Goal: Information Seeking & Learning: Learn about a topic

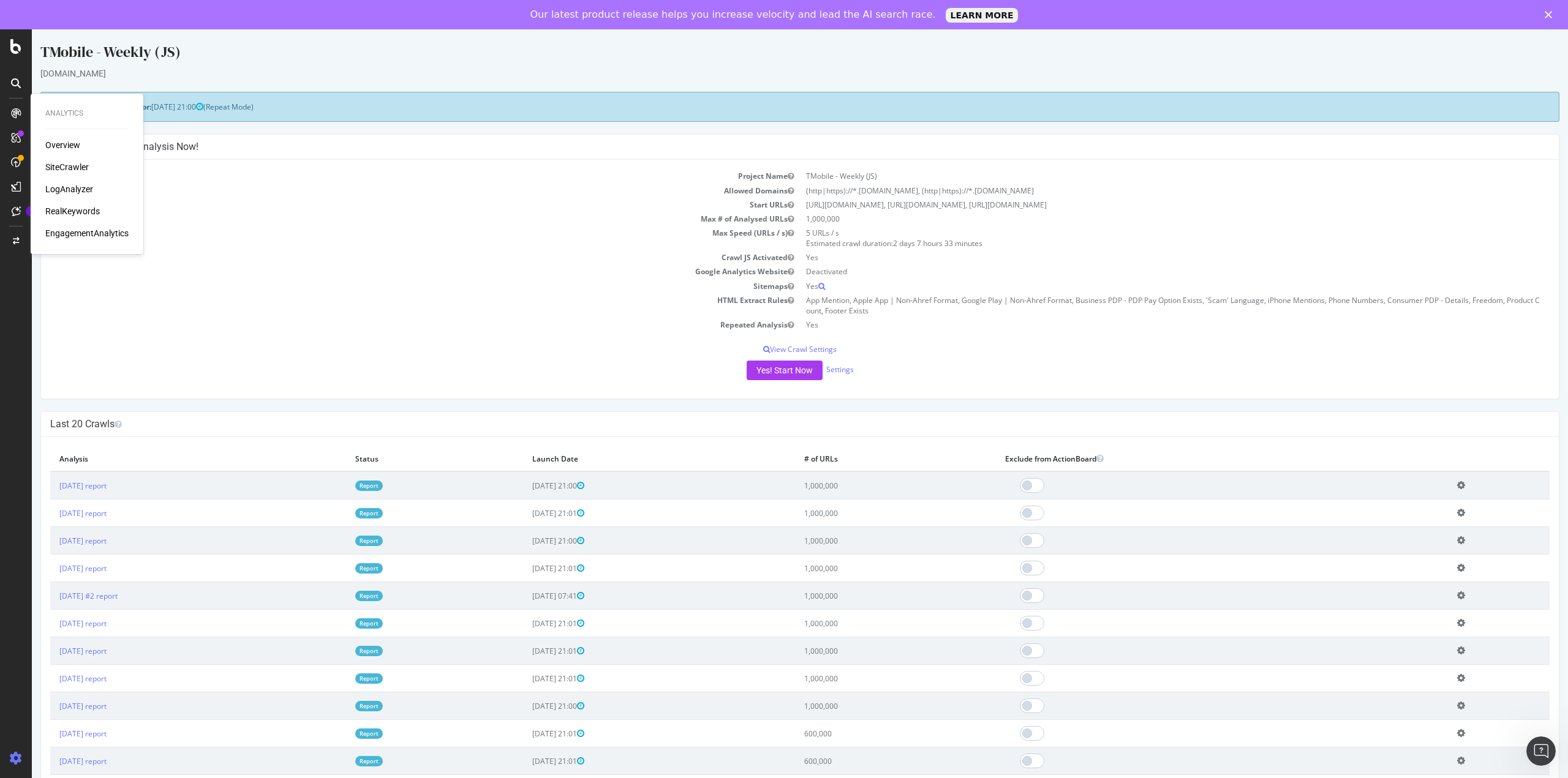
click at [77, 211] on div "RealKeywords" at bounding box center [72, 211] width 55 height 12
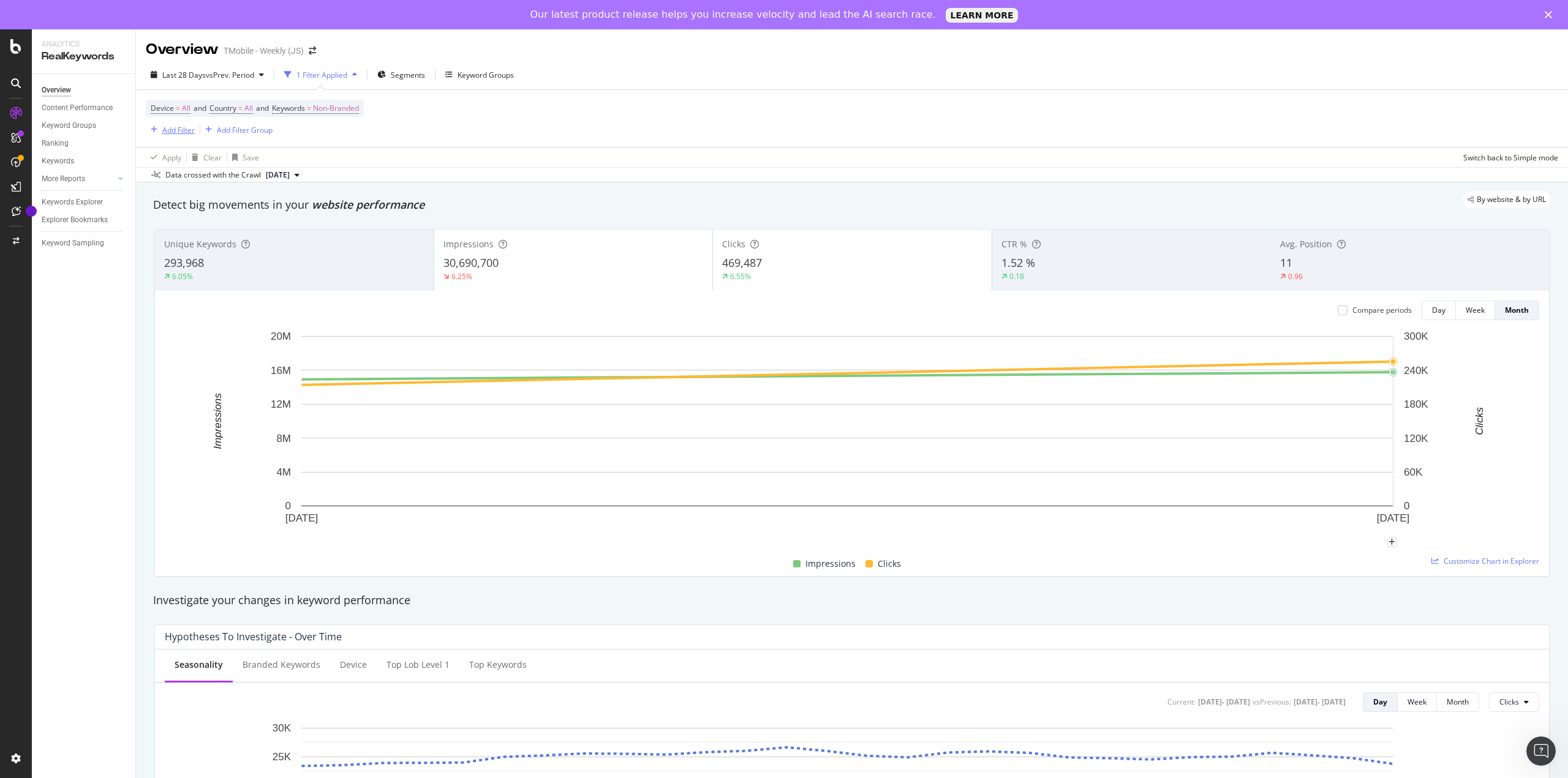
click at [174, 128] on div "Add Filter" at bounding box center [178, 130] width 32 height 10
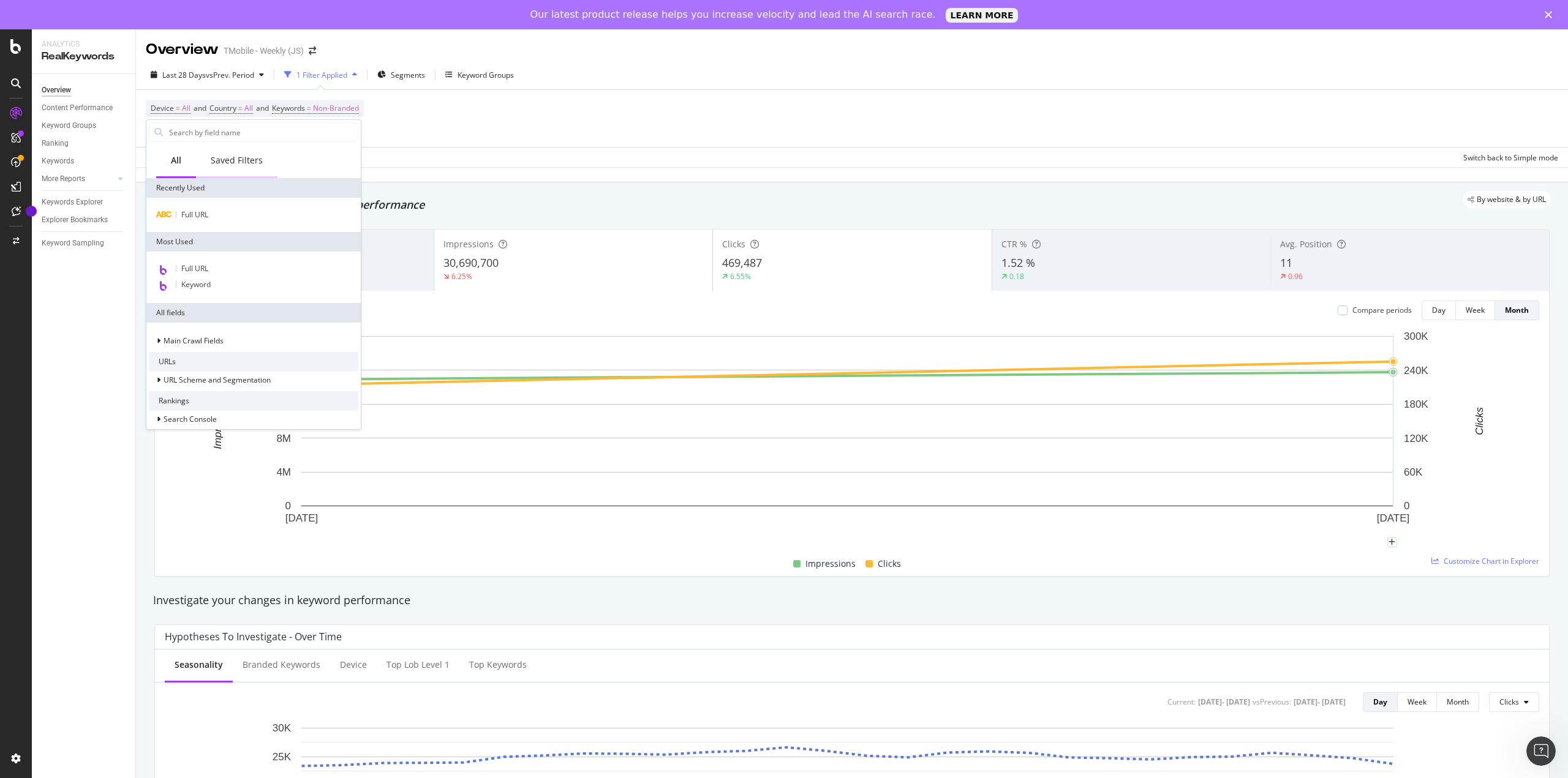
click at [239, 161] on div "Saved Filters" at bounding box center [237, 160] width 52 height 12
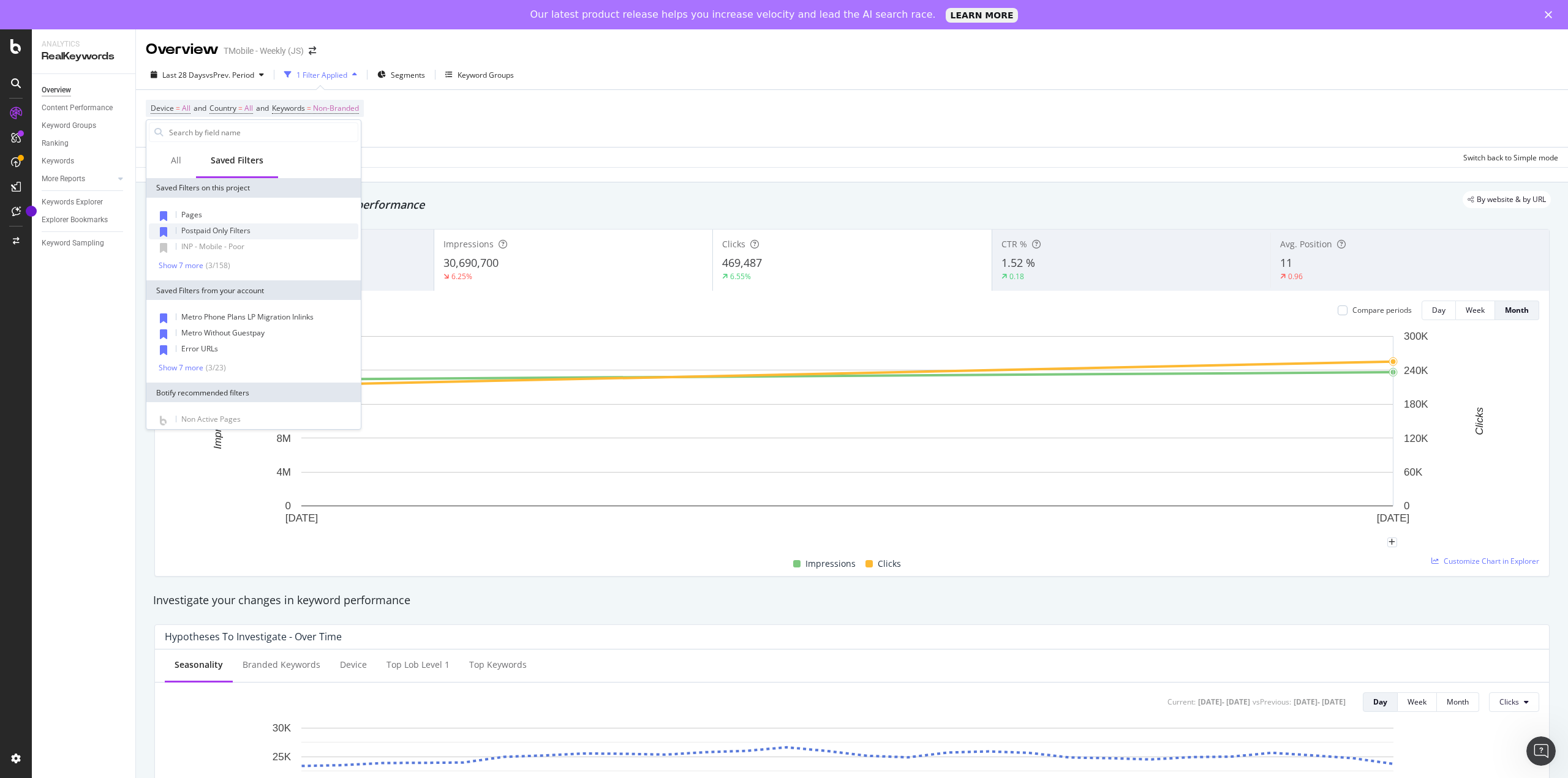
click at [227, 228] on span "Postpaid Only Filters" at bounding box center [216, 231] width 69 height 10
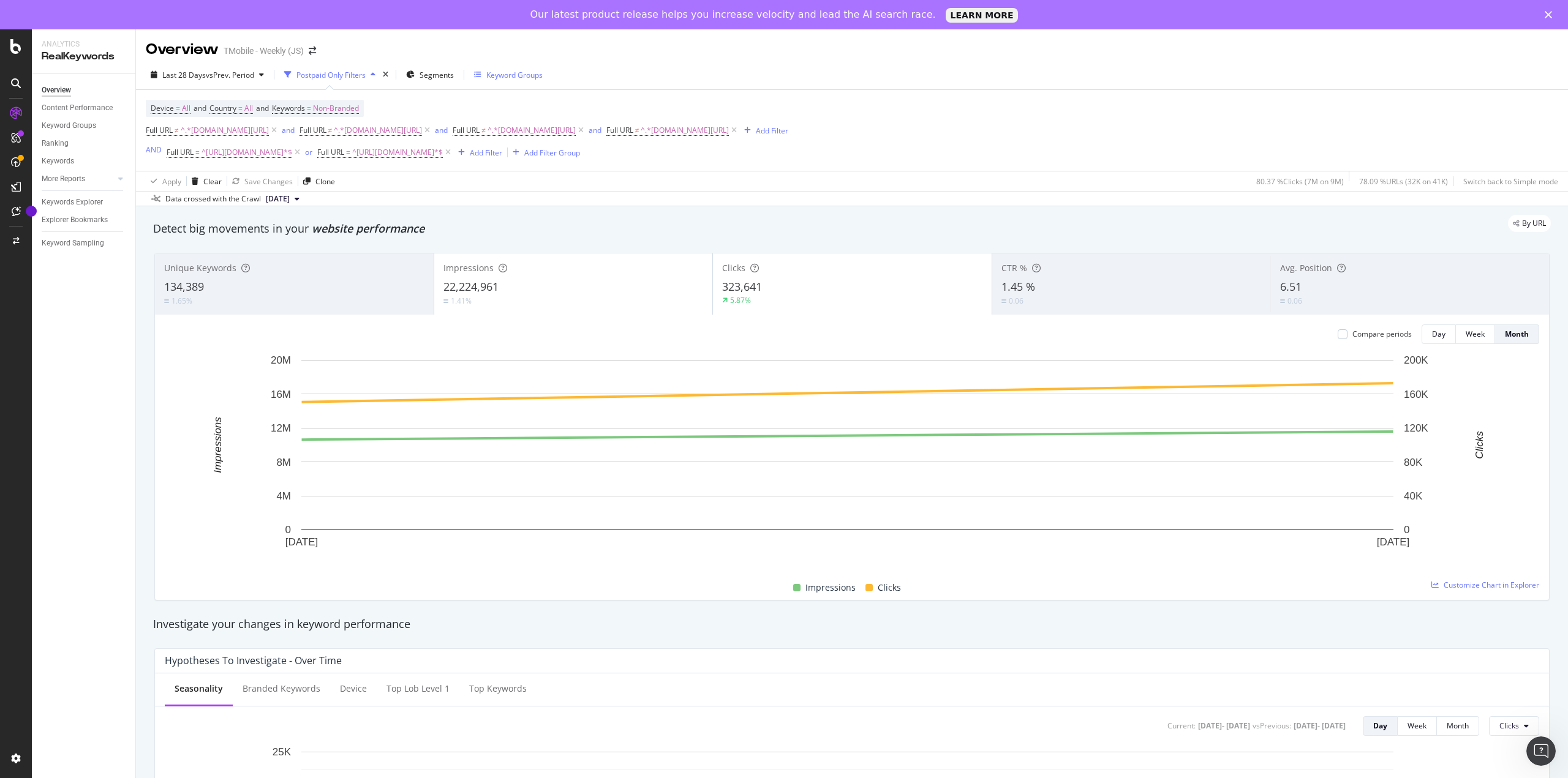
click at [522, 75] on div "Keyword Groups" at bounding box center [514, 75] width 56 height 10
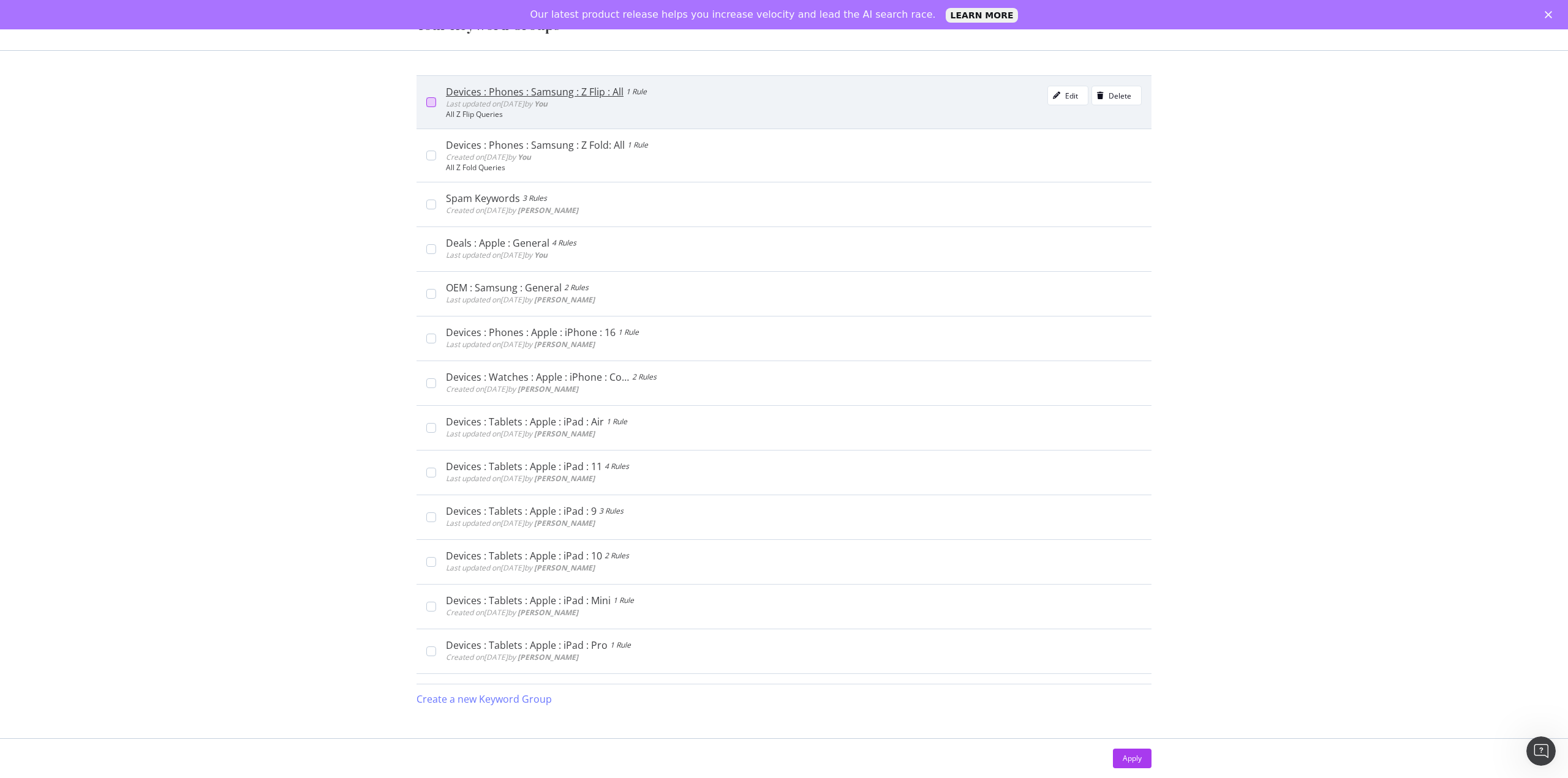
click at [430, 108] on div "modal" at bounding box center [430, 101] width 10 height 10
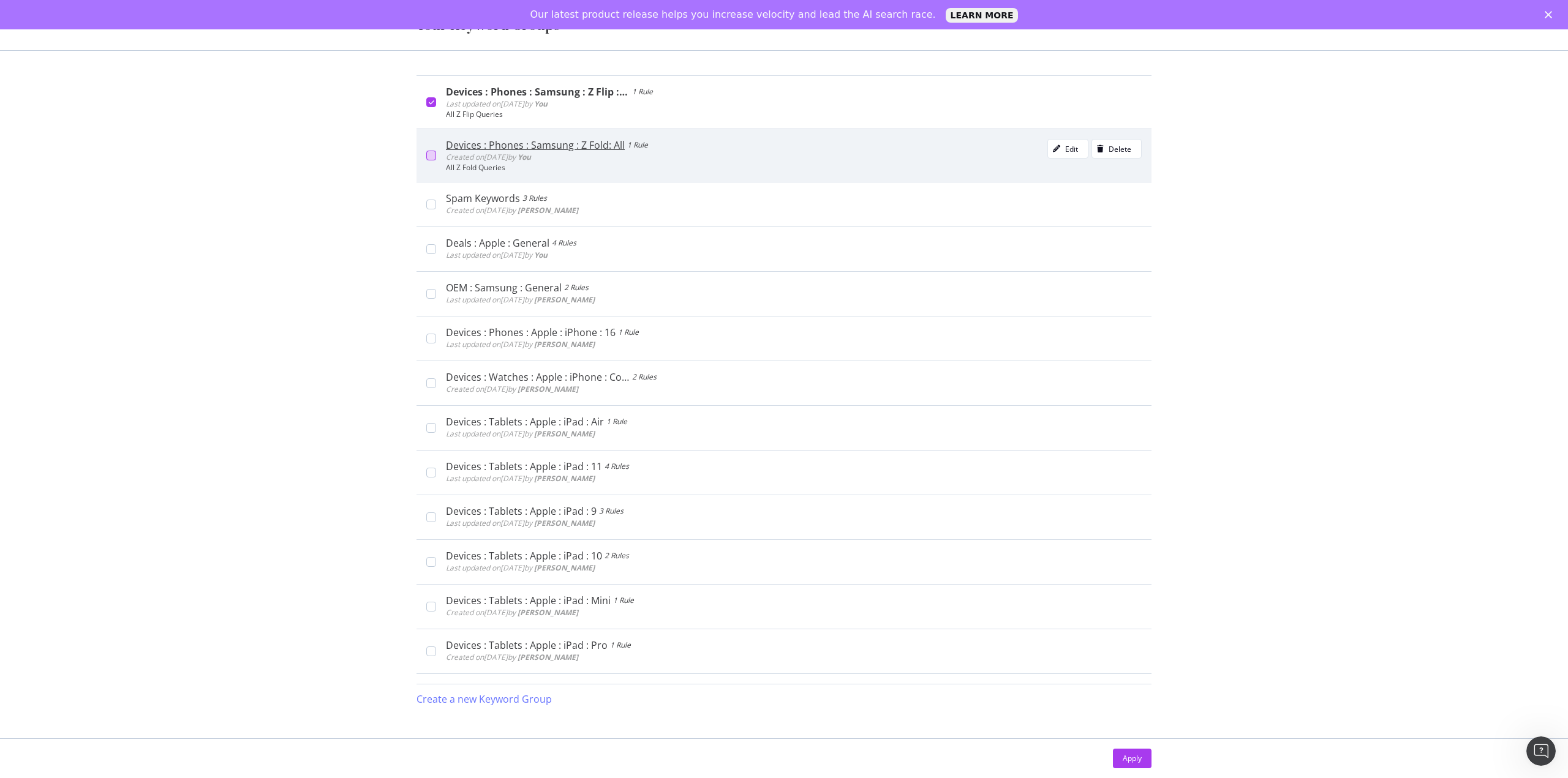
click at [430, 156] on div "modal" at bounding box center [430, 155] width 10 height 10
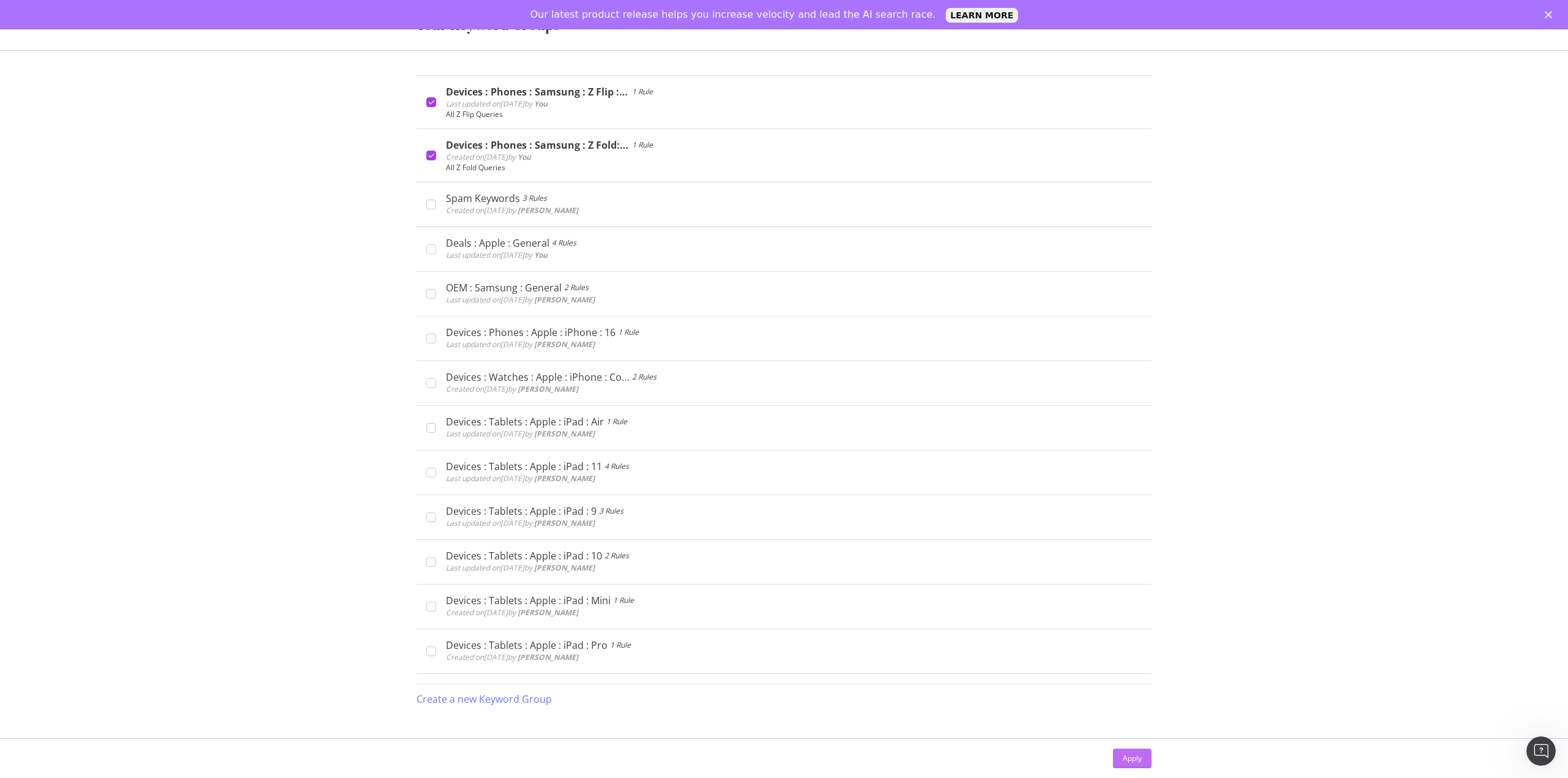
click at [1132, 761] on div "Apply" at bounding box center [1132, 758] width 19 height 10
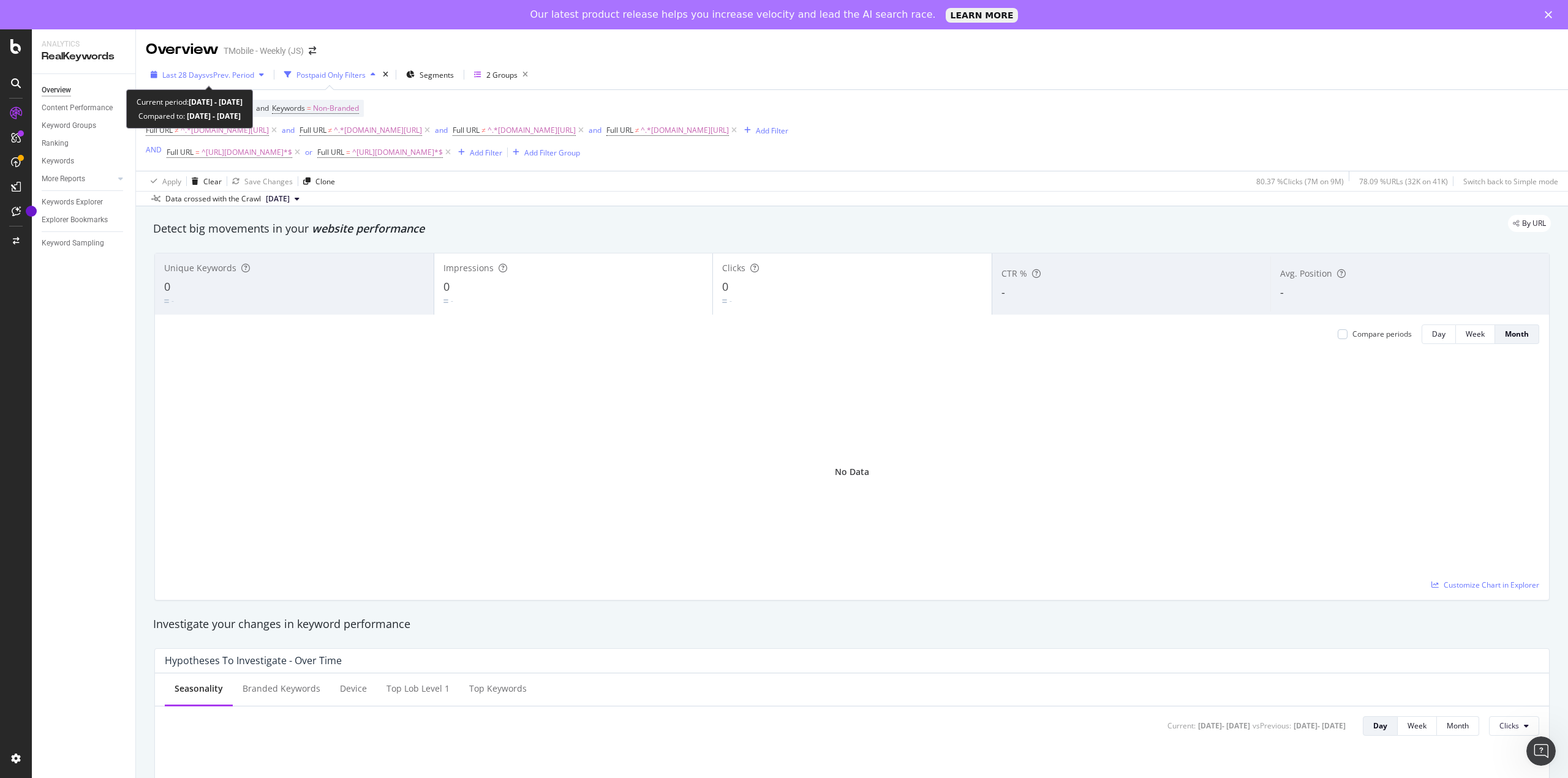
click at [208, 71] on span "vs Prev. Period" at bounding box center [230, 75] width 49 height 10
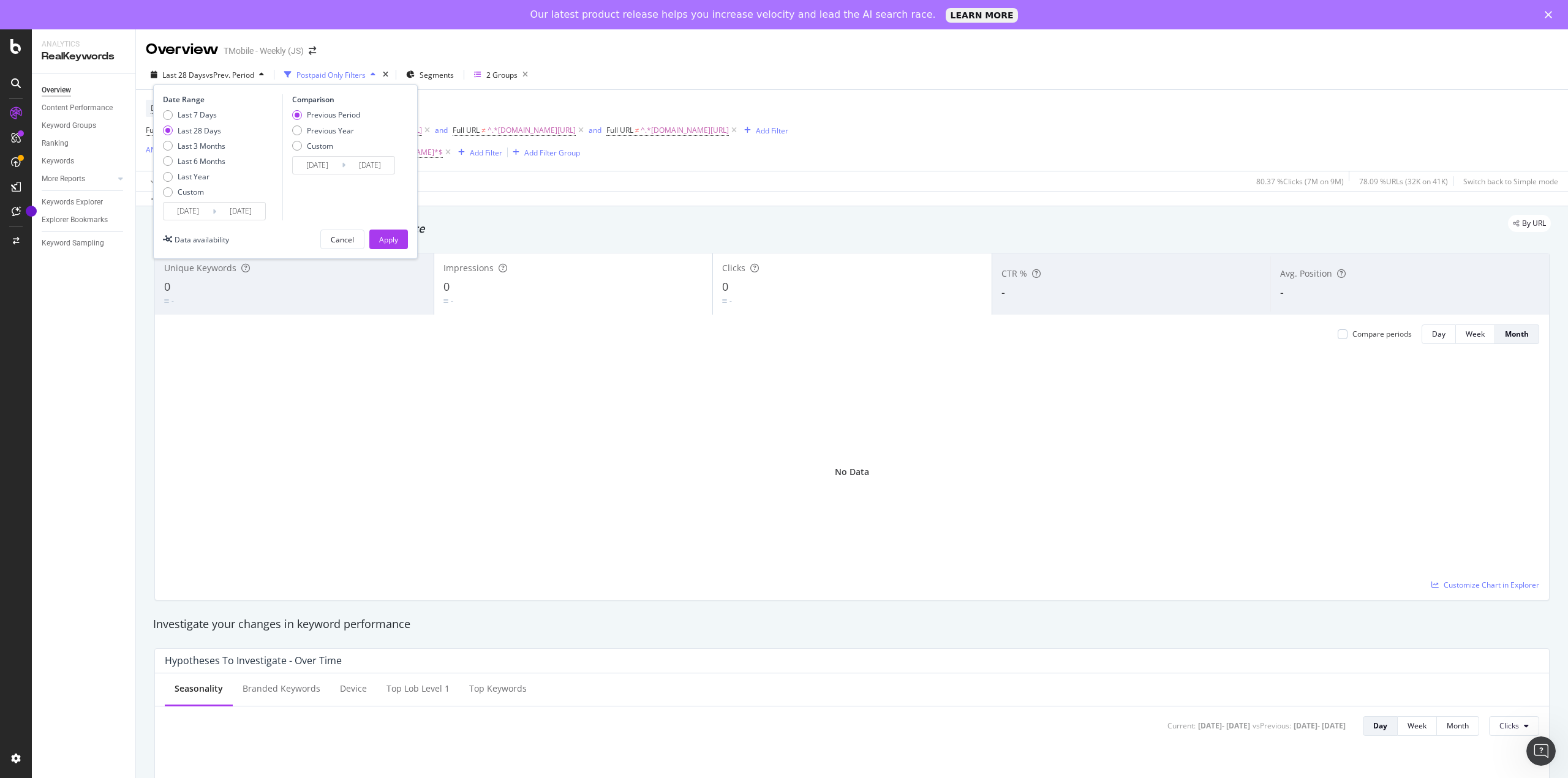
click at [182, 193] on div "Custom" at bounding box center [191, 192] width 26 height 10
click at [194, 213] on input "2025/07/19" at bounding box center [187, 212] width 49 height 17
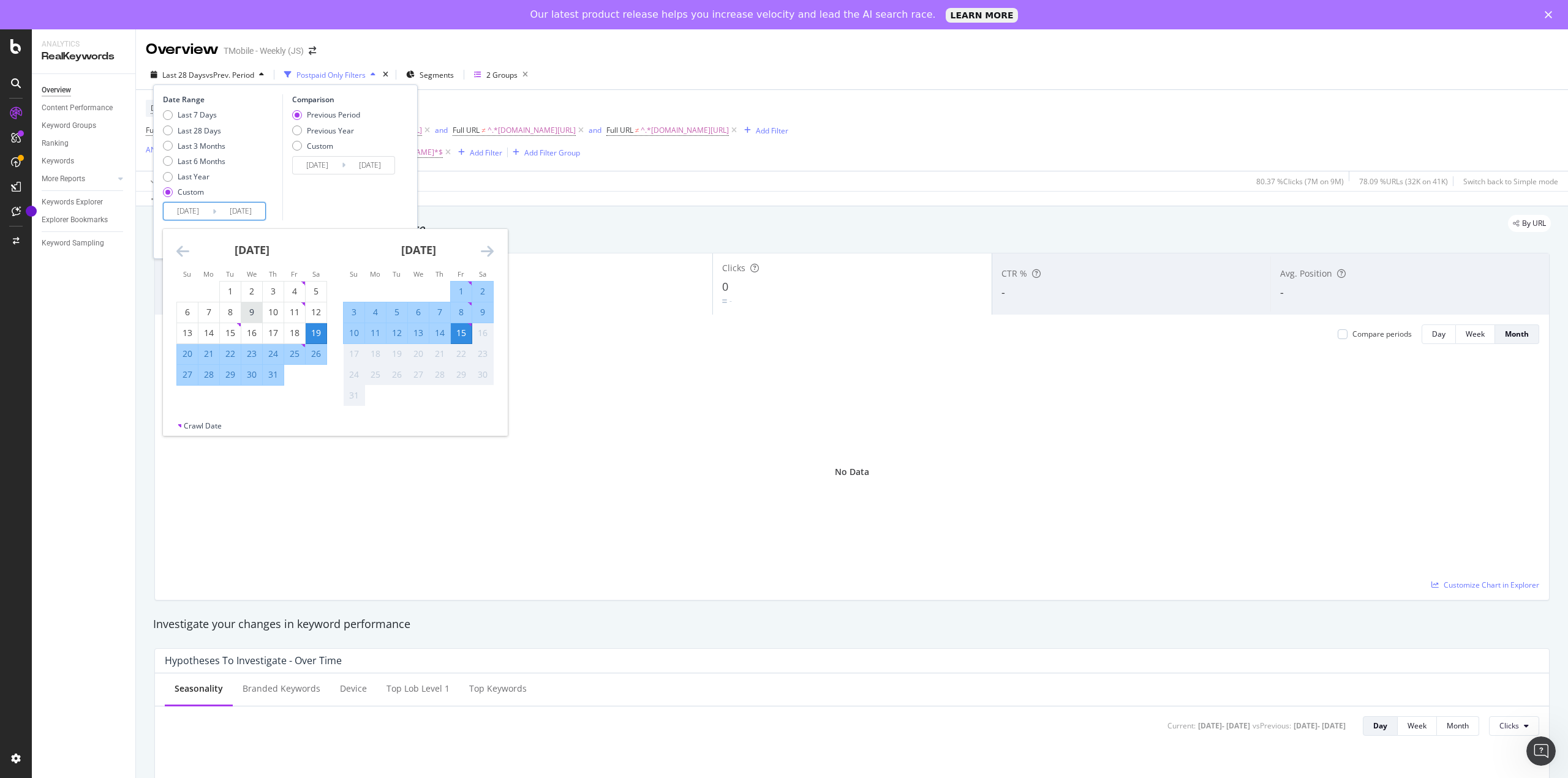
click at [252, 315] on div "9" at bounding box center [252, 312] width 21 height 12
type input "2025/07/09"
type input "2025/06/01"
type input "2025/07/08"
click at [496, 284] on div "August 2025 1 2 3 4 5 6 7 8 9 10 11 12 13 14 15 16 17 18 19 20 21 22 23 24 25 2…" at bounding box center [418, 317] width 167 height 178
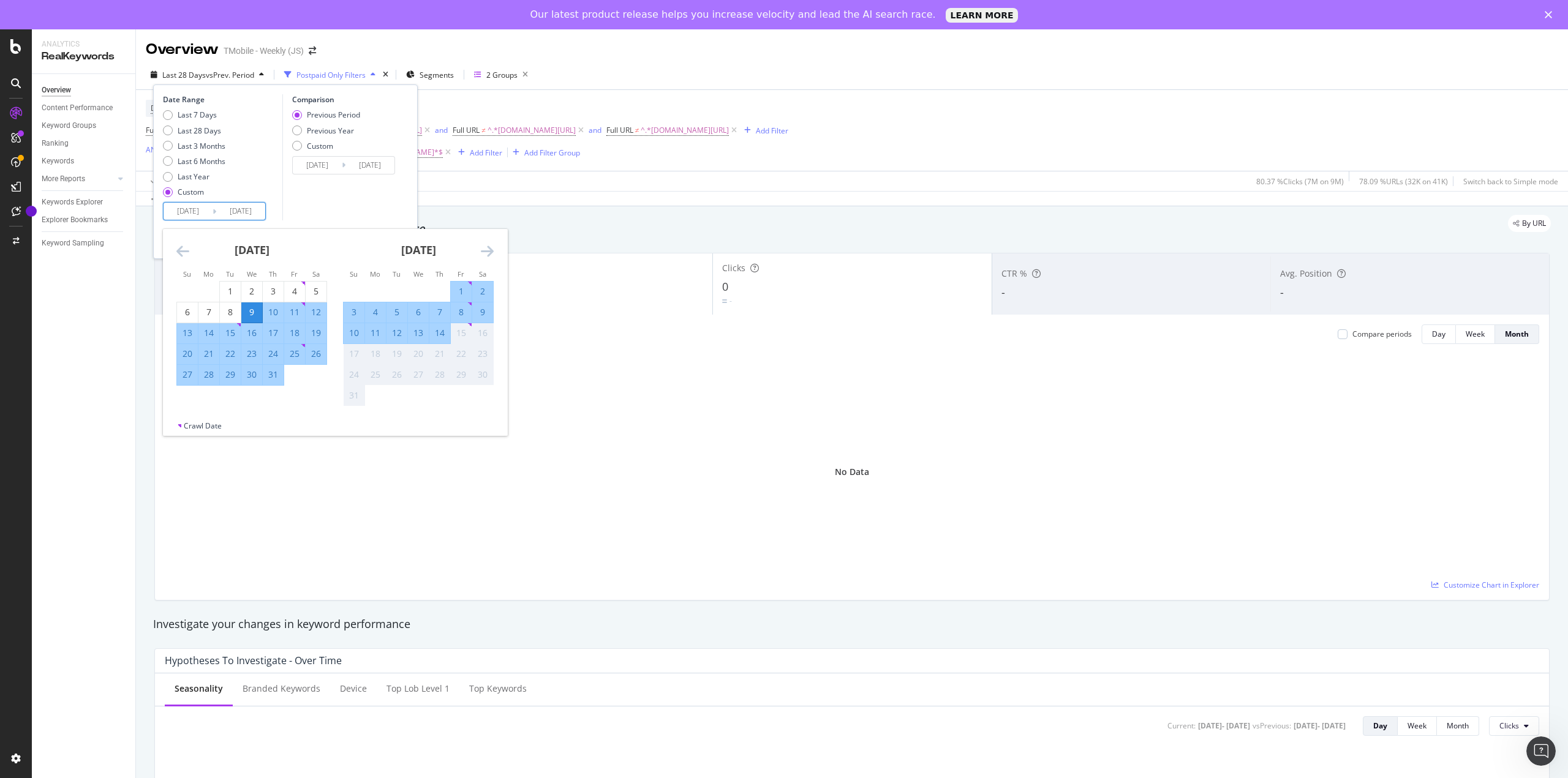
click at [490, 291] on div "2" at bounding box center [482, 291] width 21 height 12
type input "2025/08/02"
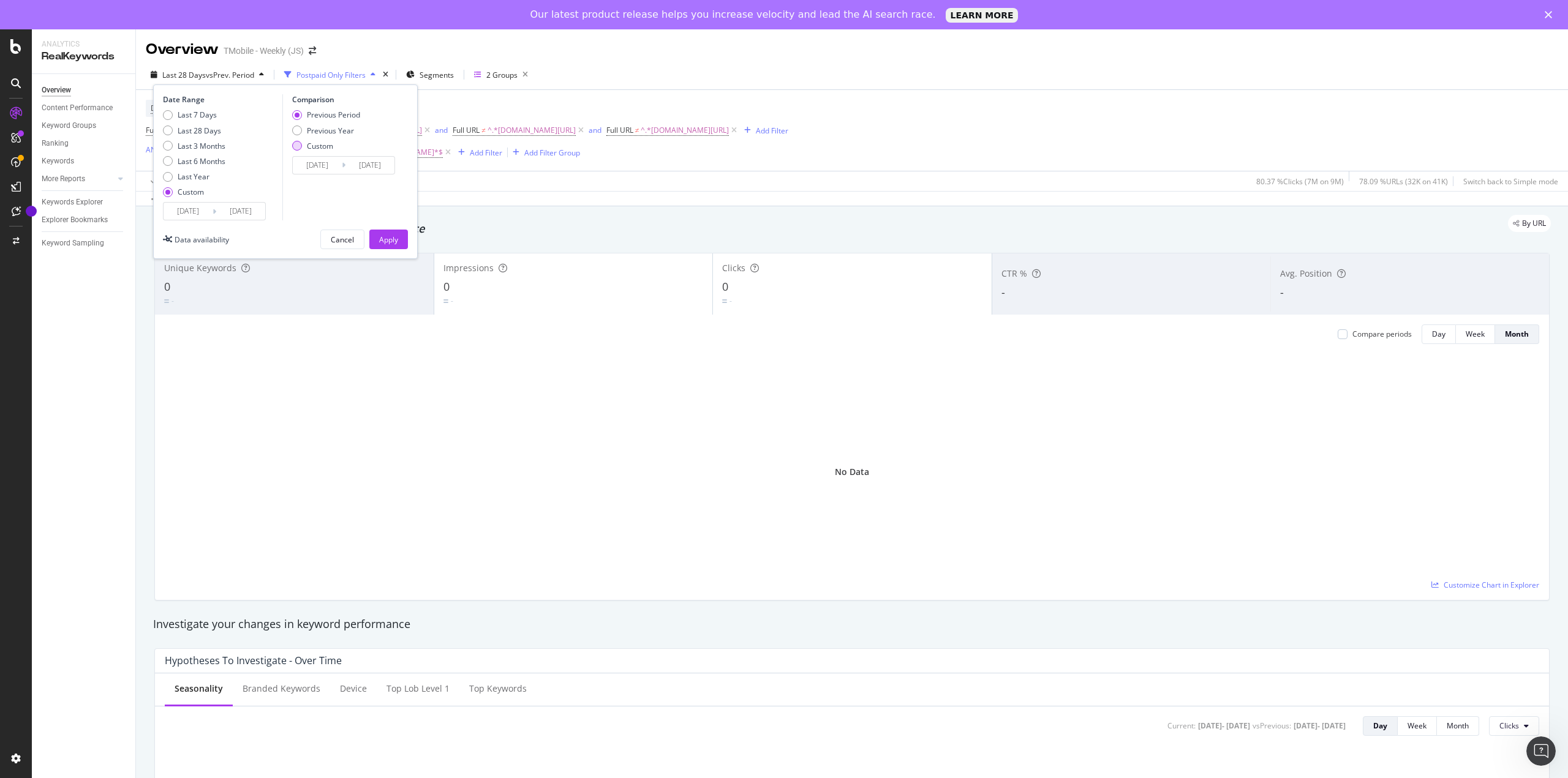
click at [315, 145] on div "Custom" at bounding box center [320, 146] width 26 height 10
click at [329, 131] on div "Previous Year" at bounding box center [331, 131] width 47 height 10
type input "2024/07/10"
type input "2024/08/03"
click at [325, 162] on input "2024/07/10" at bounding box center [317, 166] width 49 height 17
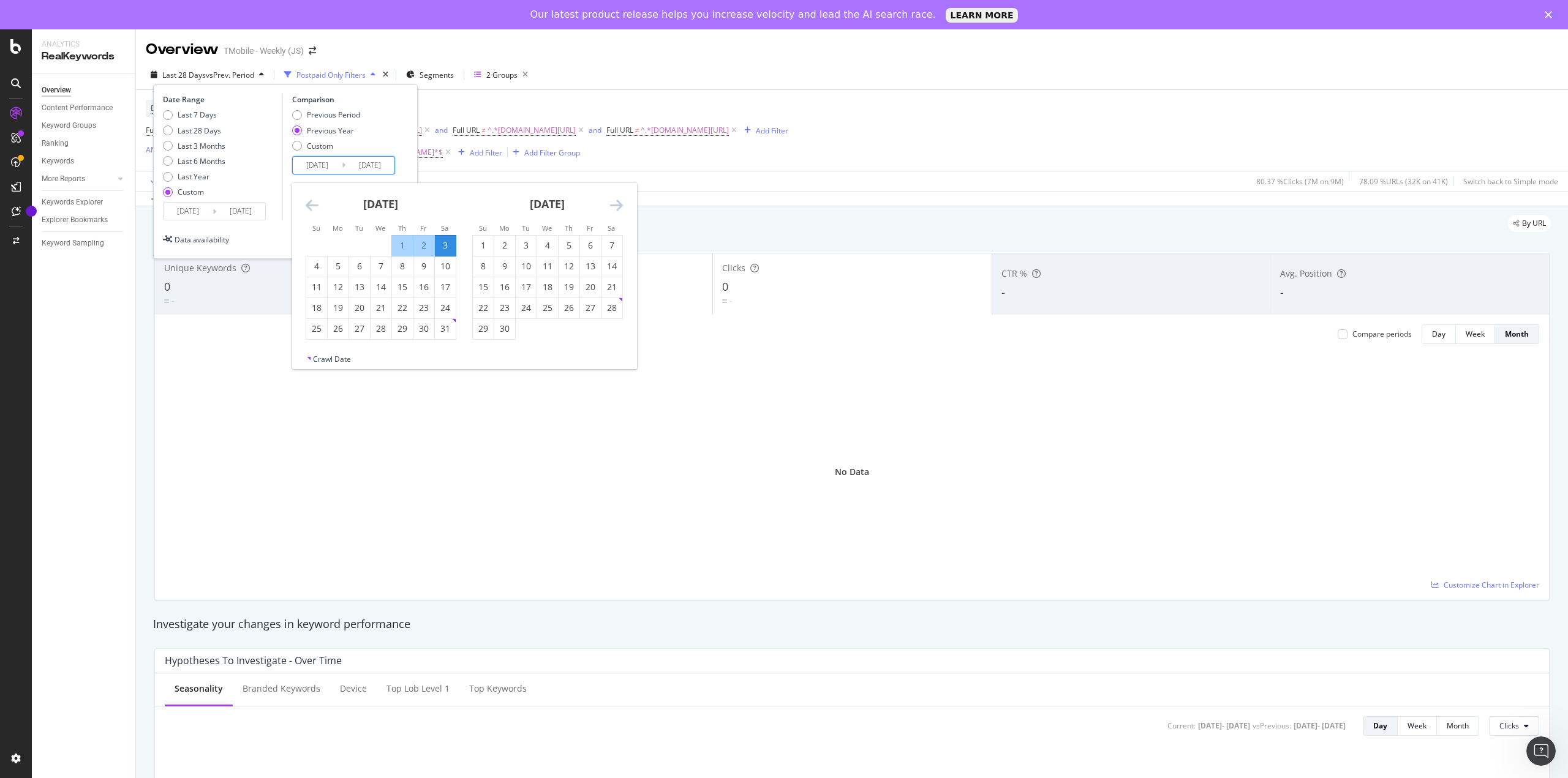
click at [306, 207] on icon "Move backward to switch to the previous month." at bounding box center [312, 205] width 13 height 15
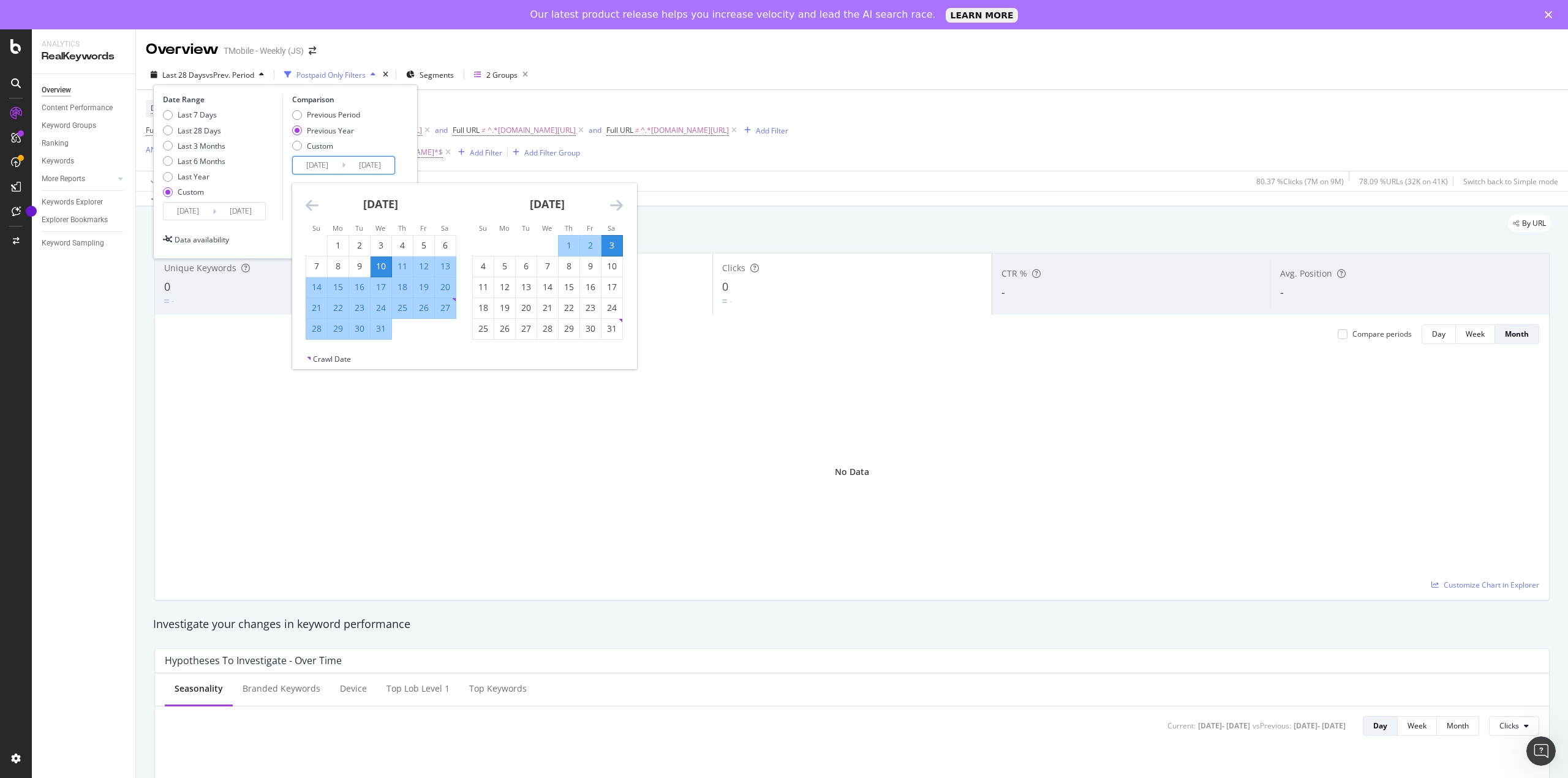
click at [409, 141] on div "Date Range Last 7 Days Last 28 Days Last 3 Months Last 6 Months Last Year Custo…" at bounding box center [285, 171] width 265 height 174
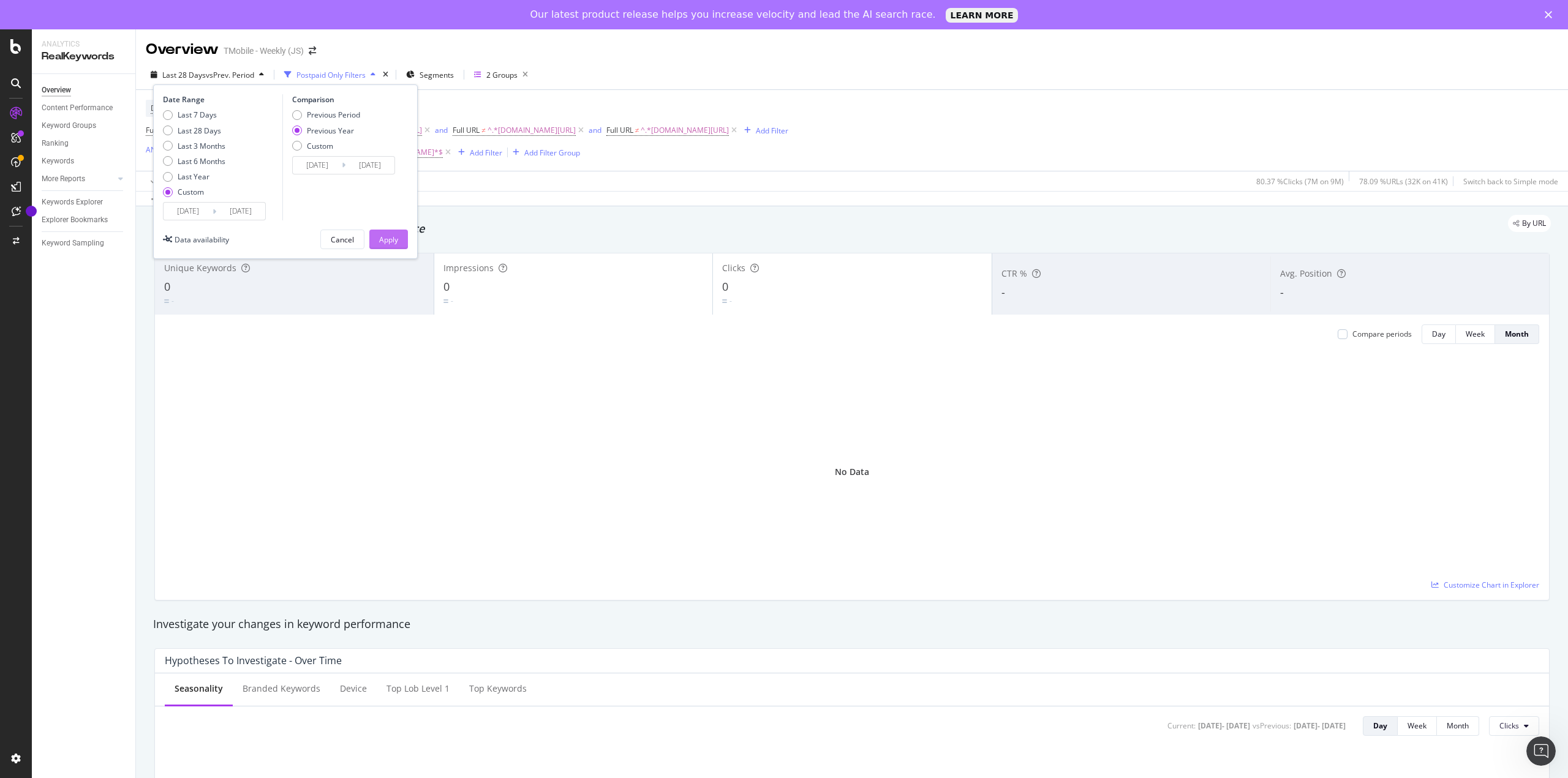
click at [385, 239] on div "Apply" at bounding box center [389, 239] width 19 height 10
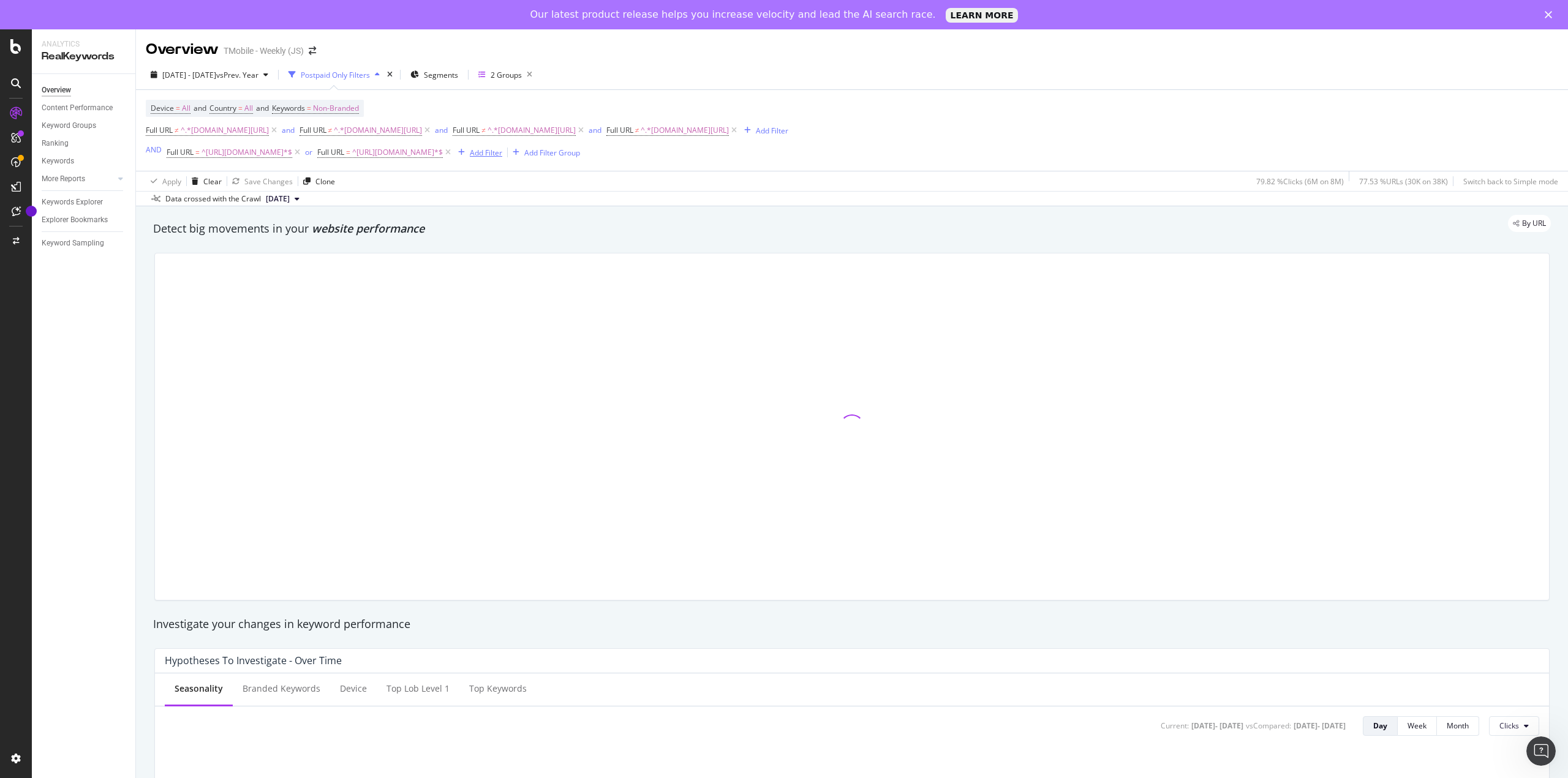
click at [494, 155] on div "Add Filter" at bounding box center [485, 153] width 32 height 10
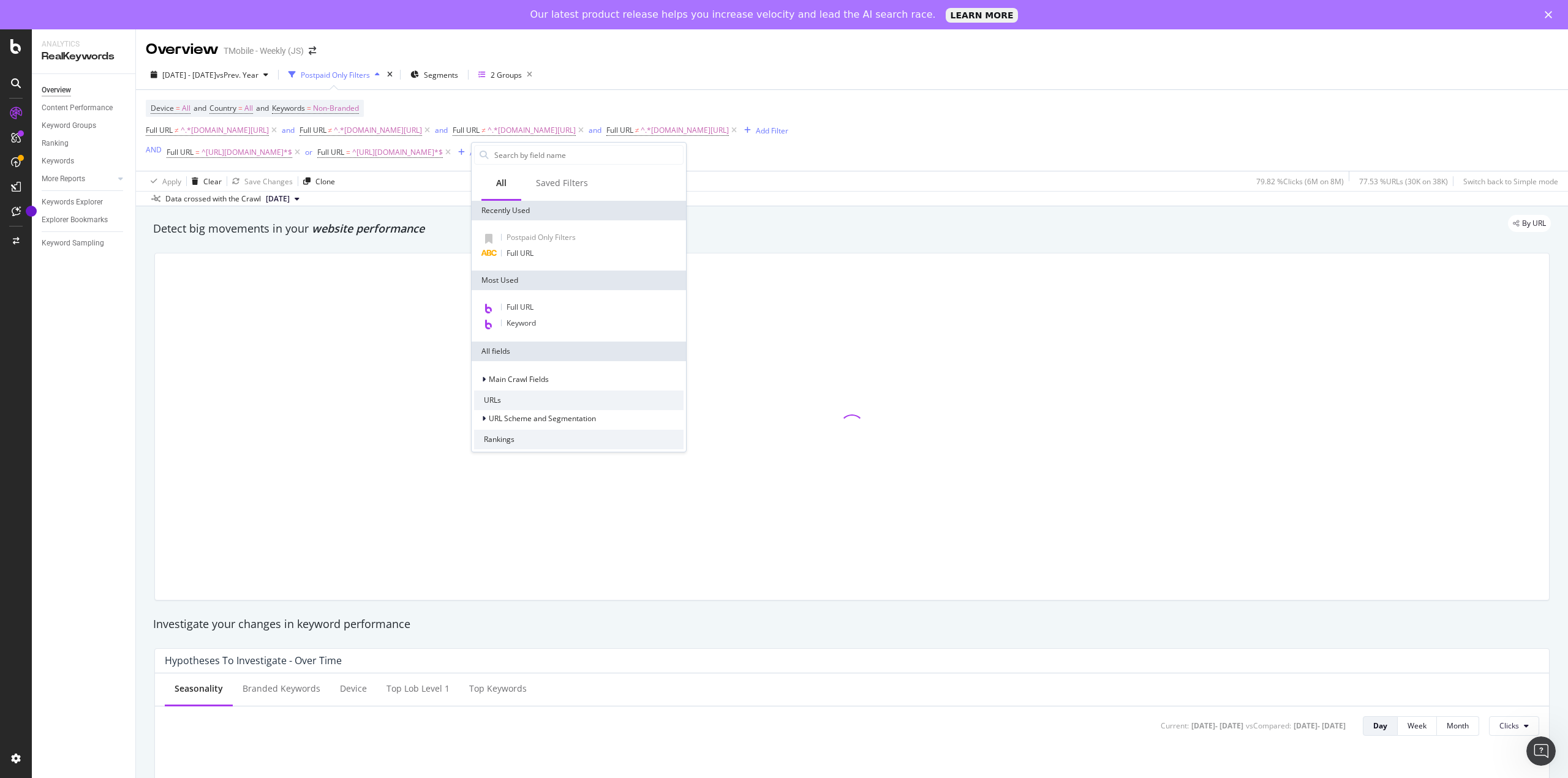
click at [1098, 130] on div "Device = All and Country = All and Keywords = Non-Branded Full URL ≠ ^.*t-mobil…" at bounding box center [852, 130] width 1413 height 81
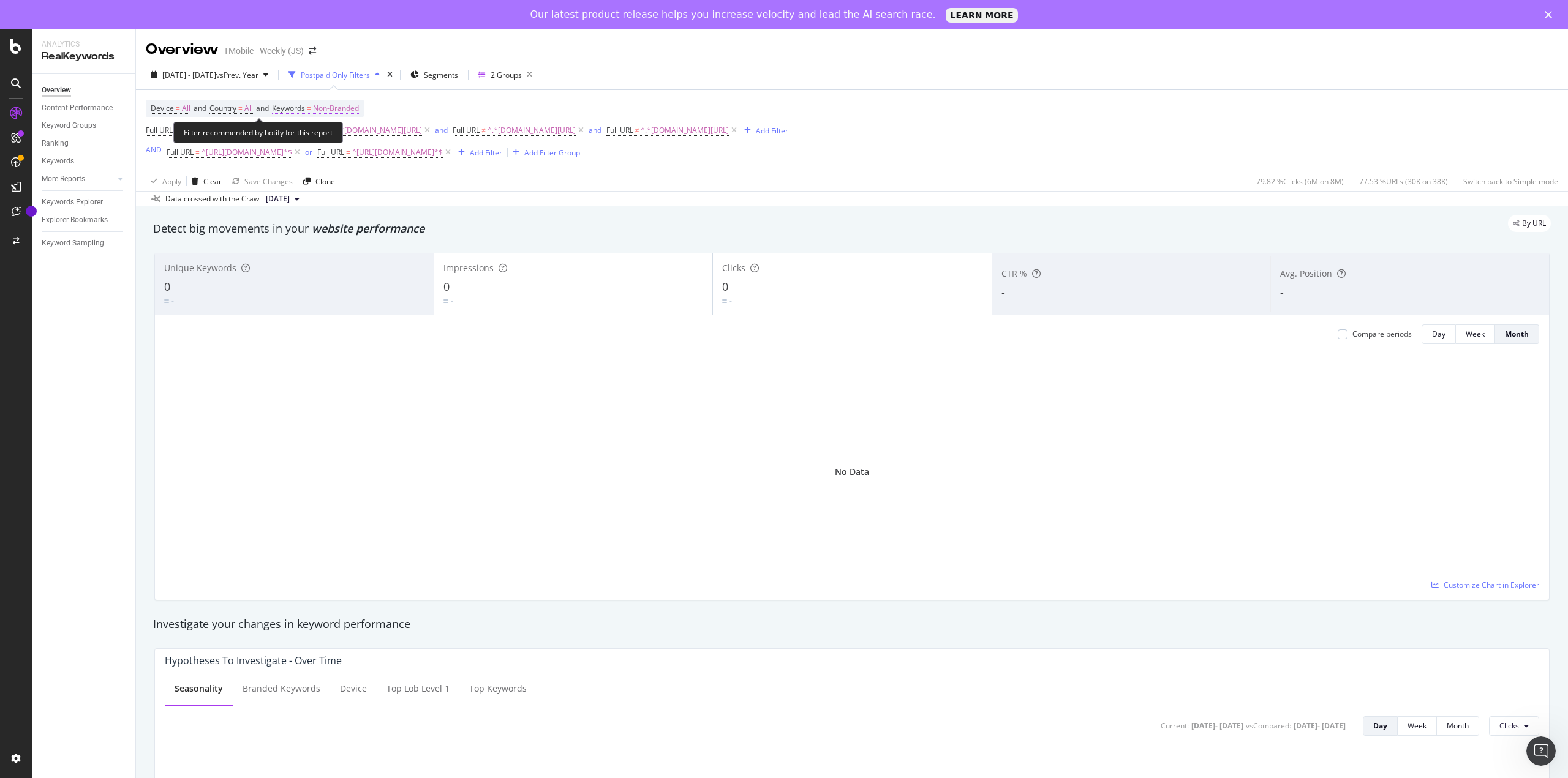
click at [352, 108] on span "Non-Branded" at bounding box center [336, 108] width 46 height 17
click at [330, 137] on span "Non-Branded" at bounding box center [315, 137] width 51 height 10
click at [307, 236] on span "All" at bounding box center [363, 232] width 125 height 11
click at [416, 162] on div "Apply" at bounding box center [415, 163] width 19 height 10
click at [537, 75] on icon "button" at bounding box center [529, 75] width 16 height 17
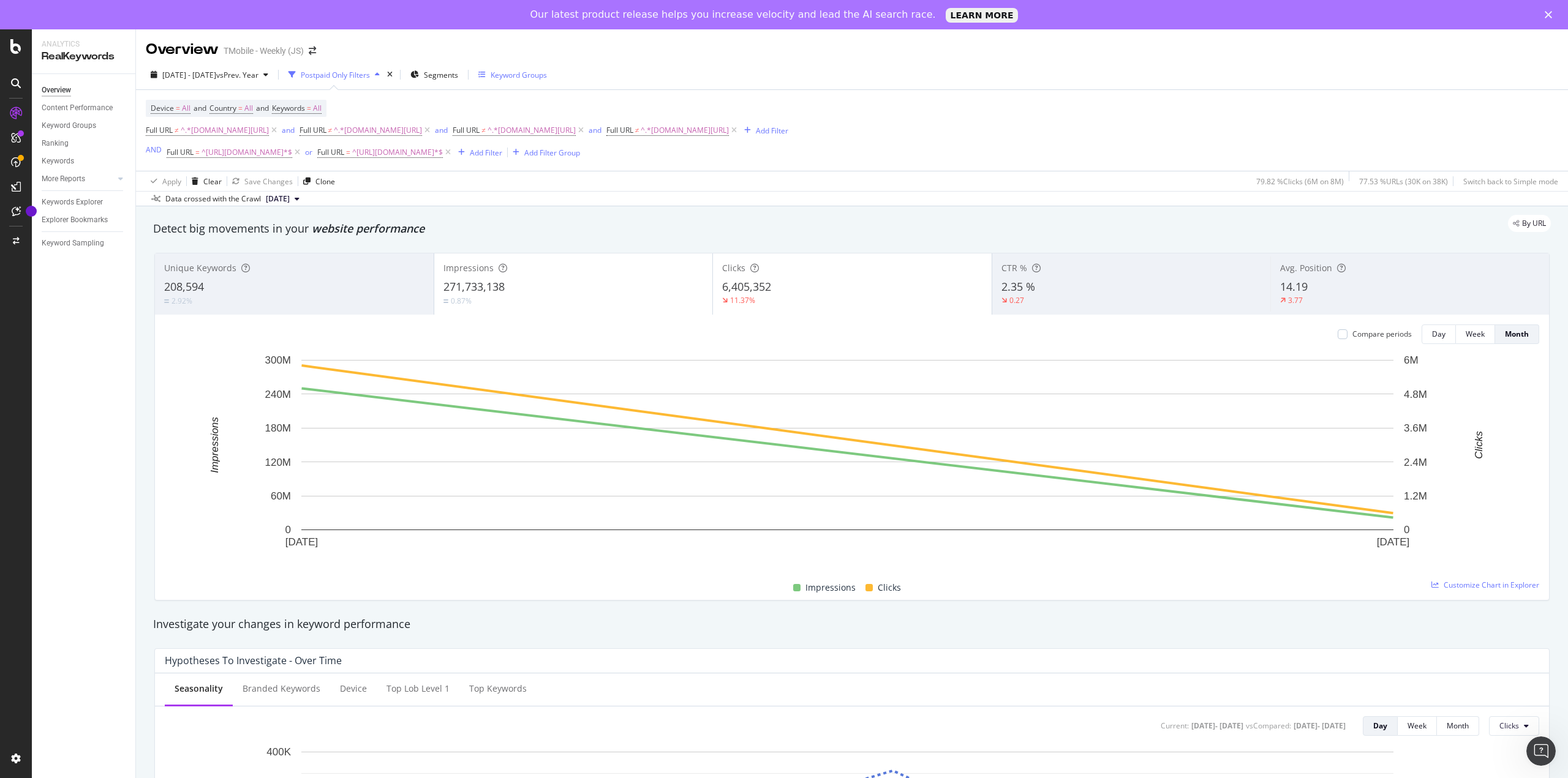
click at [531, 84] on button "Keyword Groups" at bounding box center [513, 75] width 78 height 20
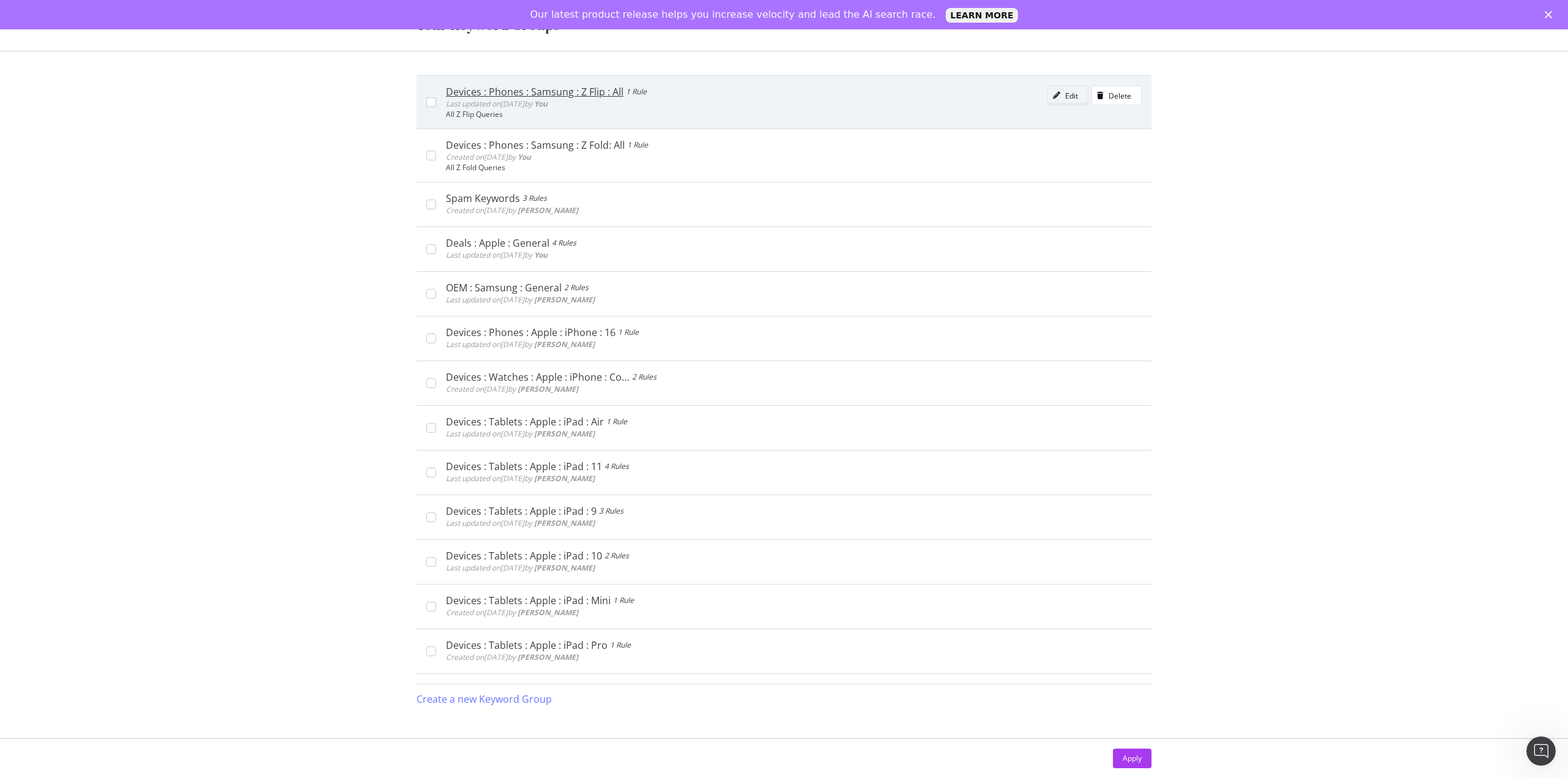
click at [1065, 95] on div "Edit" at bounding box center [1071, 95] width 13 height 10
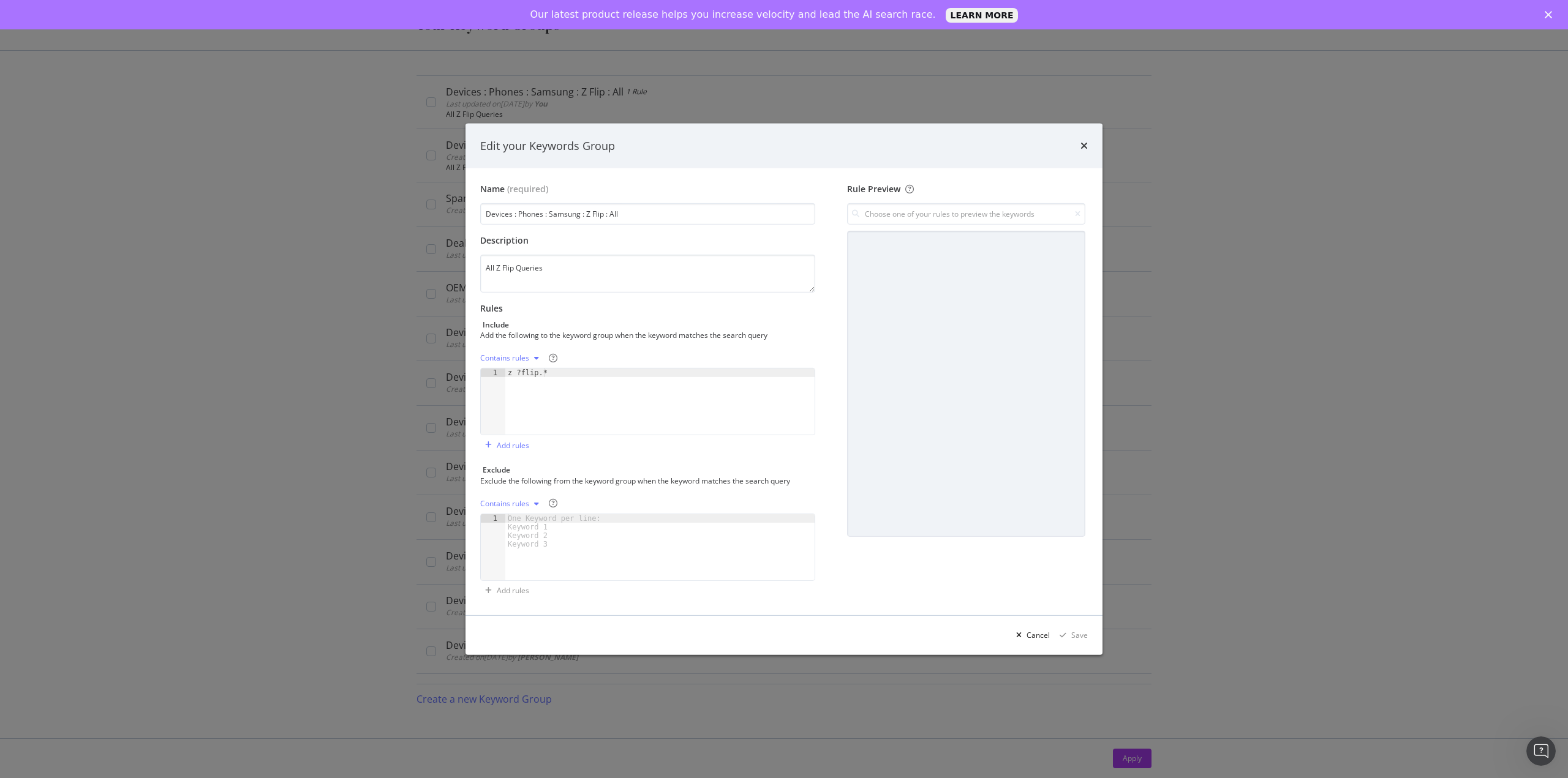
type textarea "z ?flip.*"
drag, startPoint x: 561, startPoint y: 380, endPoint x: 491, endPoint y: 378, distance: 70.0
click at [491, 378] on div "z ?flip.* 1 z ?flip.* XXXXXXXXXXXXXXXXXXXXXXXXXXXXXXXXXXXXXXXXXXXXXXXXXXXXXXXXX…" at bounding box center [647, 402] width 335 height 68
click at [524, 371] on div "z ?flip.*" at bounding box center [659, 410] width 309 height 83
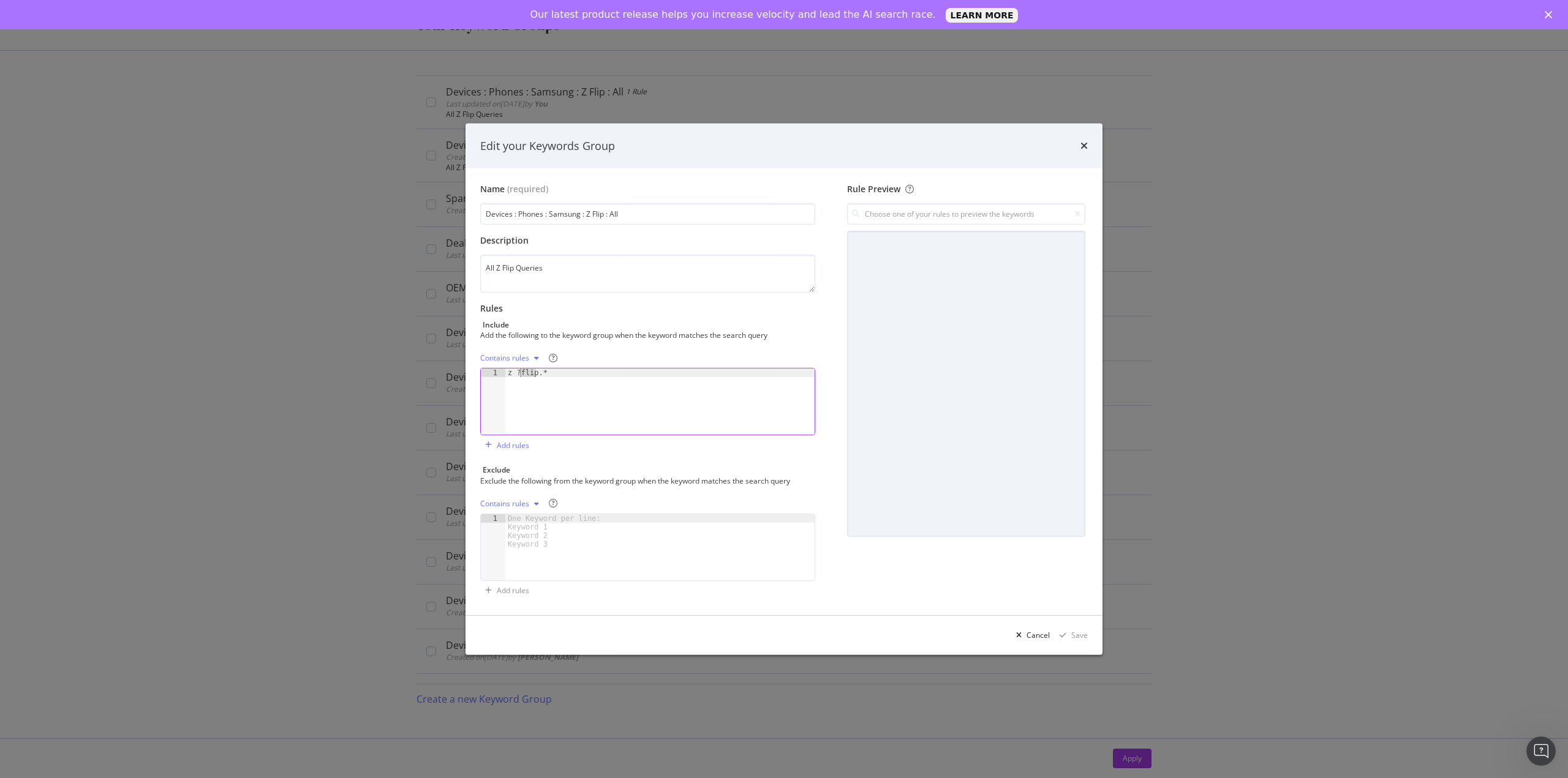
click at [524, 371] on div "z ?flip.*" at bounding box center [659, 410] width 309 height 83
click at [1032, 631] on div "Cancel" at bounding box center [1038, 635] width 23 height 10
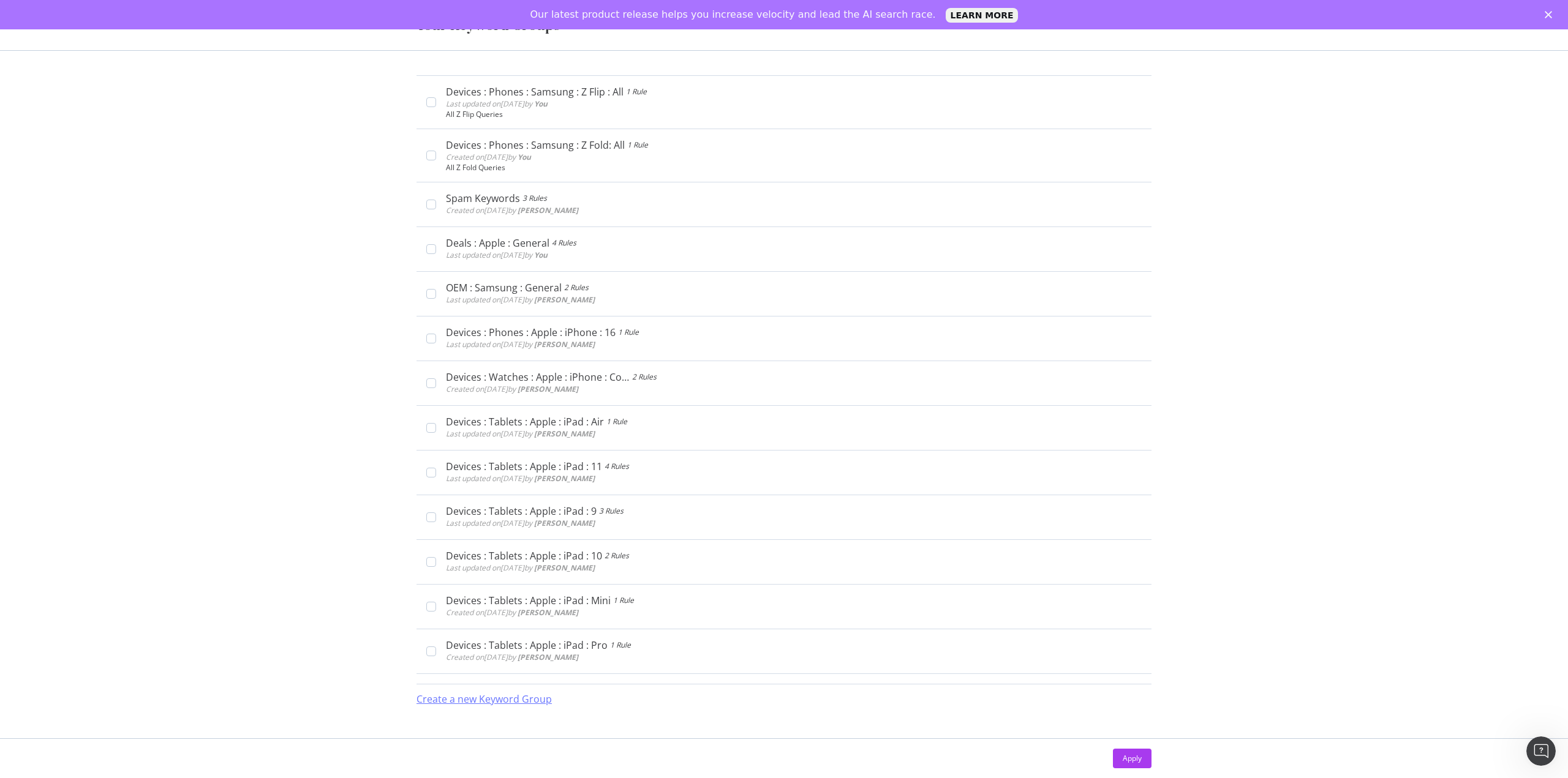
click at [1552, 10] on div "Our latest product release helps you increase velocity and lead the AI search r…" at bounding box center [784, 15] width 1568 height 20
click at [1549, 12] on icon "Close" at bounding box center [1548, 15] width 7 height 7
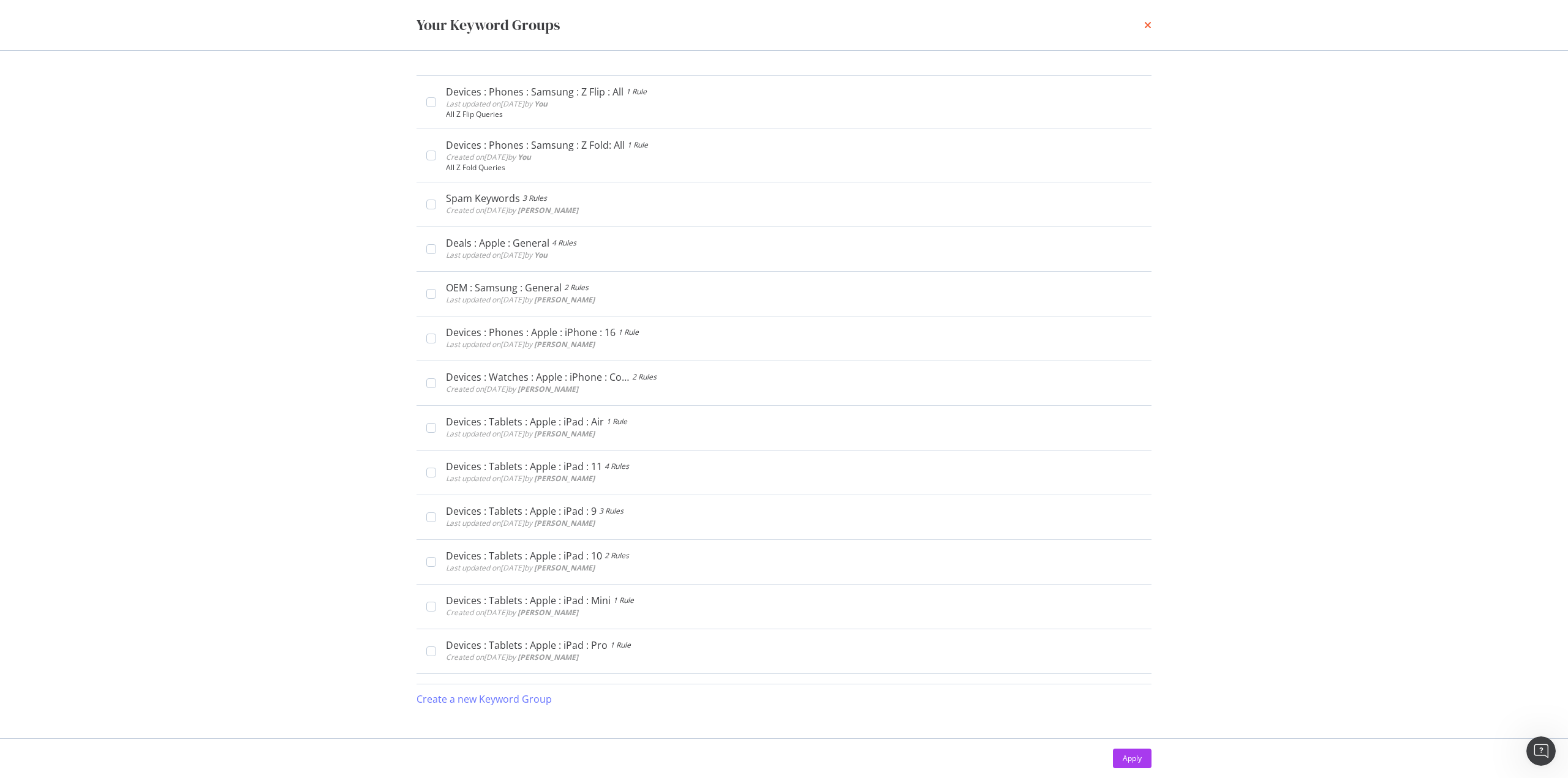
click at [1148, 25] on icon "times" at bounding box center [1147, 24] width 7 height 10
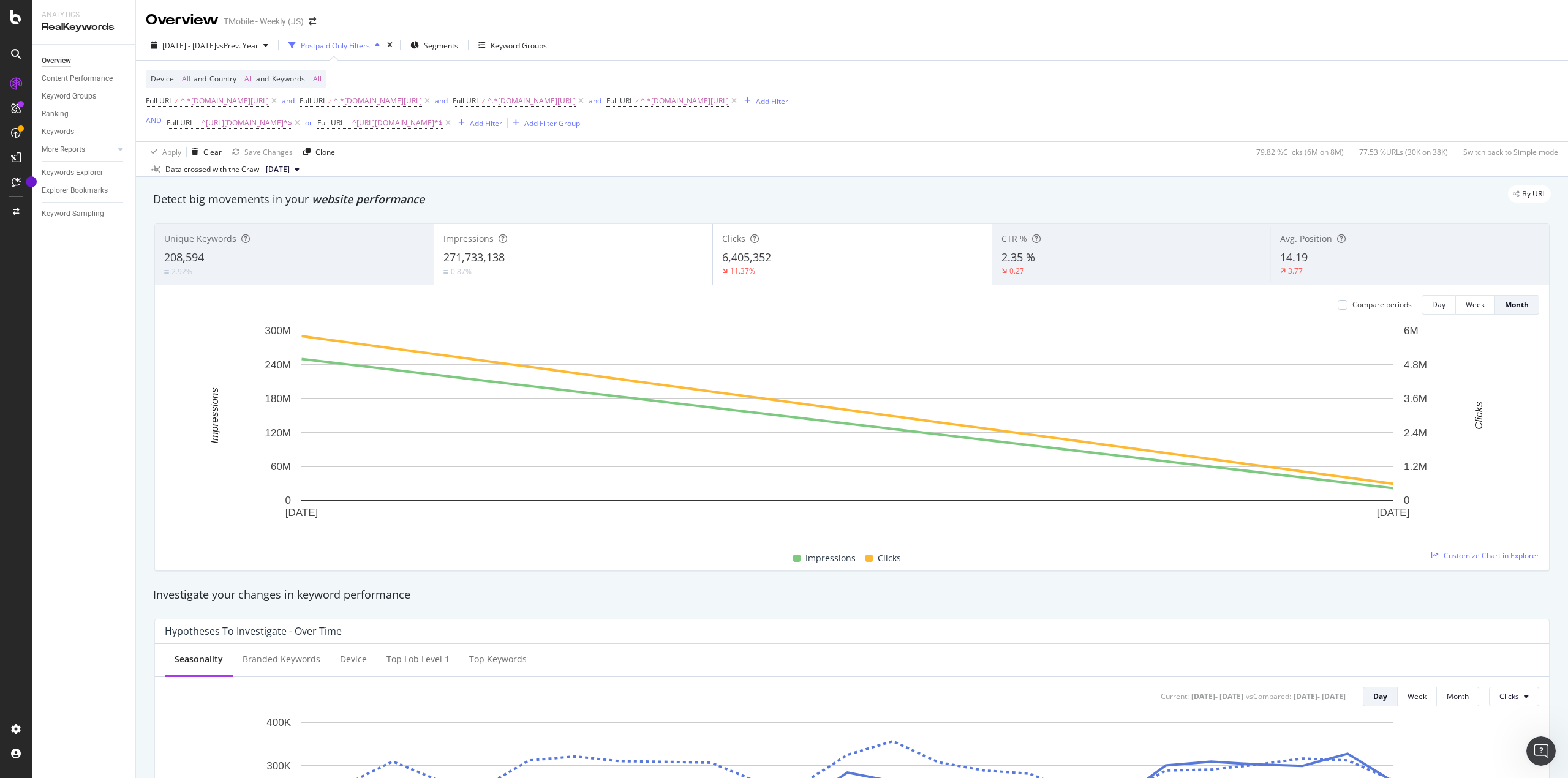
click at [469, 120] on div "button" at bounding box center [461, 123] width 16 height 7
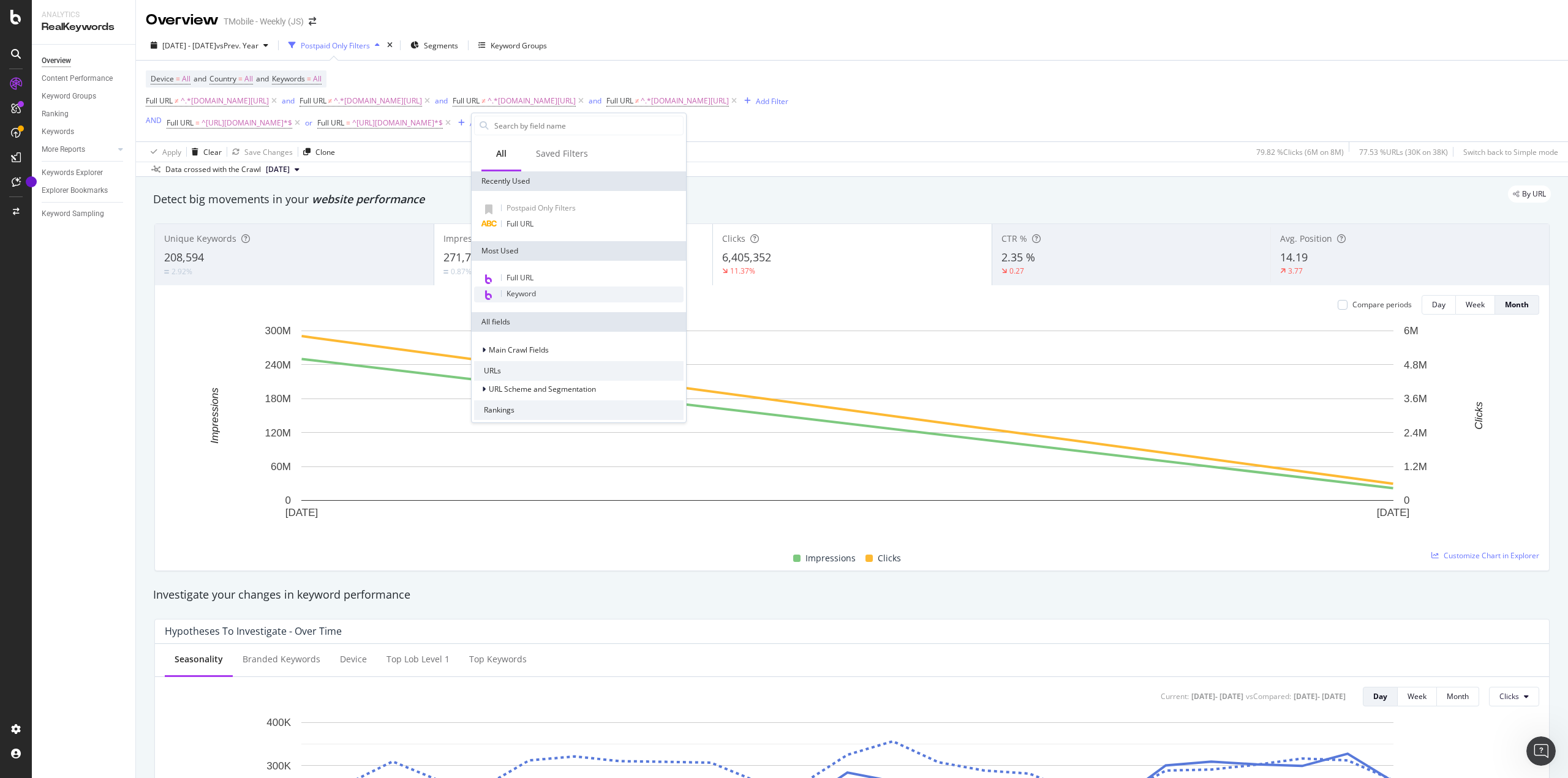
click at [526, 294] on span "Keyword" at bounding box center [522, 293] width 30 height 10
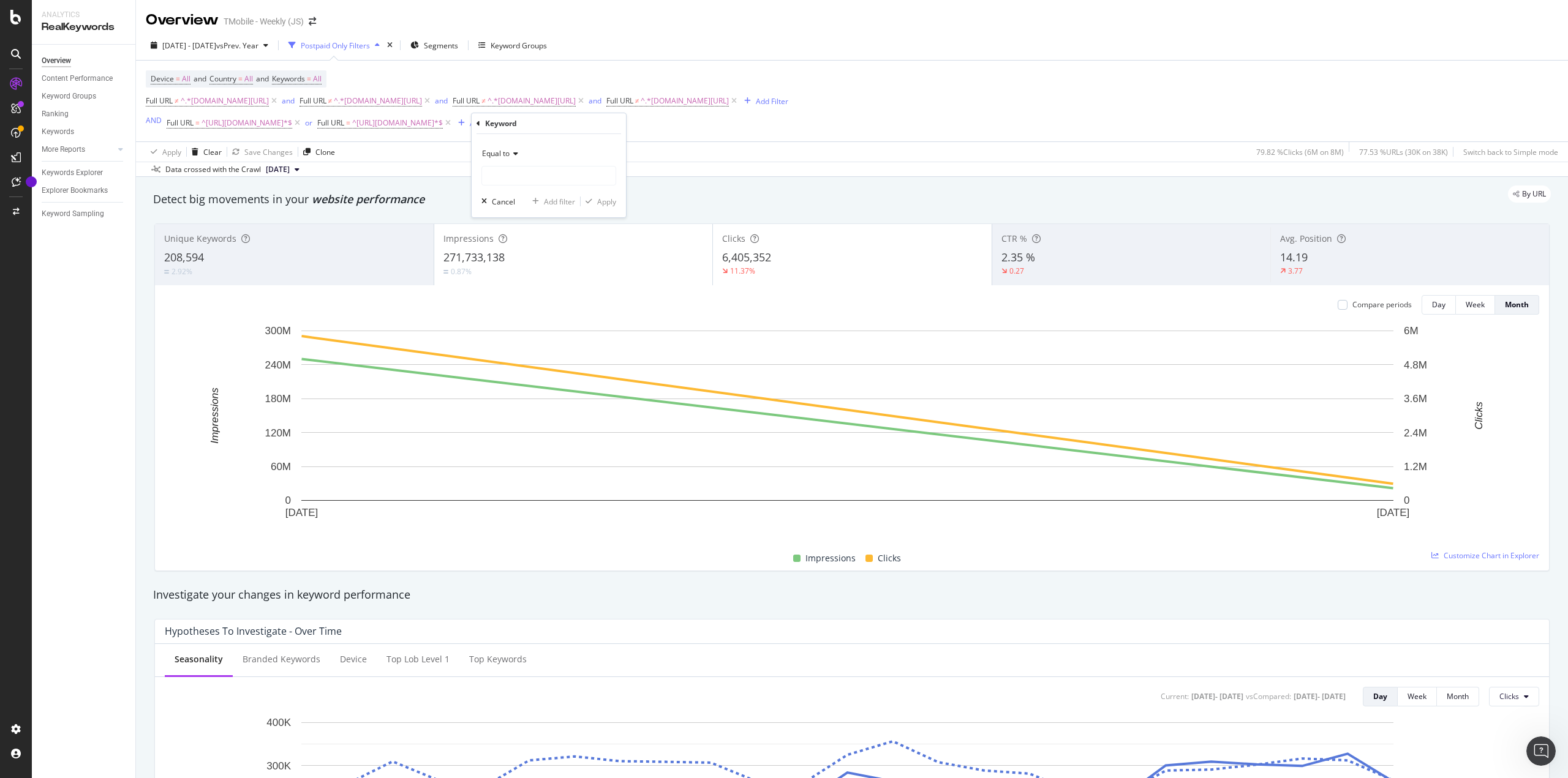
click at [504, 152] on span "Equal to" at bounding box center [495, 154] width 28 height 10
click at [520, 304] on span "Matches regex" at bounding box center [513, 306] width 51 height 10
click at [525, 173] on input "text" at bounding box center [548, 175] width 134 height 20
paste input "z ?flip.*"
type input "z ?flip.*"
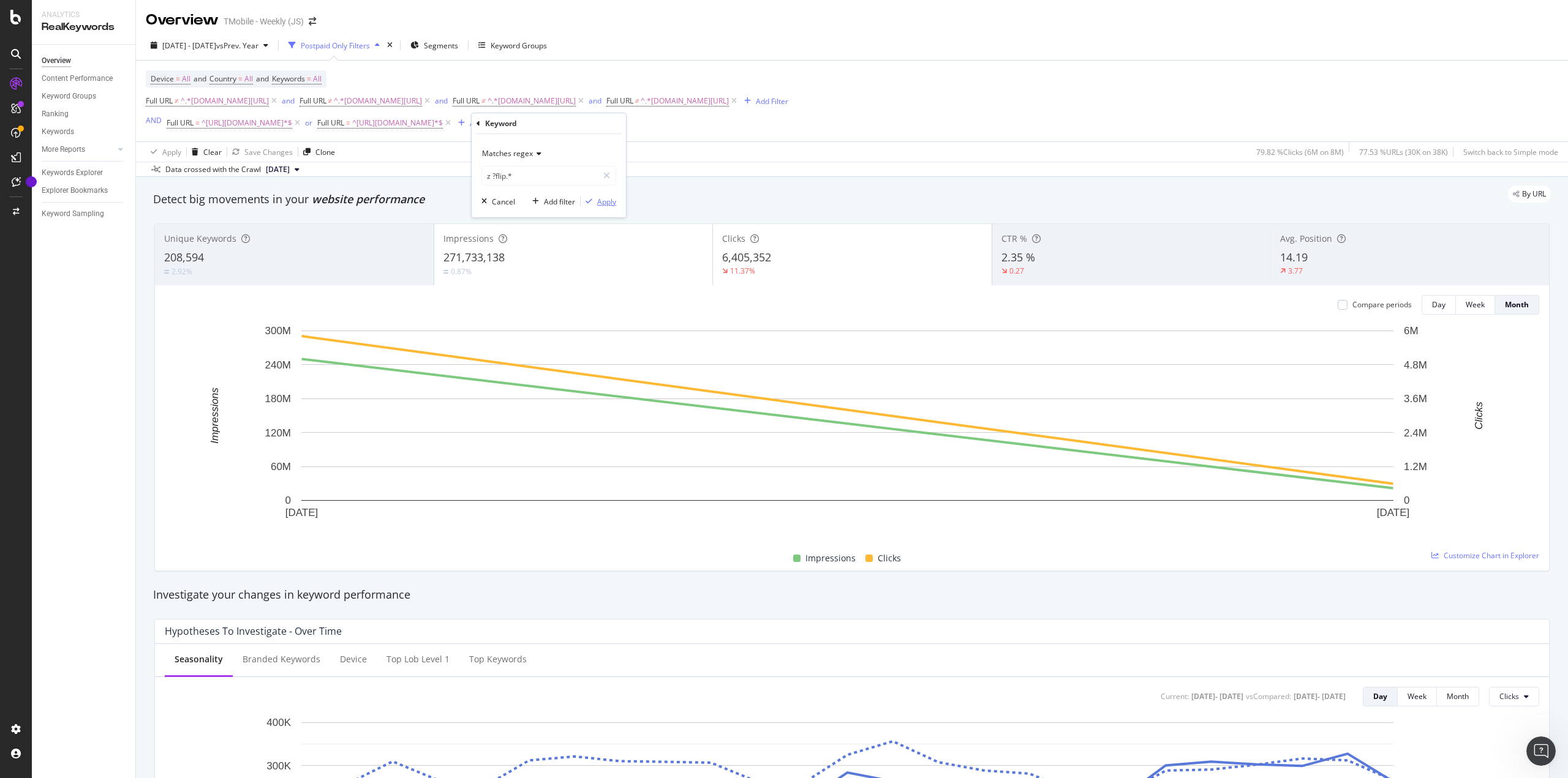
click at [599, 200] on div "Apply" at bounding box center [607, 202] width 19 height 10
click at [463, 125] on div "or" at bounding box center [459, 123] width 7 height 10
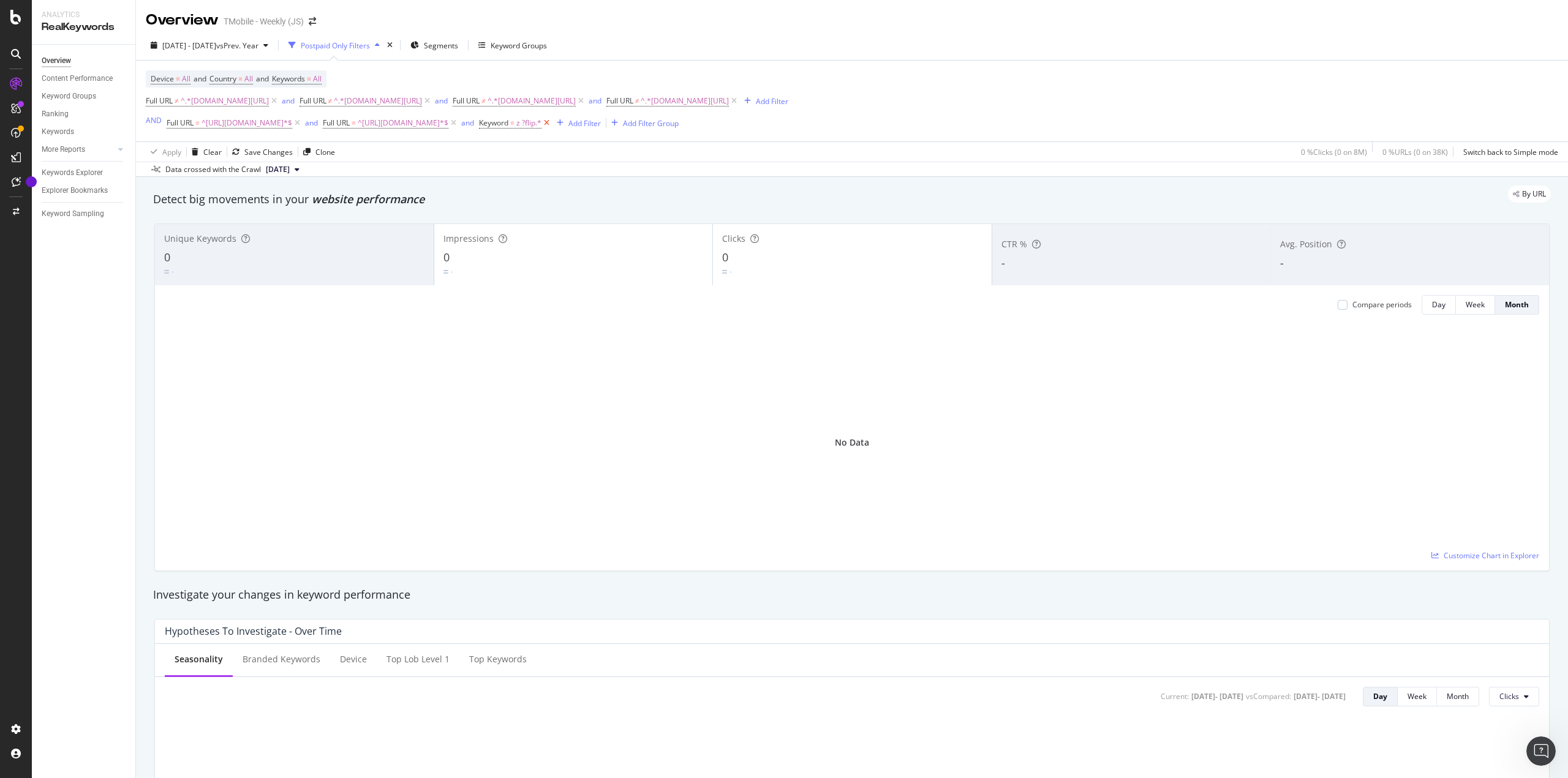
click at [552, 121] on icon at bounding box center [547, 123] width 10 height 12
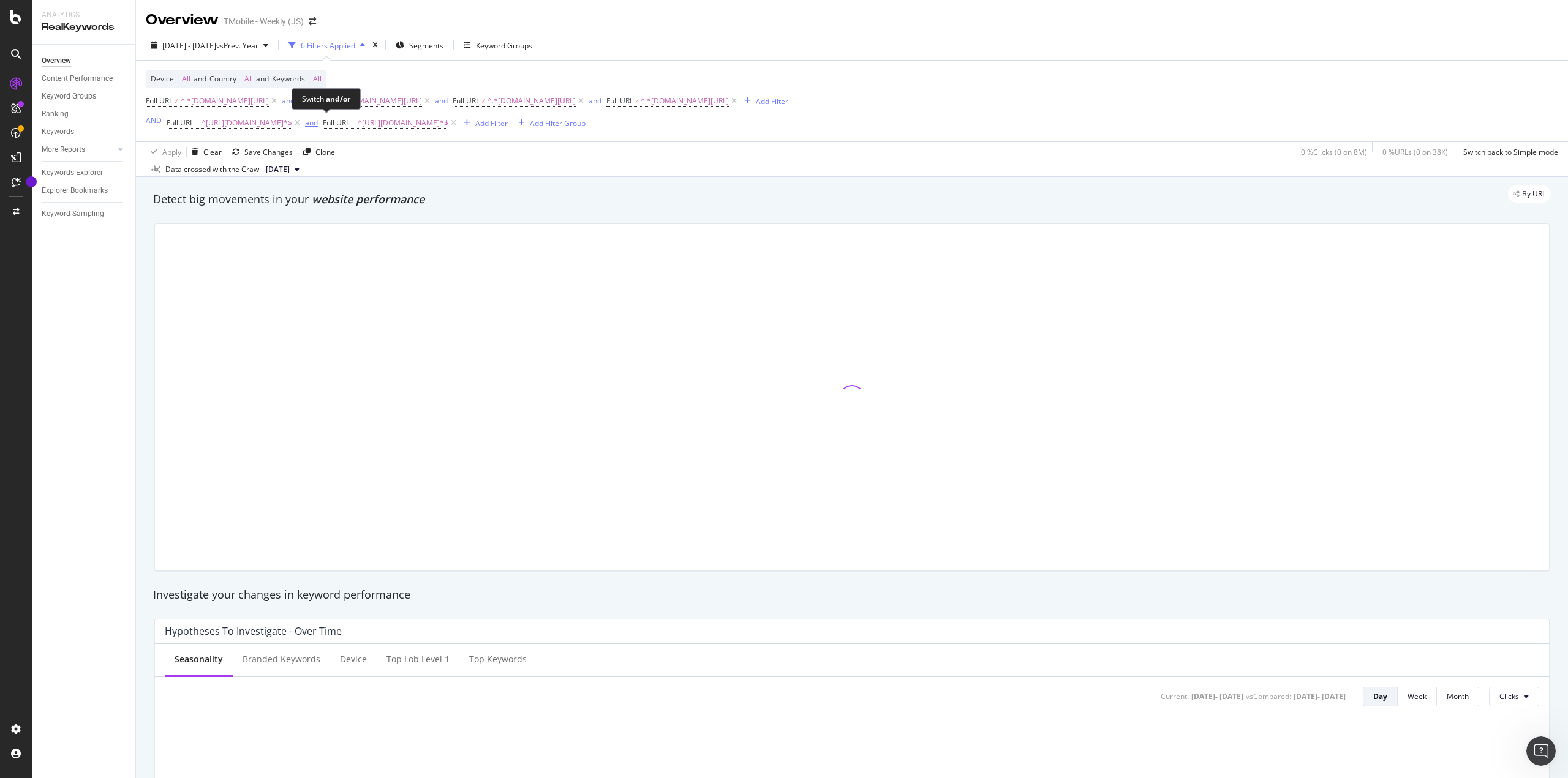
click at [318, 124] on div "and" at bounding box center [311, 123] width 13 height 10
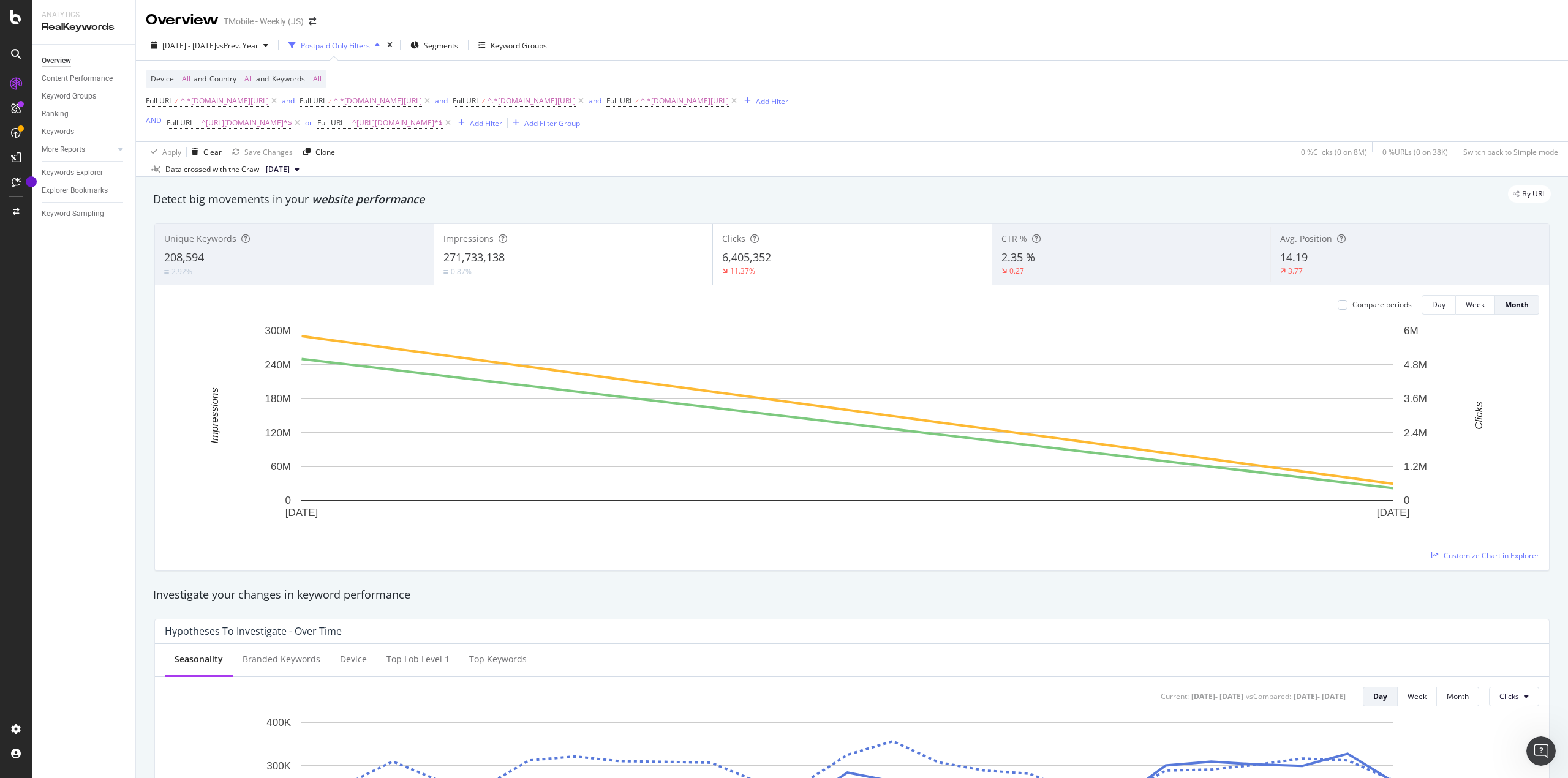
click at [569, 128] on div "Add Filter Group" at bounding box center [552, 123] width 56 height 10
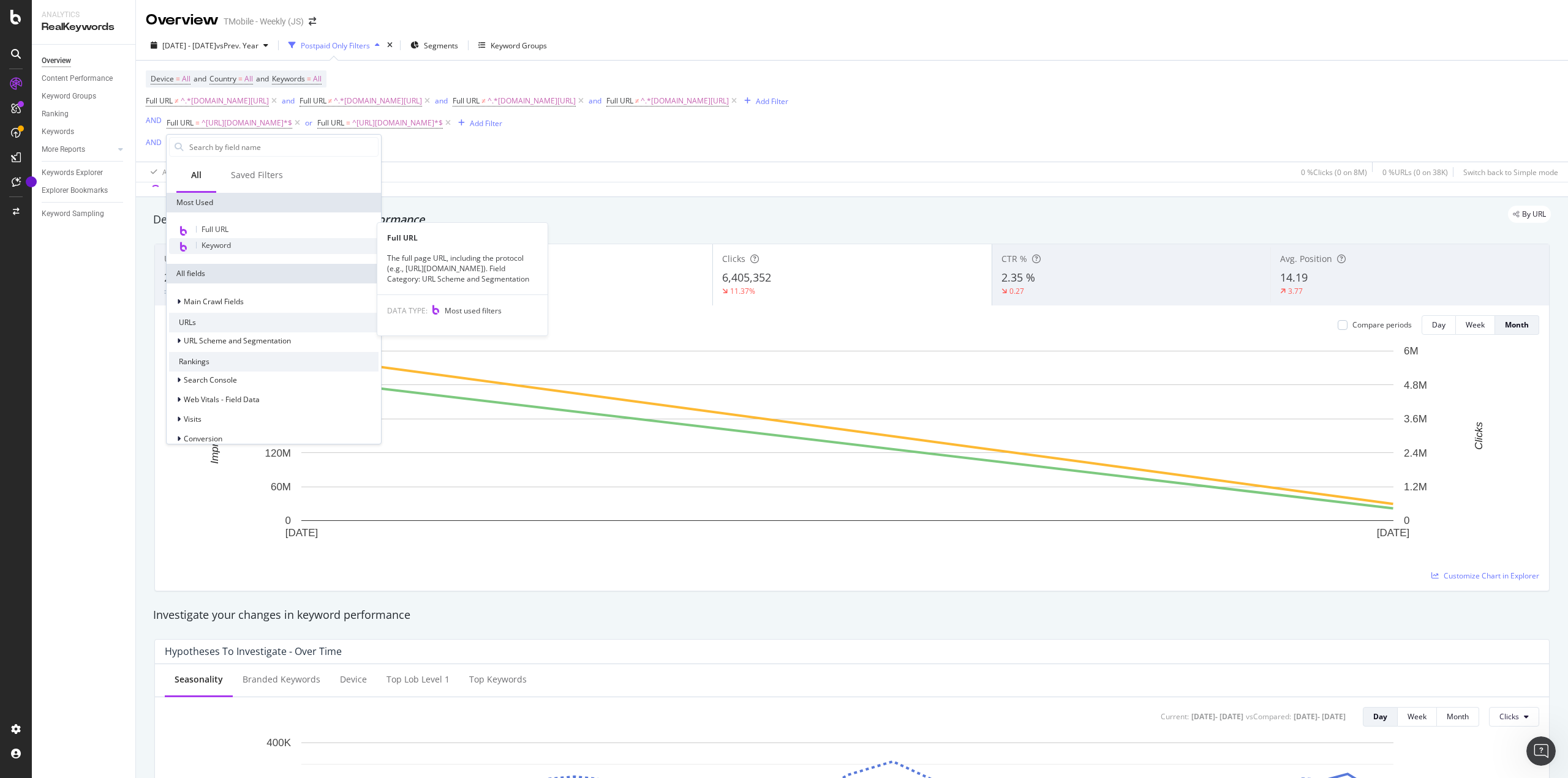
click at [221, 246] on span "Keyword" at bounding box center [216, 245] width 30 height 10
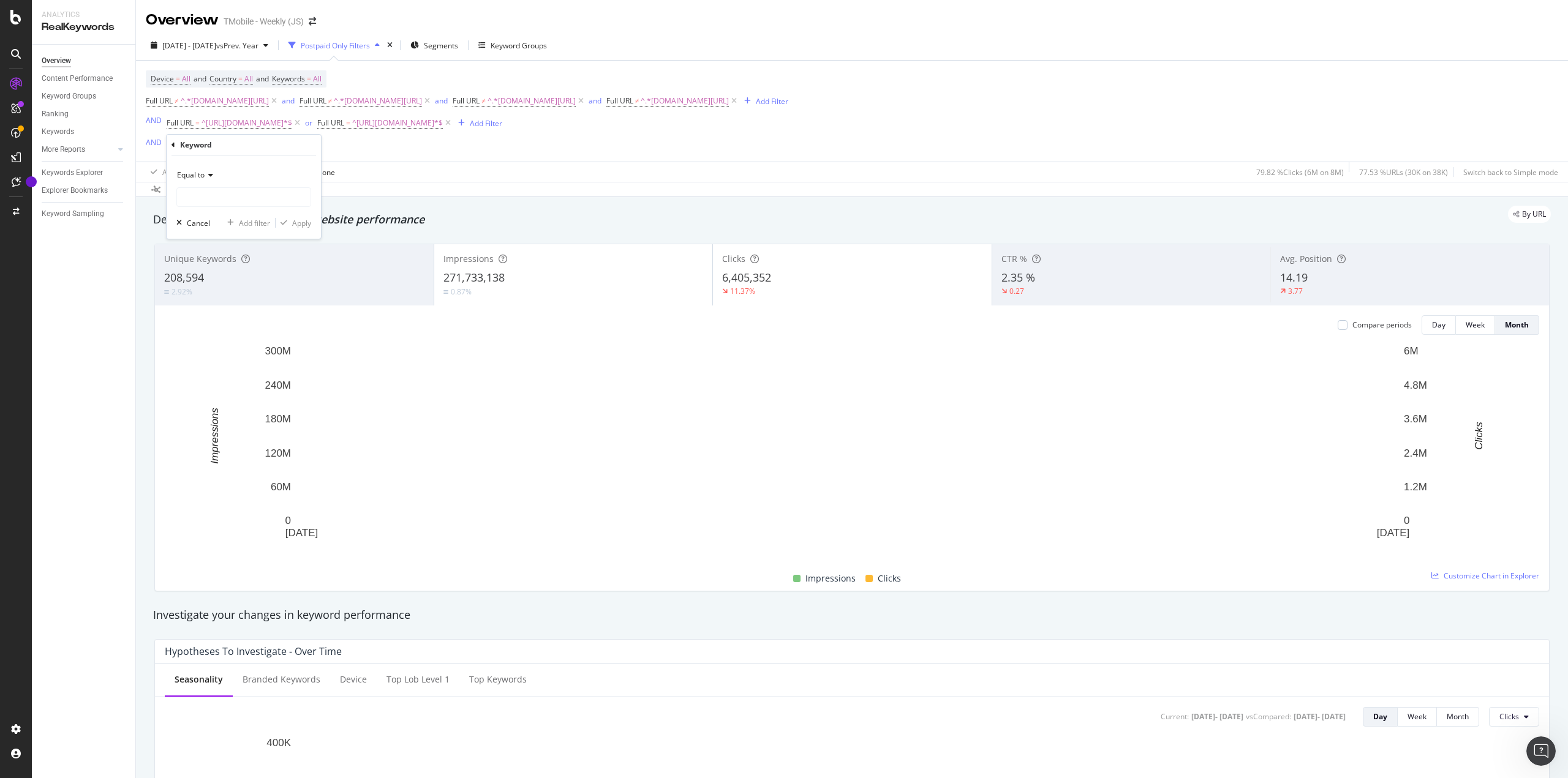
click at [213, 173] on icon at bounding box center [209, 175] width 9 height 7
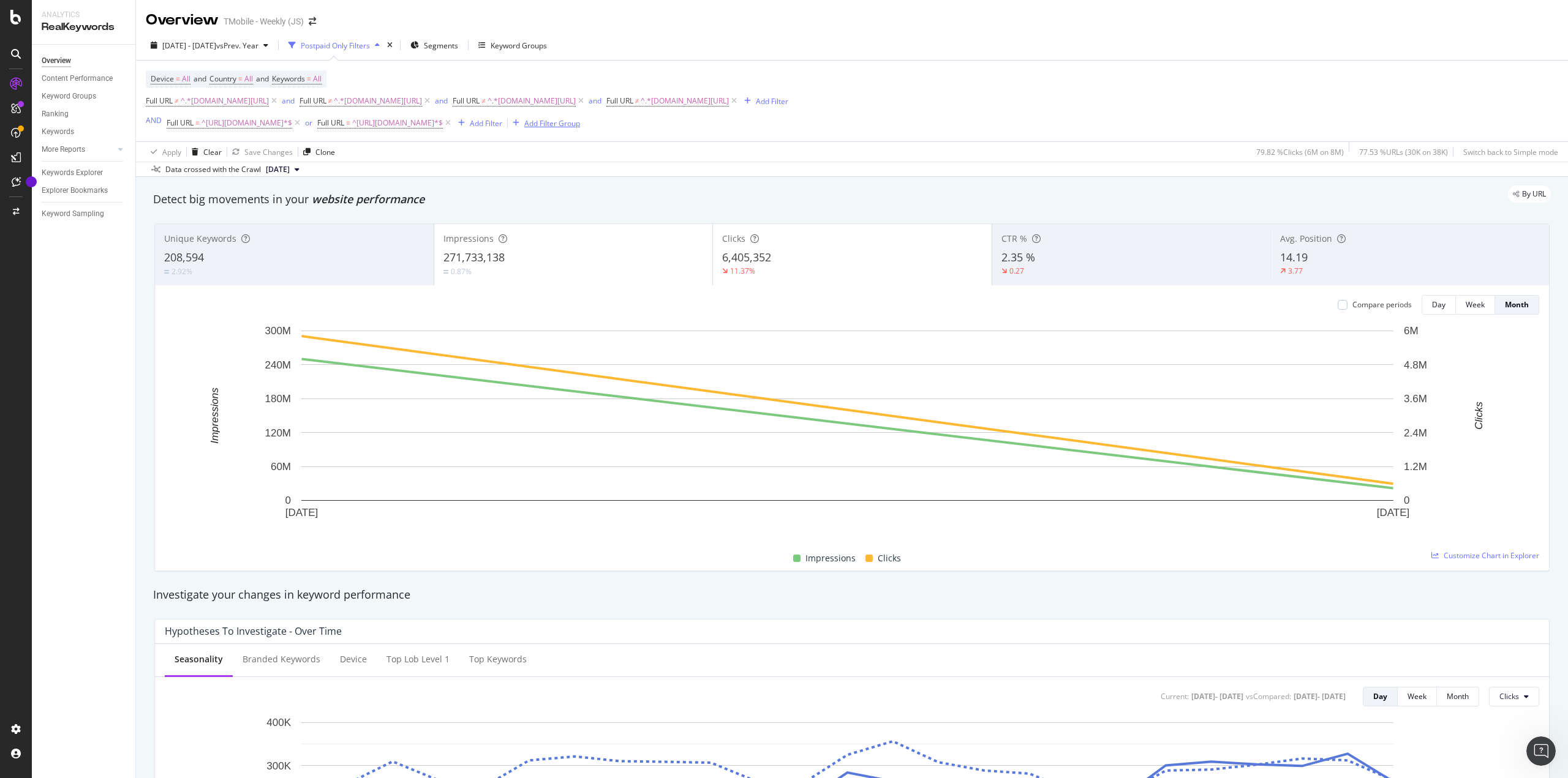
click at [559, 127] on div "Add Filter Group" at bounding box center [552, 123] width 56 height 10
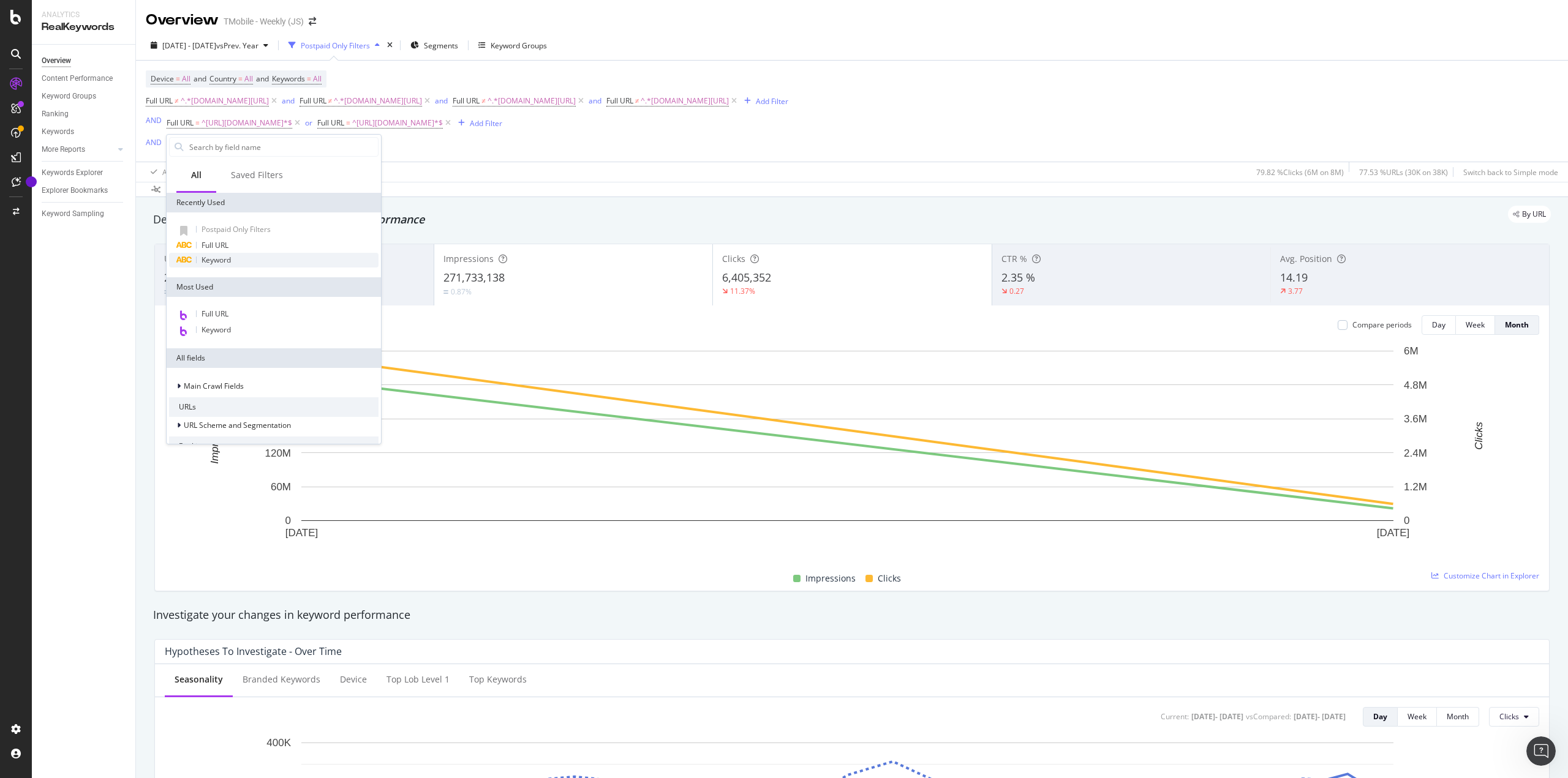
click at [233, 263] on div "Keyword" at bounding box center [273, 259] width 209 height 15
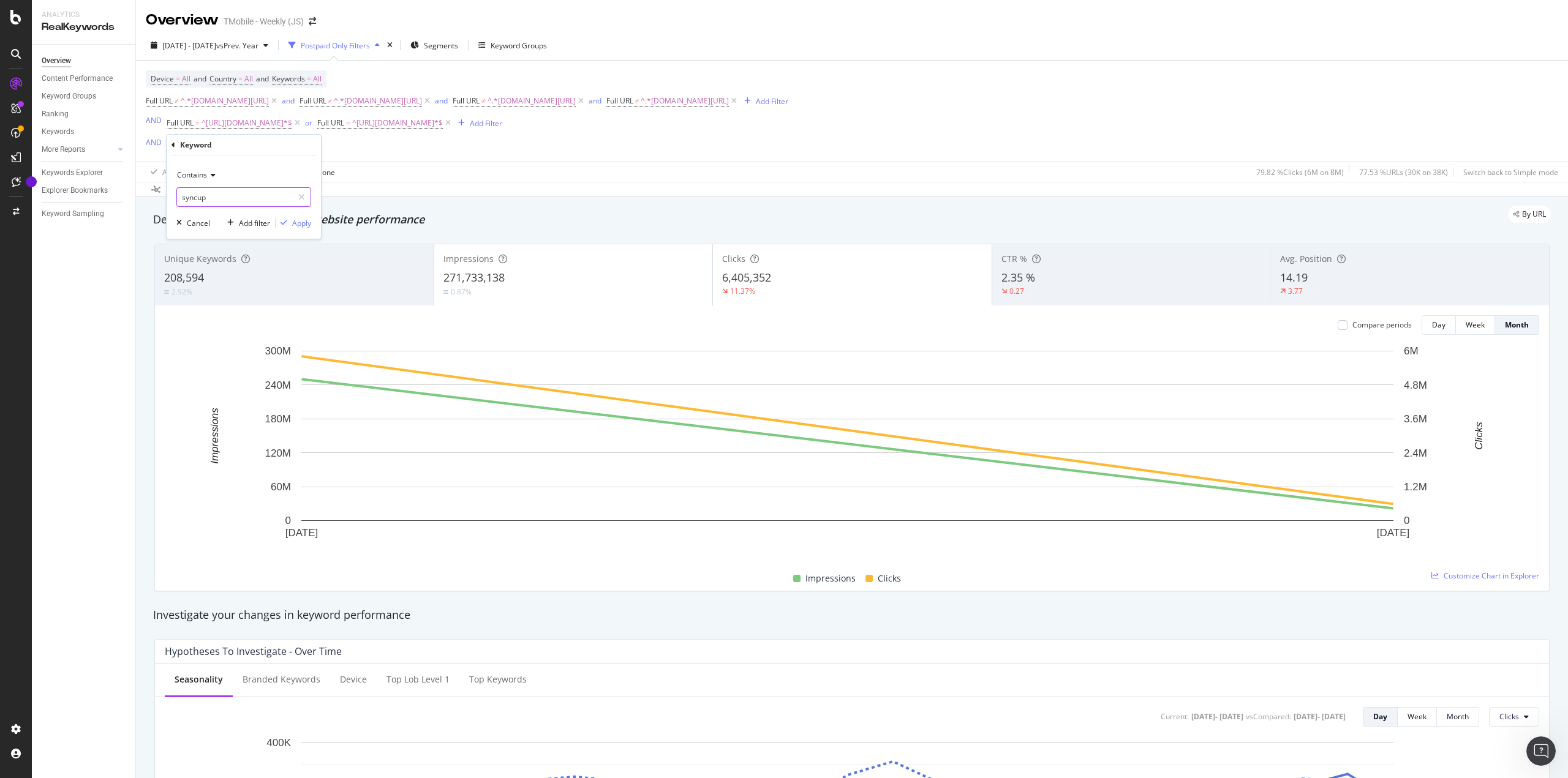
click at [296, 200] on div at bounding box center [301, 197] width 17 height 20
click at [203, 173] on span "Contains" at bounding box center [192, 175] width 30 height 10
click at [211, 330] on span "Matches regex" at bounding box center [207, 328] width 51 height 10
click at [232, 195] on input "text" at bounding box center [244, 197] width 134 height 20
paste input "z ?flip.*"
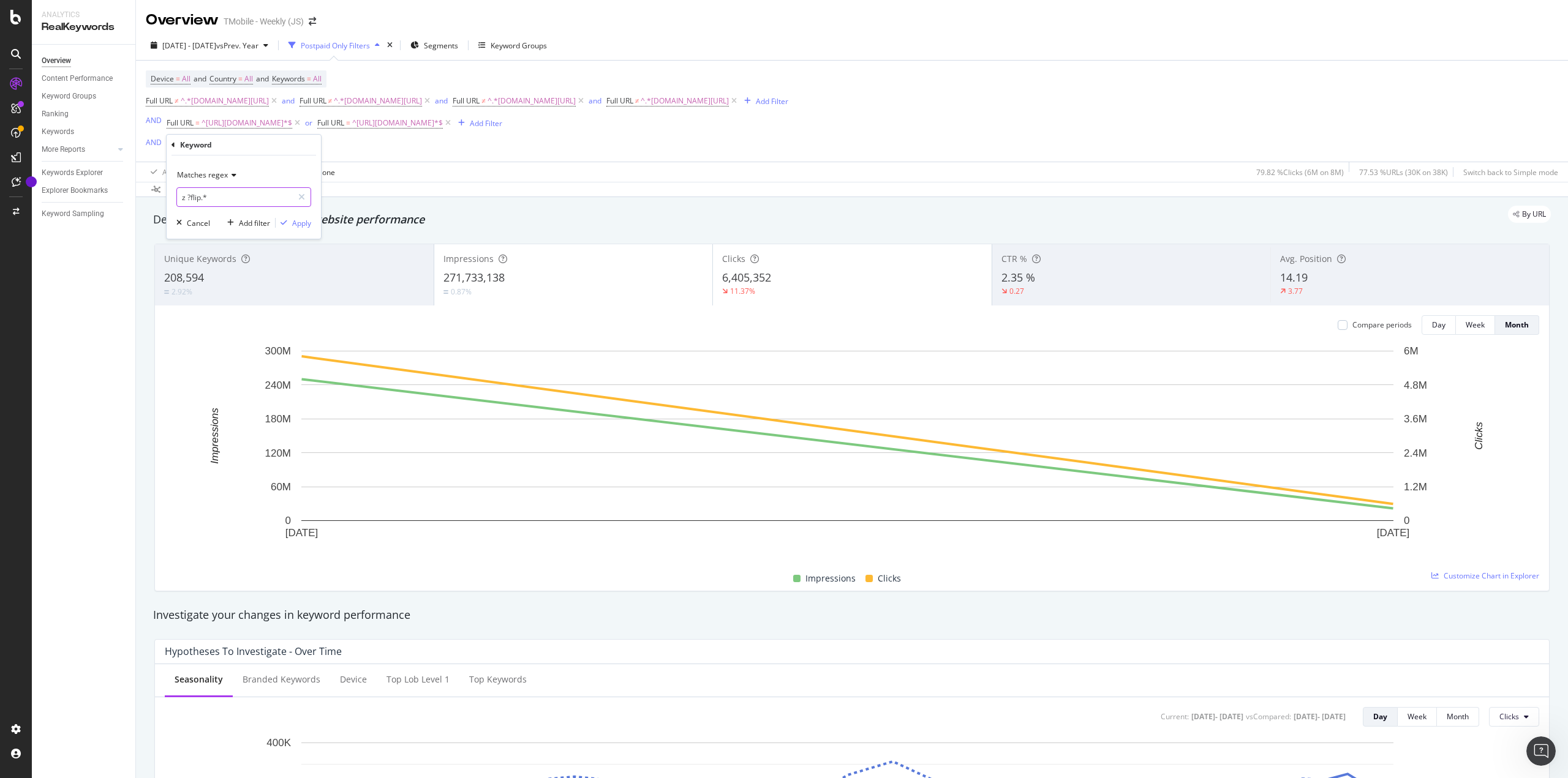
type input "z ?flip.*"
click at [299, 230] on div "Matches regex z ?flip.* Cancel Add filter Apply" at bounding box center [244, 197] width 154 height 83
click at [299, 222] on div "Apply" at bounding box center [302, 223] width 19 height 10
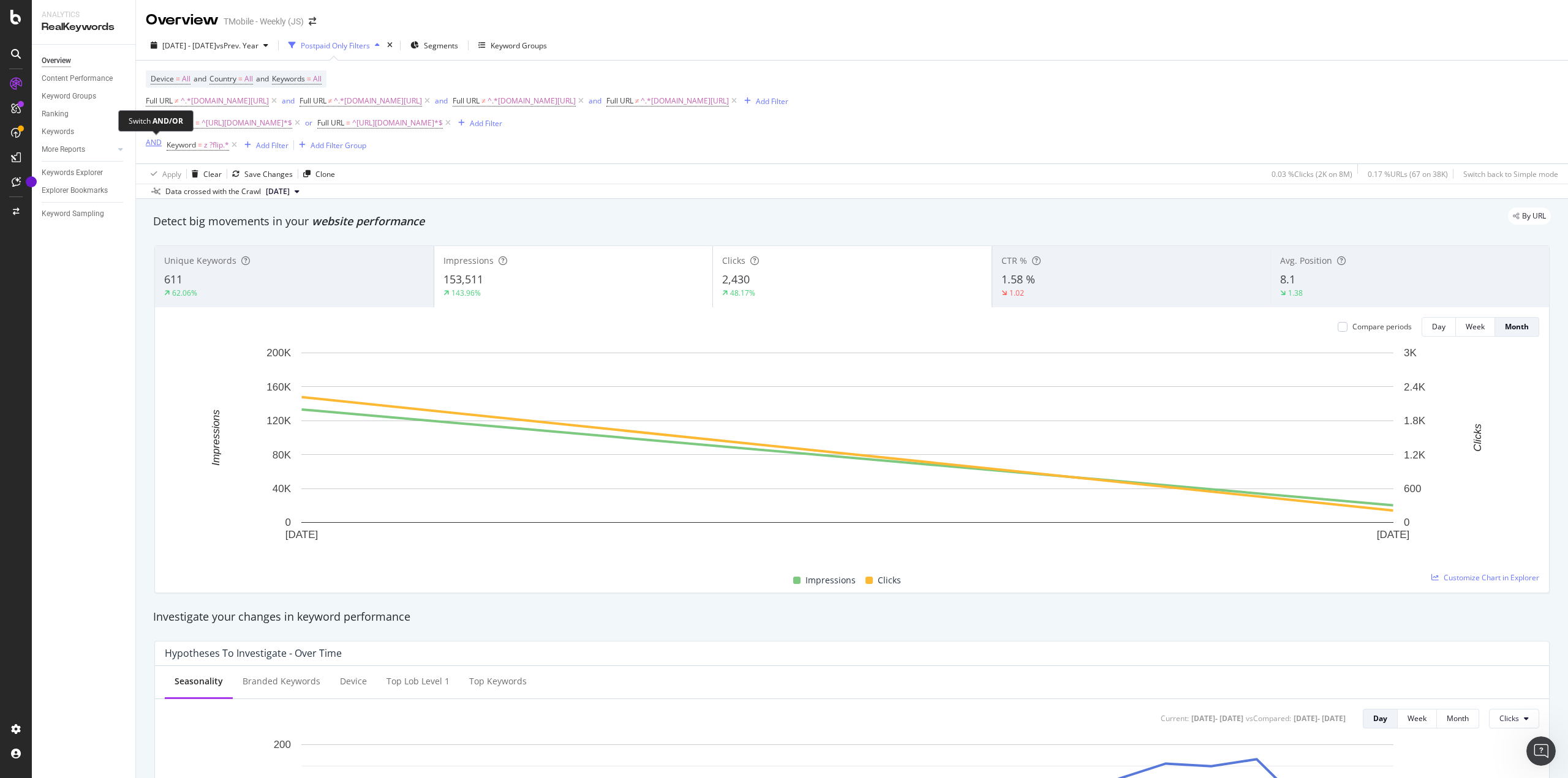
click at [154, 147] on div "AND" at bounding box center [154, 142] width 16 height 10
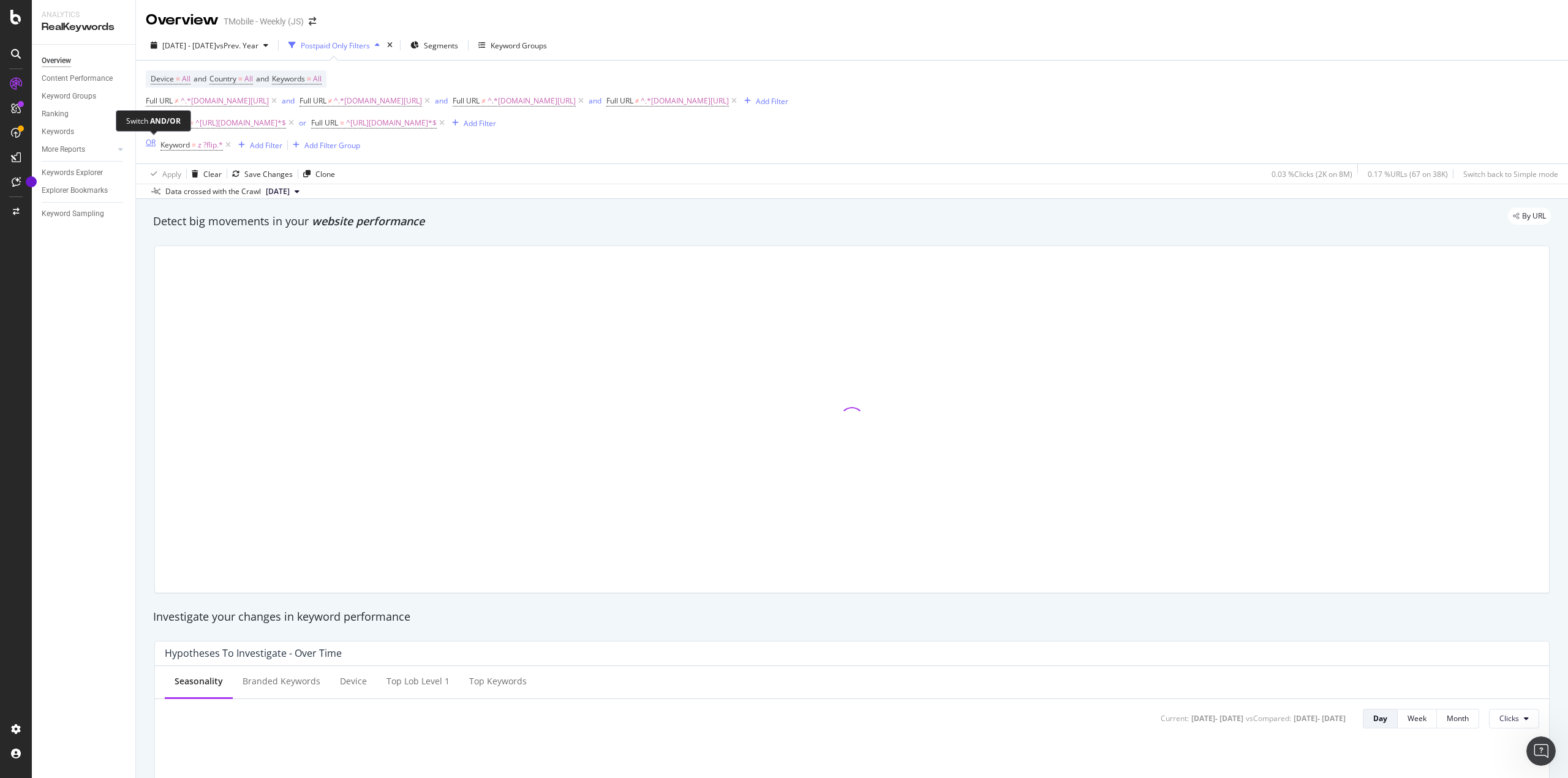
click at [151, 143] on div "OR" at bounding box center [150, 142] width 10 height 10
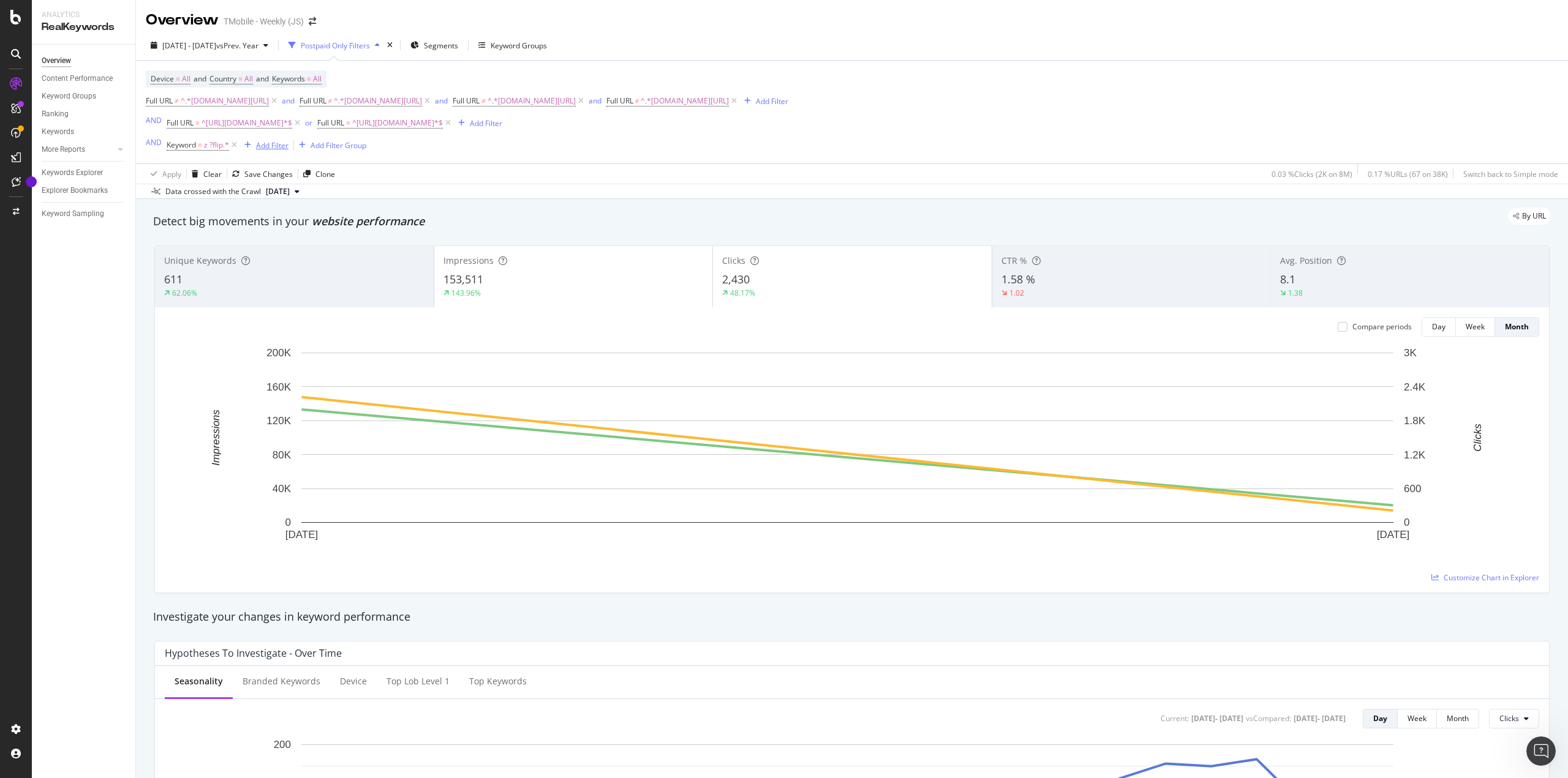
click at [264, 147] on div "Add Filter" at bounding box center [272, 146] width 32 height 10
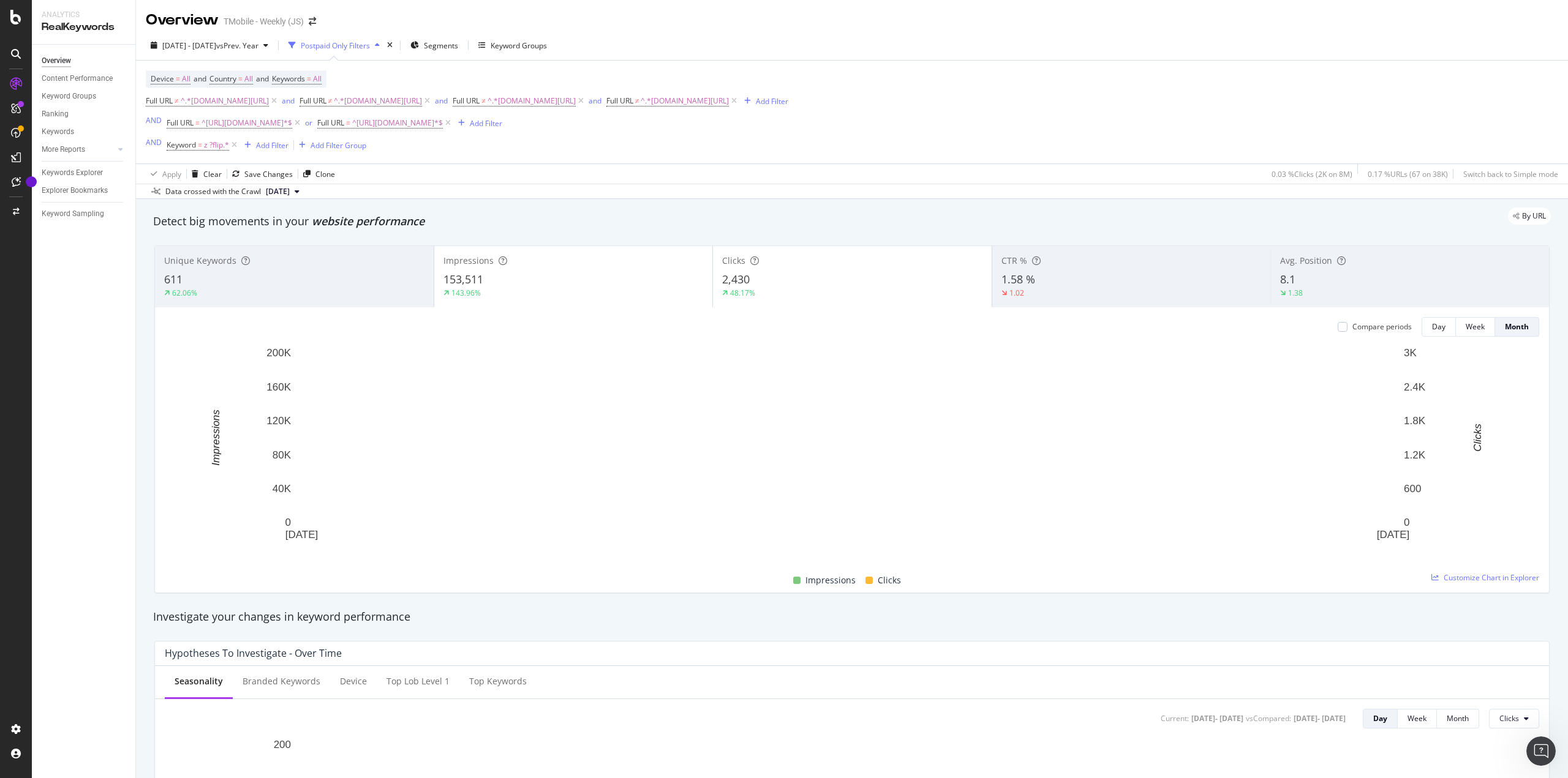
click at [667, 160] on div "Device = All and Country = All and Keywords = All Full URL ≠ ^.*t-mobile.com/ho…" at bounding box center [852, 112] width 1413 height 103
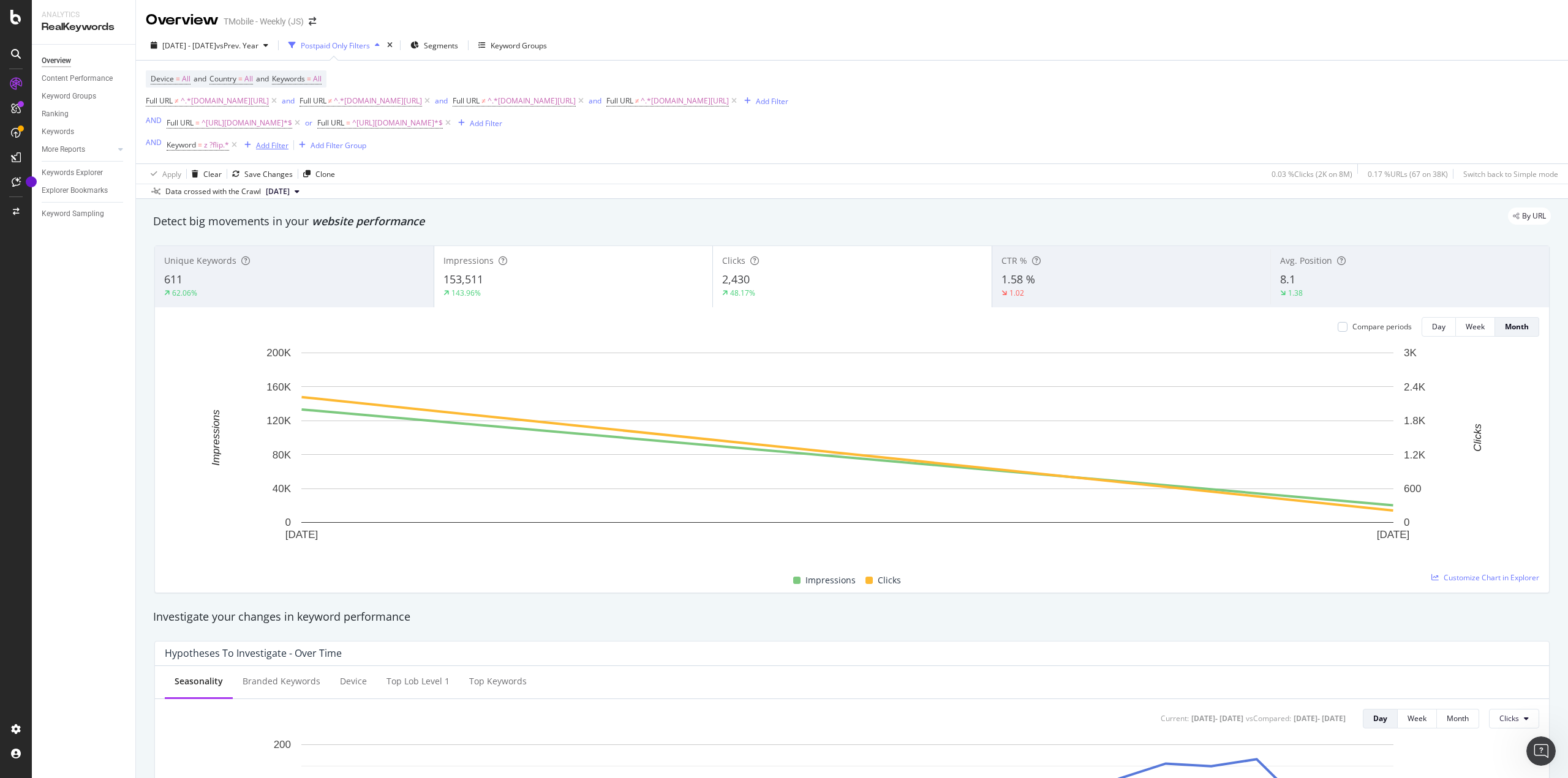
click at [274, 144] on div "Add Filter" at bounding box center [272, 146] width 32 height 10
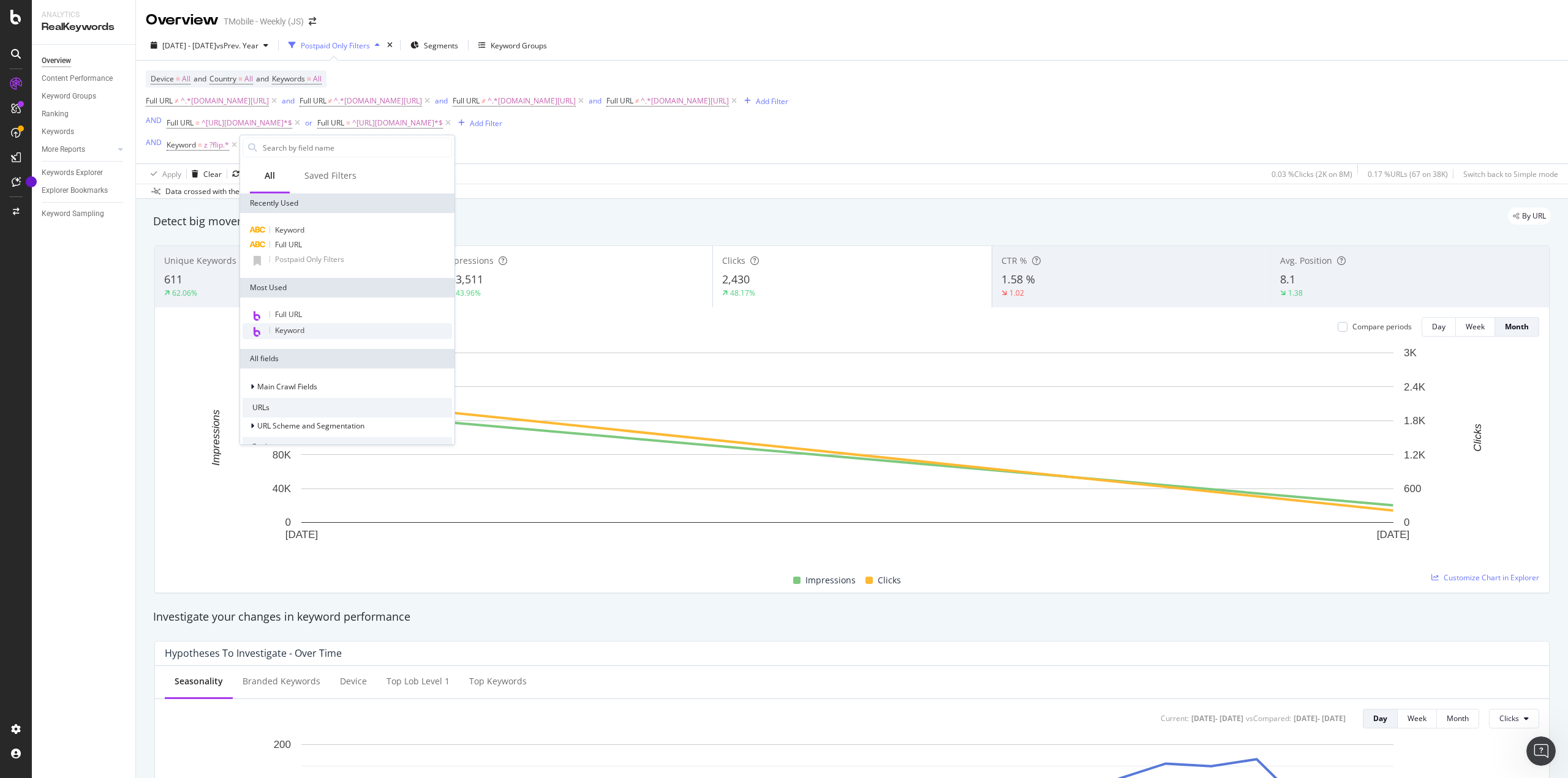
click at [312, 329] on div "Keyword" at bounding box center [346, 331] width 209 height 16
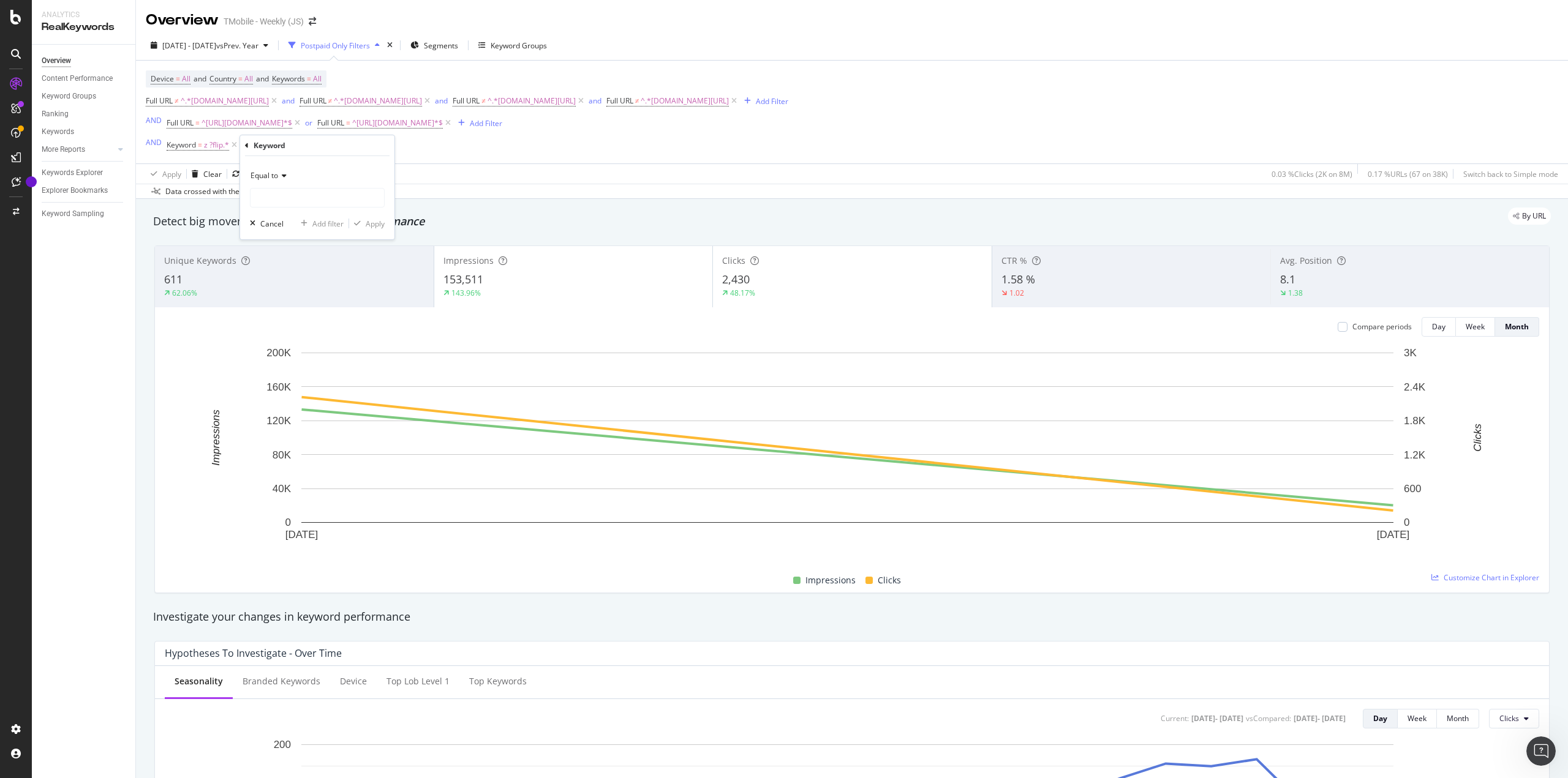
click at [282, 174] on icon at bounding box center [282, 175] width 9 height 7
click at [297, 328] on span "Matches regex" at bounding box center [281, 329] width 51 height 10
click at [309, 198] on input "text" at bounding box center [318, 198] width 134 height 20
paste input "z ?fold.*"
type input "z ?fold.*"
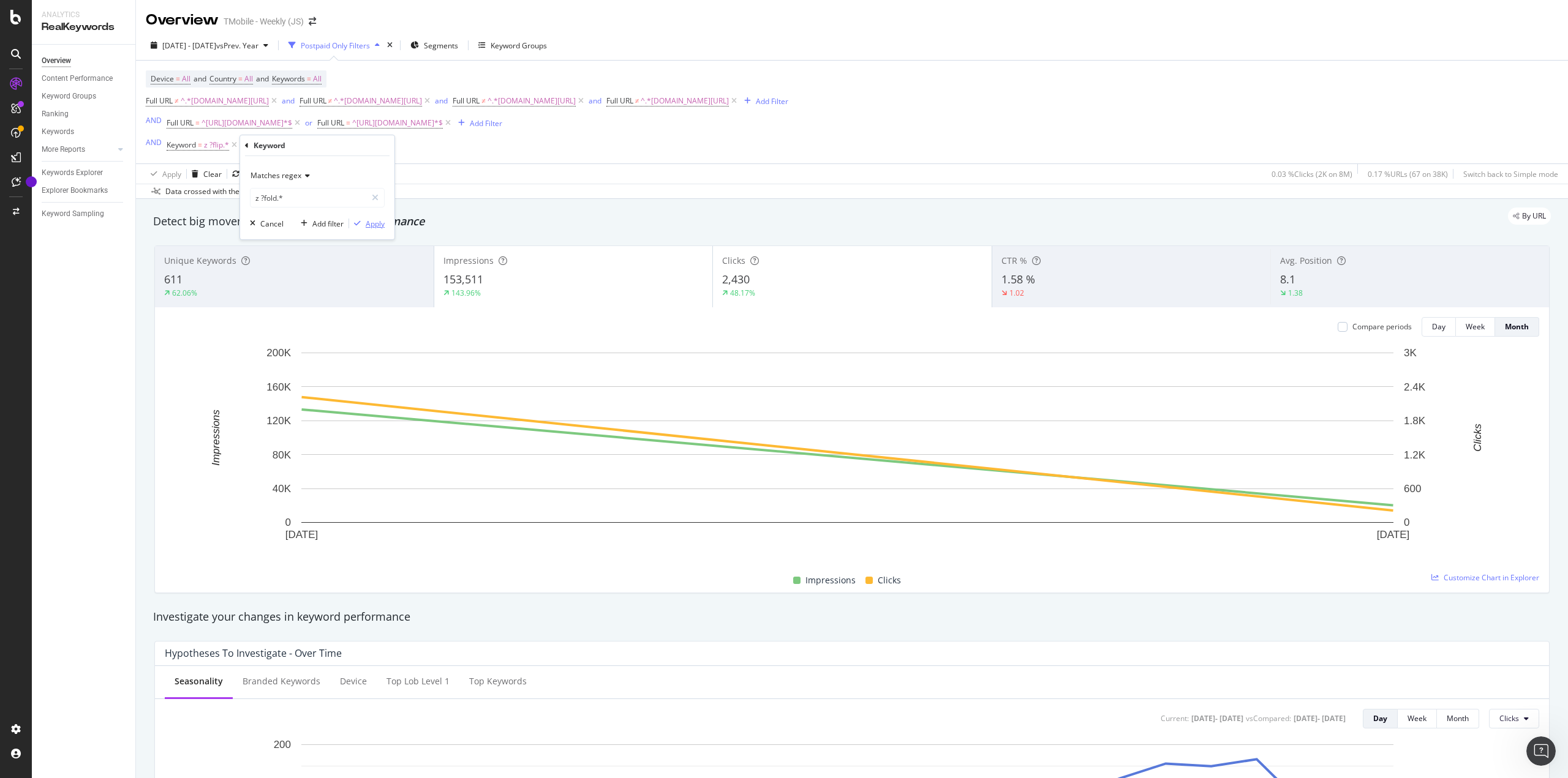
click at [377, 224] on div "Apply" at bounding box center [375, 224] width 19 height 10
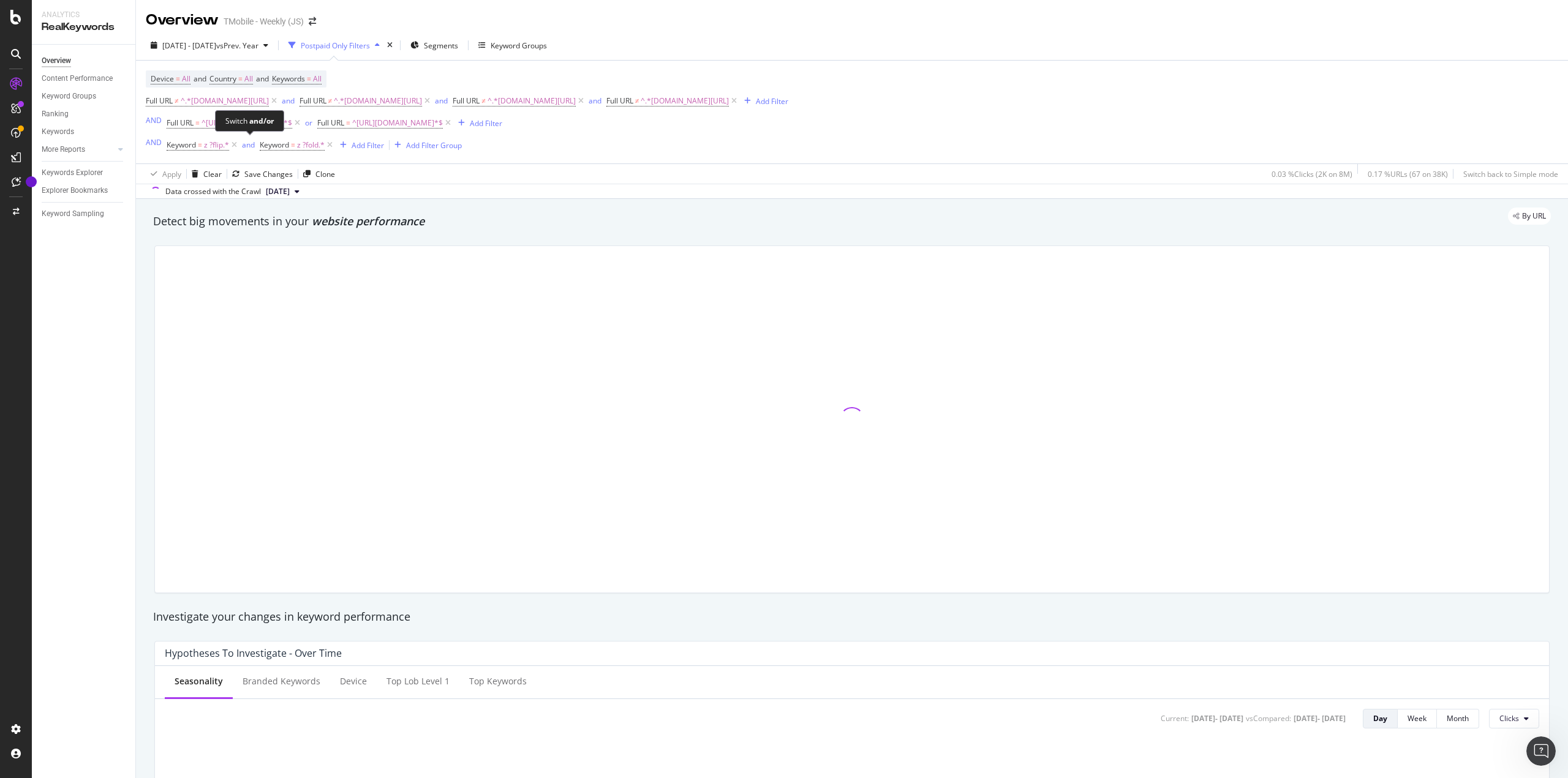
click at [255, 146] on span "and" at bounding box center [249, 145] width 20 height 17
click at [246, 146] on div "and" at bounding box center [248, 145] width 13 height 10
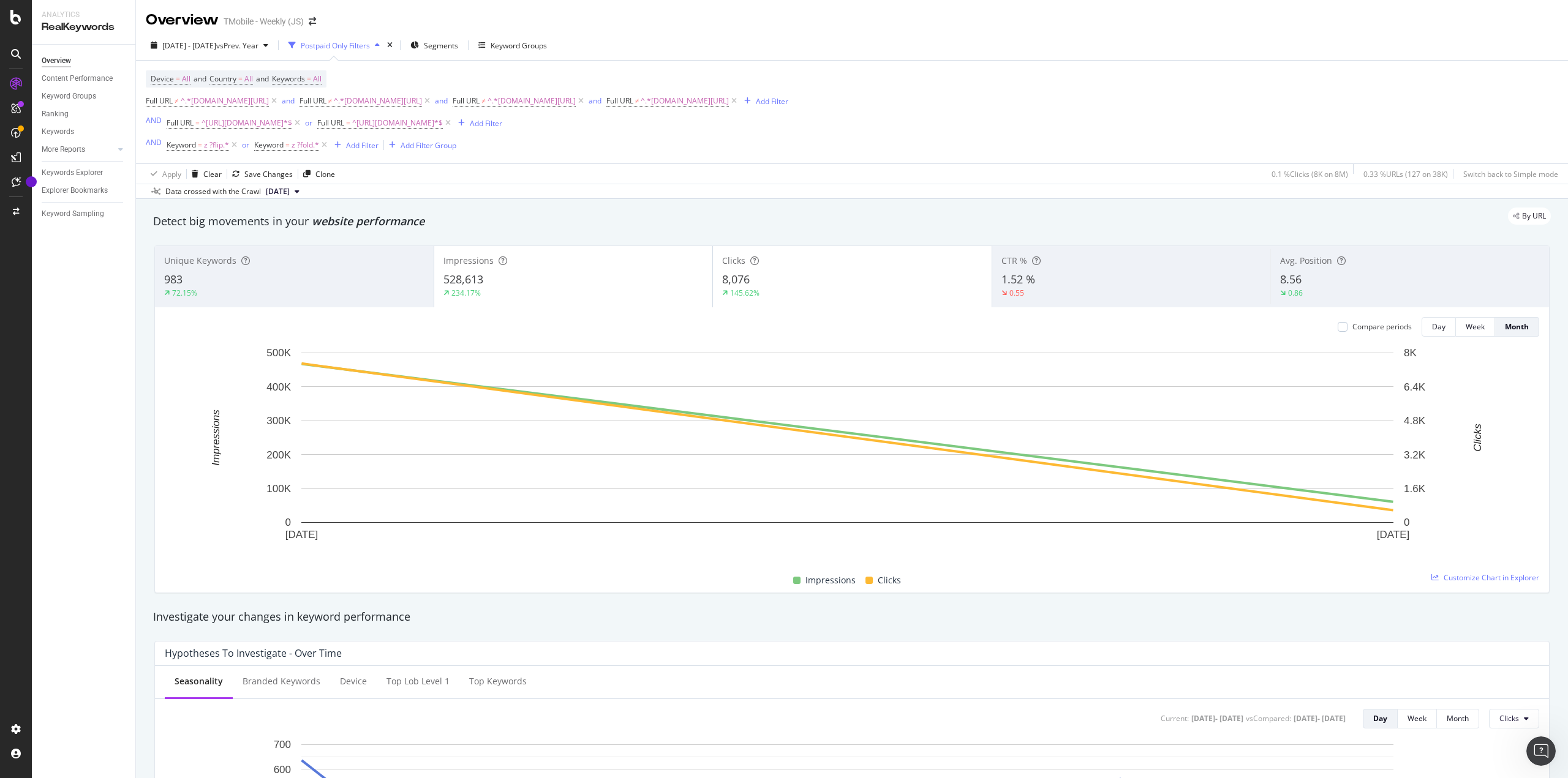
click at [541, 51] on div "Keyword Groups" at bounding box center [512, 45] width 69 height 18
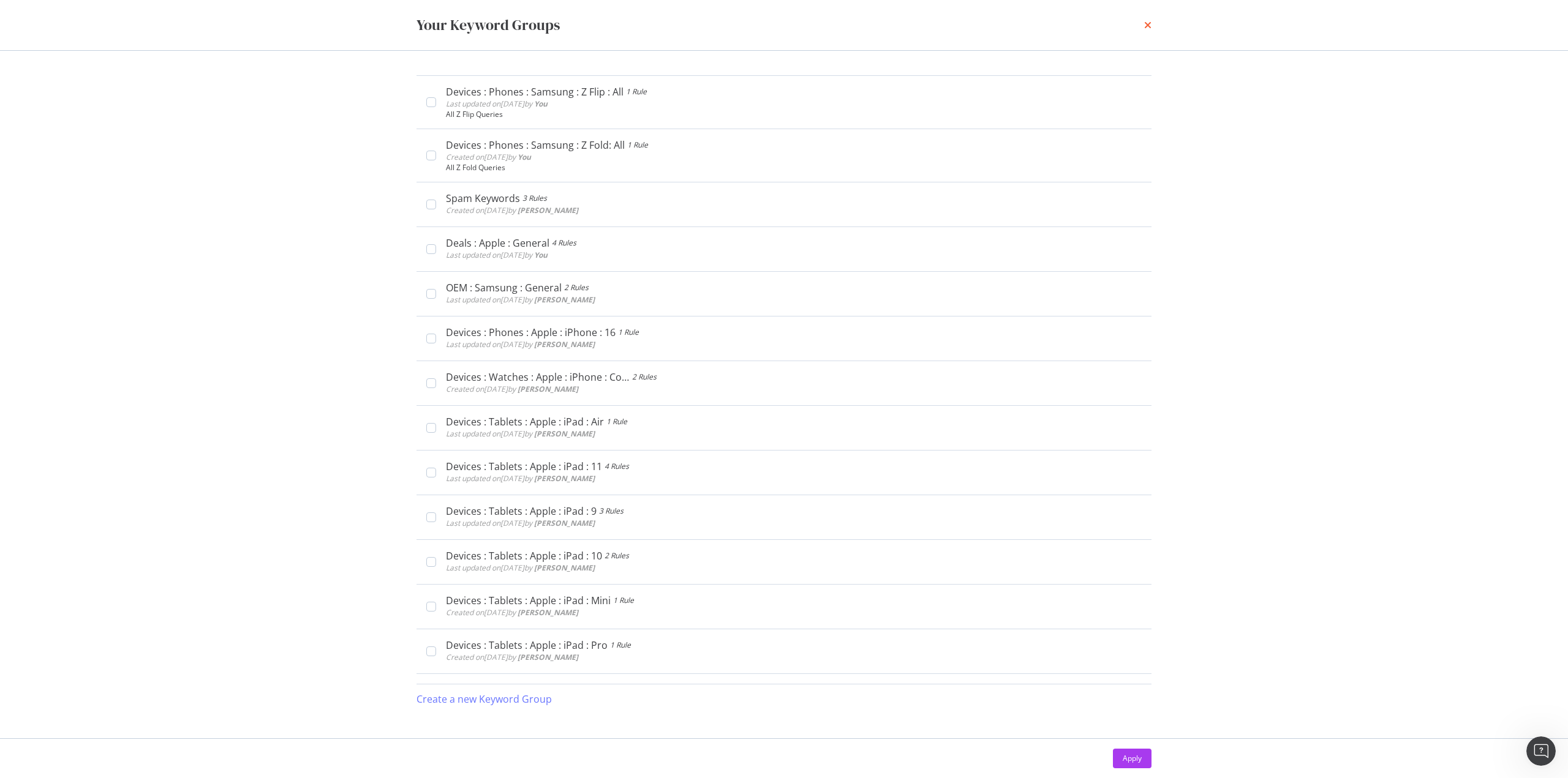
click at [1145, 28] on icon "times" at bounding box center [1147, 24] width 7 height 10
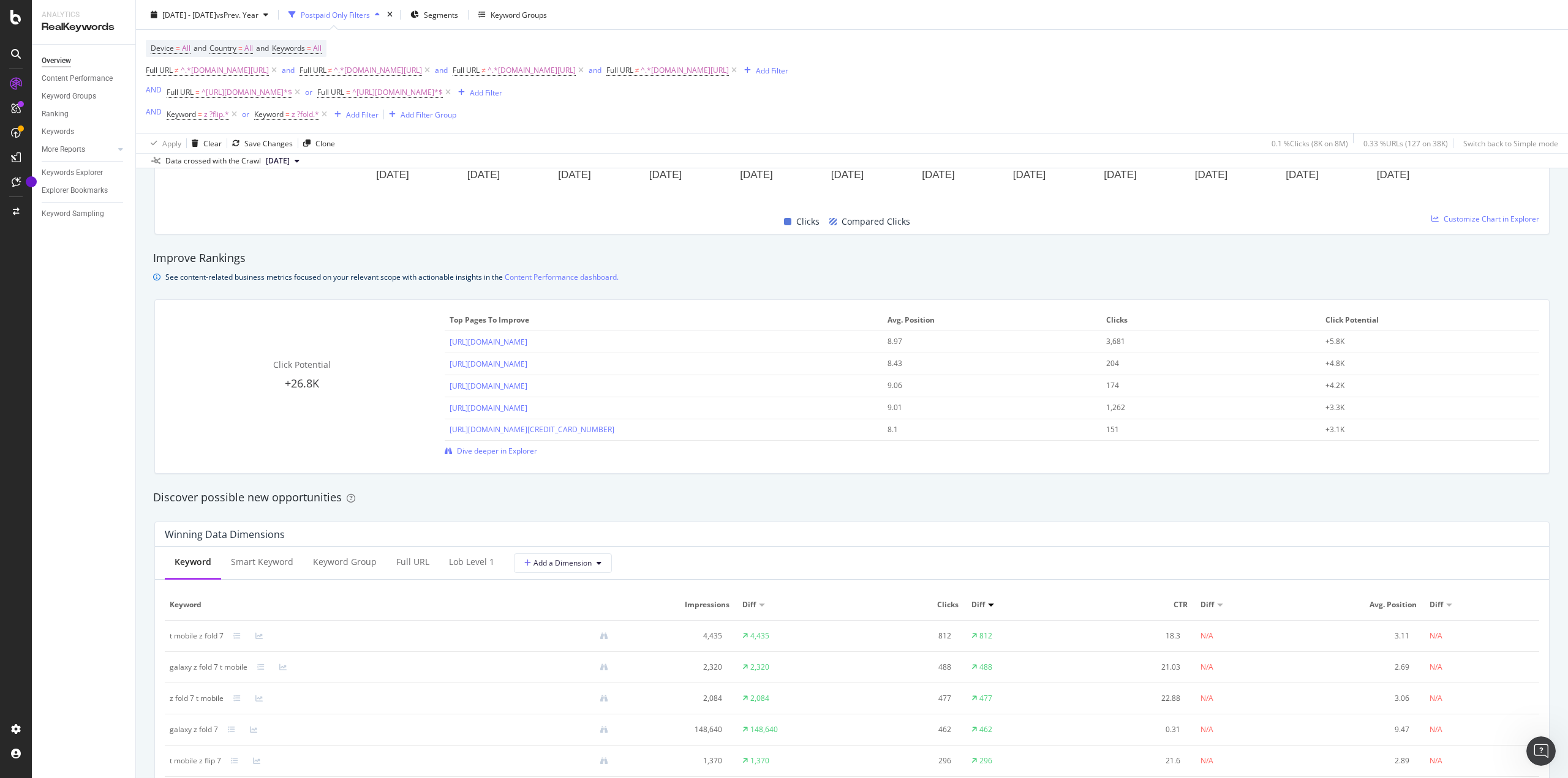
scroll to position [919, 0]
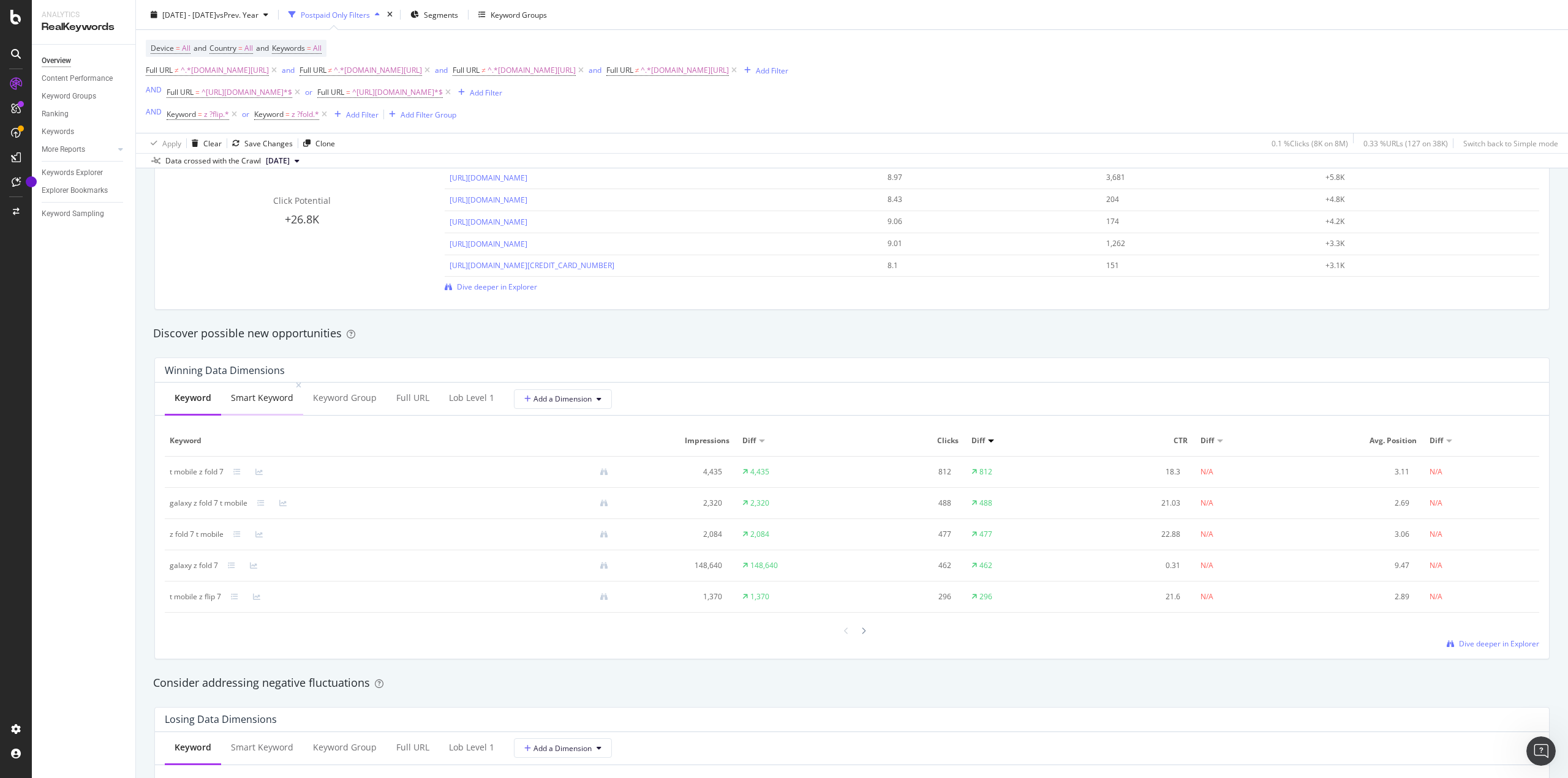
click at [266, 396] on div "Smart Keyword" at bounding box center [262, 398] width 62 height 12
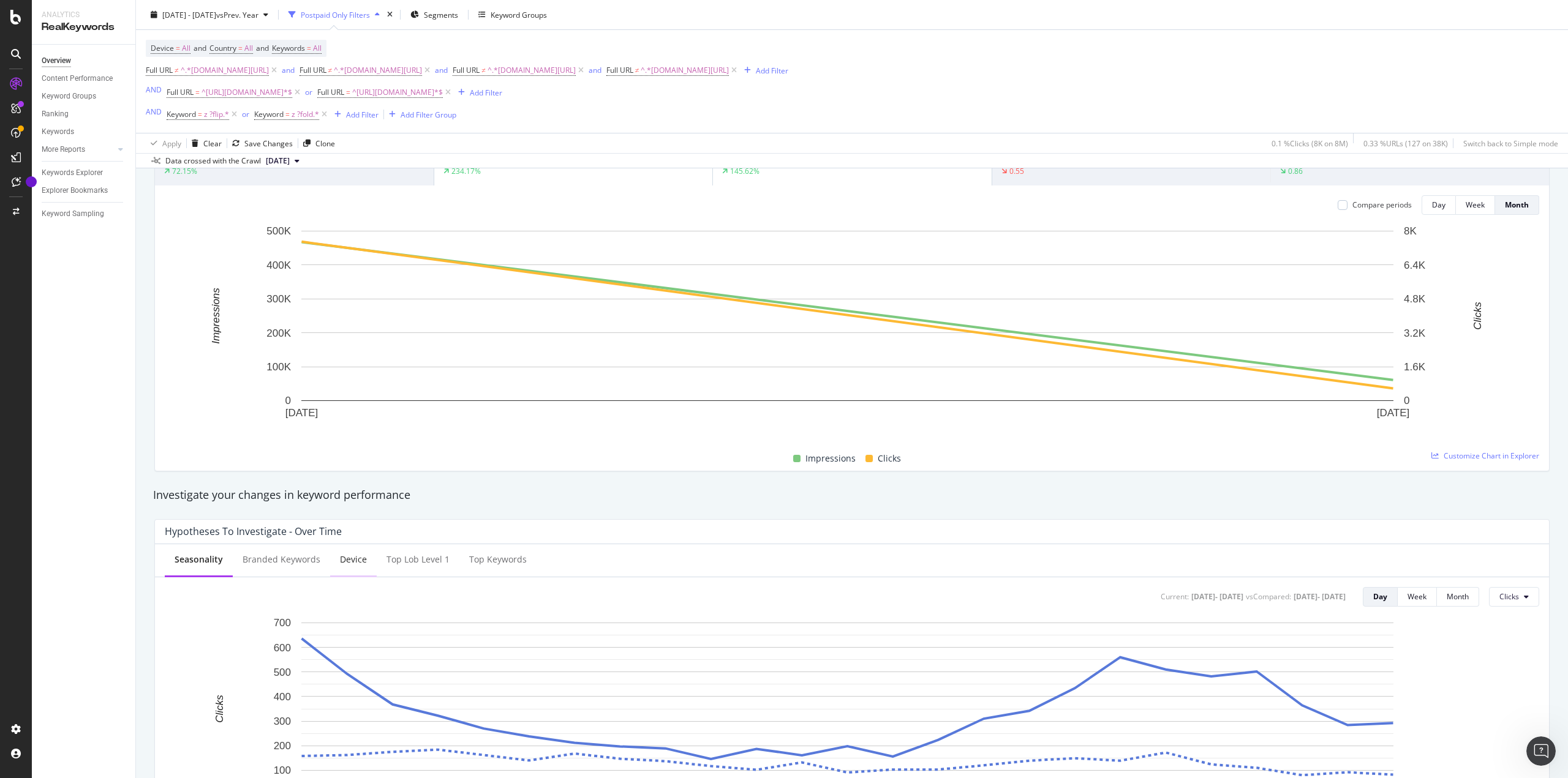
scroll to position [122, 0]
click at [284, 553] on div "Branded Keywords" at bounding box center [281, 559] width 78 height 12
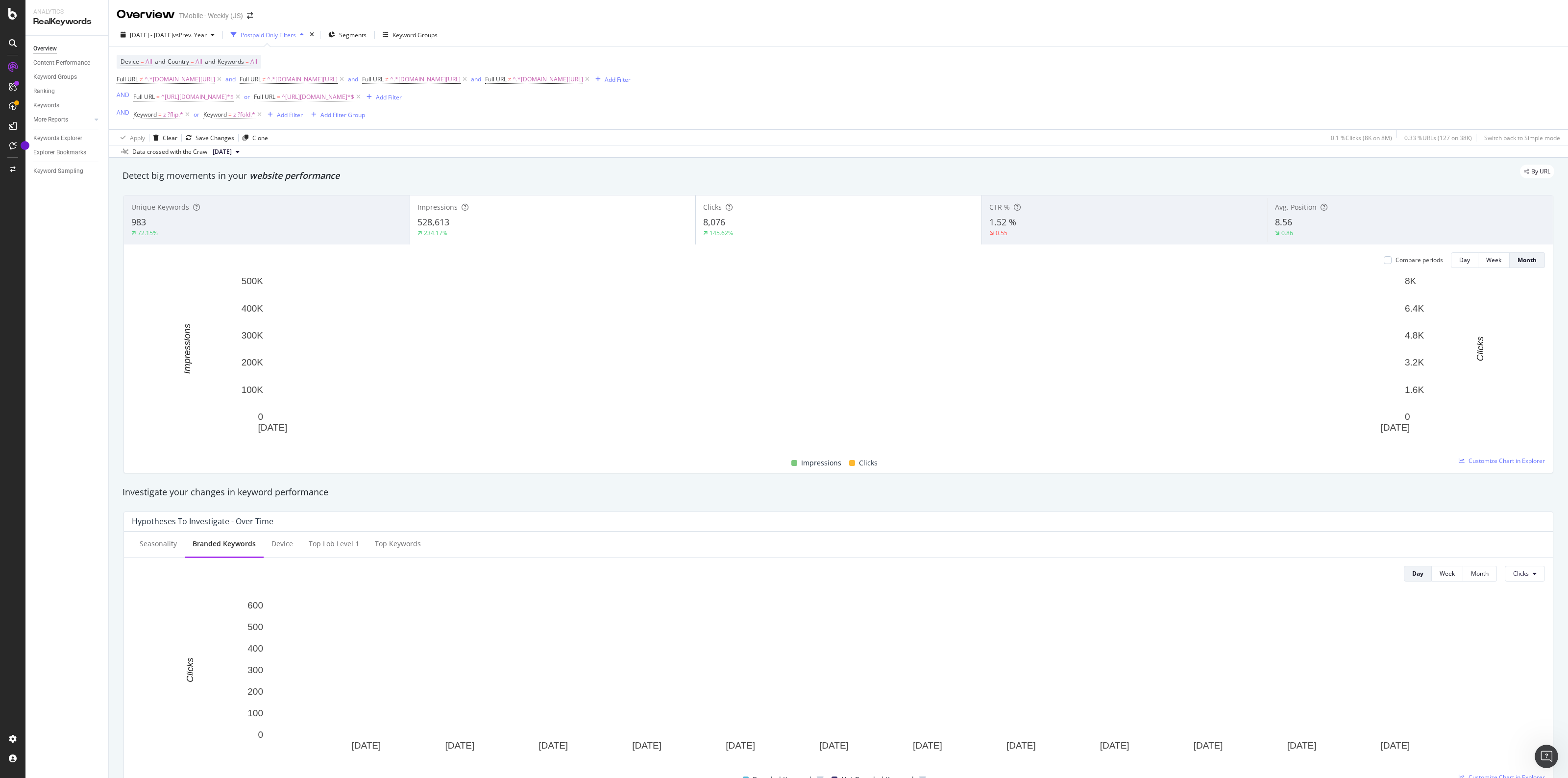
scroll to position [0, 0]
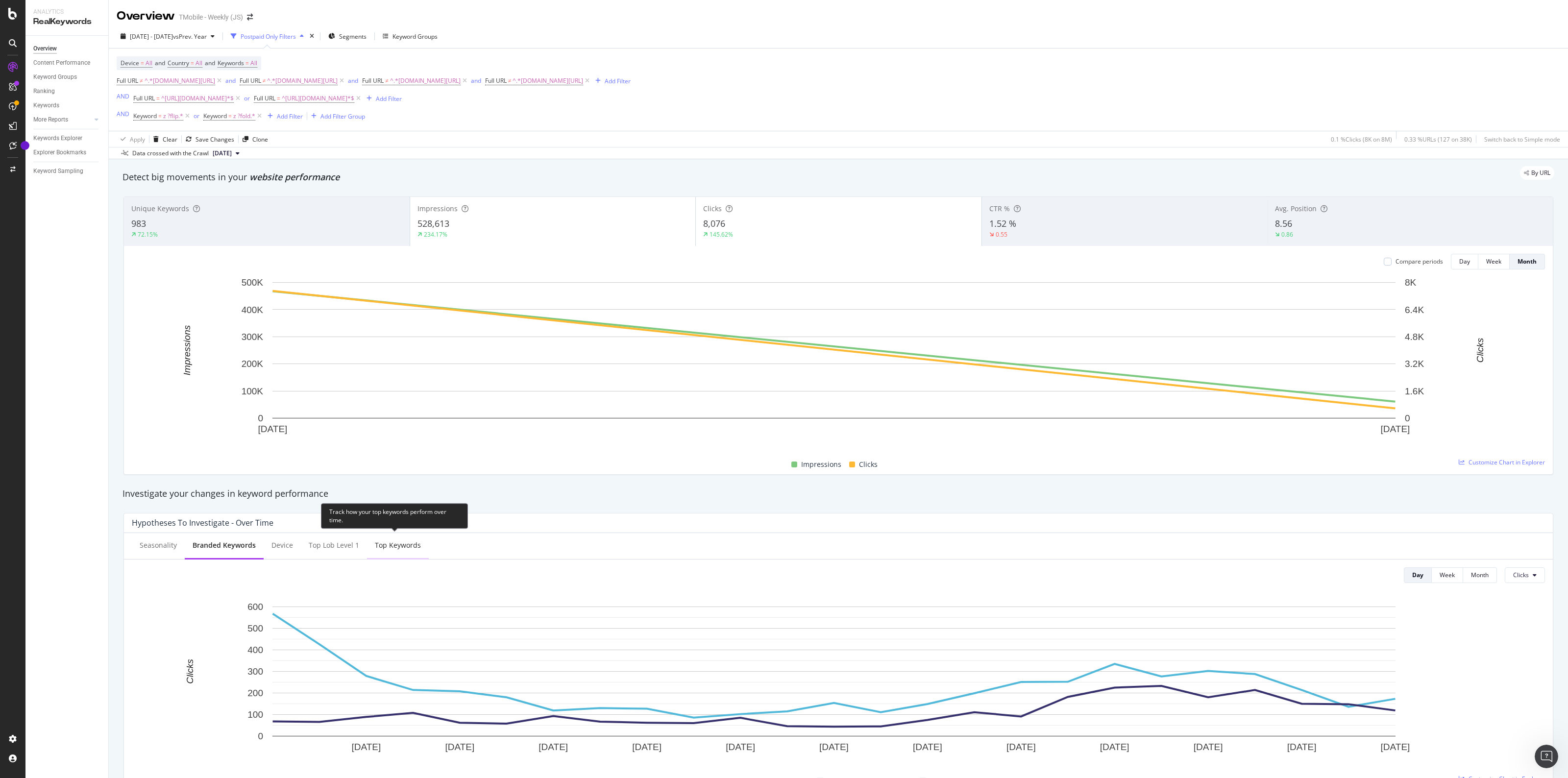
click at [394, 537] on div "Top Keywords" at bounding box center [398, 546] width 62 height 27
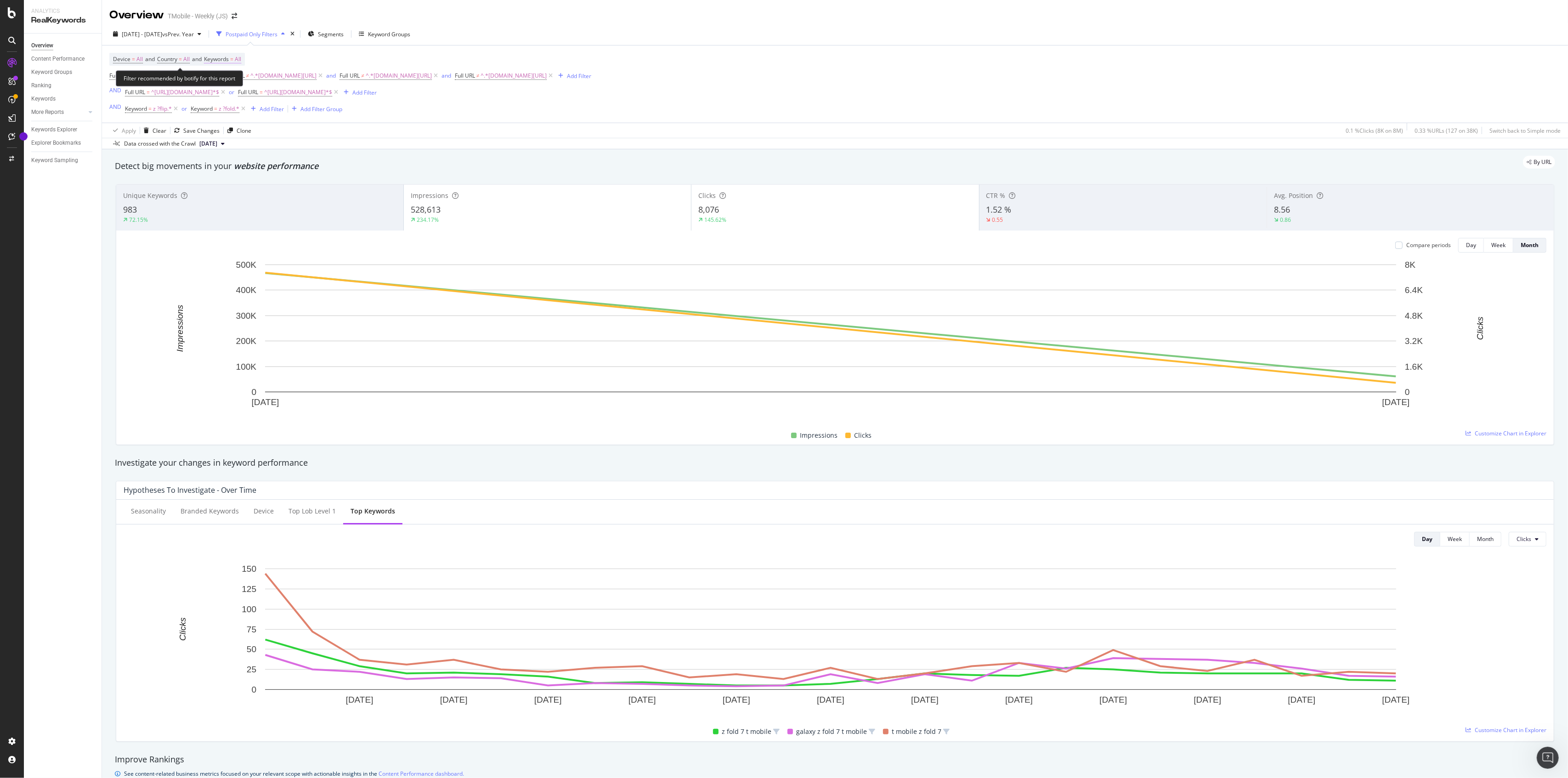
click at [241, 57] on span "All" at bounding box center [238, 59] width 7 height 13
click at [230, 85] on div "All" at bounding box center [228, 81] width 21 height 14
click at [254, 136] on span "Non-Branded & Anonymized queries" at bounding box center [272, 140] width 94 height 8
click at [314, 99] on div "Apply" at bounding box center [319, 101] width 14 height 8
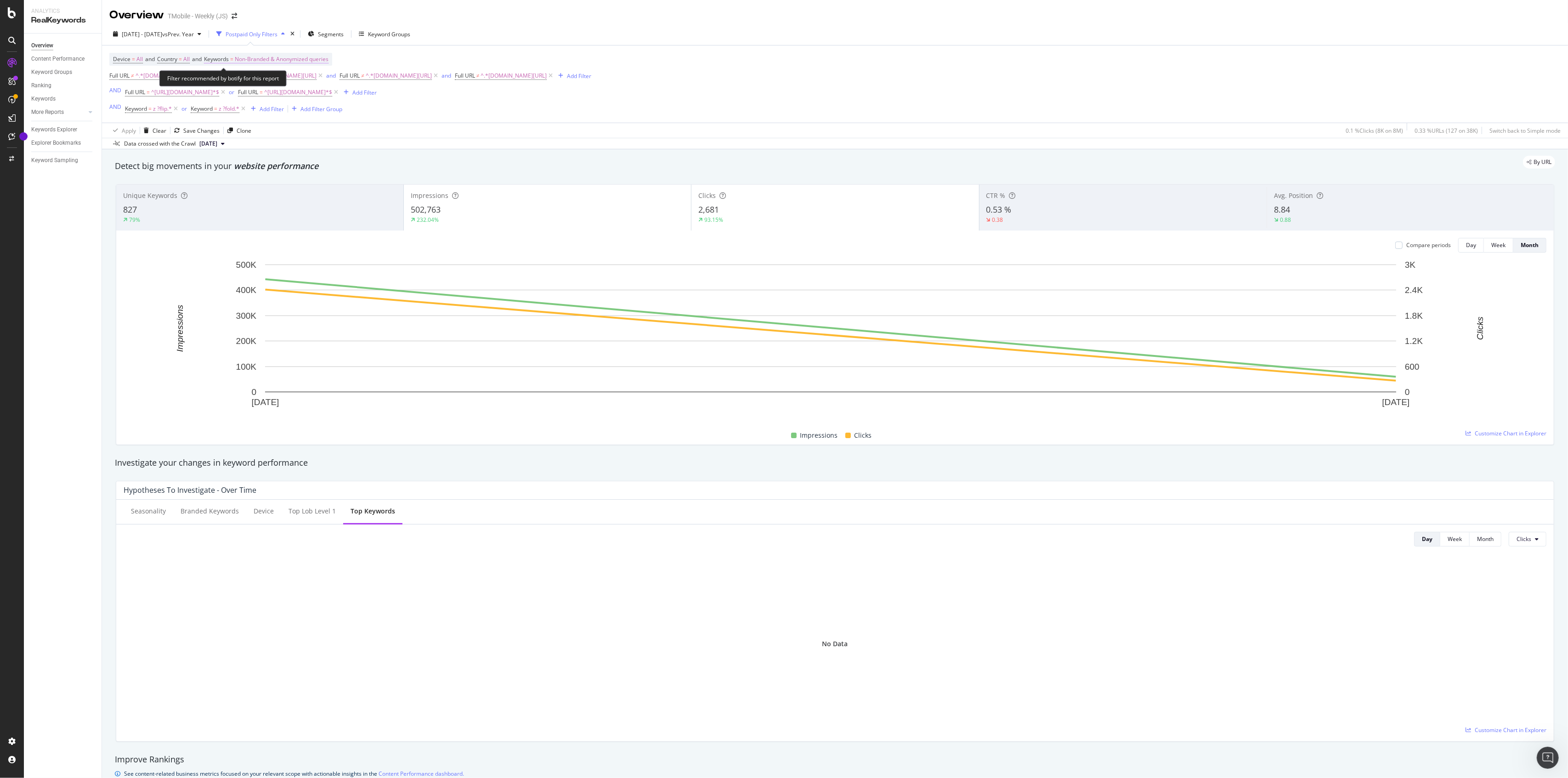
click at [310, 58] on span "Non-Branded & Anonymized queries" at bounding box center [282, 59] width 94 height 13
click at [287, 83] on span "Non-Branded & Anonymized queries" at bounding box center [266, 81] width 98 height 8
click at [261, 109] on div "Branded" at bounding box center [273, 113] width 111 height 13
click at [311, 102] on div "Apply" at bounding box center [311, 101] width 14 height 8
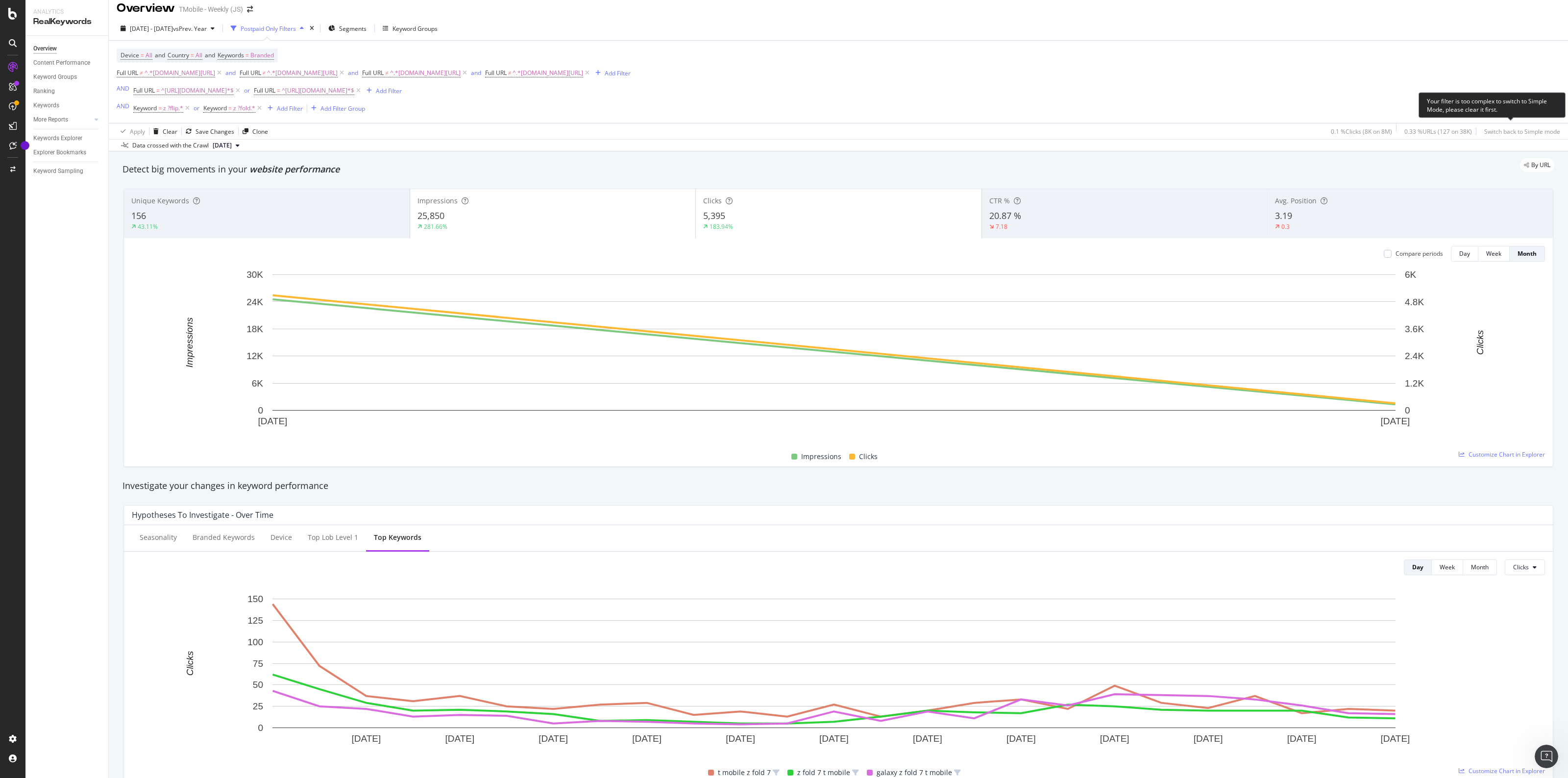
scroll to position [10, 0]
click at [214, 109] on span "Keyword" at bounding box center [215, 106] width 24 height 8
click at [259, 149] on input "z ?fold.*" at bounding box center [258, 147] width 92 height 16
drag, startPoint x: 255, startPoint y: 149, endPoint x: 202, endPoint y: 149, distance: 53.0
click at [202, 149] on body "Analytics RealKeywords Overview Content Performance Keyword Groups Ranking Keyw…" at bounding box center [784, 389] width 1568 height 778
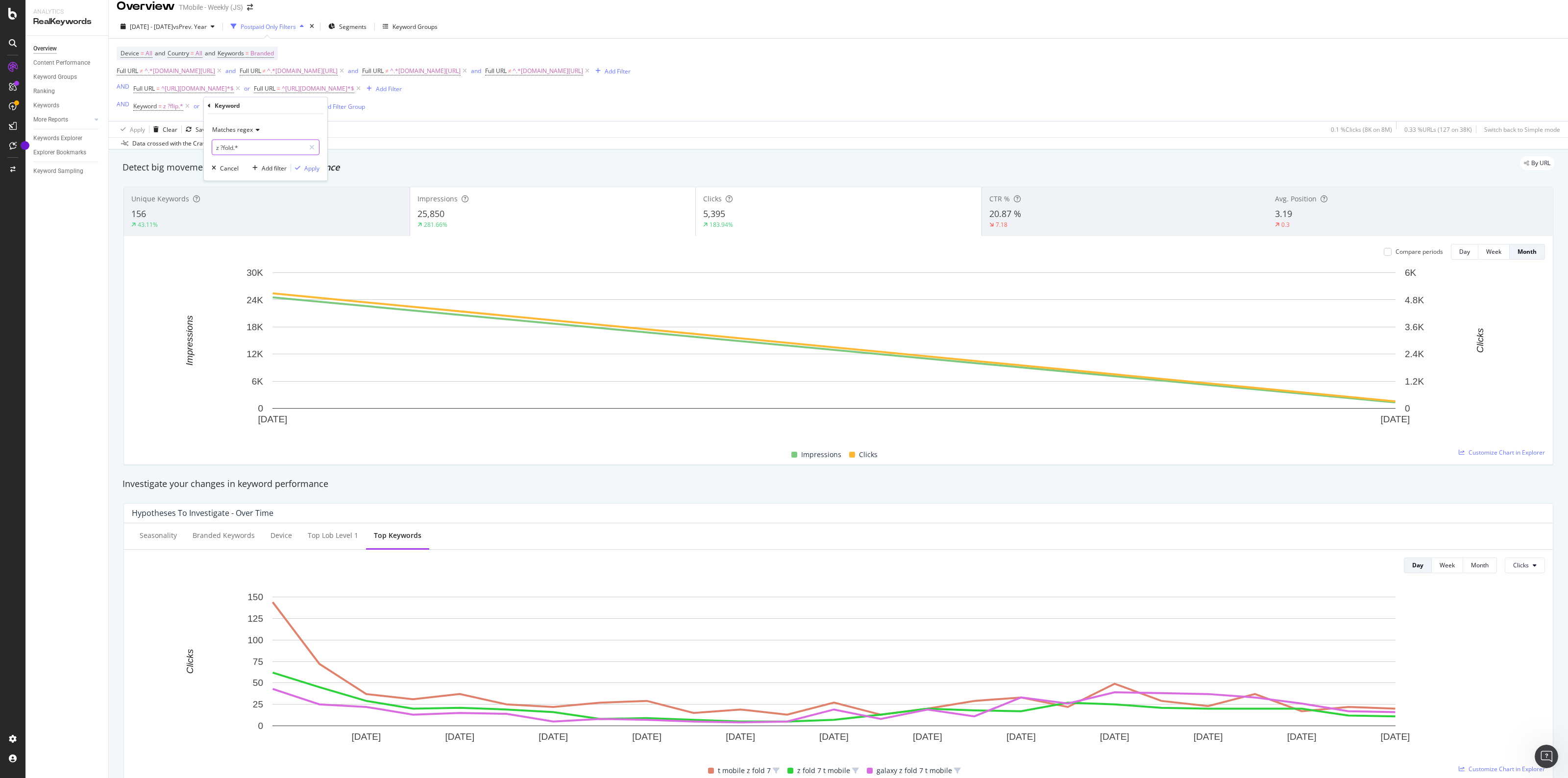
drag, startPoint x: 269, startPoint y: 146, endPoint x: 204, endPoint y: 157, distance: 65.9
click at [204, 157] on div "Matches regex z ?fold.* Cancel Add filter Apply" at bounding box center [266, 147] width 124 height 67
type input "7"
click at [314, 167] on div "Apply" at bounding box center [312, 168] width 15 height 8
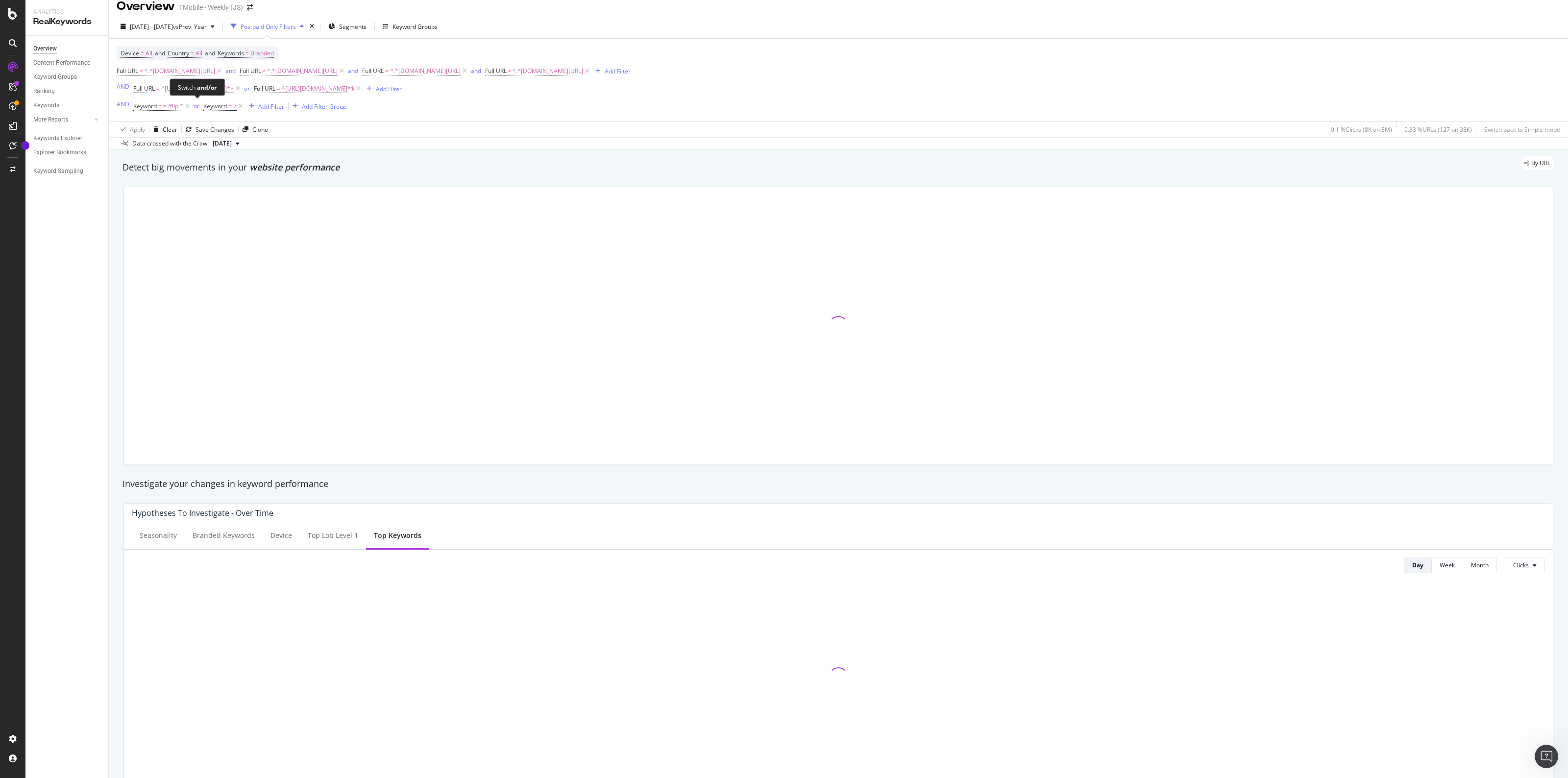
click at [196, 108] on div "or" at bounding box center [196, 106] width 6 height 8
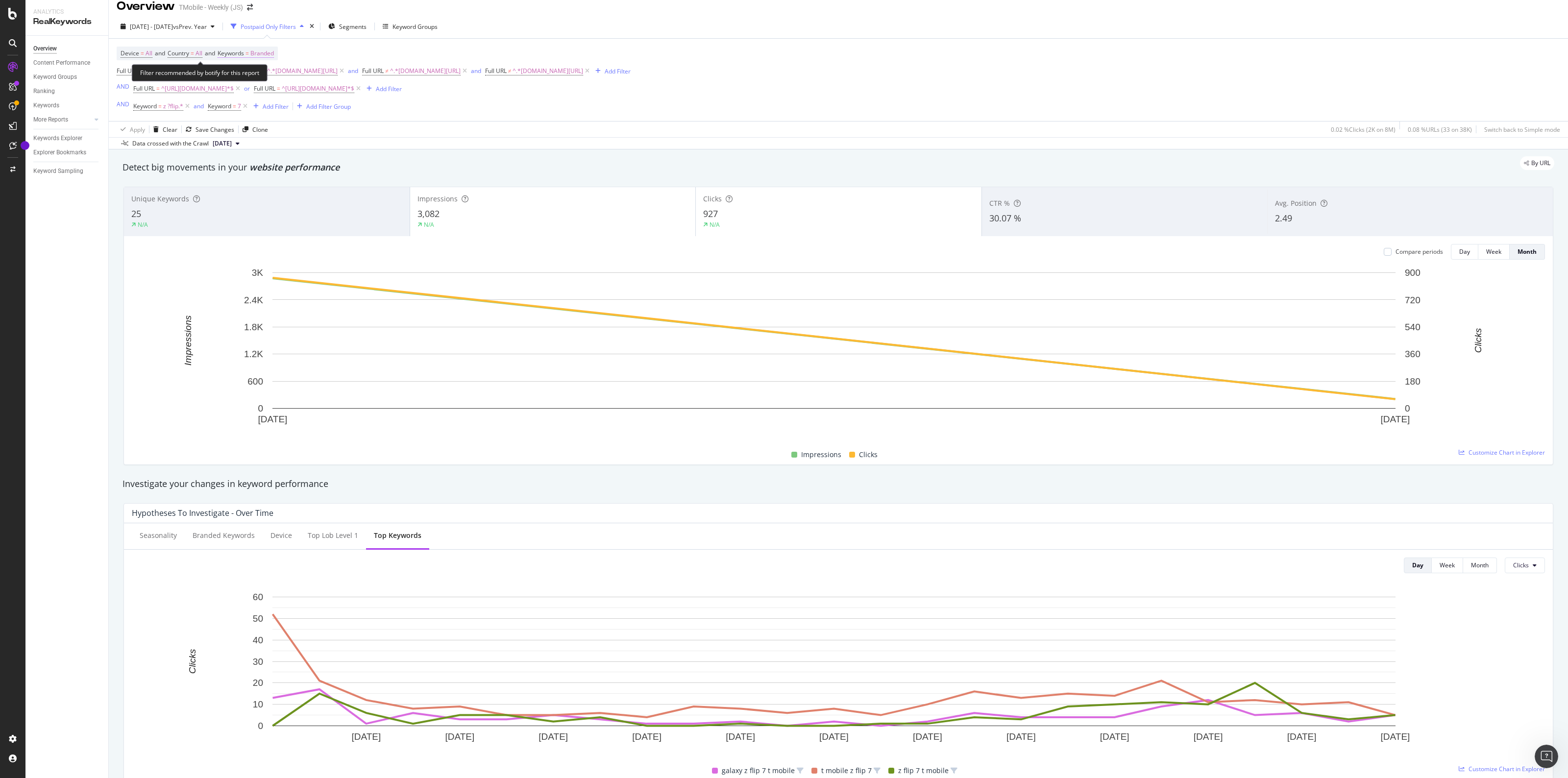
click at [258, 56] on span "Branded" at bounding box center [262, 53] width 24 height 14
click at [258, 79] on span "Branded" at bounding box center [246, 76] width 28 height 8
click at [255, 153] on span "All" at bounding box center [291, 153] width 100 height 9
click at [322, 96] on div "button" at bounding box center [317, 97] width 13 height 6
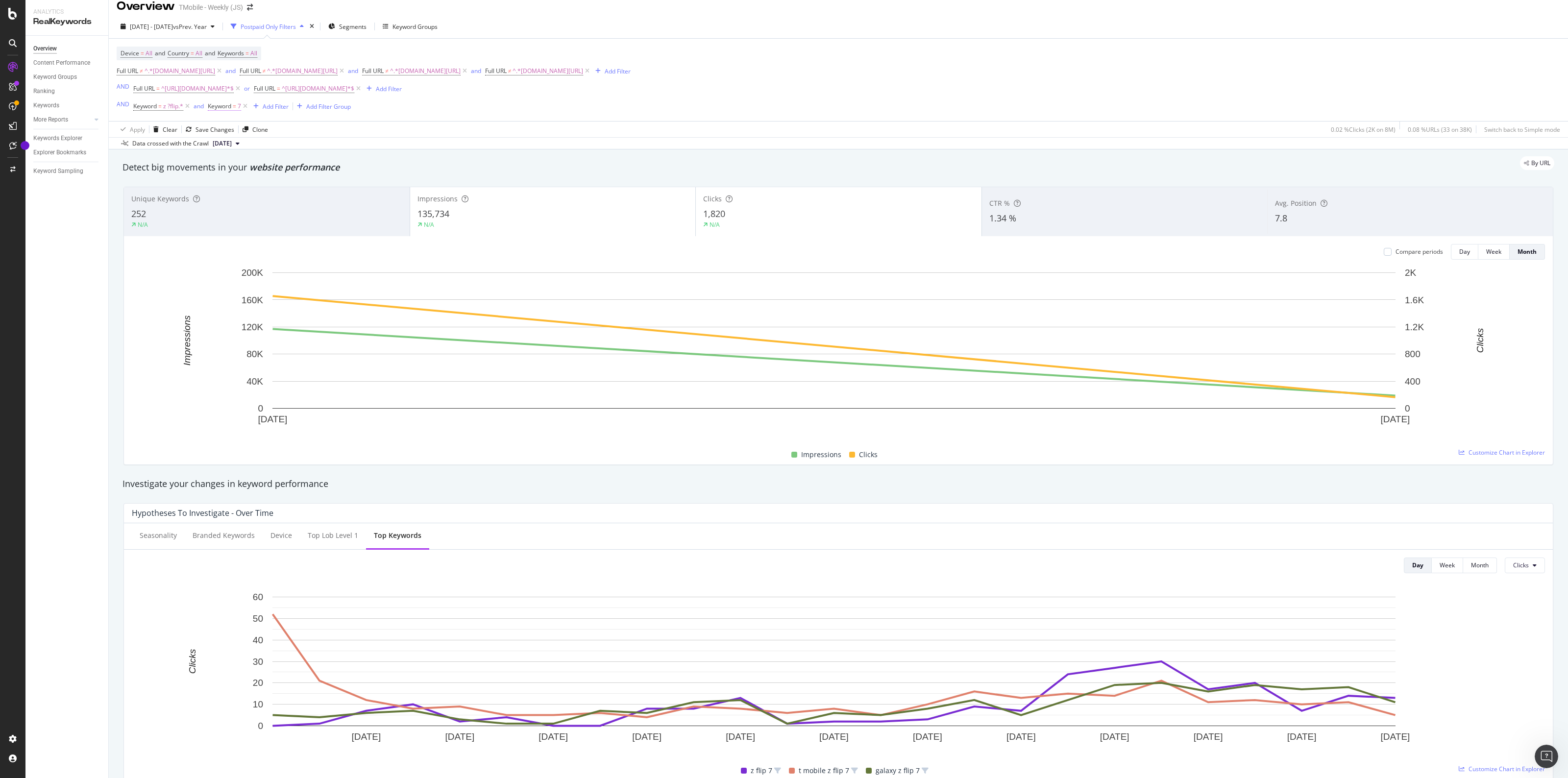
click at [238, 108] on span "7" at bounding box center [239, 106] width 3 height 14
type input "6"
click at [312, 167] on div "Apply" at bounding box center [317, 168] width 15 height 8
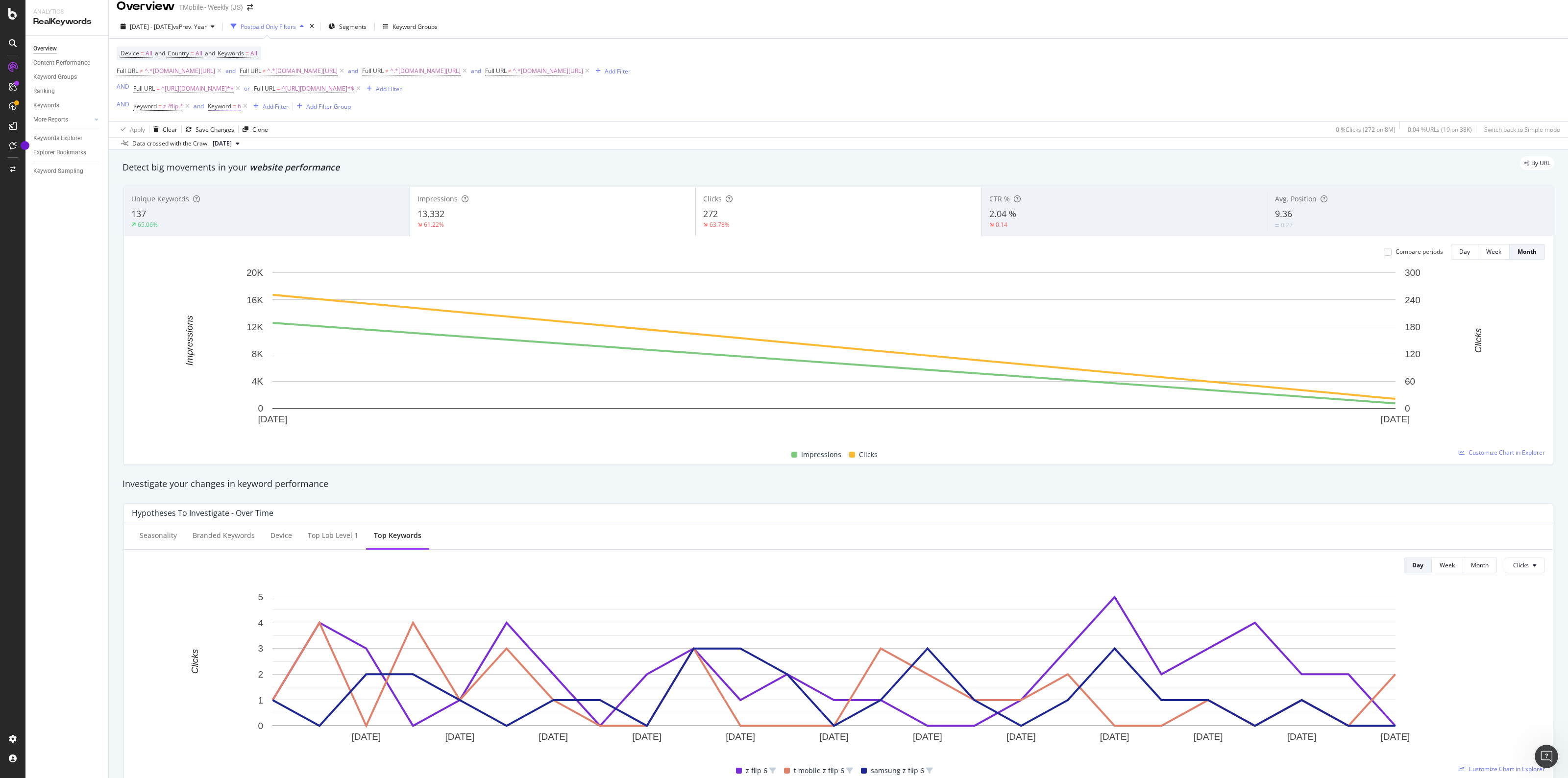
click at [224, 107] on span "Keyword" at bounding box center [219, 106] width 24 height 8
type input "7"
click at [309, 167] on div "Apply" at bounding box center [317, 168] width 15 height 8
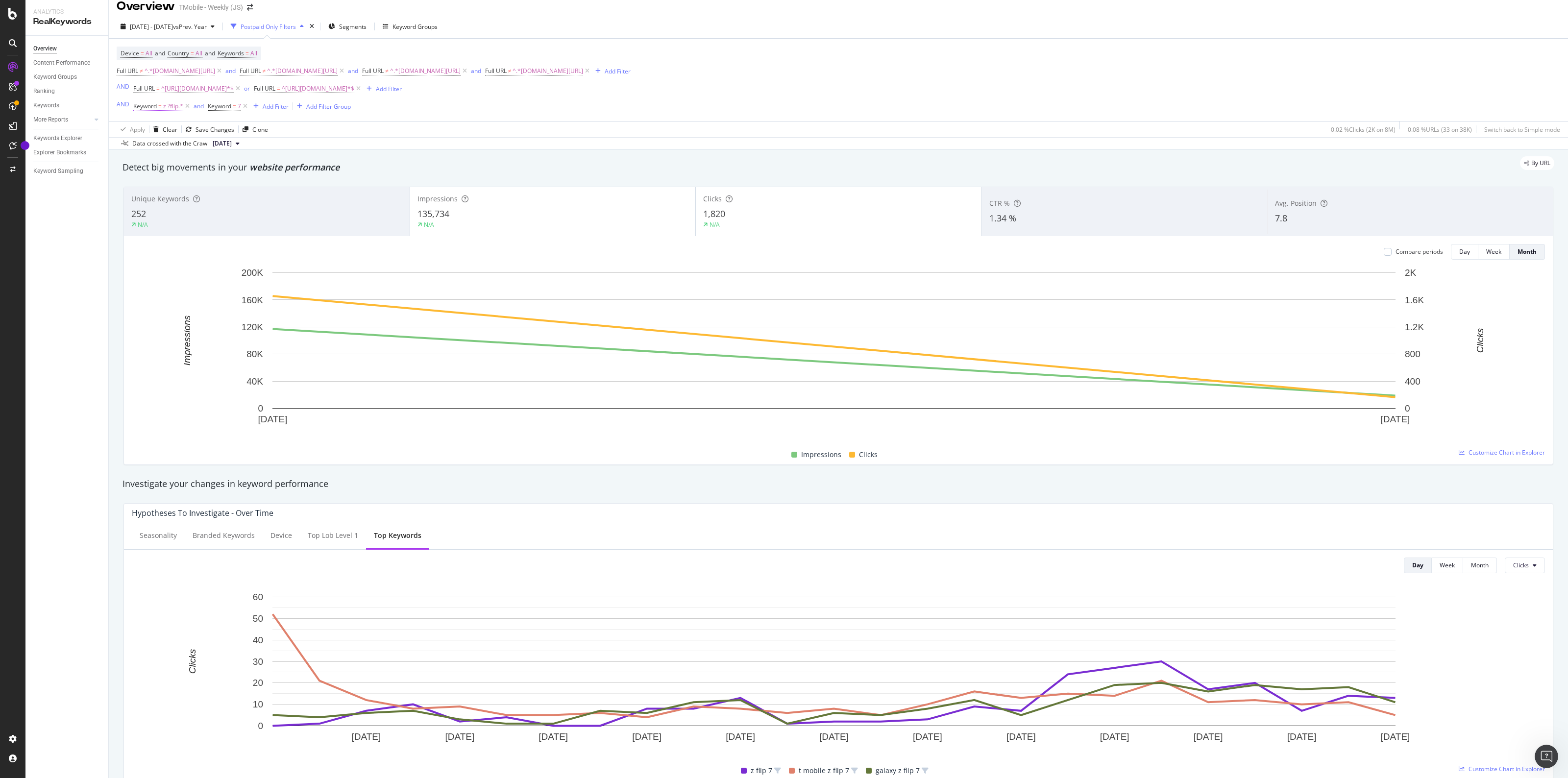
click at [168, 104] on span "z ?flip.*" at bounding box center [173, 106] width 20 height 14
click at [197, 143] on input "z ?flip.*" at bounding box center [187, 147] width 92 height 16
paste input "old"
type input "z ?fold.*"
click at [247, 169] on div "Apply" at bounding box center [242, 168] width 15 height 8
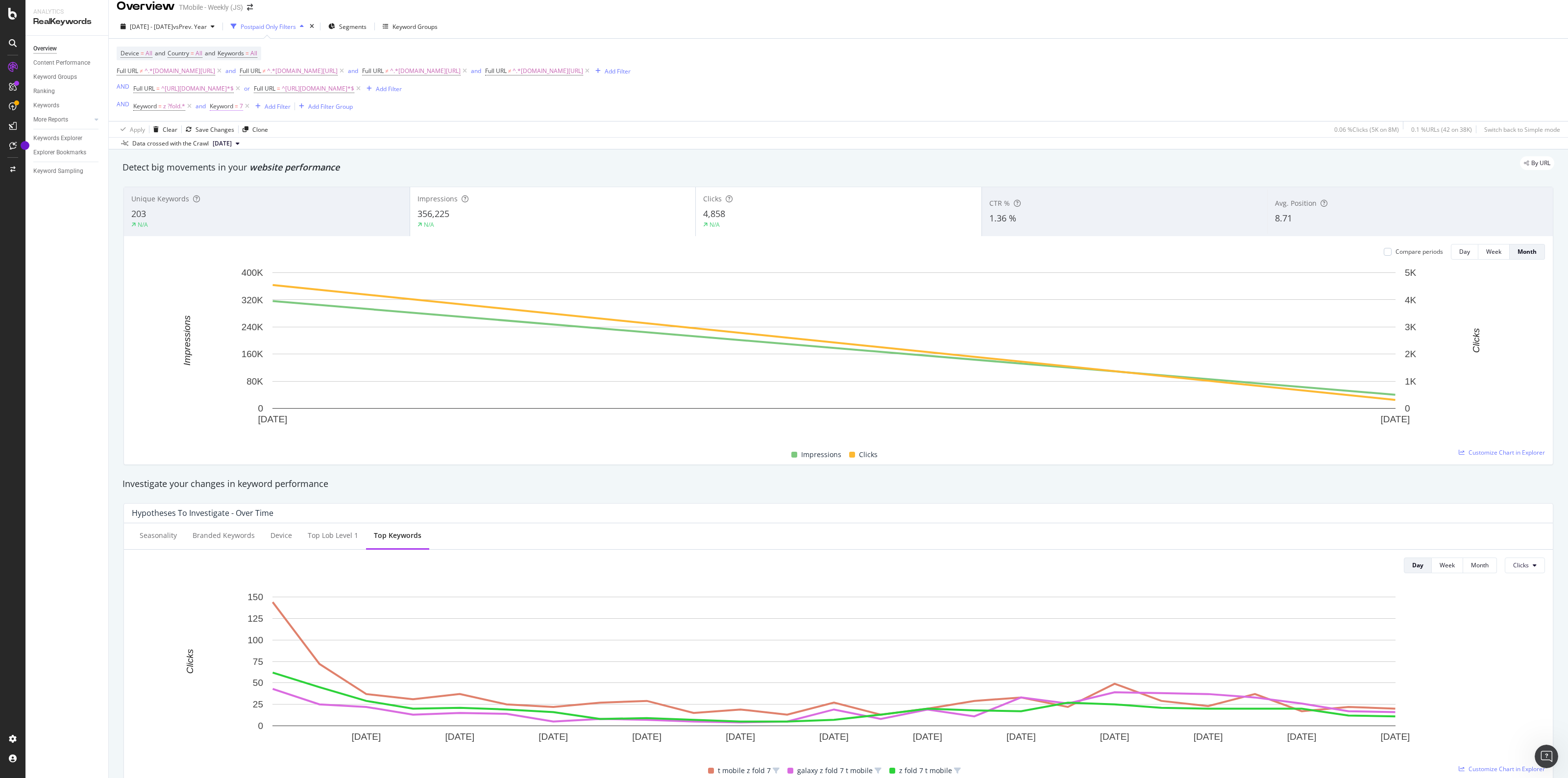
click at [239, 105] on span "Keyword = 7" at bounding box center [226, 106] width 33 height 9
type input "6"
click at [309, 170] on div "button" at bounding box center [304, 168] width 13 height 6
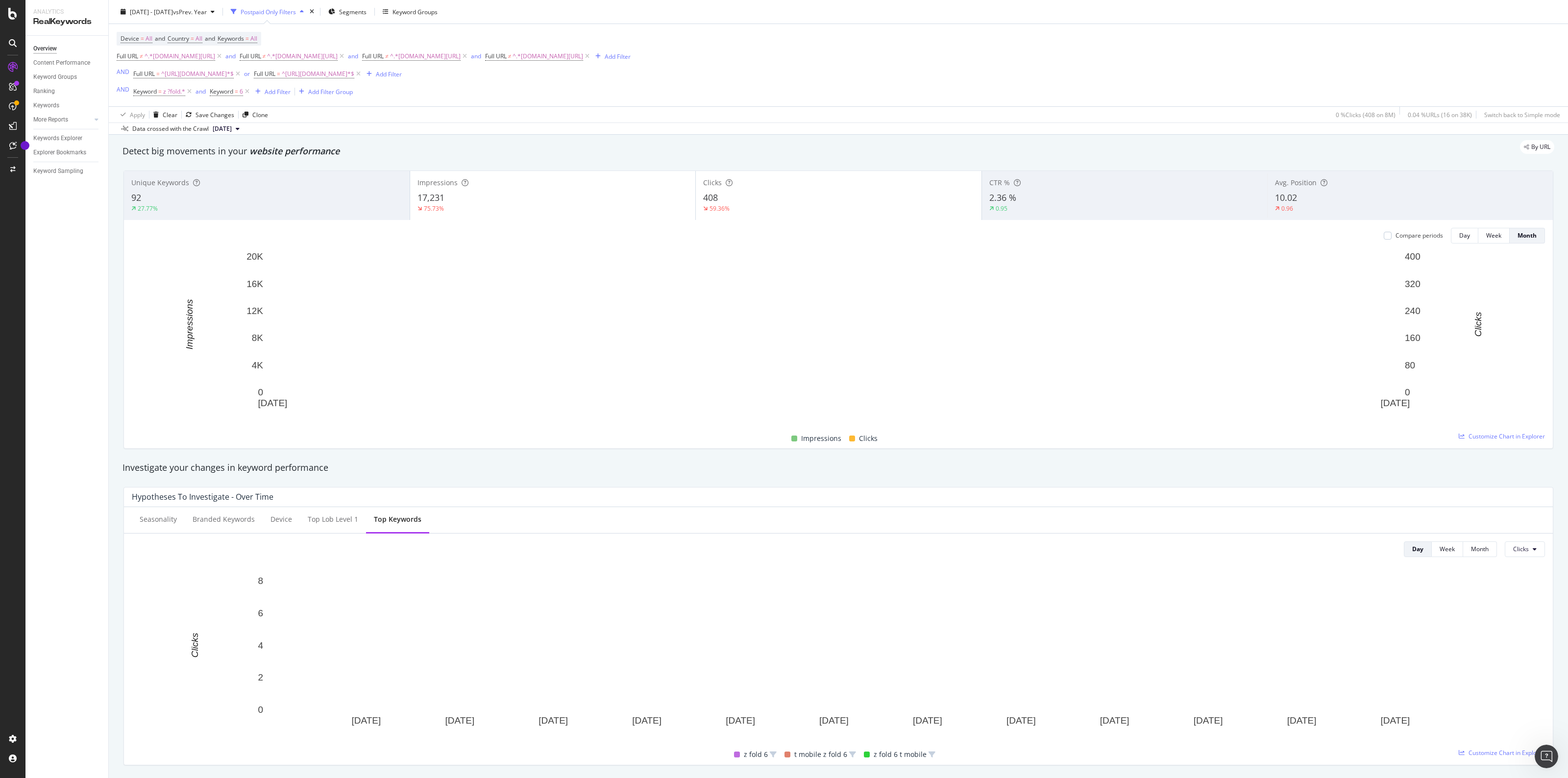
scroll to position [10, 0]
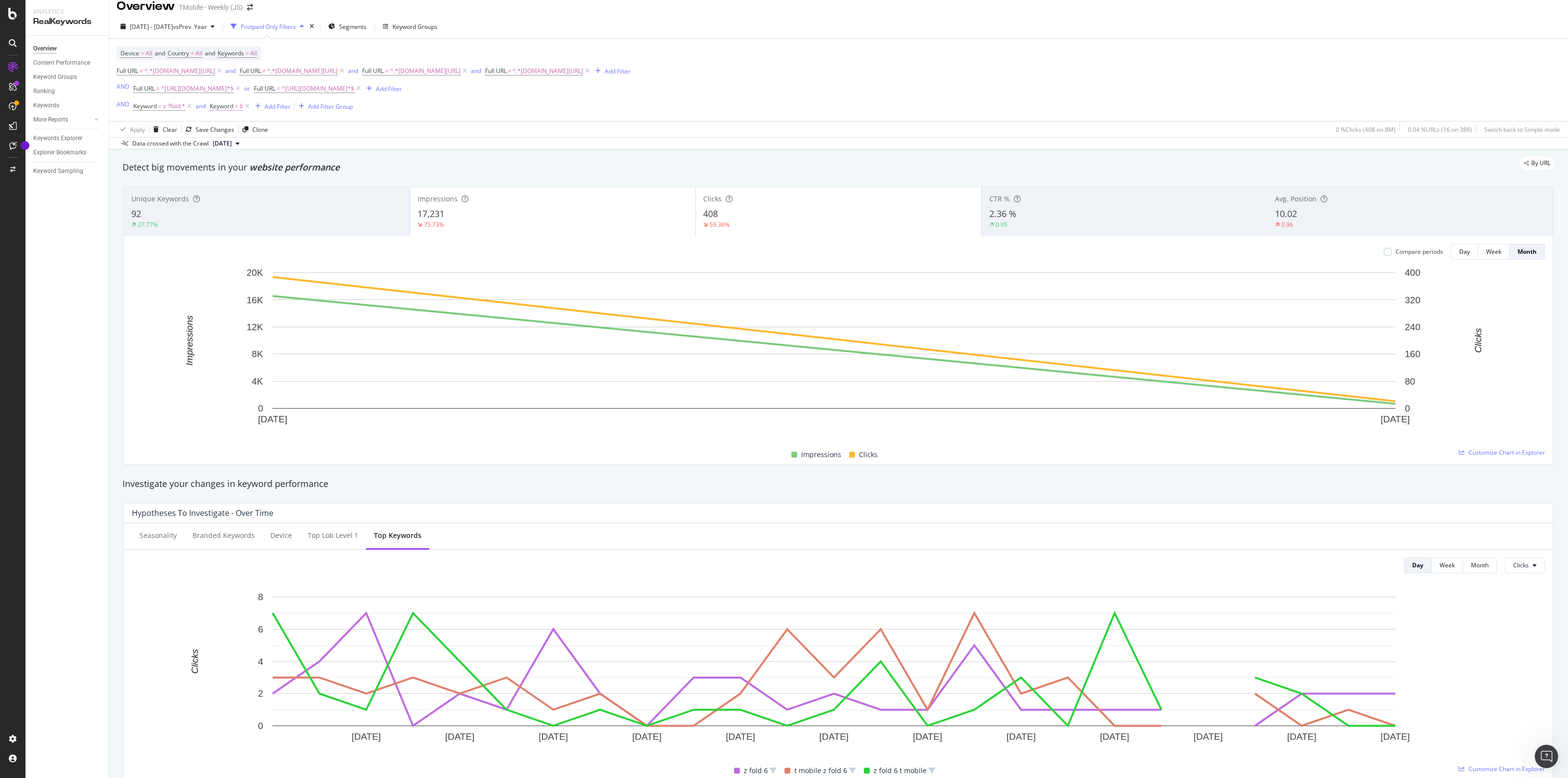
click at [239, 109] on span "Keyword = 6" at bounding box center [226, 106] width 33 height 9
click at [245, 145] on input "6" at bounding box center [264, 147] width 92 height 16
type input "7"
click at [306, 172] on div "Apply" at bounding box center [312, 168] width 28 height 9
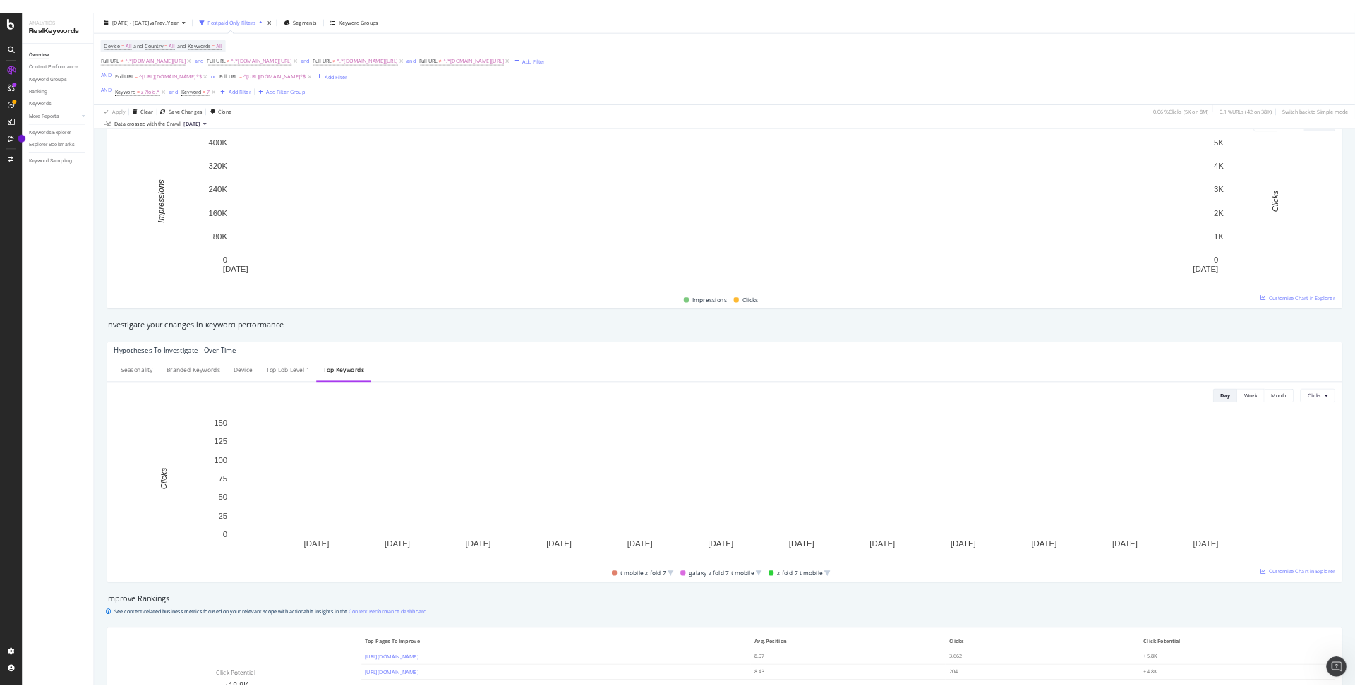
scroll to position [191, 0]
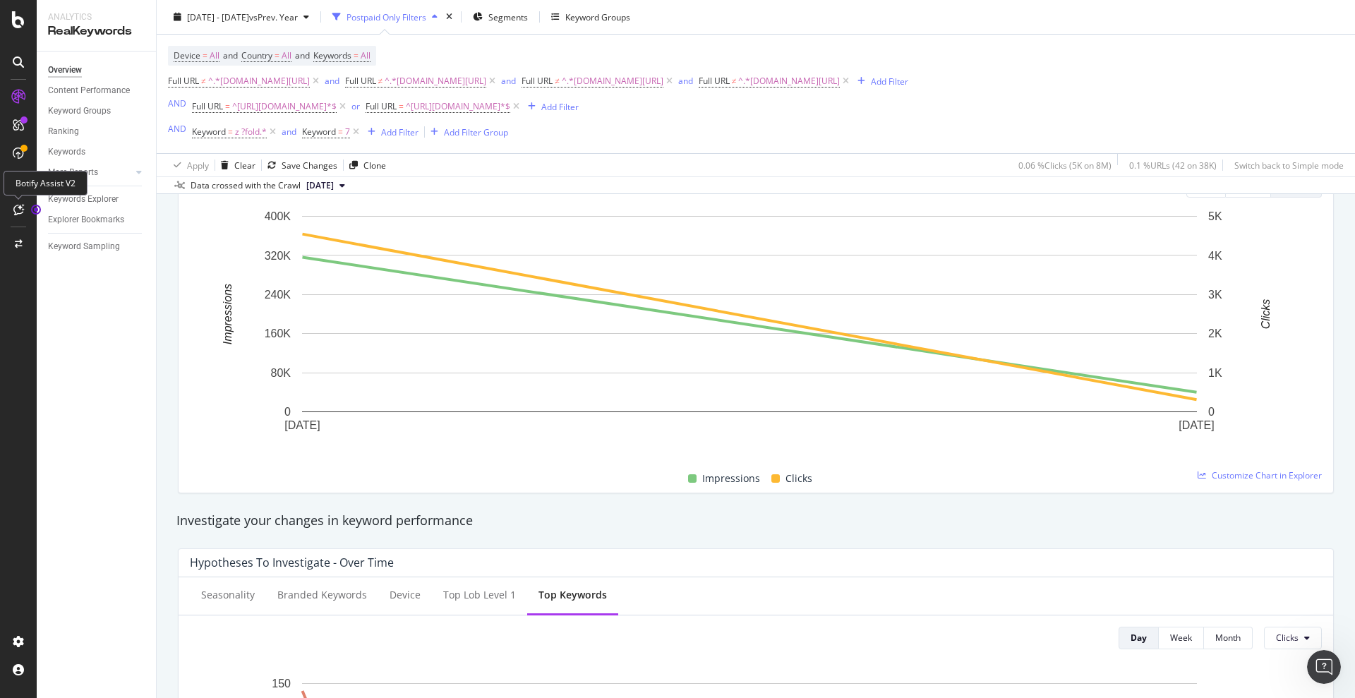
click at [13, 206] on icon at bounding box center [18, 209] width 11 height 11
click at [18, 207] on icon at bounding box center [18, 209] width 11 height 11
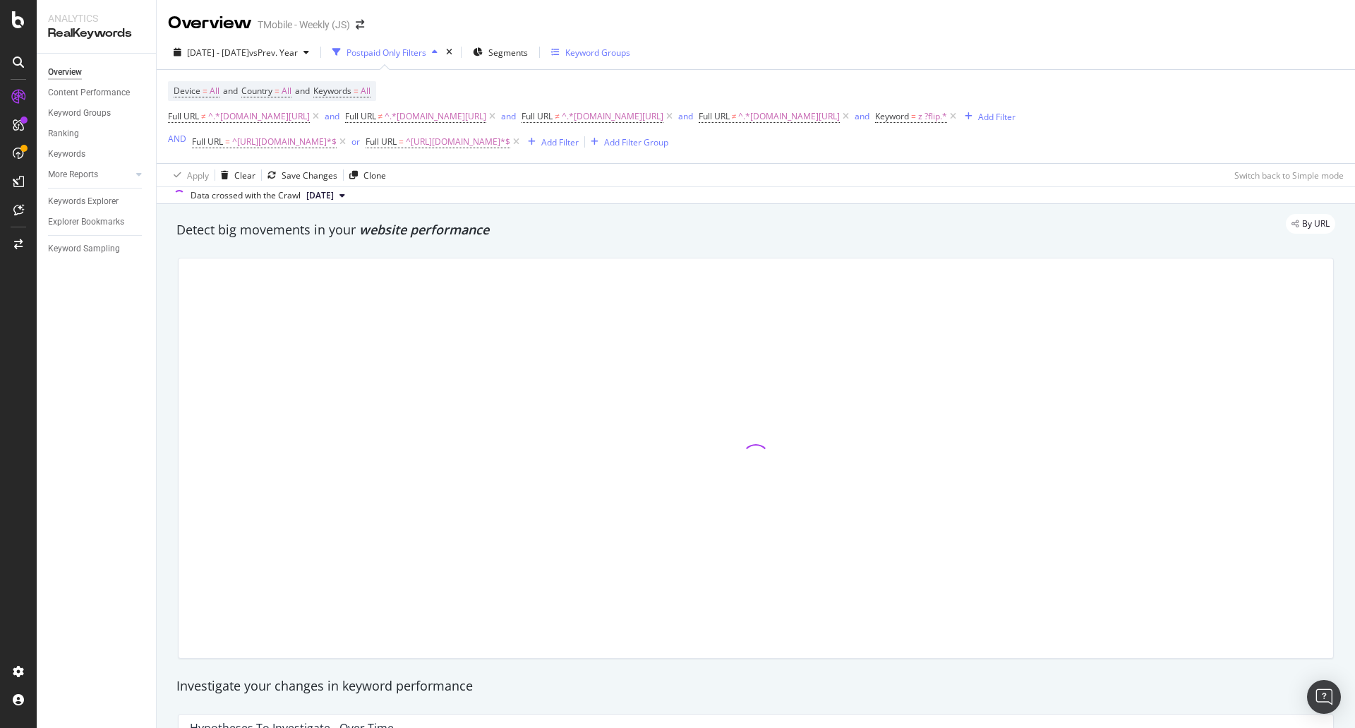
click at [630, 52] on div "Keyword Groups" at bounding box center [597, 53] width 65 height 12
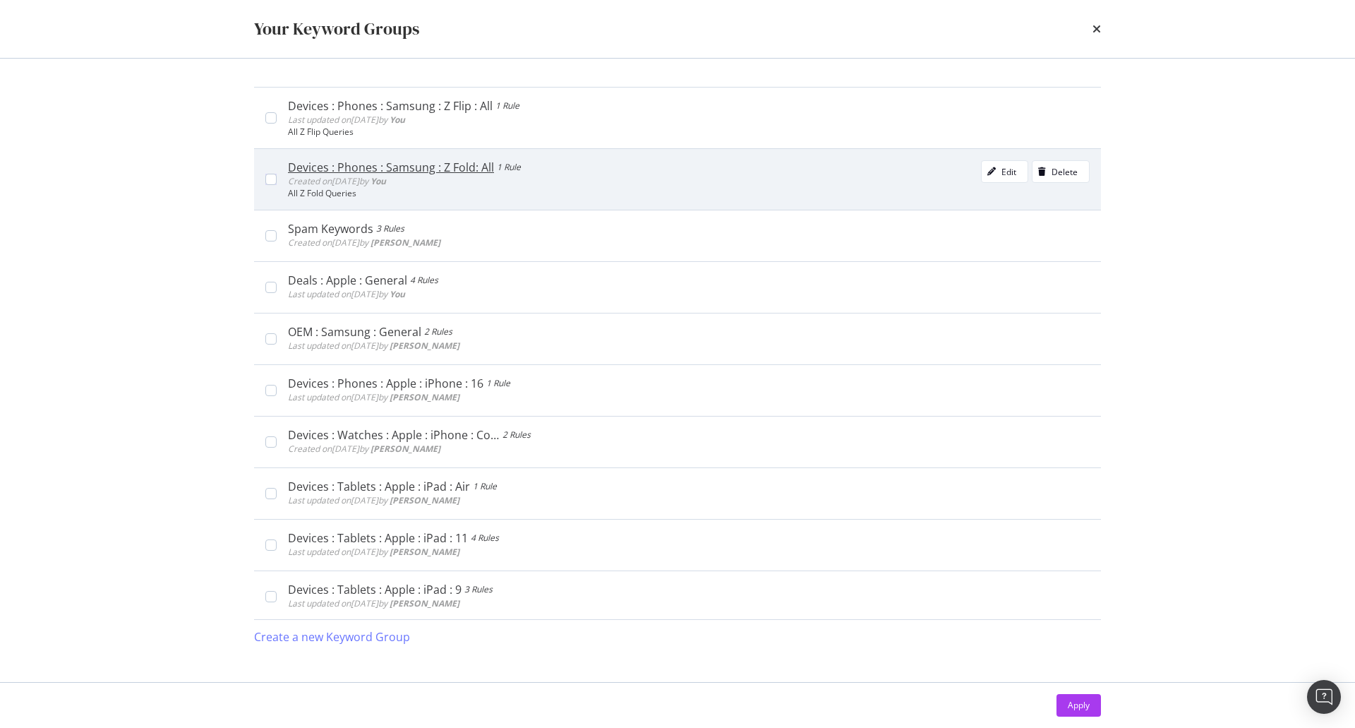
click at [476, 172] on div "Devices : Phones : Samsung : Z Fold: All" at bounding box center [391, 167] width 206 height 14
click at [1011, 173] on button "Edit" at bounding box center [1004, 171] width 47 height 23
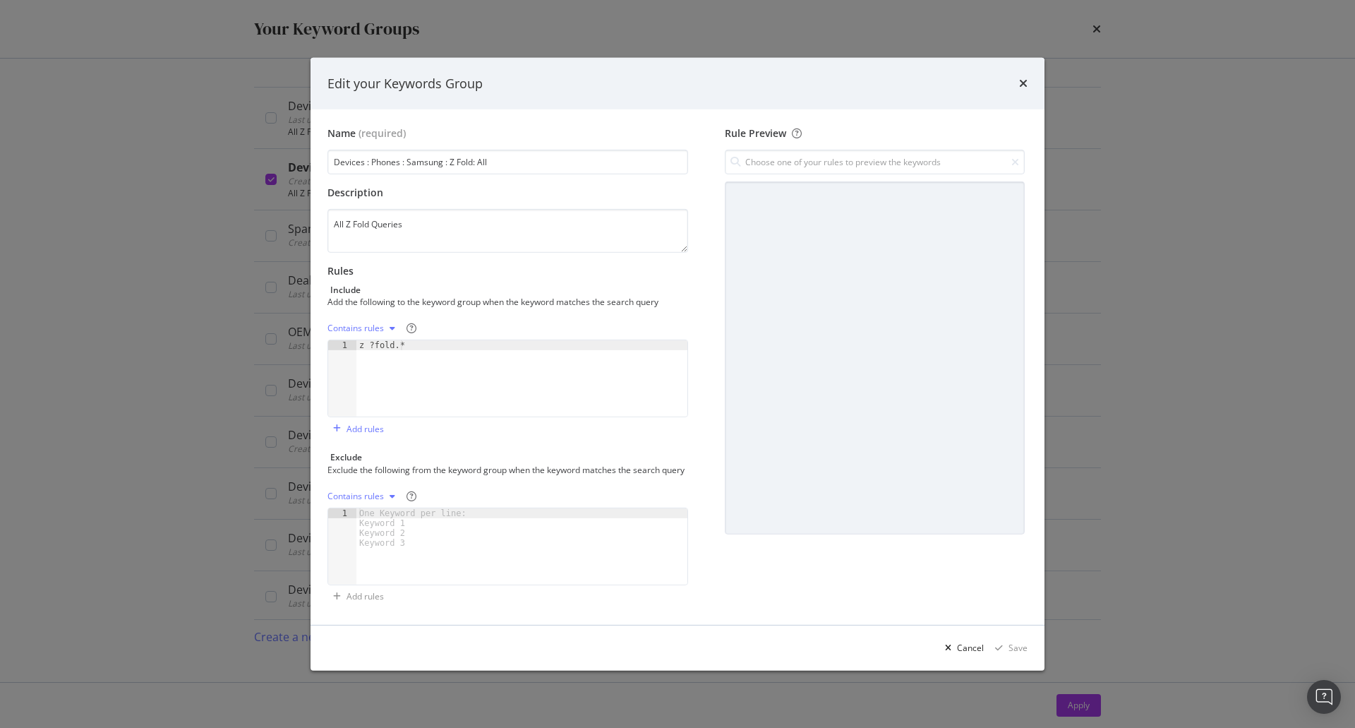
type textarea "z ?fold.*"
drag, startPoint x: 416, startPoint y: 337, endPoint x: 301, endPoint y: 339, distance: 115.1
click at [301, 339] on div "Edit your Keywords Group Name (required) Devices : Phones : Samsung : Z Fold: A…" at bounding box center [677, 364] width 1355 height 728
click at [970, 651] on div "Cancel" at bounding box center [970, 648] width 27 height 12
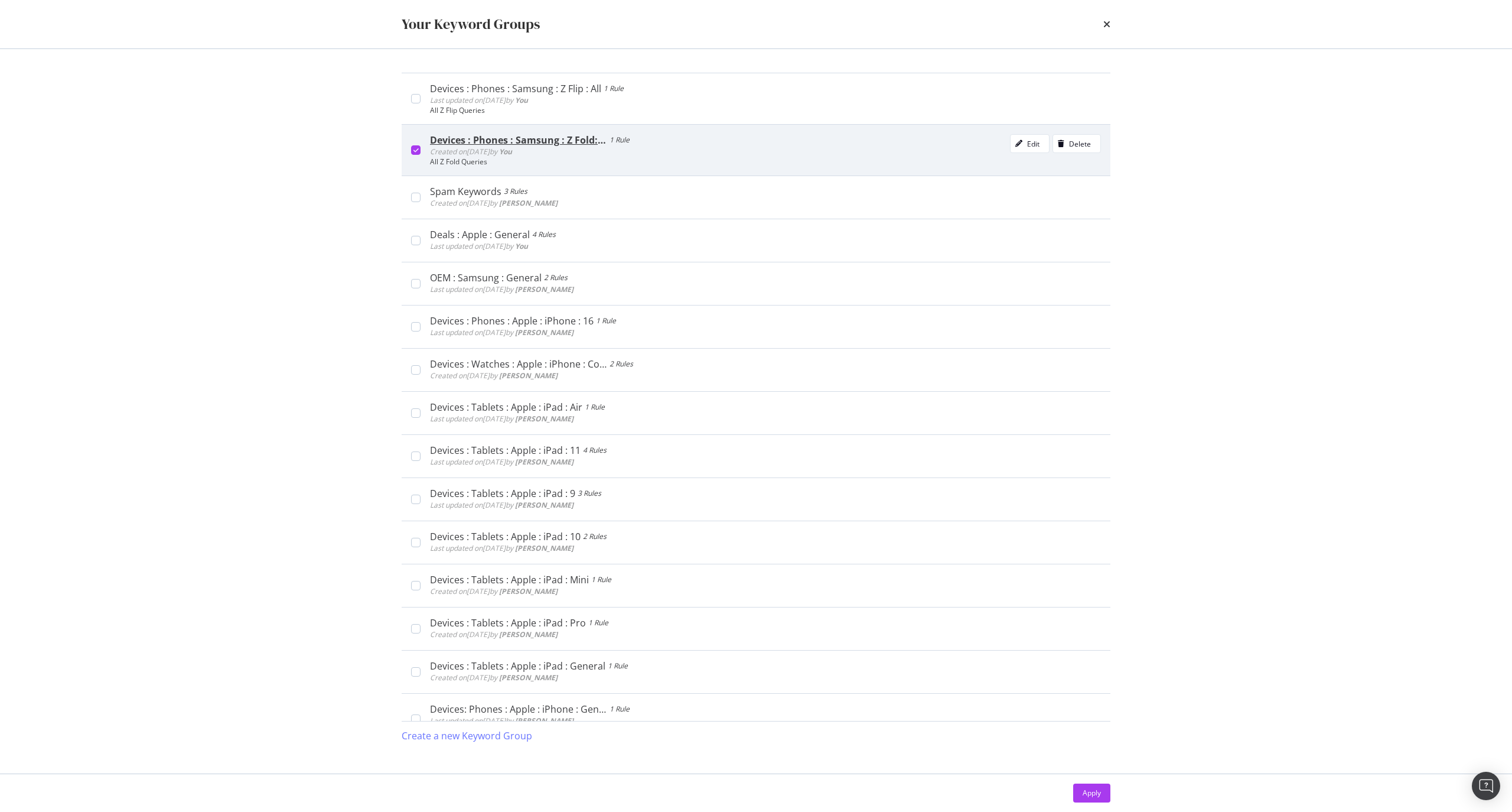
click at [410, 154] on div "Devices : Phones : Samsung : Z Fold: All 1 Rule Created on 2025 Aug 17th by You…" at bounding box center [756, 149] width 709 height 51
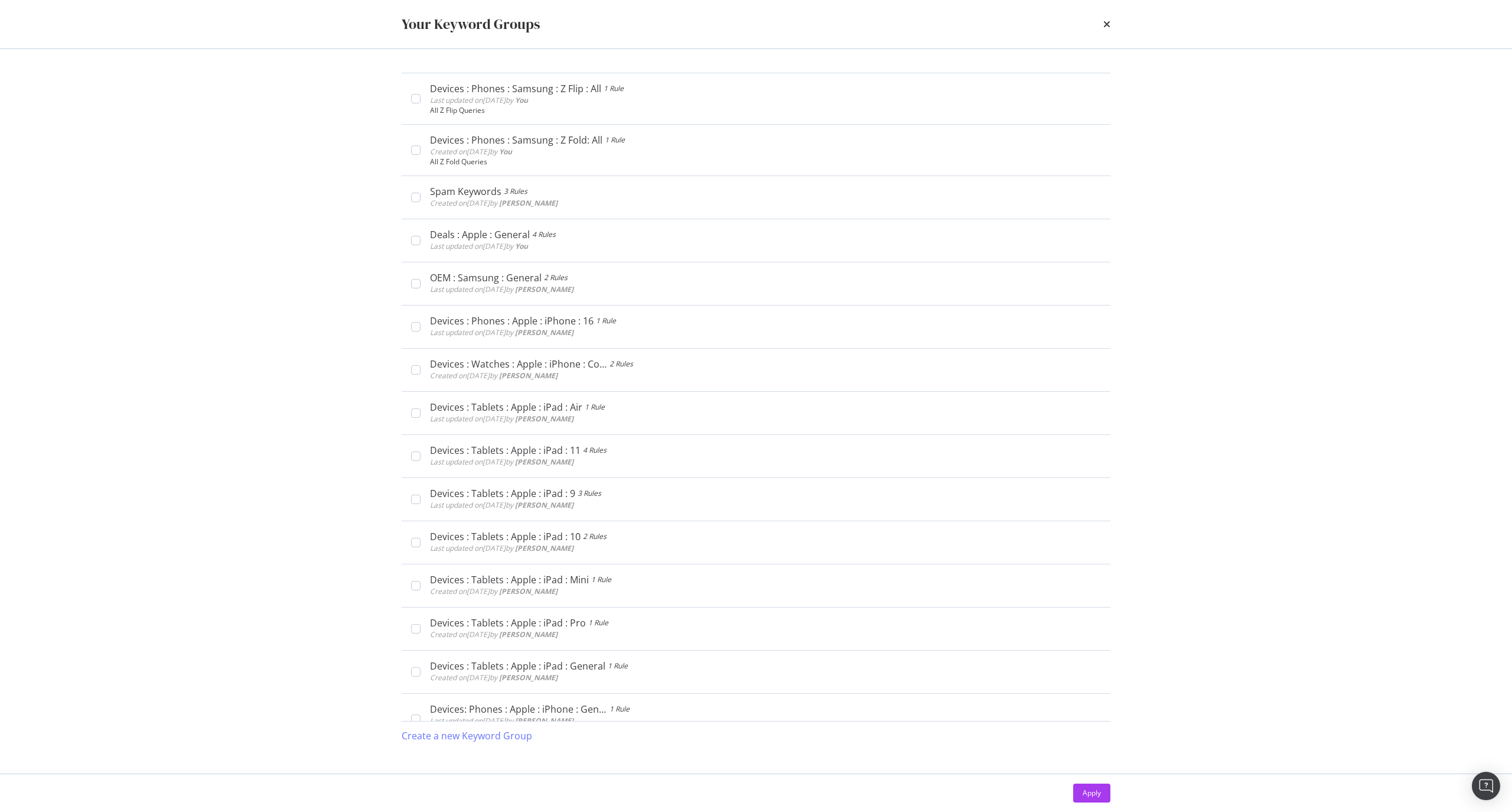
click at [1114, 18] on div "Your Keyword Groups" at bounding box center [756, 24] width 756 height 49
click at [1111, 19] on div "Your Keyword Groups" at bounding box center [756, 24] width 756 height 49
click at [1106, 23] on icon "times" at bounding box center [1106, 23] width 7 height 9
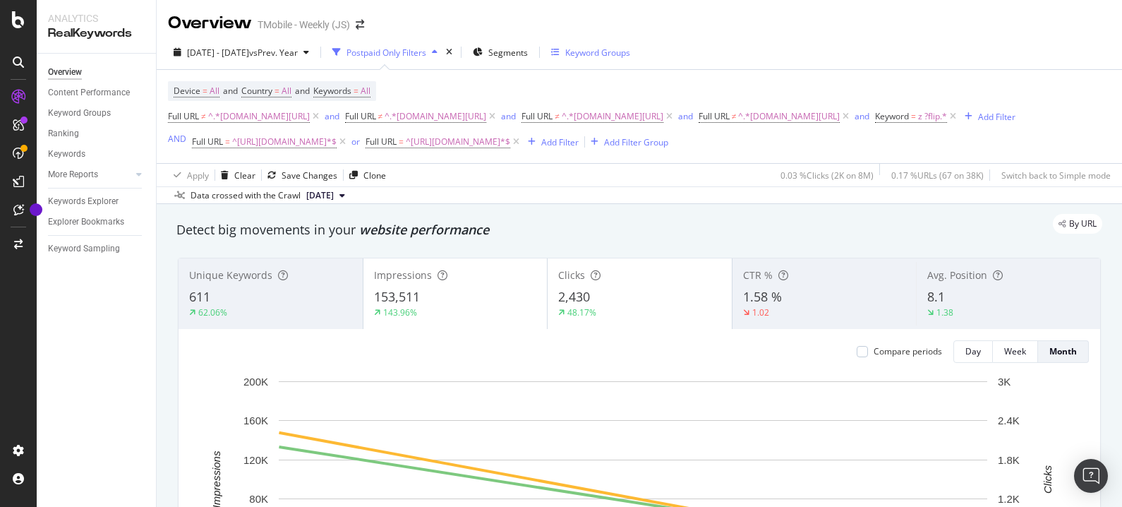
click at [608, 55] on div "Keyword Groups" at bounding box center [597, 53] width 65 height 12
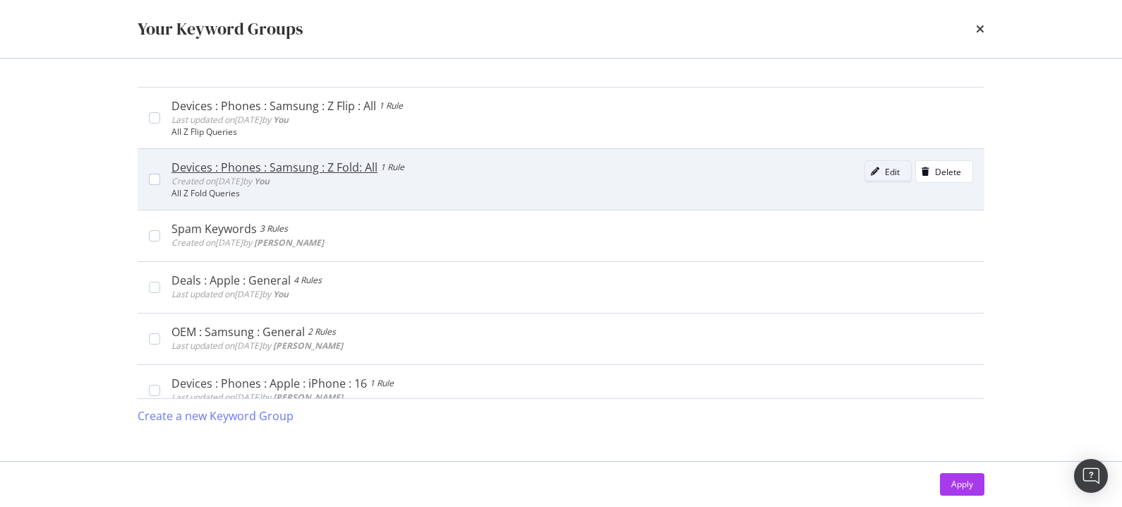
click at [885, 169] on div "Edit" at bounding box center [892, 172] width 15 height 12
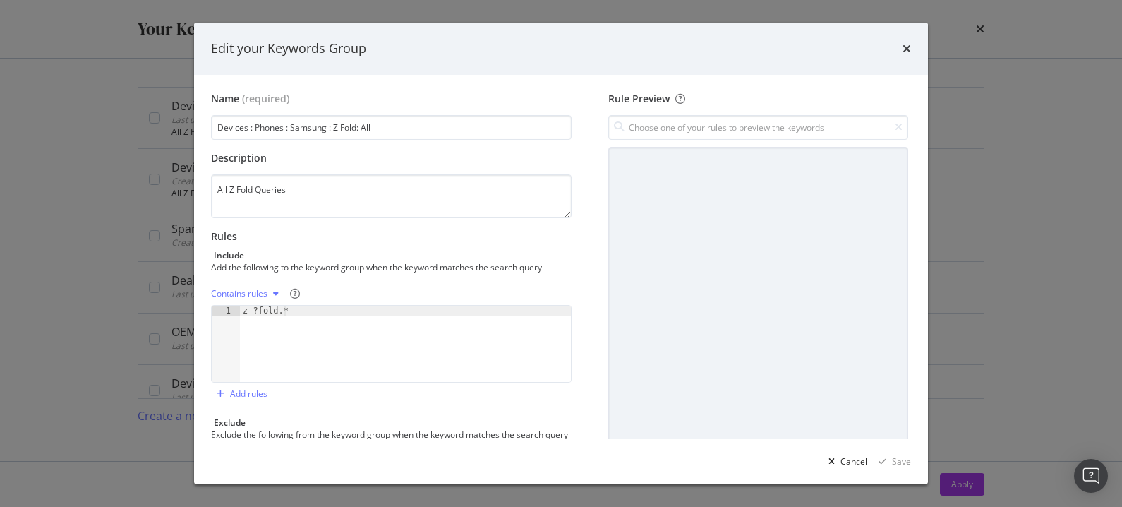
type textarea "z ?fold.*"
click at [321, 315] on div "z ?fold.*" at bounding box center [405, 354] width 331 height 96
click at [854, 459] on div "Cancel" at bounding box center [854, 461] width 27 height 12
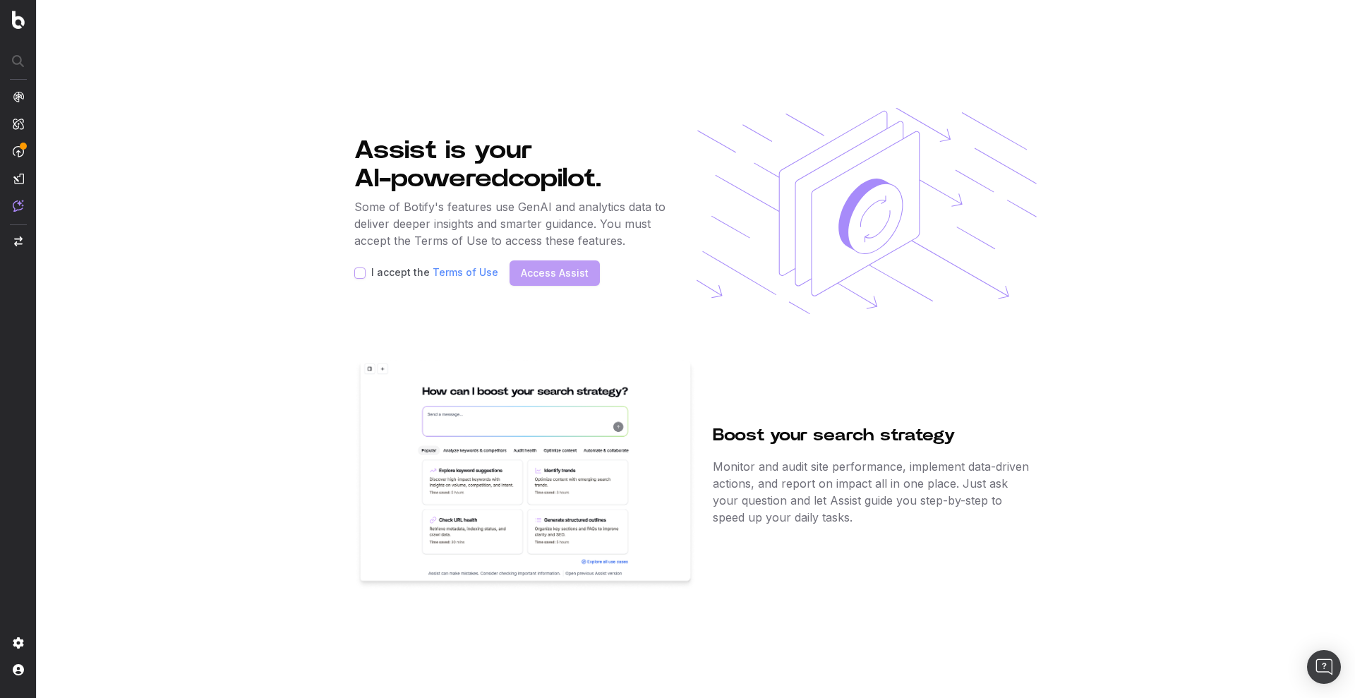
click at [371, 275] on div "I accept the Terms of Use" at bounding box center [426, 272] width 144 height 11
click at [552, 270] on div "I accept the Terms of Use Access Assist" at bounding box center [512, 272] width 316 height 25
click at [357, 265] on div "I accept the Terms of Use Access Assist" at bounding box center [512, 272] width 316 height 25
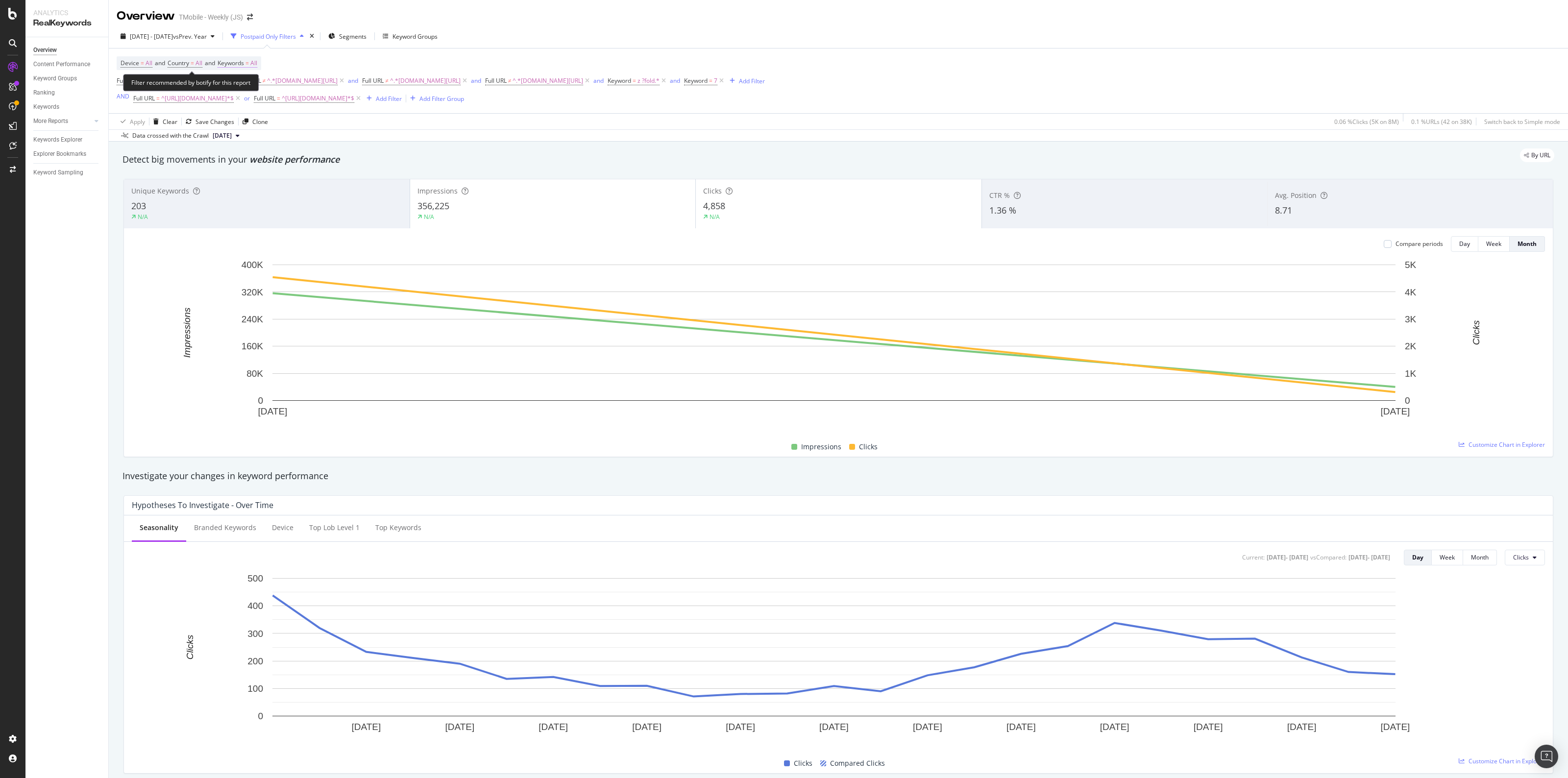
click at [244, 60] on span "Keywords" at bounding box center [230, 63] width 26 height 8
click at [248, 83] on icon "button" at bounding box center [248, 86] width 4 height 6
click at [540, 26] on div "2025 Jul. 9th - Aug. 2nd vs Prev. Year Postpaid Only Filters Segments Keyword G…" at bounding box center [838, 83] width 1459 height 117
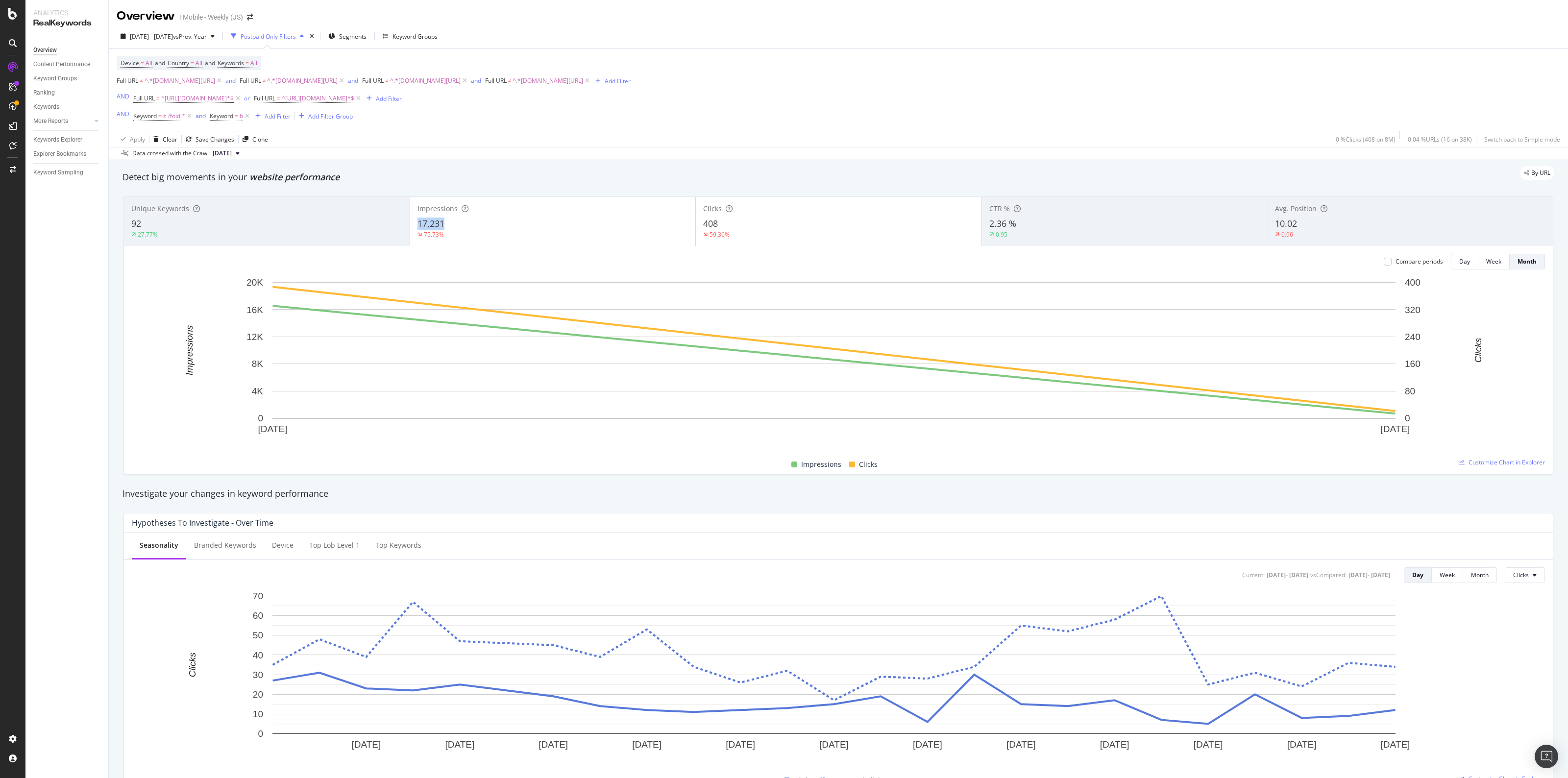
drag, startPoint x: 446, startPoint y: 223, endPoint x: 413, endPoint y: 224, distance: 33.0
click at [413, 224] on div "Impressions 17,231 75.73%" at bounding box center [553, 221] width 285 height 44
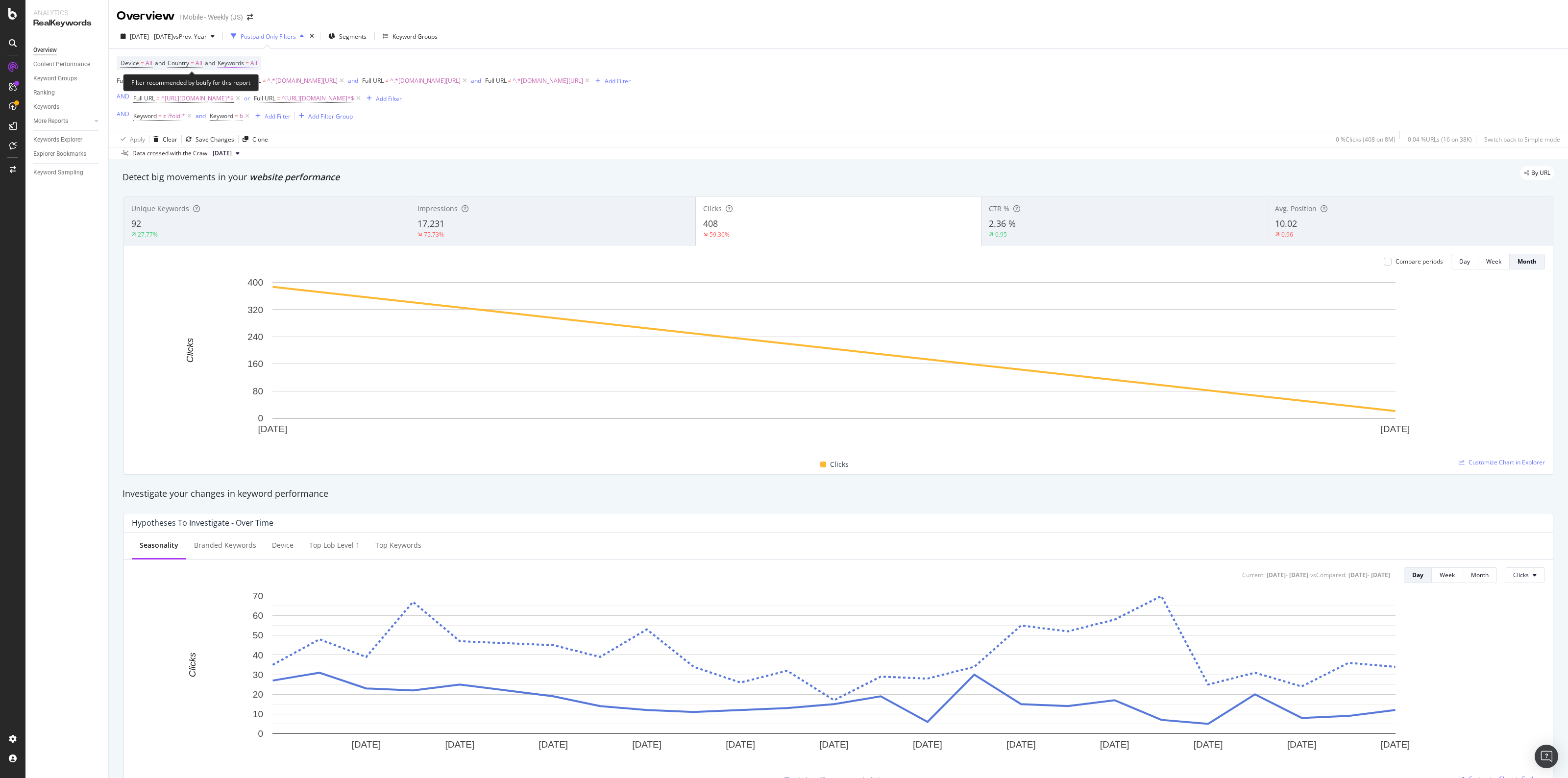
click at [239, 61] on span "Keywords" at bounding box center [230, 63] width 26 height 8
click at [245, 86] on div "button" at bounding box center [248, 86] width 12 height 6
click at [276, 106] on span "Non-Branded" at bounding box center [291, 105] width 100 height 9
click at [327, 108] on div "Apply" at bounding box center [332, 107] width 15 height 8
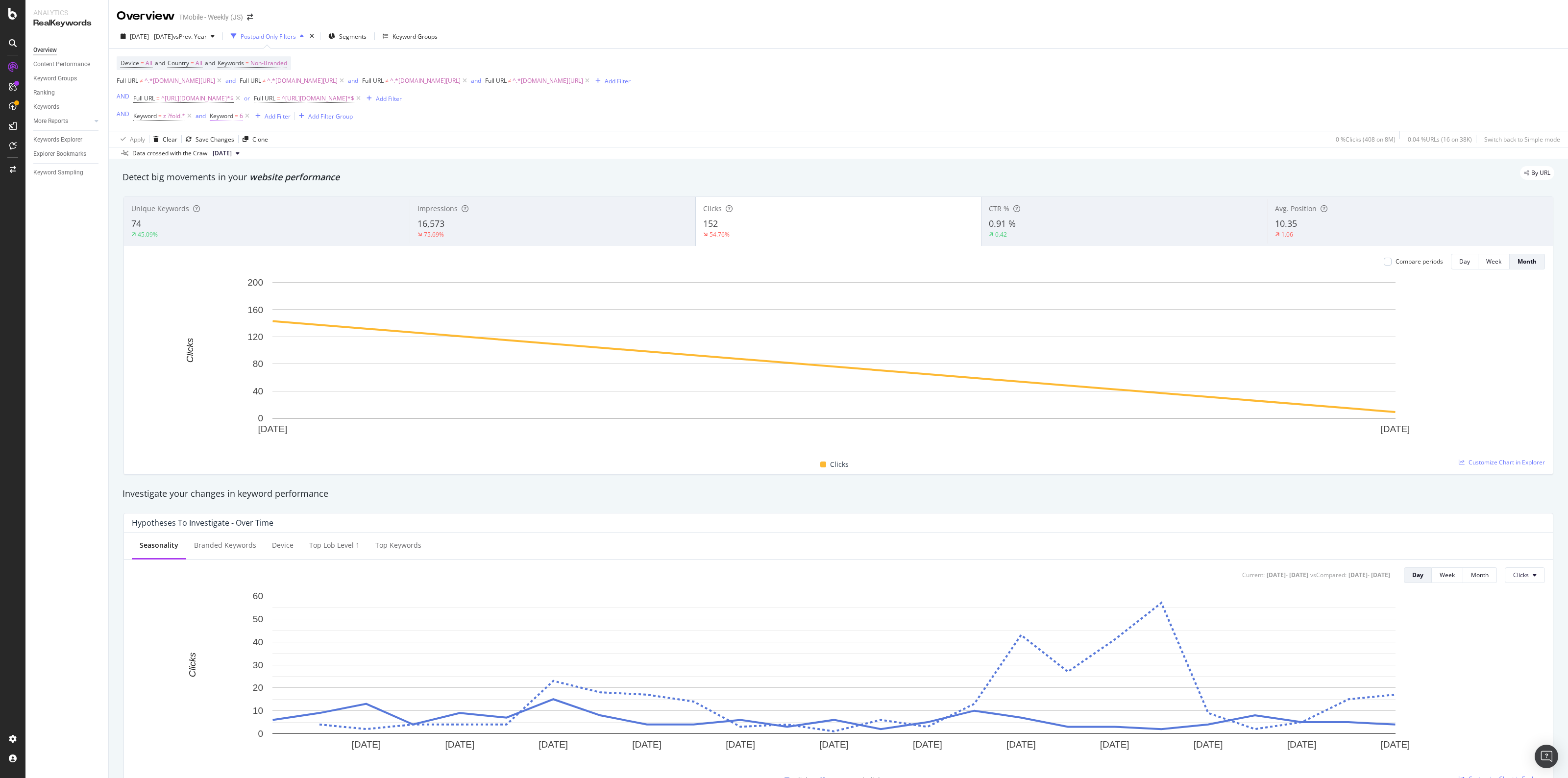
click at [216, 116] on span "Keyword" at bounding box center [221, 116] width 24 height 8
click at [548, 28] on div "2025 Jul. 9th - Aug. 2nd vs Prev. Year Postpaid Only Filters Segments Keyword G…" at bounding box center [838, 38] width 1459 height 19
click at [416, 39] on div "Keyword Groups" at bounding box center [414, 37] width 45 height 8
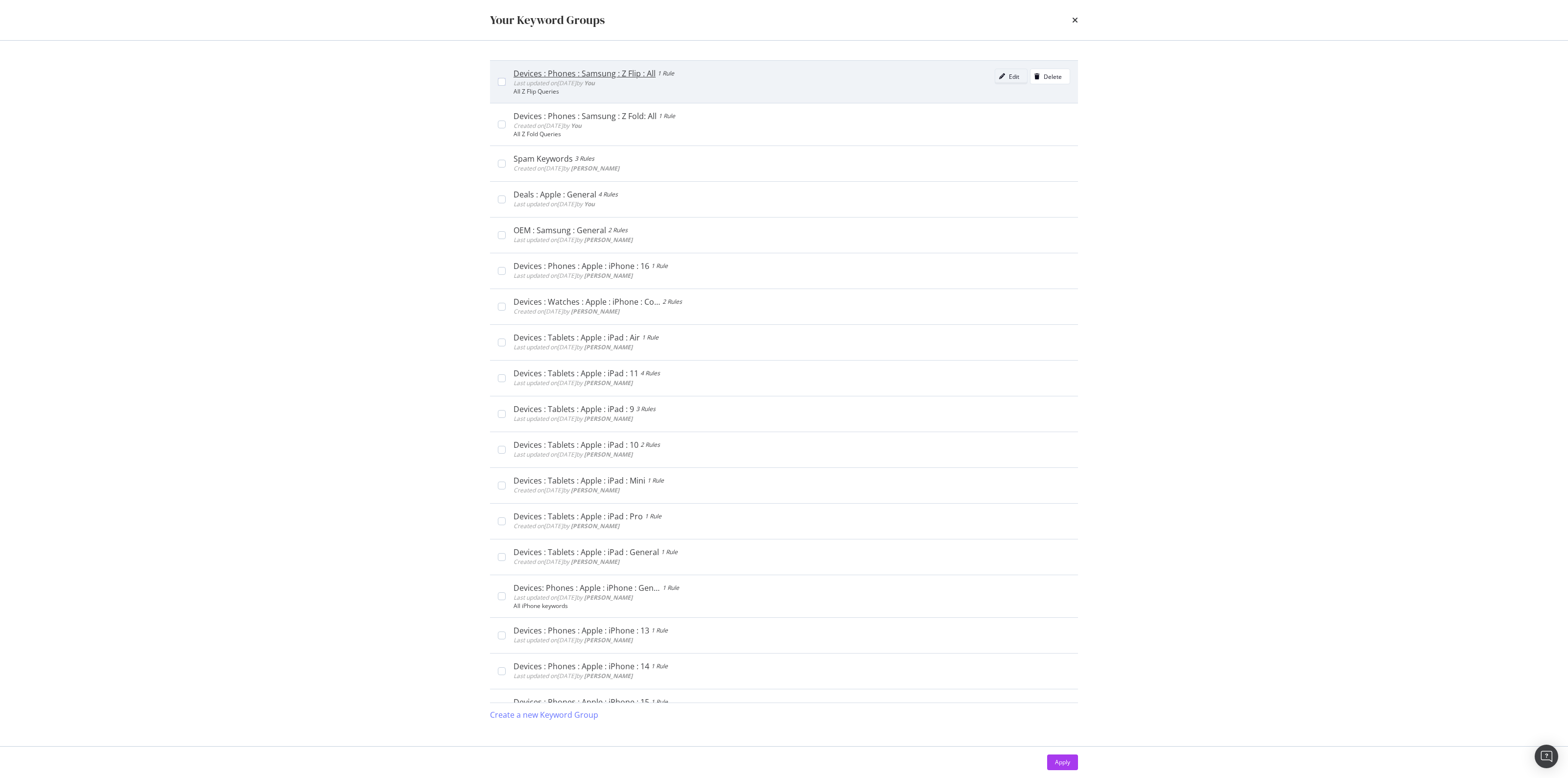
click at [940, 71] on div "Edit" at bounding box center [1006, 76] width 24 height 14
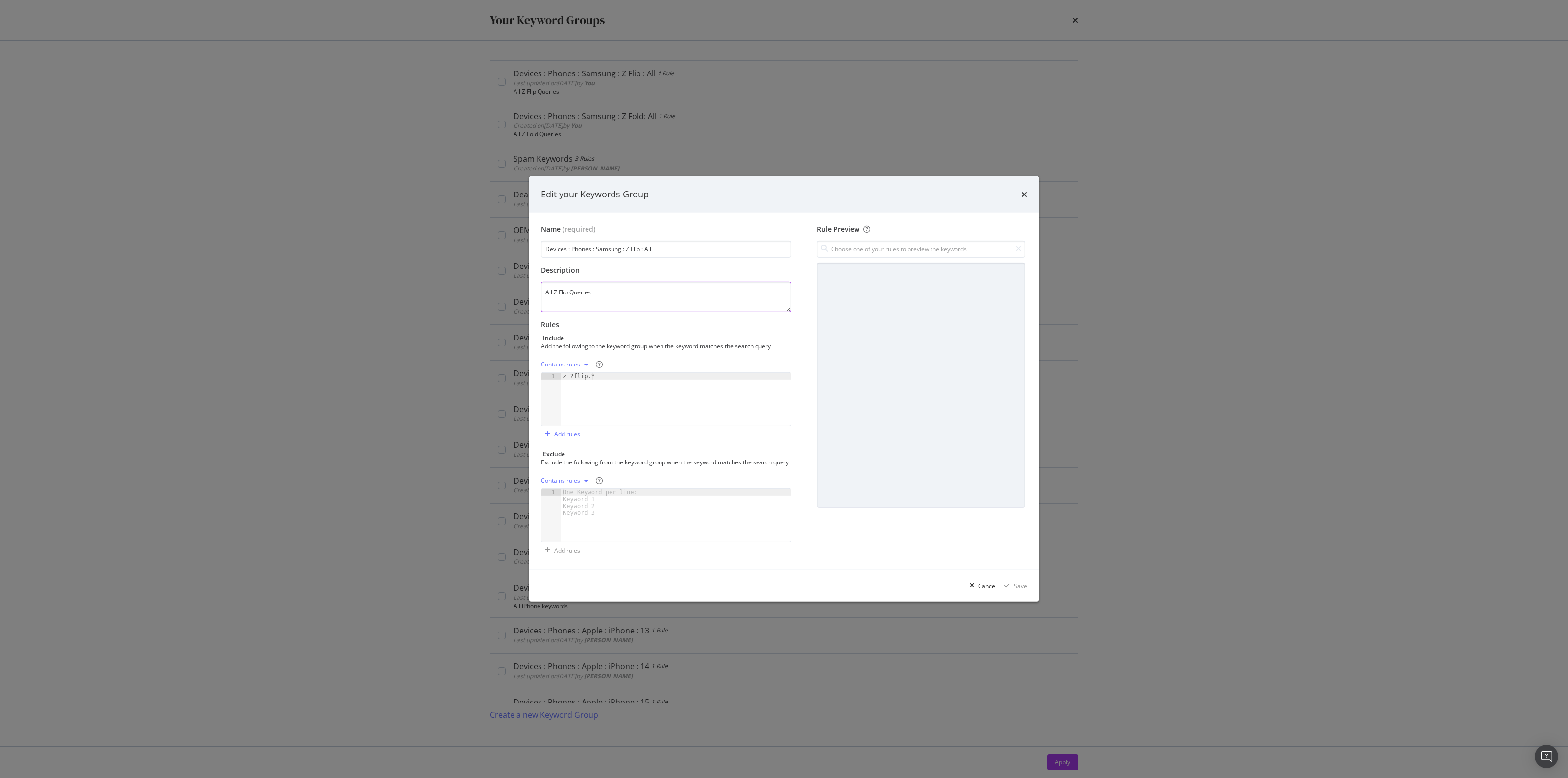
click at [598, 292] on textarea "All Z Flip Queries" at bounding box center [666, 297] width 251 height 31
type textarea "z ?flip.*"
click at [593, 373] on div "z ?flip.*" at bounding box center [675, 406] width 230 height 67
click at [940, 484] on div "modal" at bounding box center [972, 586] width 12 height 6
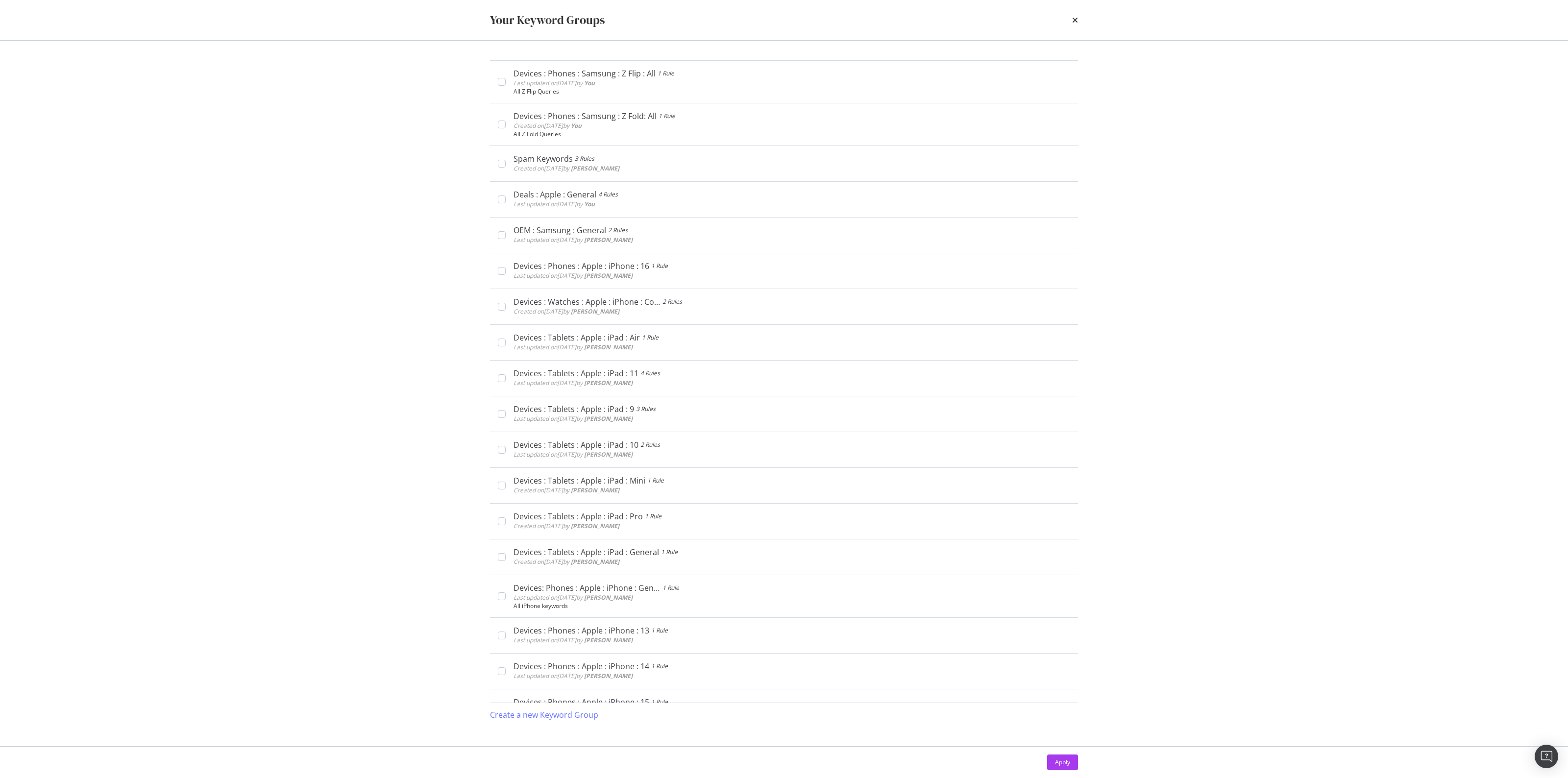
click at [940, 16] on div "Your Keyword Groups" at bounding box center [784, 20] width 588 height 17
click at [940, 20] on icon "times" at bounding box center [1074, 19] width 6 height 8
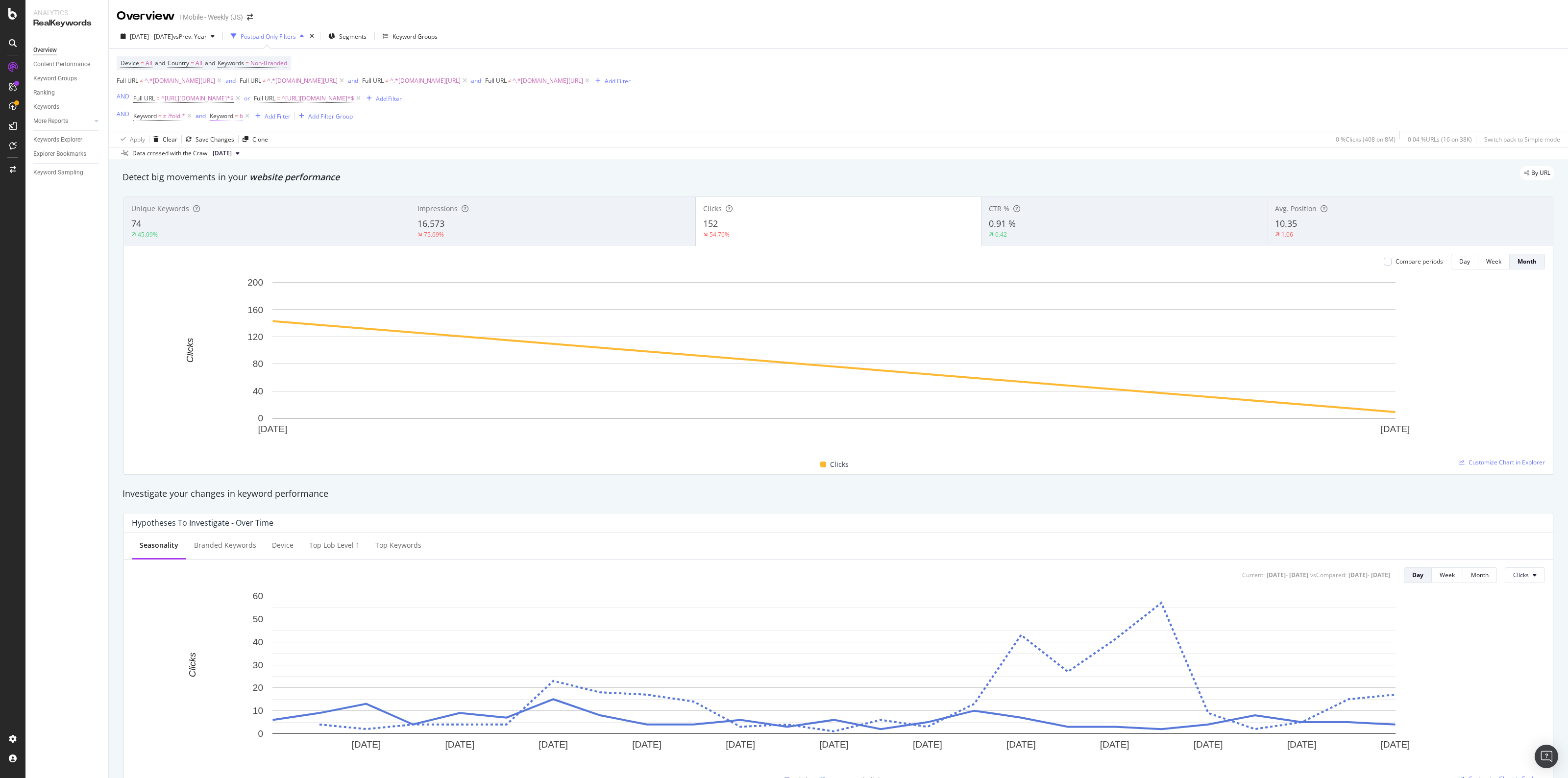
click at [227, 116] on span "Keyword" at bounding box center [221, 116] width 24 height 8
click at [258, 158] on input "6" at bounding box center [264, 157] width 92 height 16
paste input "z ?flip.*"
type input "z ?flip.*"
click at [315, 178] on div "Apply" at bounding box center [319, 178] width 15 height 8
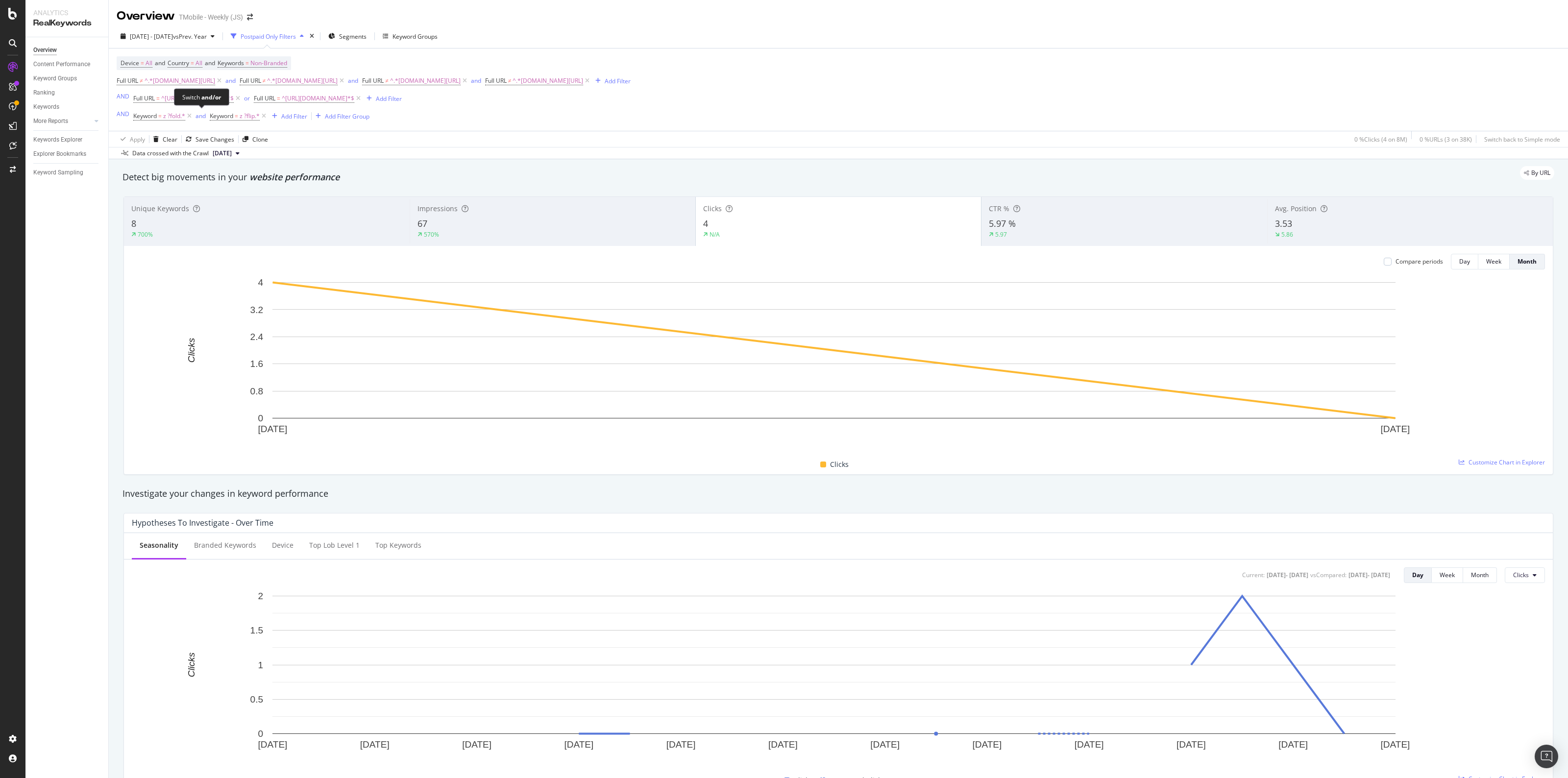
drag, startPoint x: 200, startPoint y: 117, endPoint x: 202, endPoint y: 154, distance: 37.1
click at [200, 117] on div "and" at bounding box center [201, 116] width 10 height 8
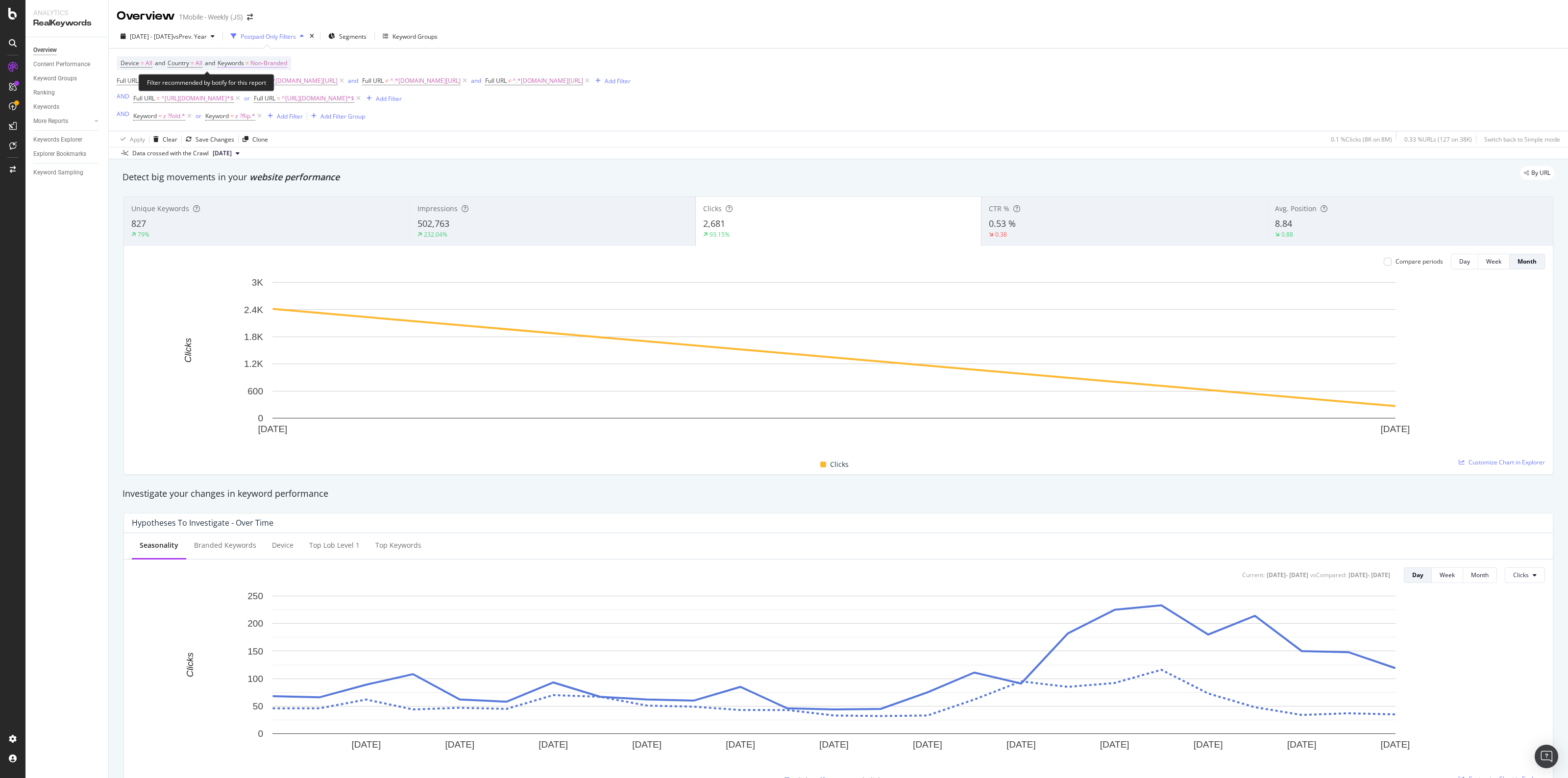
click at [272, 60] on span "Non-Branded" at bounding box center [269, 63] width 37 height 14
click at [278, 84] on icon "button" at bounding box center [278, 86] width 4 height 6
click at [262, 121] on span "Branded" at bounding box center [291, 120] width 100 height 9
click at [329, 105] on div "Apply" at bounding box center [332, 107] width 15 height 8
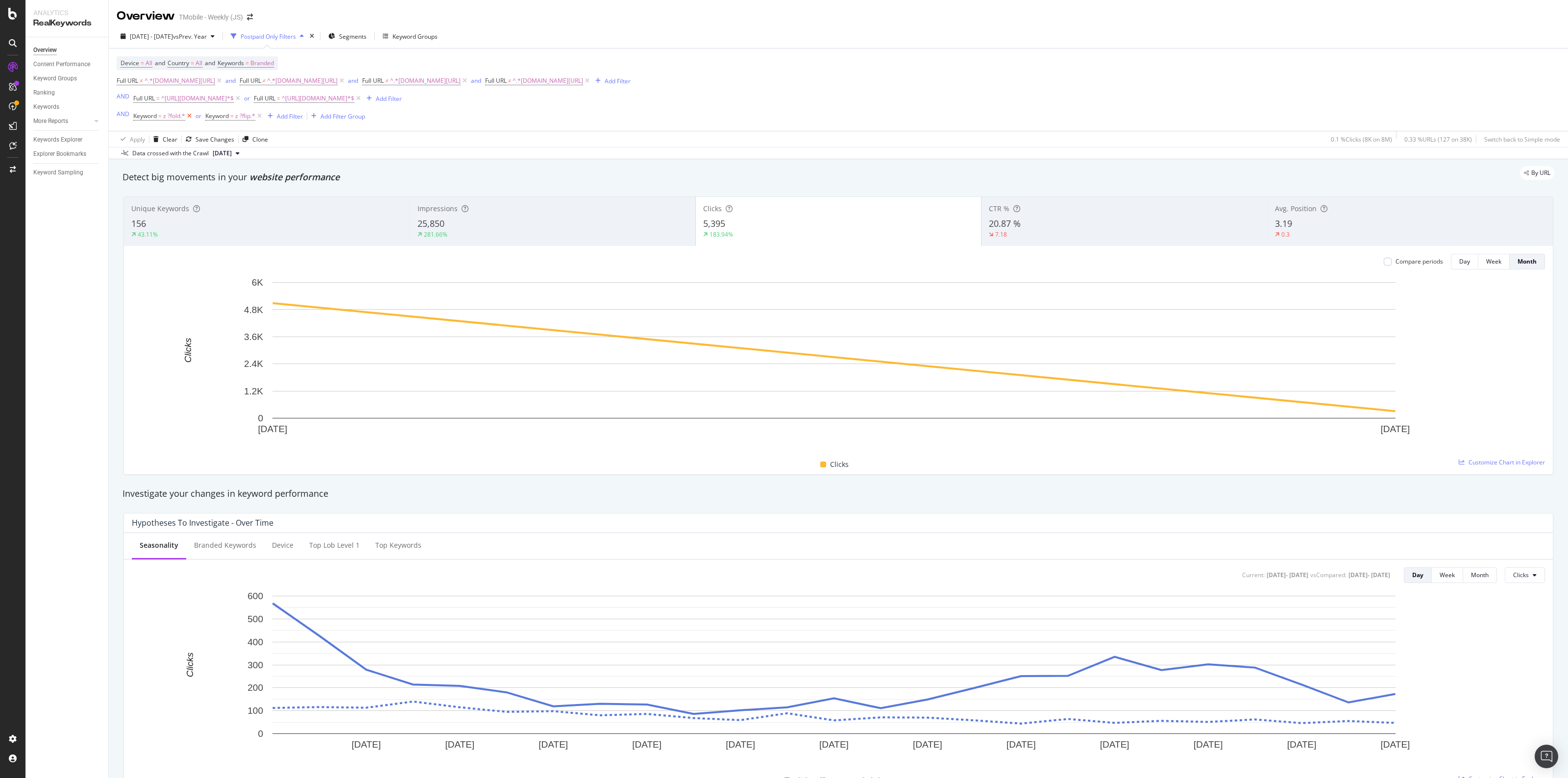
click at [191, 115] on icon at bounding box center [189, 116] width 8 height 10
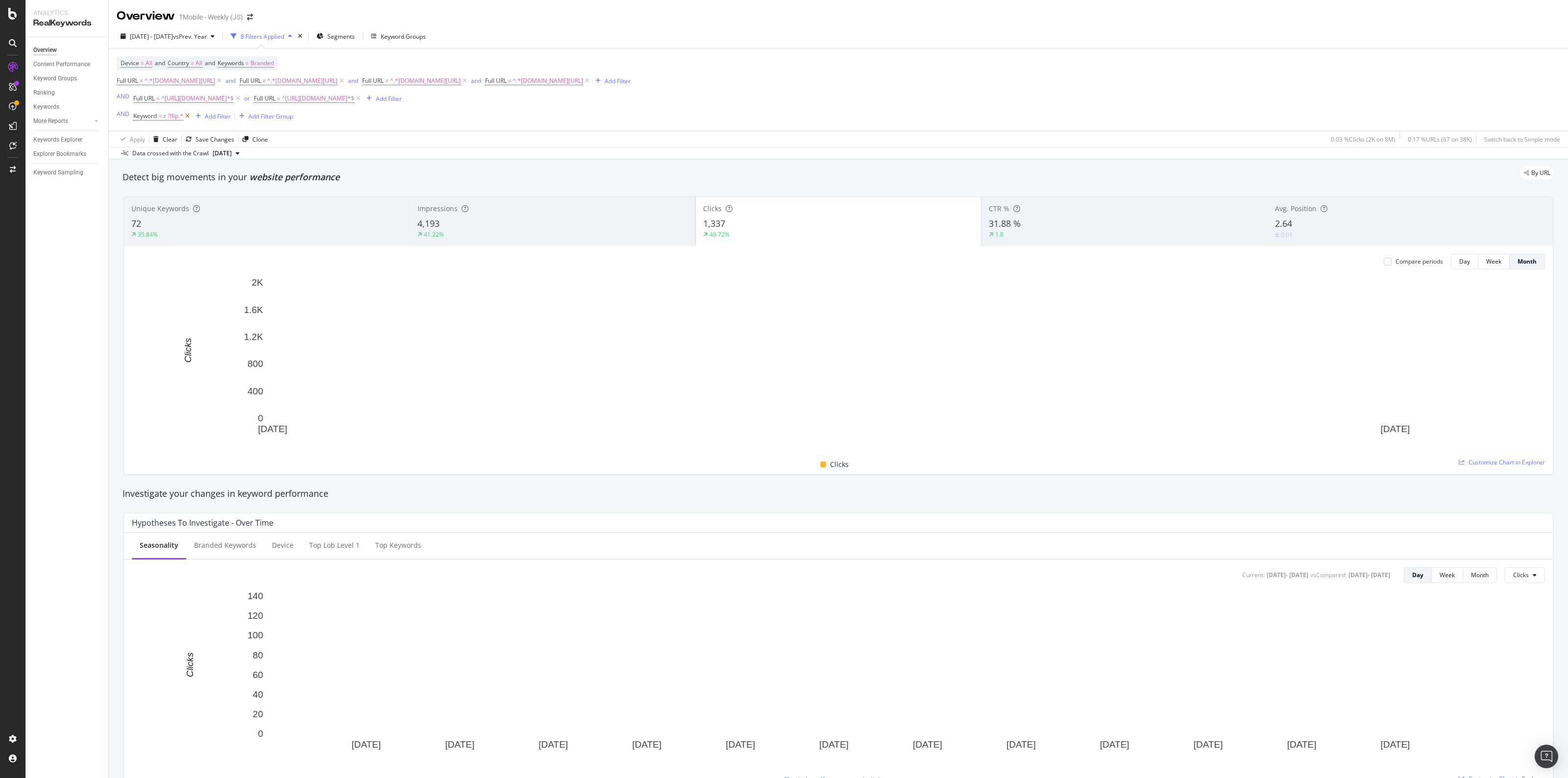
scroll to position [681, 0]
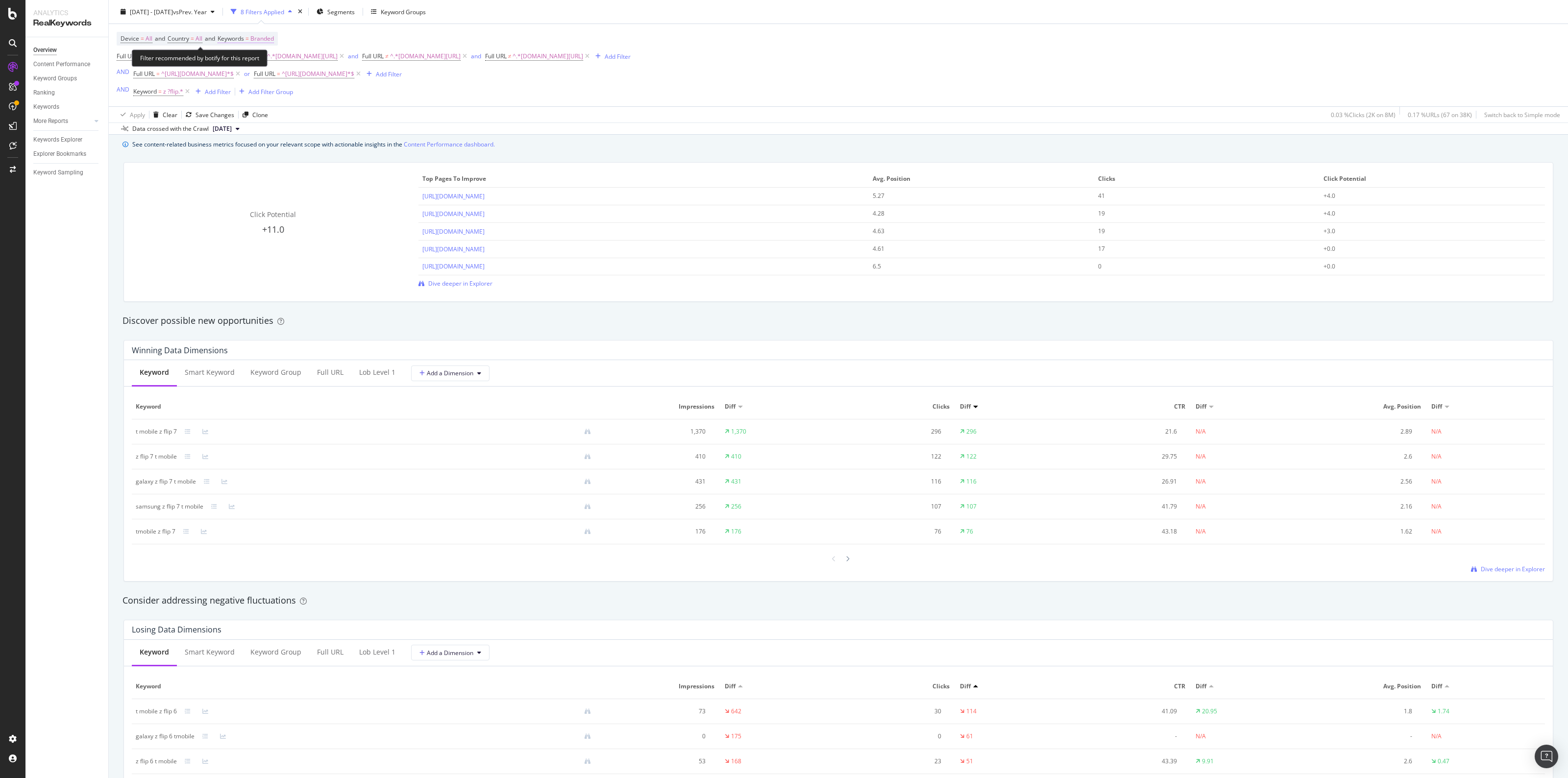
click at [256, 34] on span "Branded" at bounding box center [262, 39] width 24 height 14
click at [260, 62] on div "button" at bounding box center [264, 62] width 12 height 6
click at [317, 56] on div "Branded Non-Branded Branded Anonymized queries Non-Branded & Anonymized queries…" at bounding box center [285, 62] width 108 height 16
click at [238, 60] on span "Branded" at bounding box center [246, 62] width 28 height 8
click at [852, 37] on div "Device = All and Country = All and Keywords = Branded Full URL ≠ ^.*t-mobile.co…" at bounding box center [838, 65] width 1443 height 83
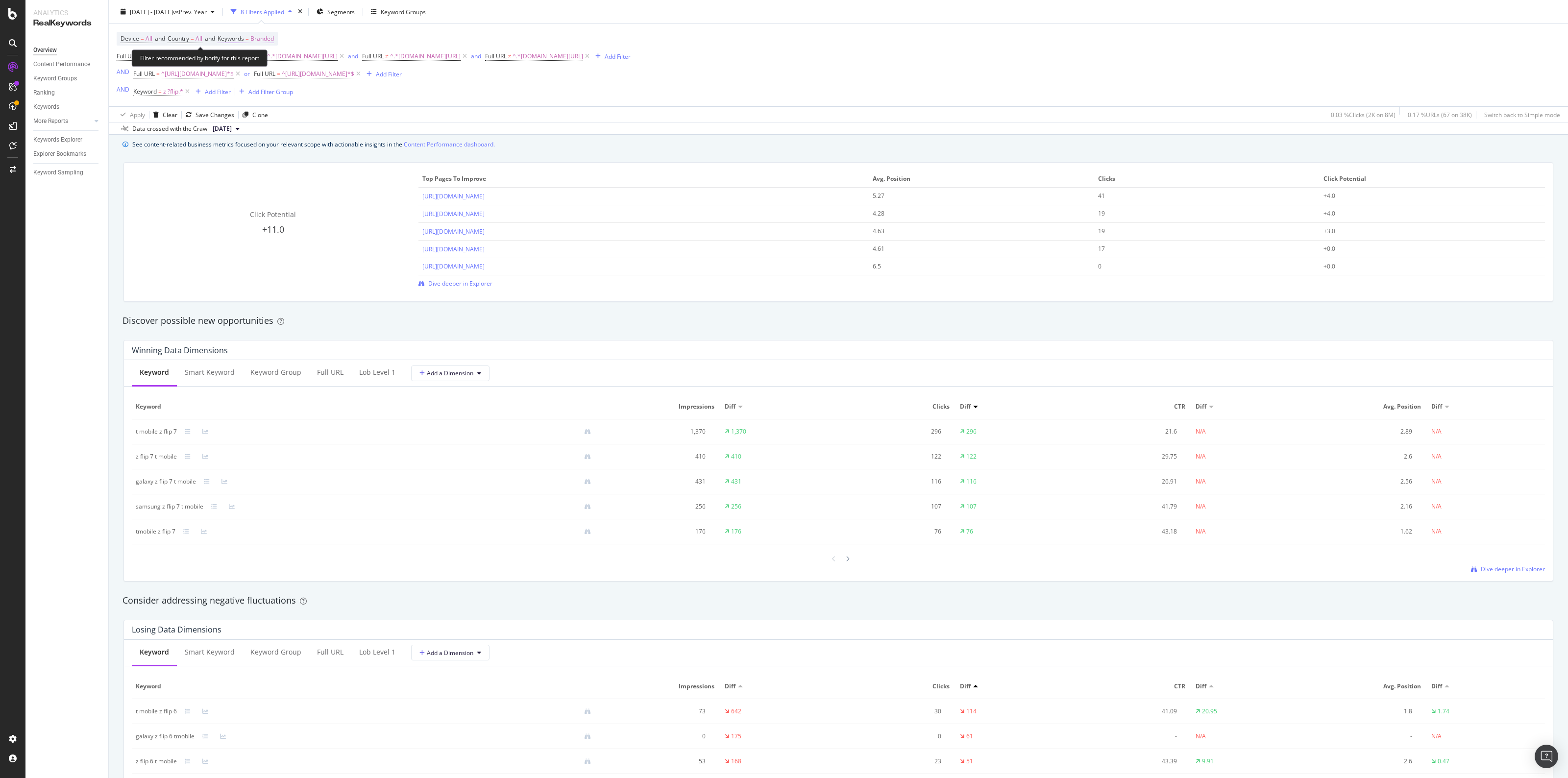
click at [274, 38] on span "Branded" at bounding box center [262, 39] width 24 height 14
click at [262, 62] on div "button" at bounding box center [264, 62] width 12 height 6
click at [255, 141] on span "All" at bounding box center [291, 138] width 100 height 9
click at [327, 81] on div "Apply" at bounding box center [332, 82] width 15 height 8
click at [244, 37] on span "Keywords" at bounding box center [230, 38] width 26 height 8
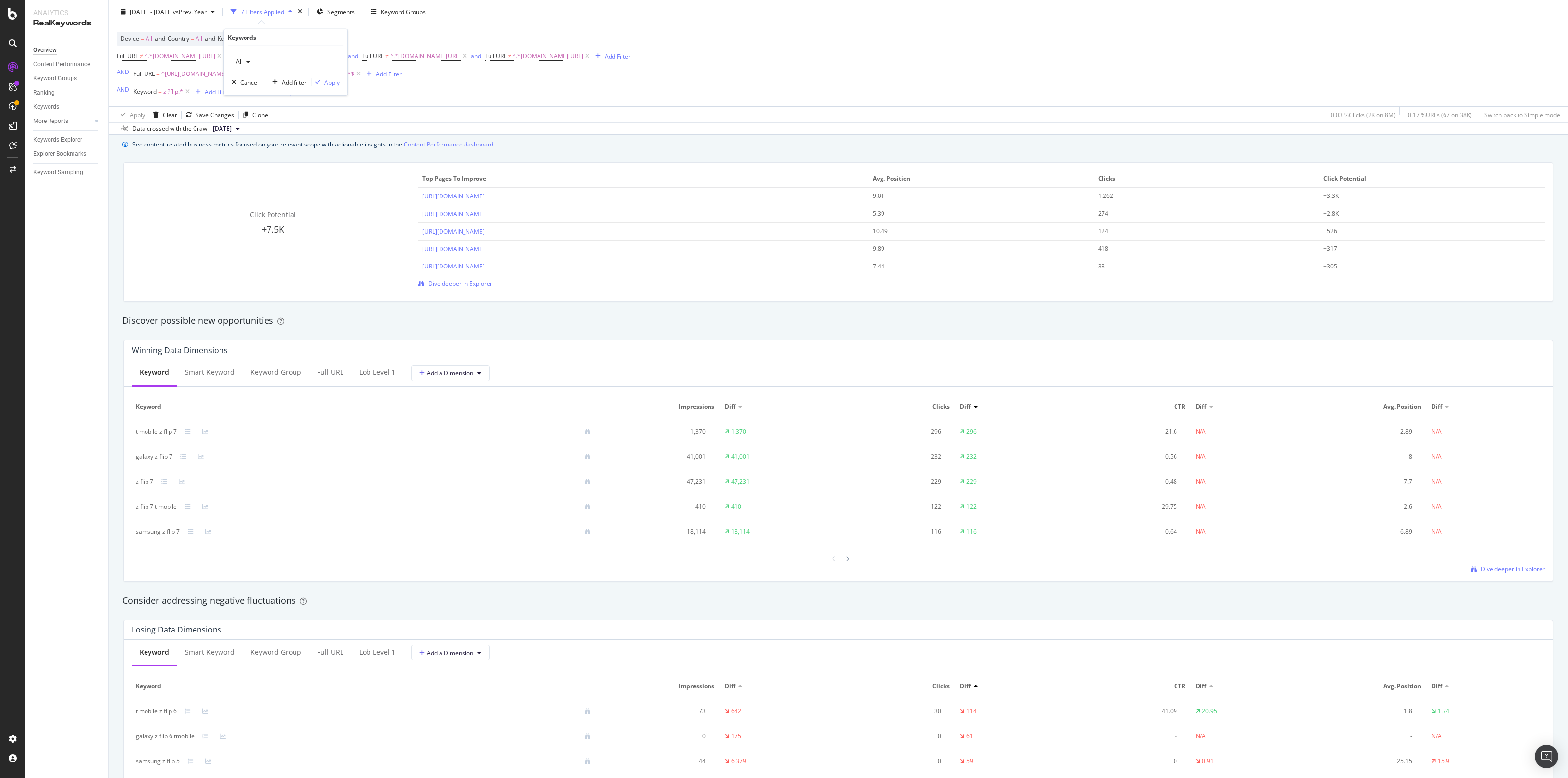
click at [244, 58] on div "All" at bounding box center [243, 61] width 22 height 15
click at [287, 82] on span "Non-Branded" at bounding box center [291, 81] width 100 height 9
click at [333, 82] on div "Apply" at bounding box center [332, 82] width 15 height 8
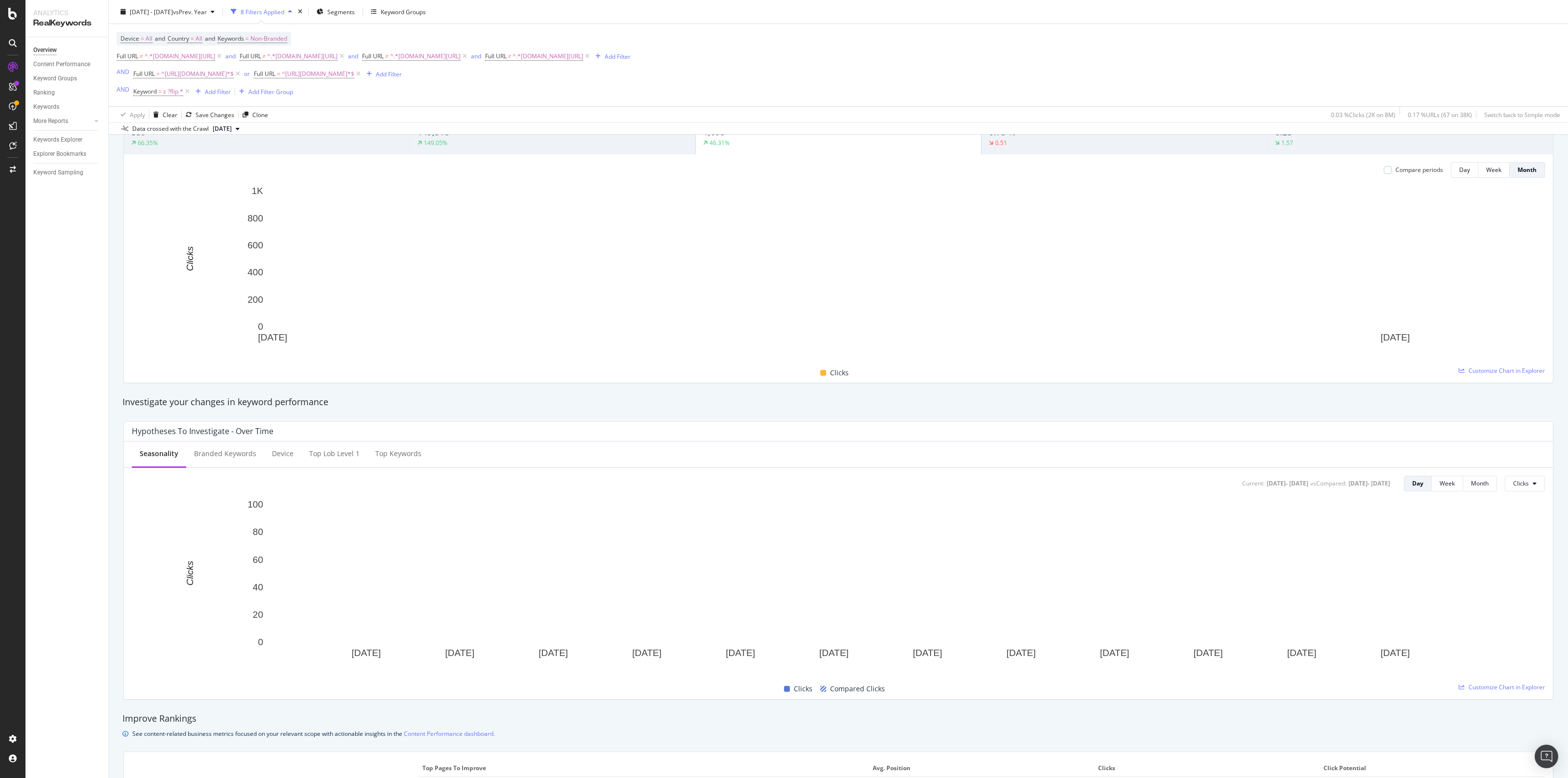
scroll to position [61, 0]
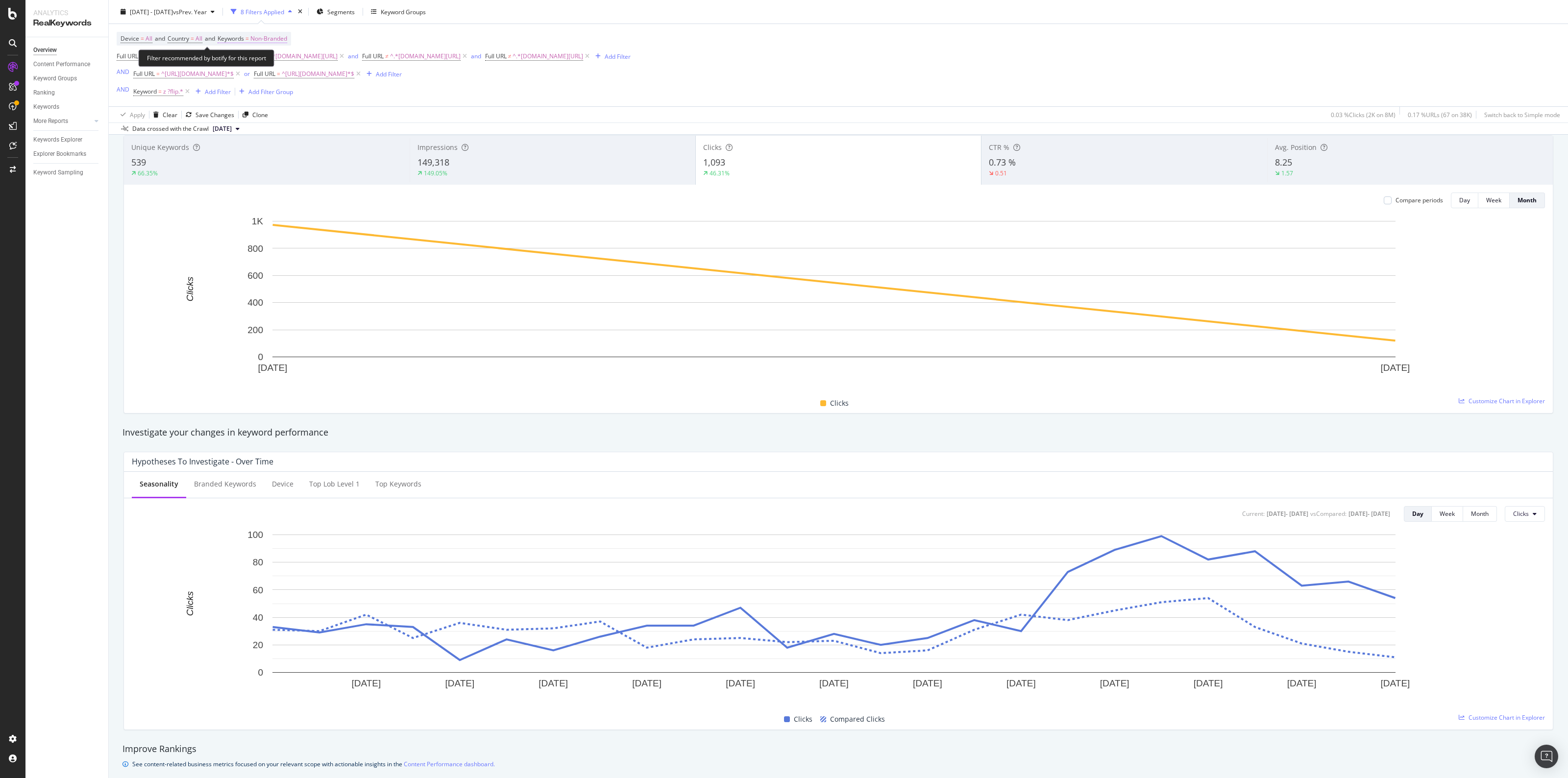
click at [272, 40] on span "Non-Branded" at bounding box center [269, 39] width 37 height 14
click at [272, 53] on div "Non-Branded Cancel Add filter Apply" at bounding box center [286, 70] width 124 height 49
click at [264, 60] on span "Non-Branded" at bounding box center [252, 62] width 41 height 8
click at [262, 133] on div "All" at bounding box center [290, 138] width 116 height 14
click at [329, 83] on div "Apply" at bounding box center [332, 82] width 15 height 8
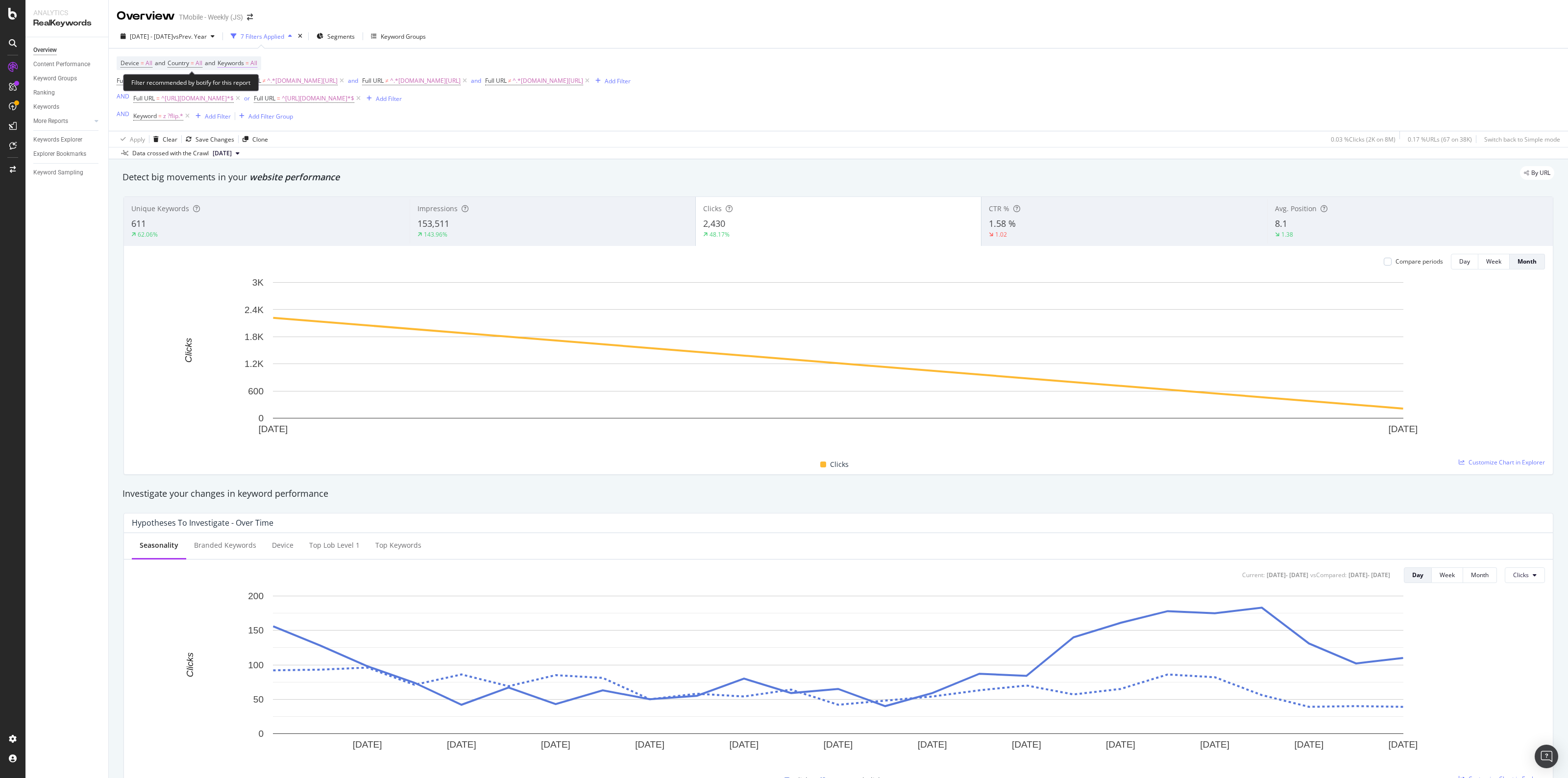
click at [258, 59] on span "All" at bounding box center [254, 63] width 7 height 14
click at [244, 84] on div "button" at bounding box center [248, 86] width 12 height 6
click at [297, 105] on span "Non-Branded" at bounding box center [291, 105] width 100 height 9
click at [327, 105] on div "Apply" at bounding box center [332, 107] width 15 height 8
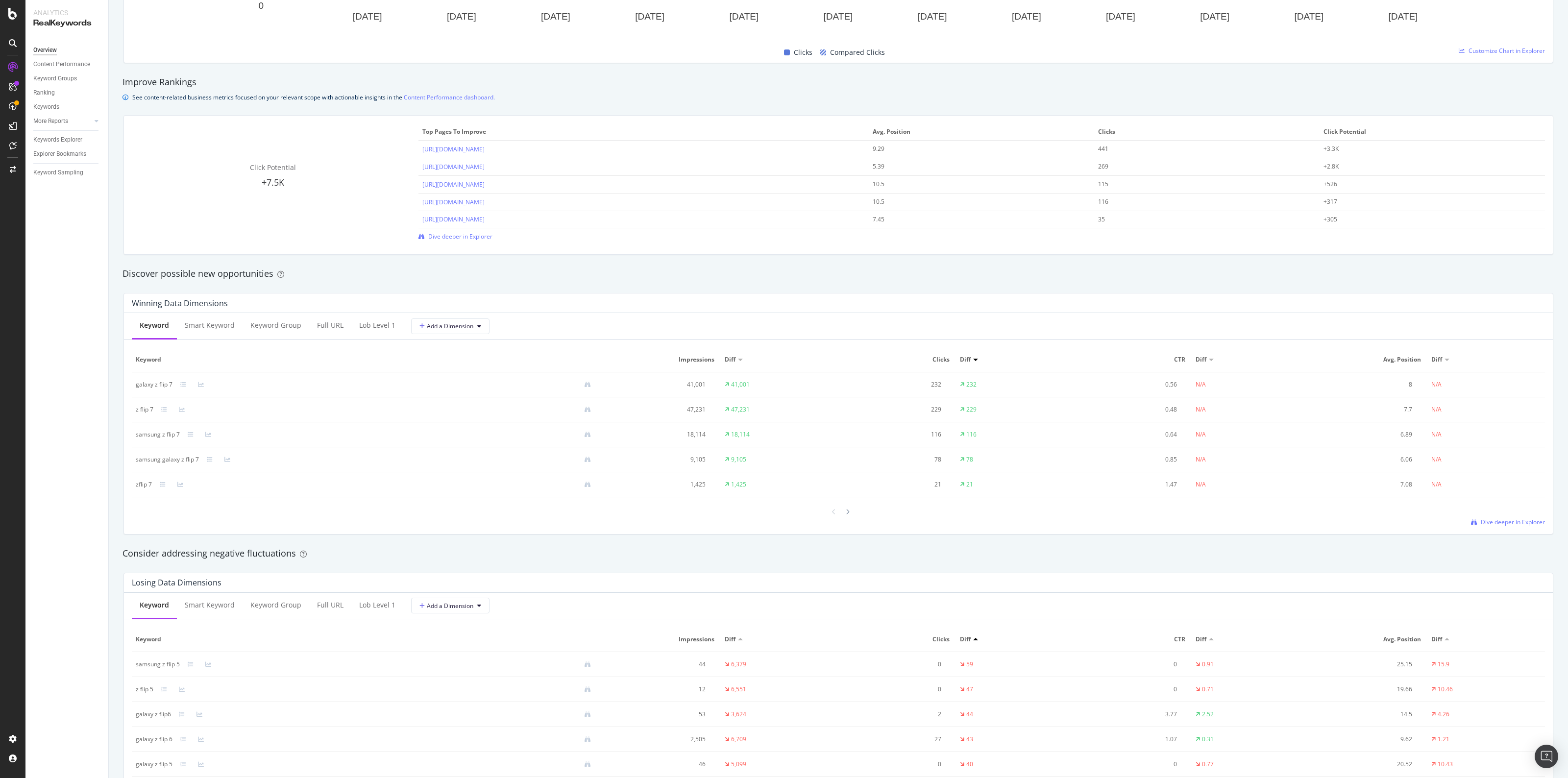
scroll to position [1247, 0]
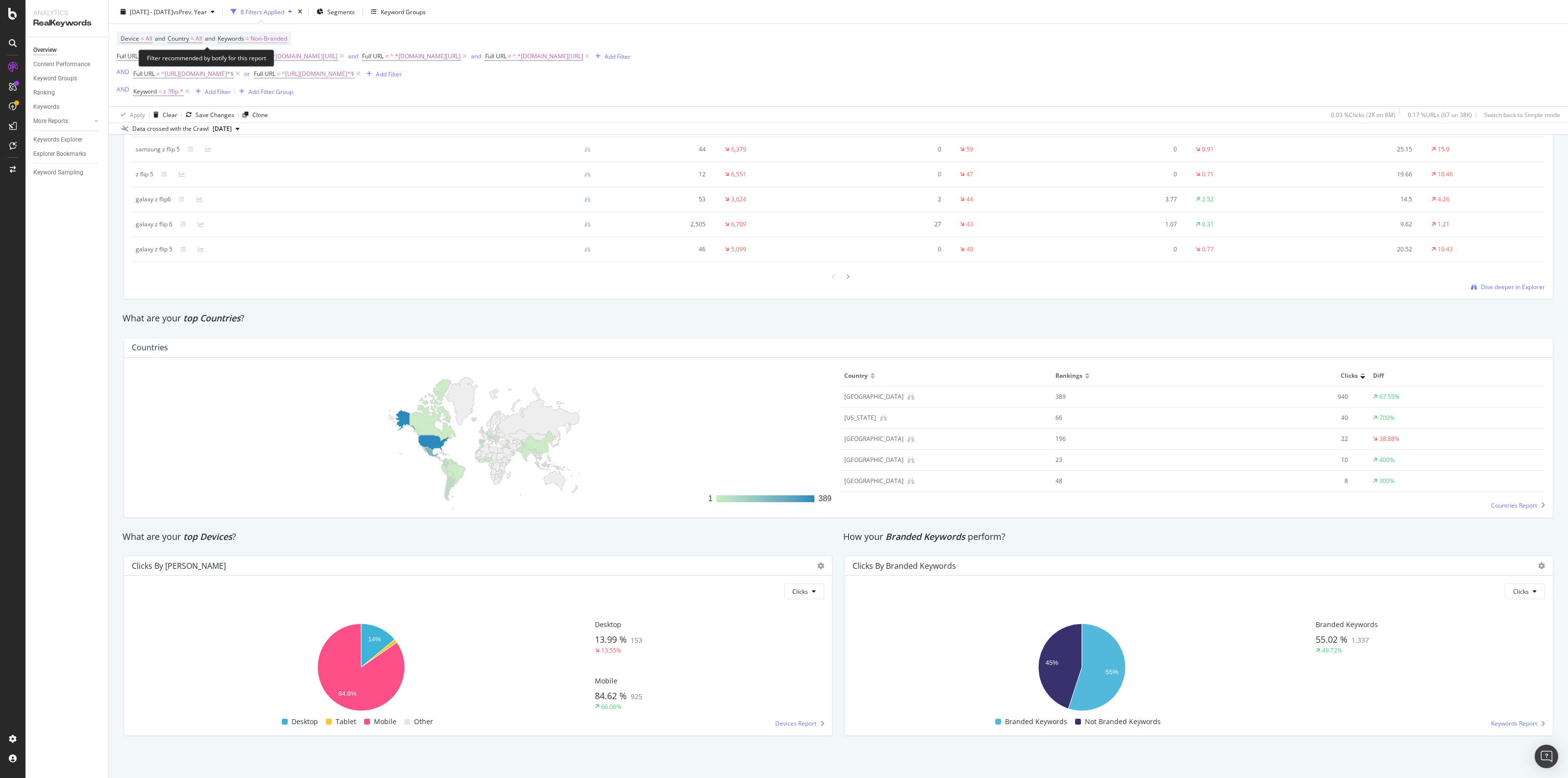
click at [258, 33] on span "Non-Branded" at bounding box center [269, 39] width 37 height 14
click at [264, 60] on span "Non-Branded" at bounding box center [252, 62] width 41 height 8
click at [253, 140] on span "All" at bounding box center [291, 138] width 100 height 9
click at [328, 79] on div "Apply" at bounding box center [332, 82] width 15 height 8
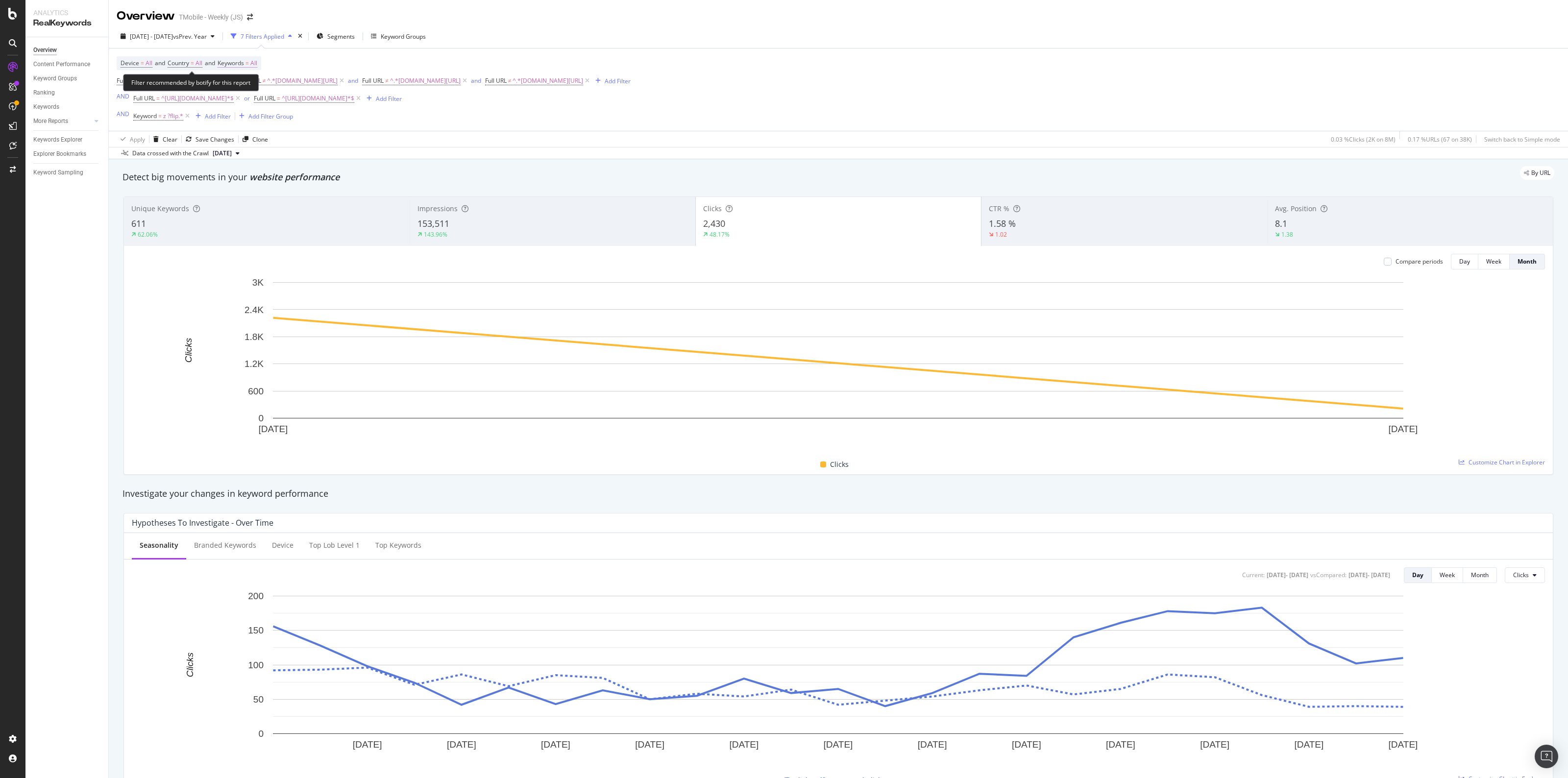
click at [255, 62] on span "Keywords = All" at bounding box center [237, 63] width 40 height 9
click at [245, 86] on div "button" at bounding box center [248, 86] width 12 height 6
click at [287, 121] on span "Branded" at bounding box center [291, 120] width 100 height 9
click at [324, 108] on div "Apply" at bounding box center [332, 107] width 15 height 8
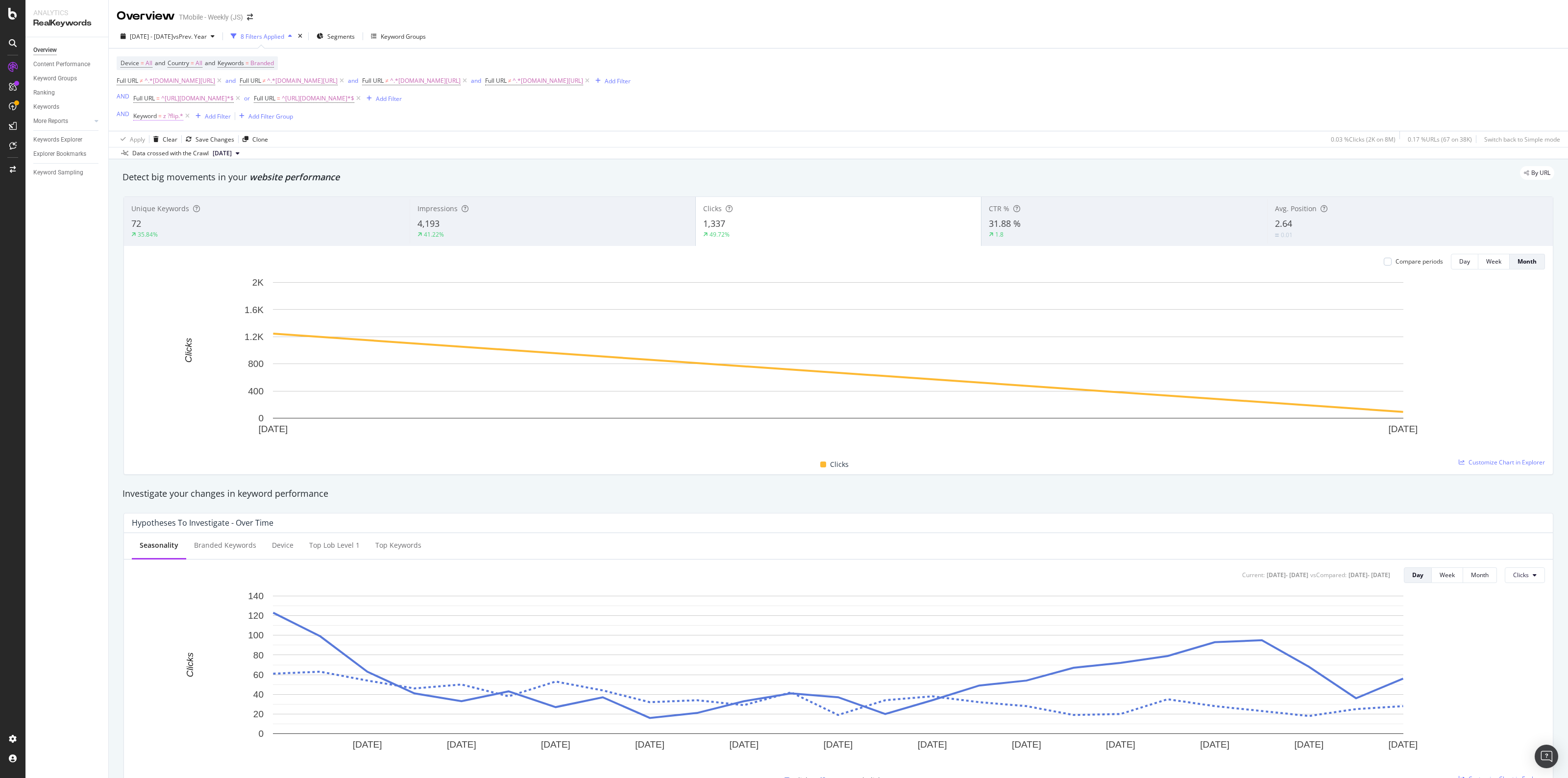
click at [158, 119] on span "=" at bounding box center [160, 116] width 3 height 8
click at [155, 155] on input "z ?flip.*" at bounding box center [187, 157] width 92 height 16
click at [155, 155] on input "z ?flip.*" at bounding box center [187, 157] width 92 height 16
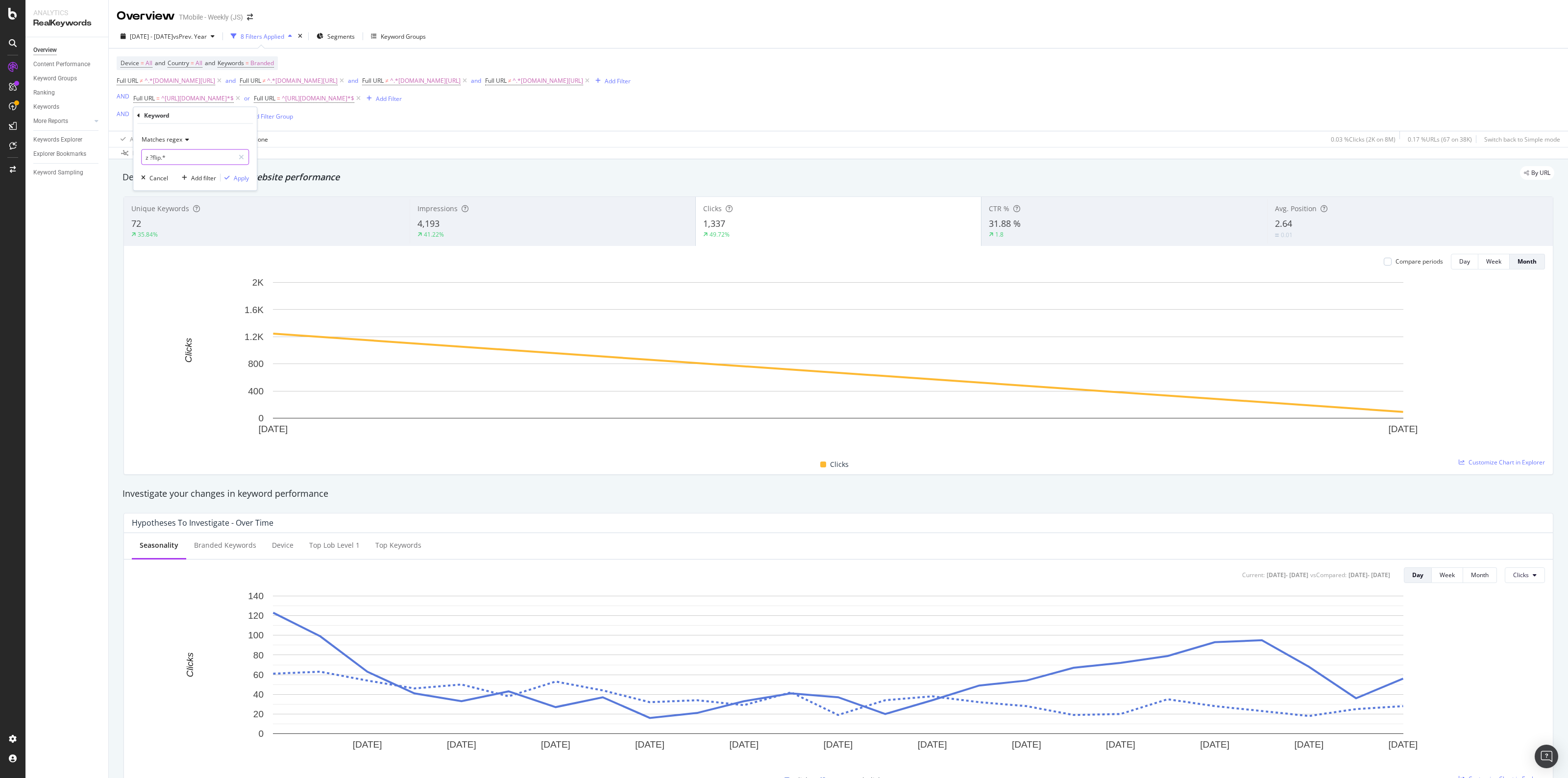
click at [157, 157] on input "z ?flip.*" at bounding box center [187, 157] width 92 height 16
type input "z ?fold.*"
click at [235, 185] on div "Matches regex z ?fold.* Cancel Add filter Apply" at bounding box center [195, 158] width 124 height 67
click at [236, 180] on div "Apply" at bounding box center [242, 178] width 15 height 8
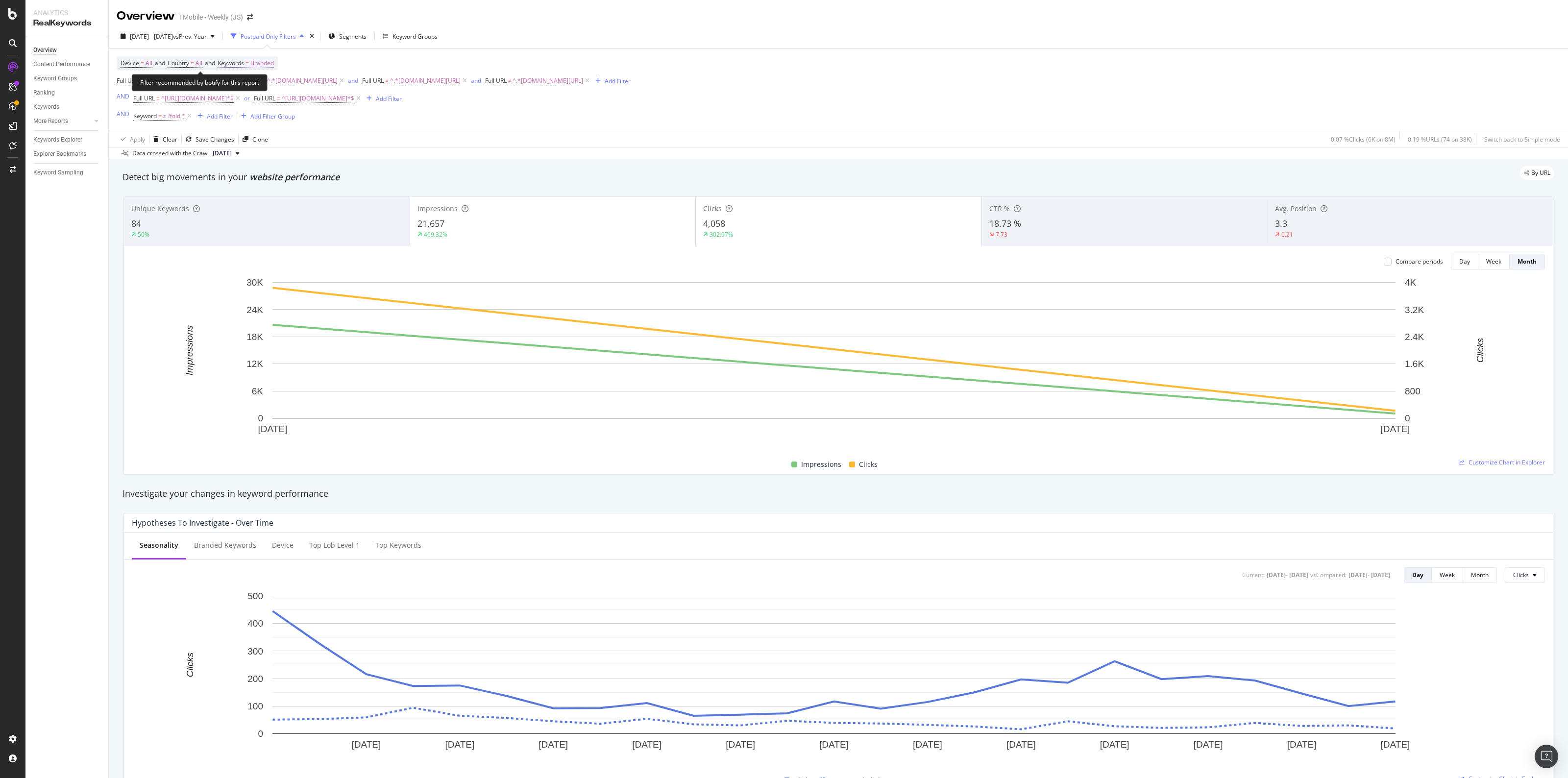
click at [249, 67] on span "=" at bounding box center [247, 63] width 3 height 8
click at [248, 86] on span "Branded" at bounding box center [246, 86] width 28 height 8
click at [246, 162] on span "All" at bounding box center [291, 162] width 100 height 9
click at [325, 107] on div "Apply" at bounding box center [332, 107] width 15 height 8
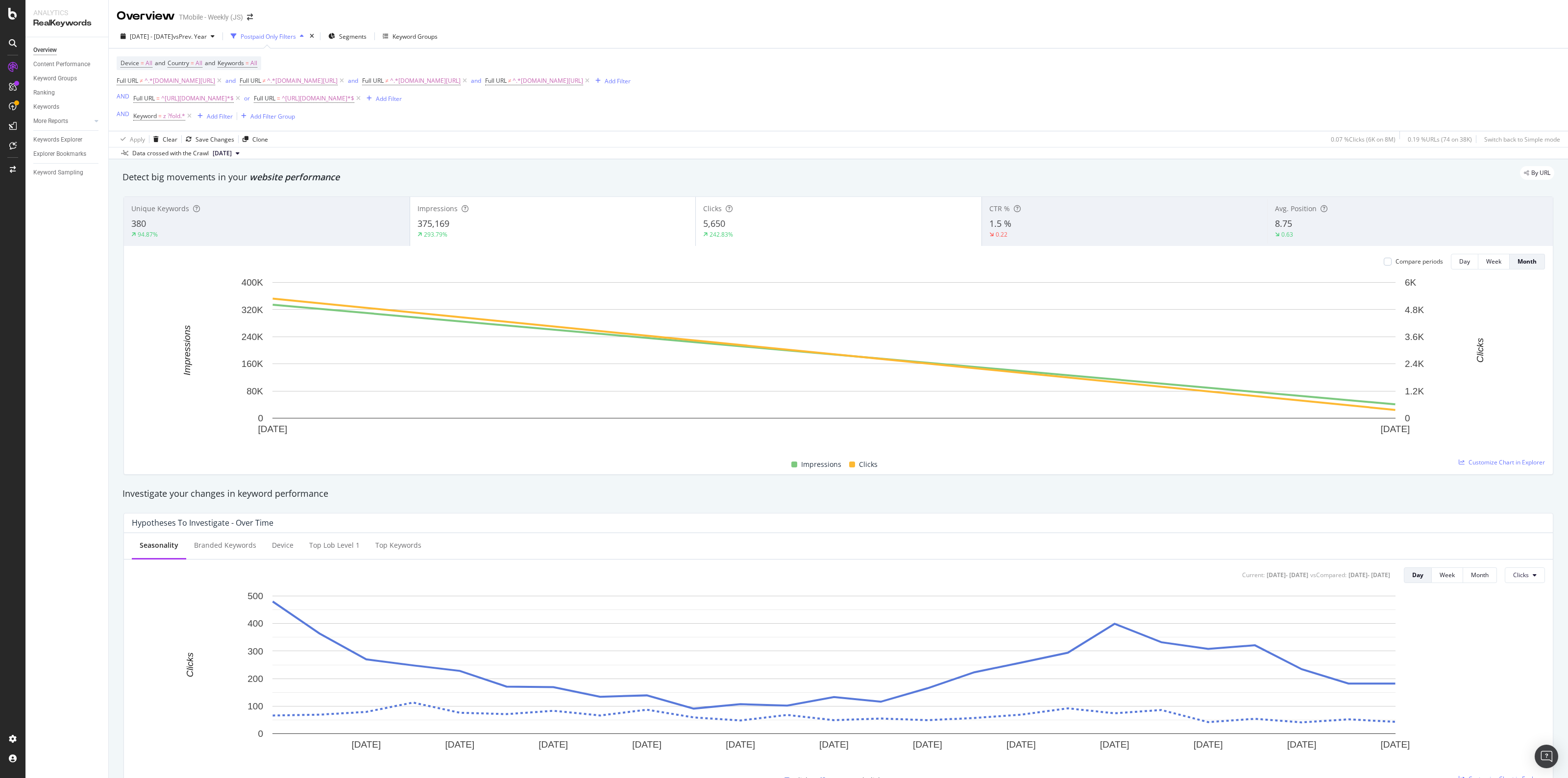
drag, startPoint x: 1499, startPoint y: 1, endPoint x: 1036, endPoint y: 47, distance: 465.3
click at [1036, 48] on div "Device = All and Country = All and Keywords = All Full URL ≠ ^.*[DOMAIN_NAME][U…" at bounding box center [838, 97] width 1459 height 99
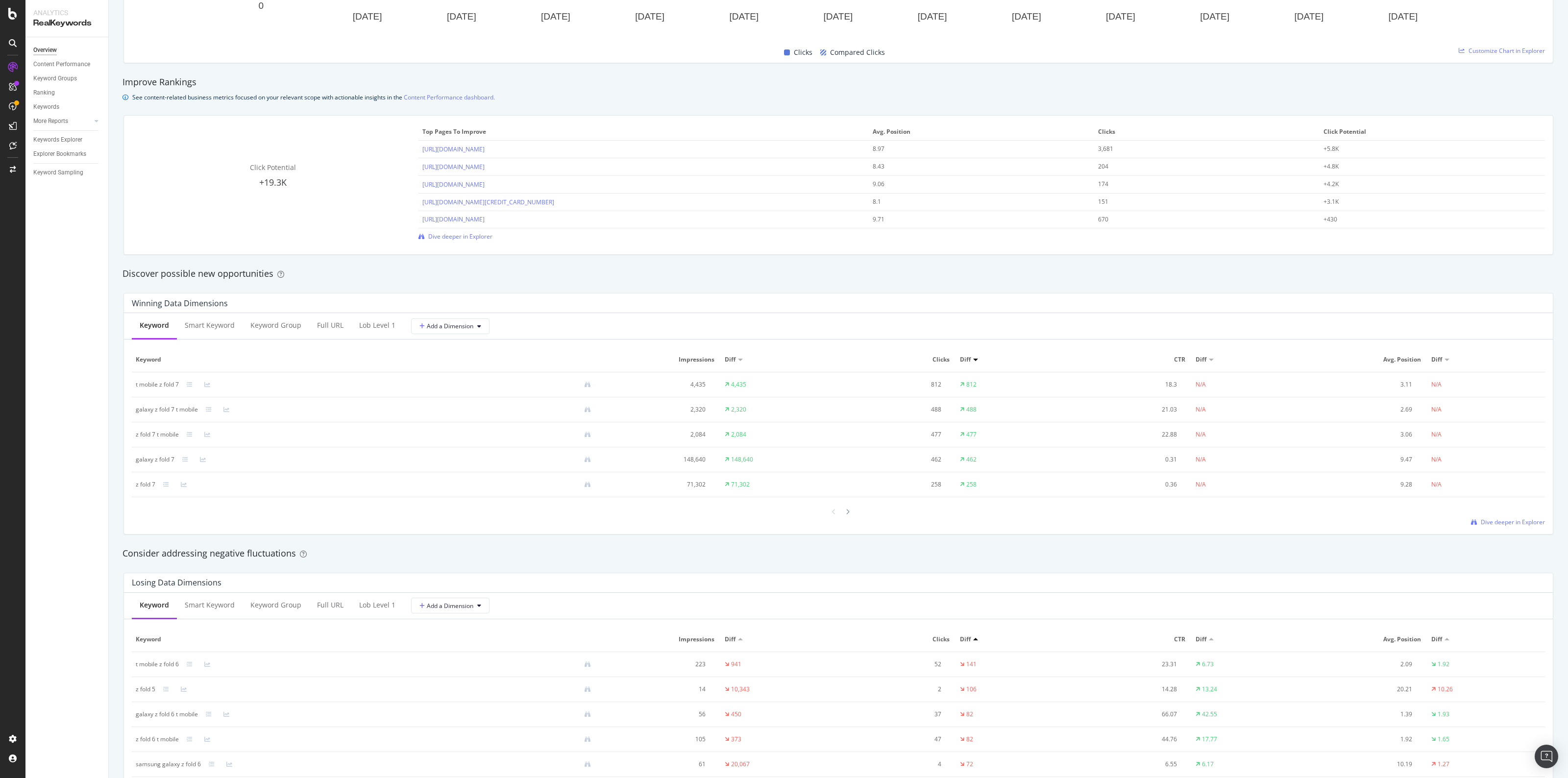
scroll to position [1247, 0]
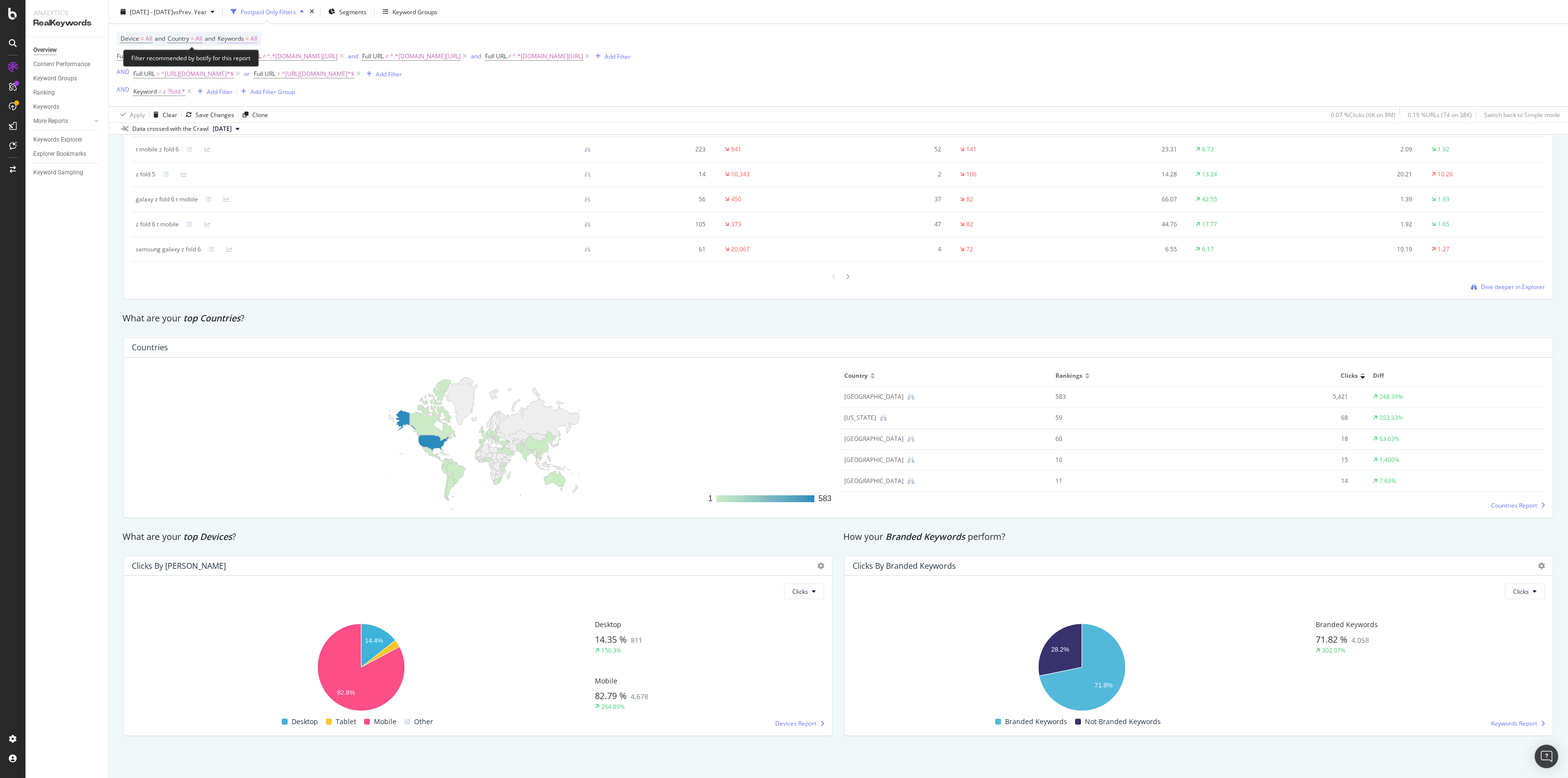
click at [258, 38] on span "All" at bounding box center [254, 39] width 7 height 14
click at [250, 64] on icon "button" at bounding box center [248, 62] width 4 height 6
click at [274, 74] on div "Non-Branded" at bounding box center [290, 81] width 116 height 14
click at [337, 81] on div "Apply" at bounding box center [332, 82] width 15 height 8
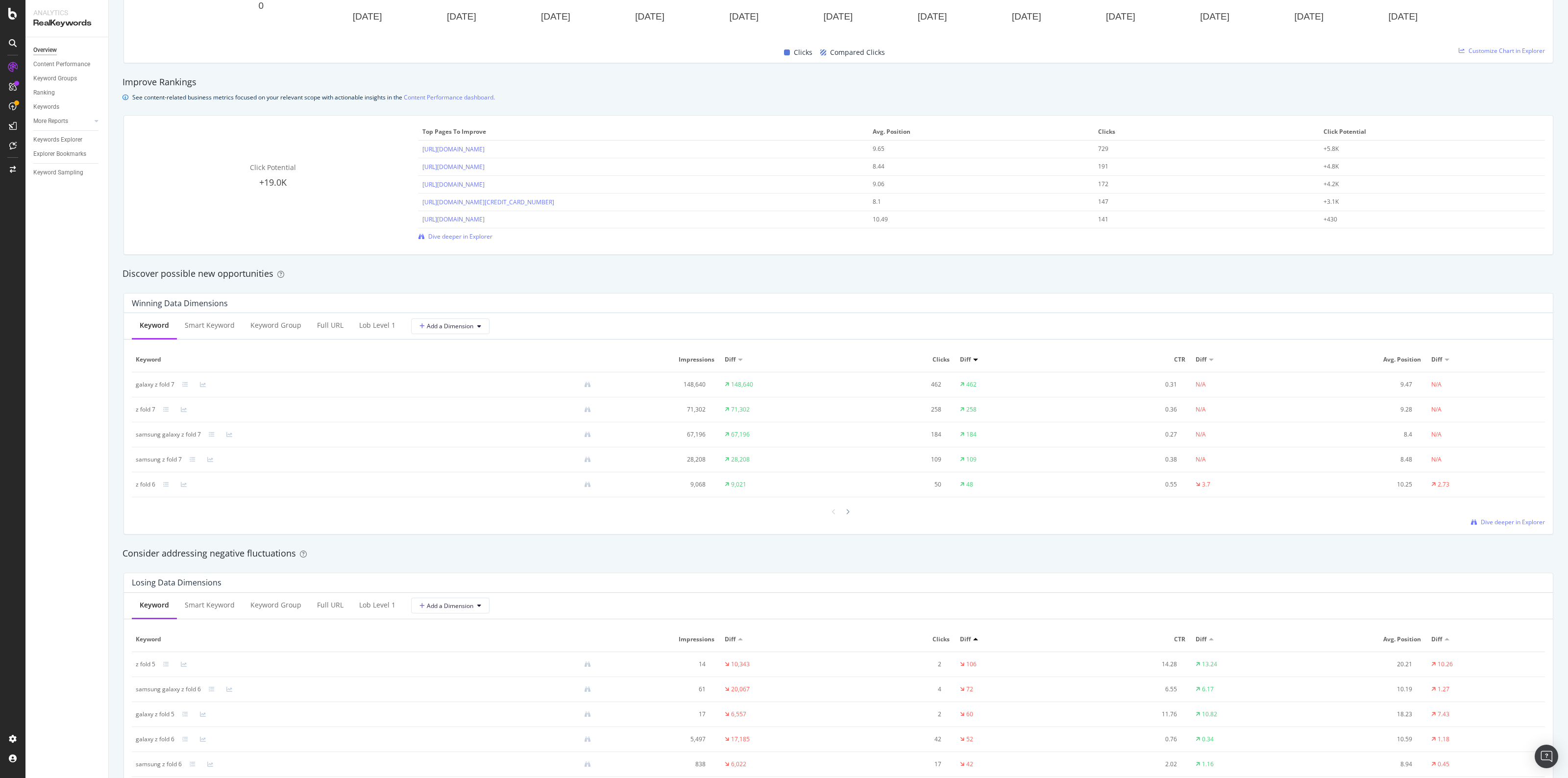
scroll to position [1247, 0]
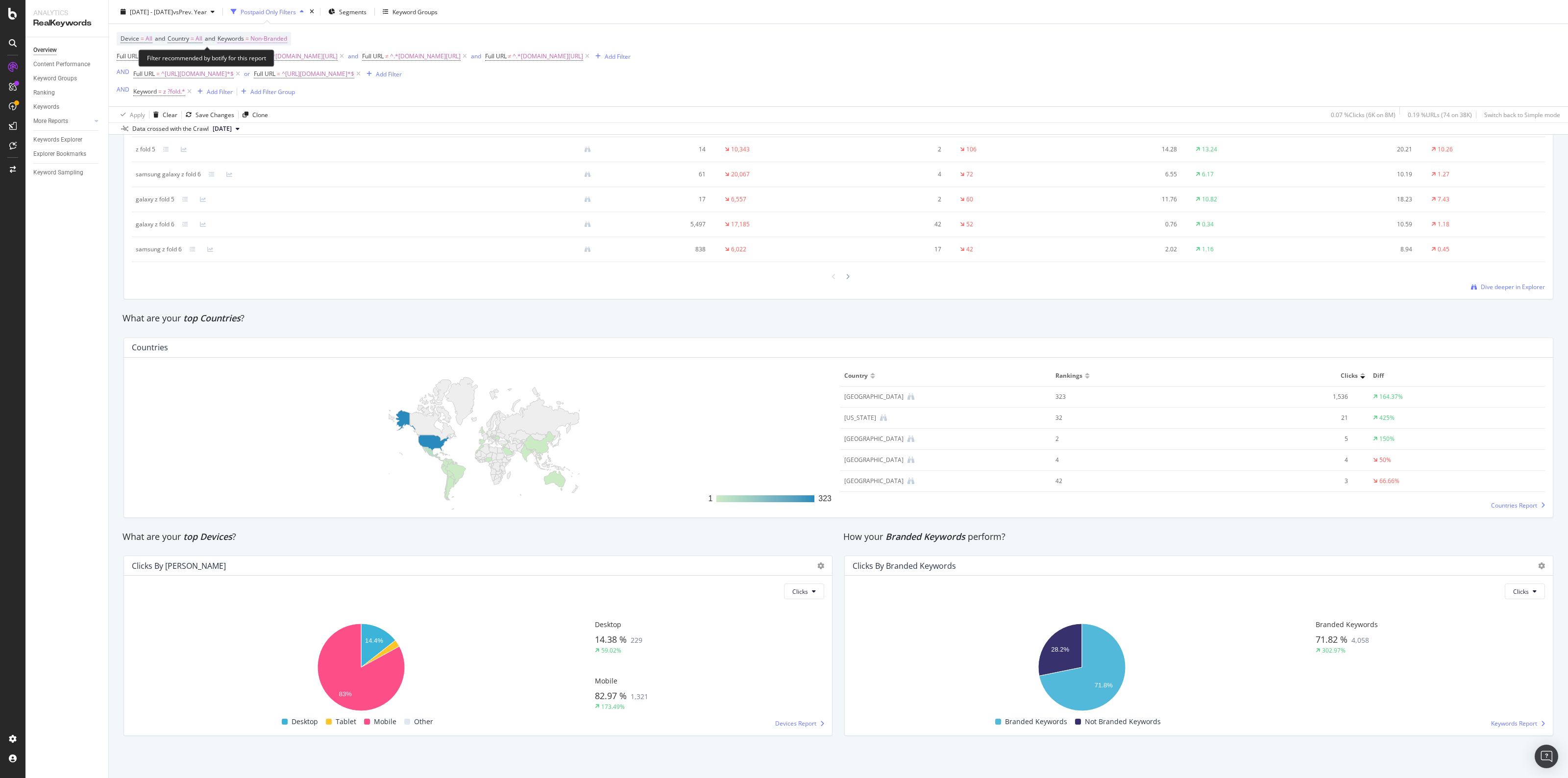
click at [269, 34] on span "Non-Branded" at bounding box center [269, 39] width 37 height 14
click at [270, 62] on span "Non-Branded" at bounding box center [252, 62] width 41 height 8
click at [268, 96] on span "Branded" at bounding box center [291, 95] width 100 height 9
click at [330, 80] on div "Apply" at bounding box center [332, 82] width 15 height 8
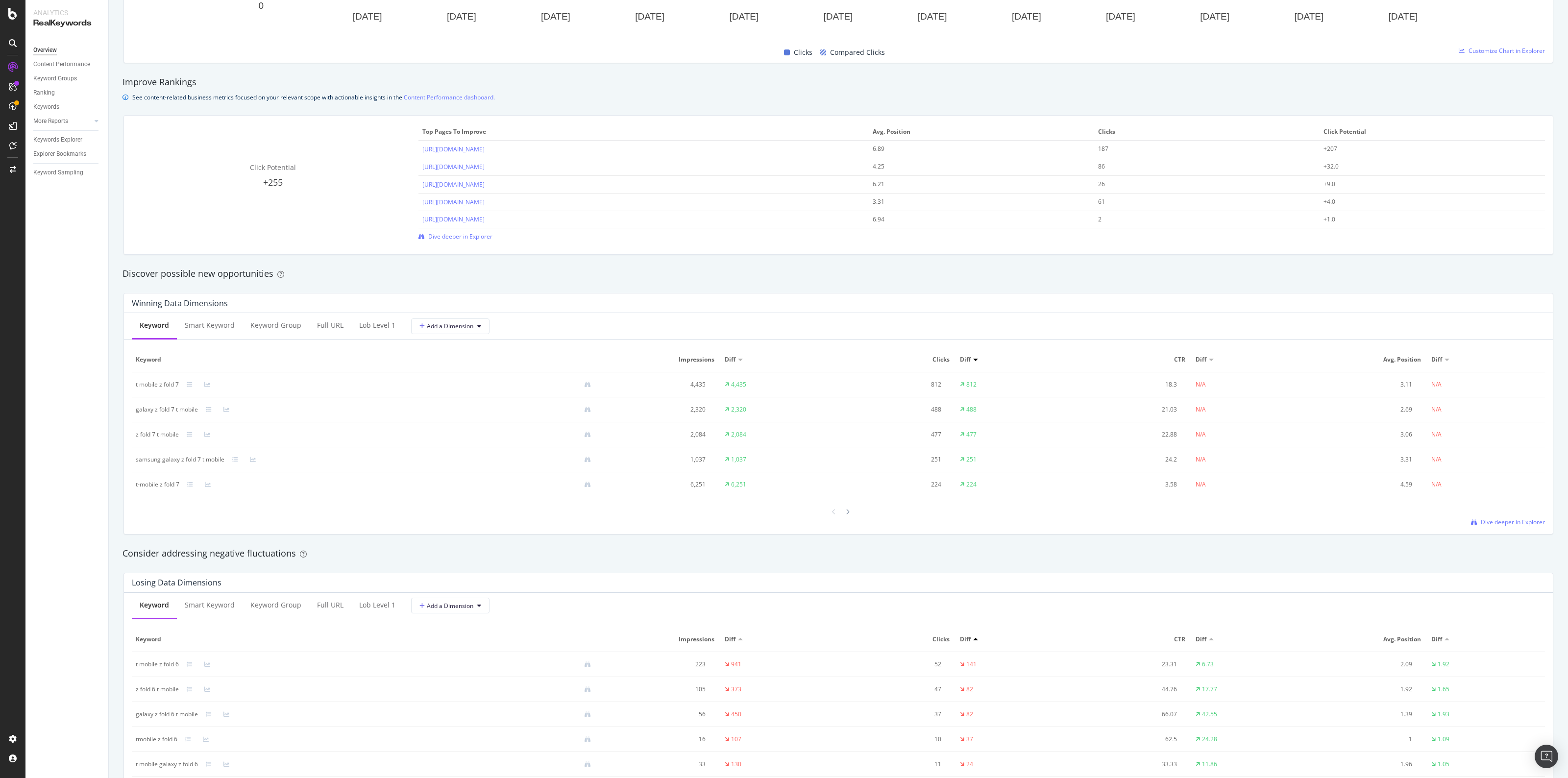
scroll to position [1247, 0]
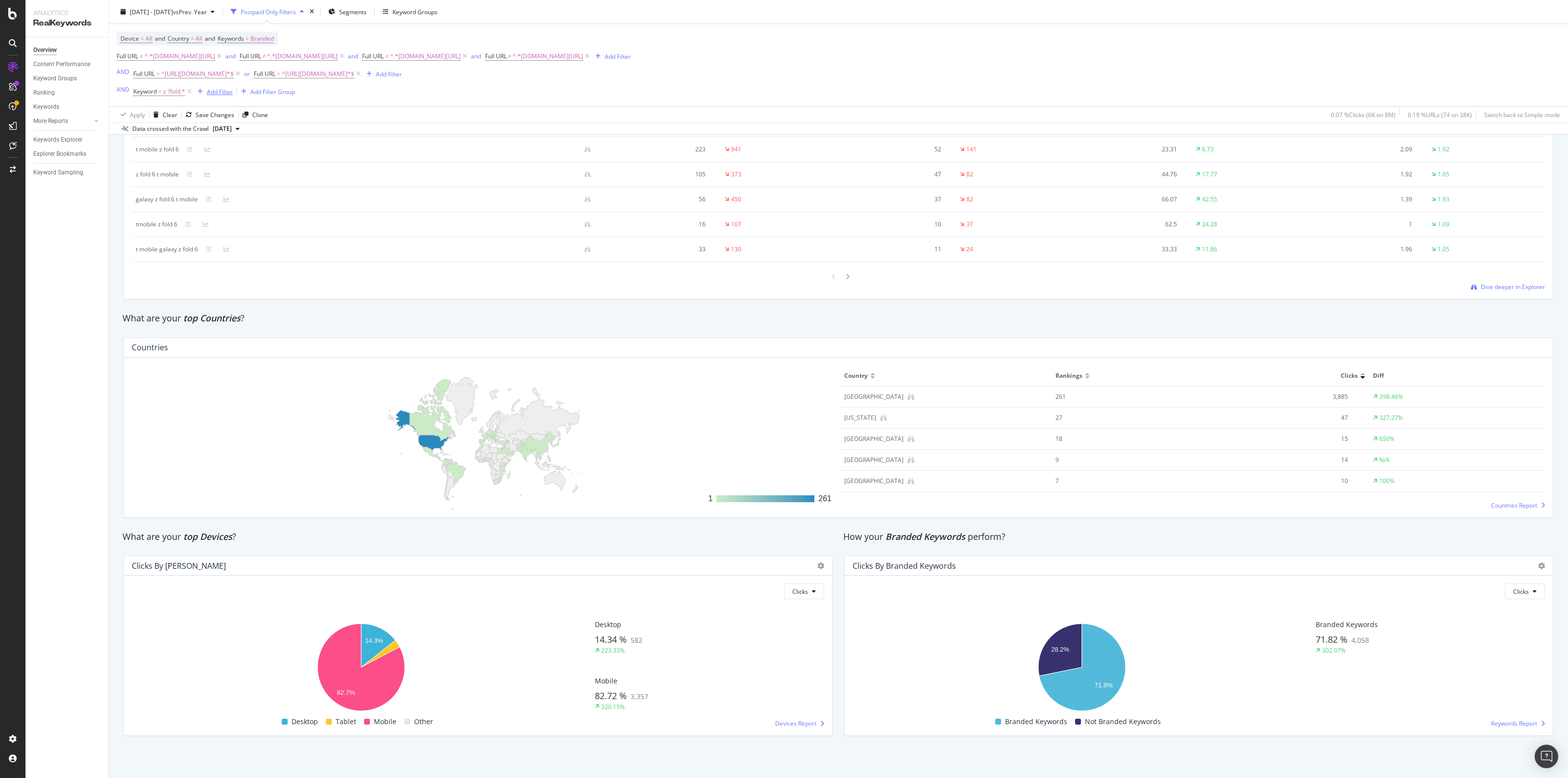
click at [212, 91] on div "Add Filter" at bounding box center [219, 92] width 26 height 8
click at [559, 89] on div "Device = All and Country = All and Keywords = Branded Full URL ≠ ^.*[DOMAIN_NAM…" at bounding box center [373, 65] width 514 height 67
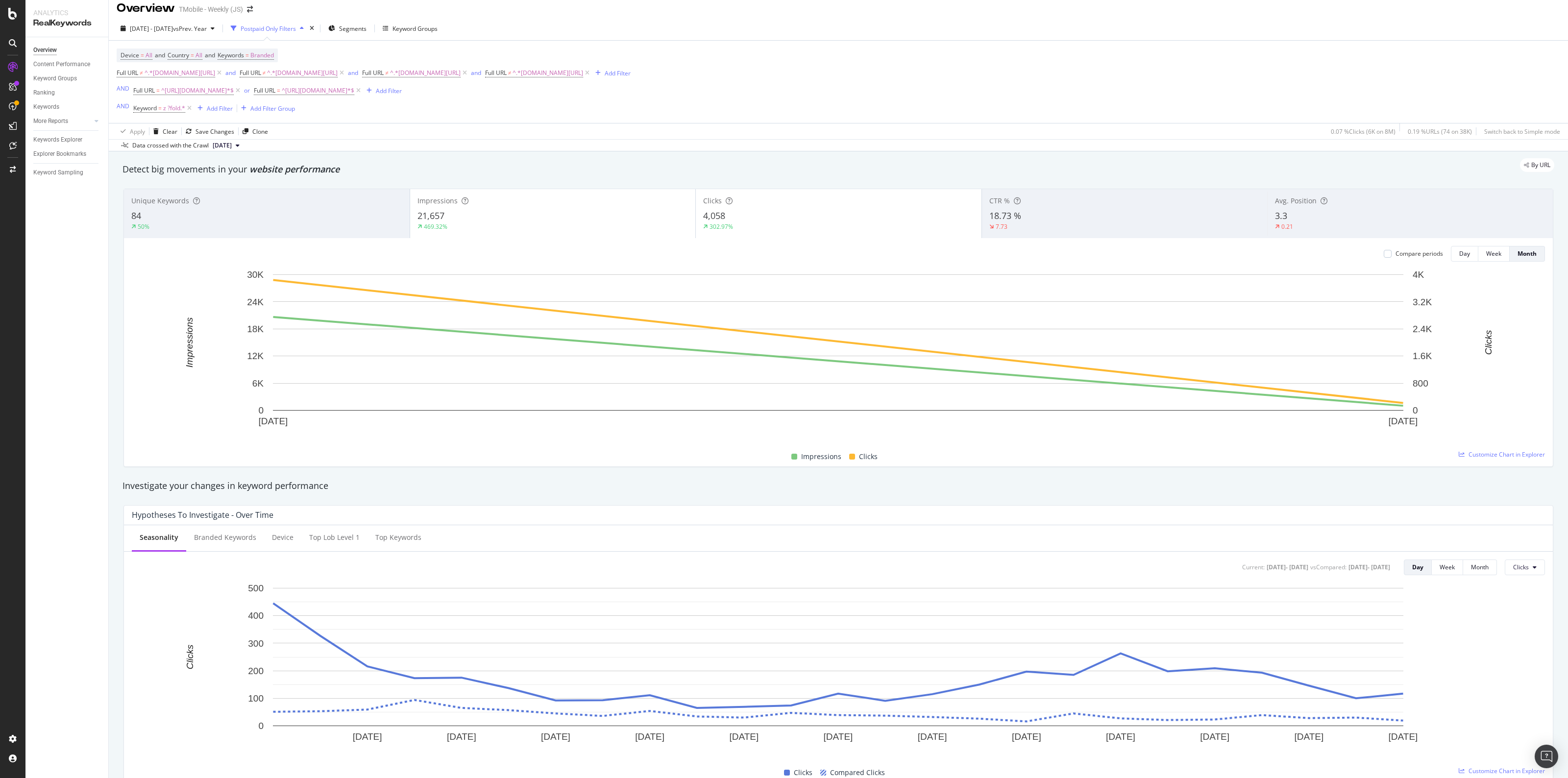
scroll to position [0, 0]
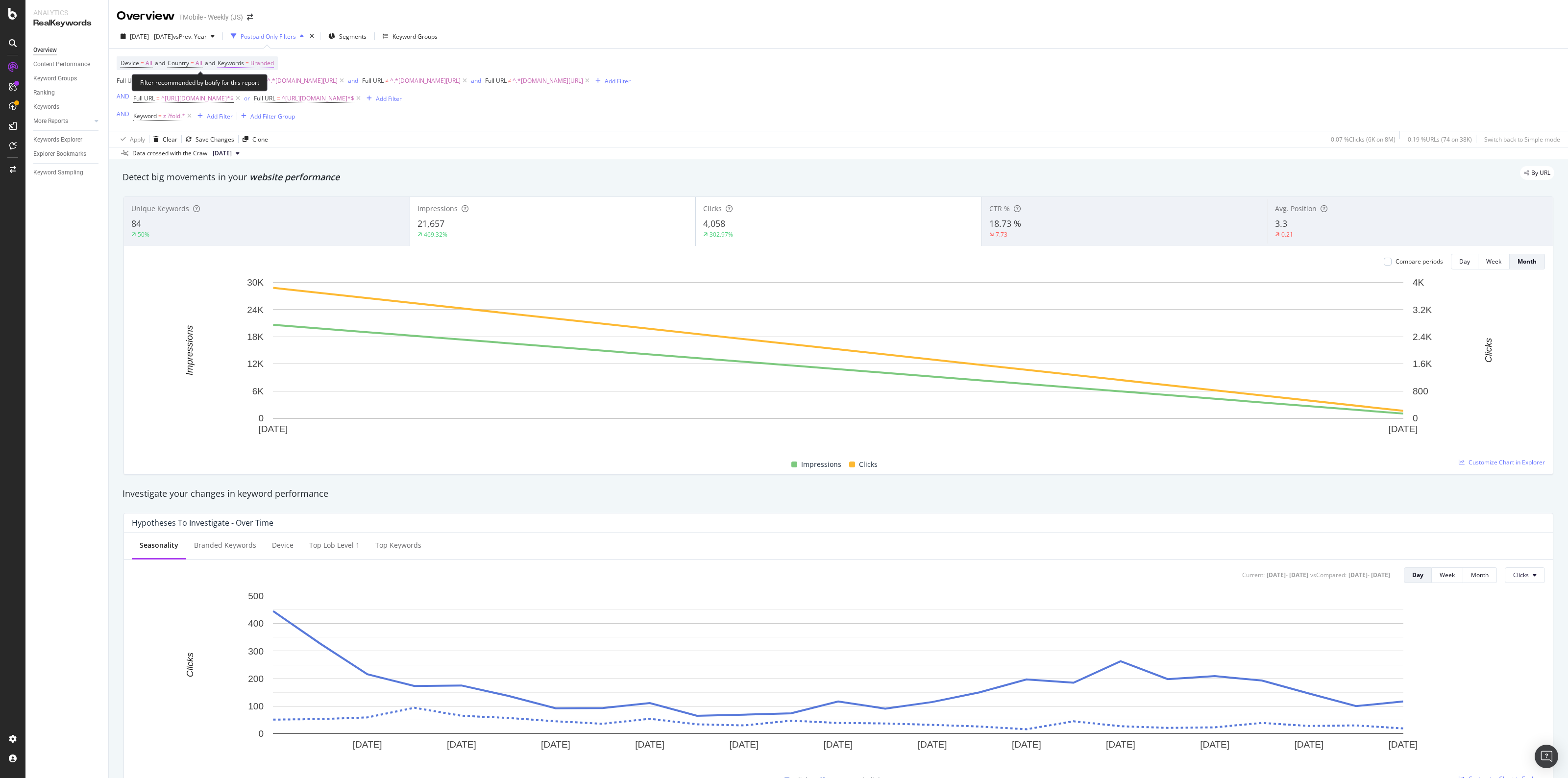
click at [274, 64] on span "Branded" at bounding box center [262, 63] width 24 height 14
click at [266, 82] on div "Branded" at bounding box center [251, 86] width 39 height 15
click at [245, 162] on span "All" at bounding box center [291, 162] width 100 height 9
click at [330, 106] on div "Apply" at bounding box center [332, 107] width 15 height 8
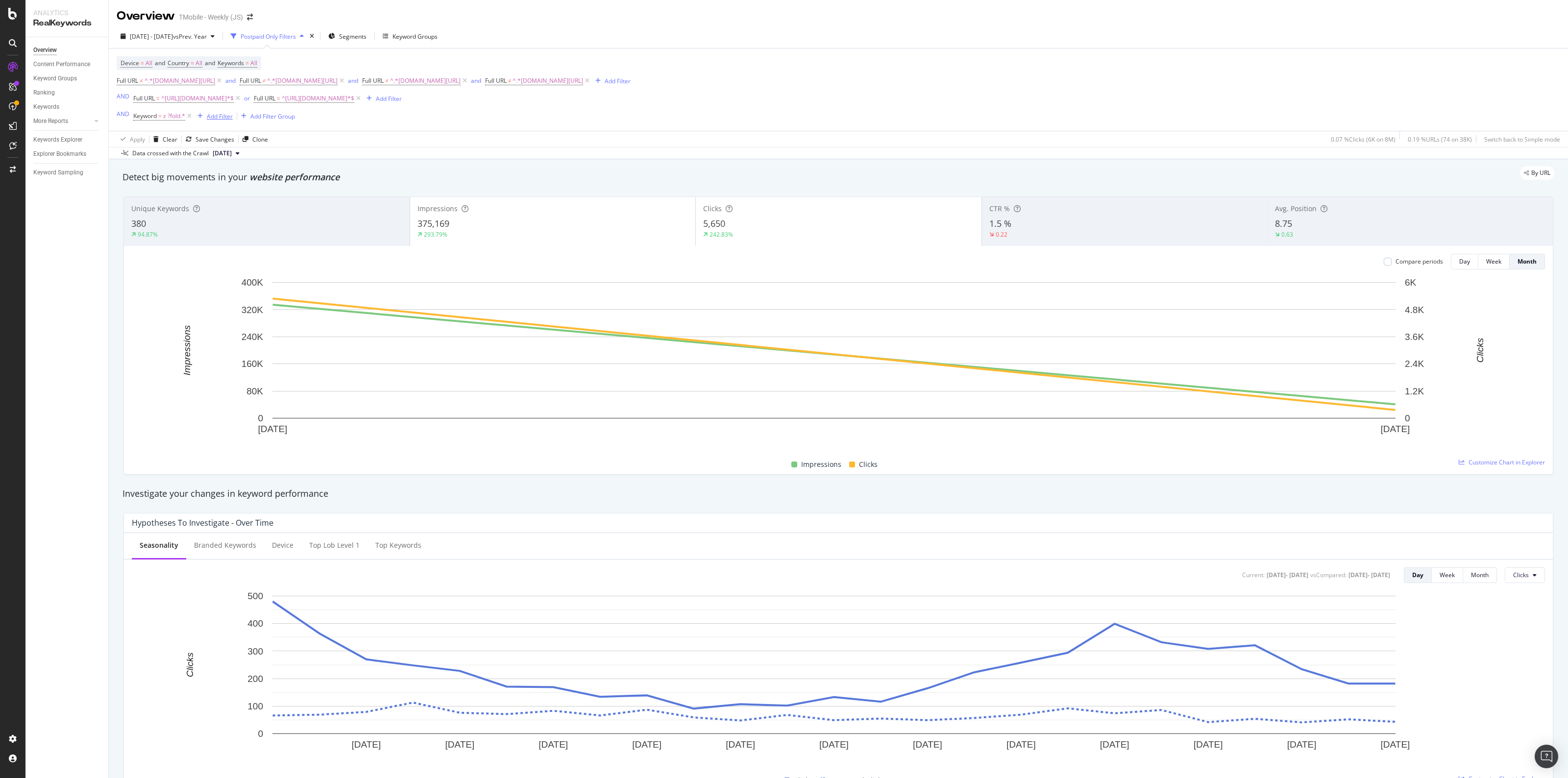
click at [219, 120] on div "Add Filter" at bounding box center [219, 117] width 26 height 8
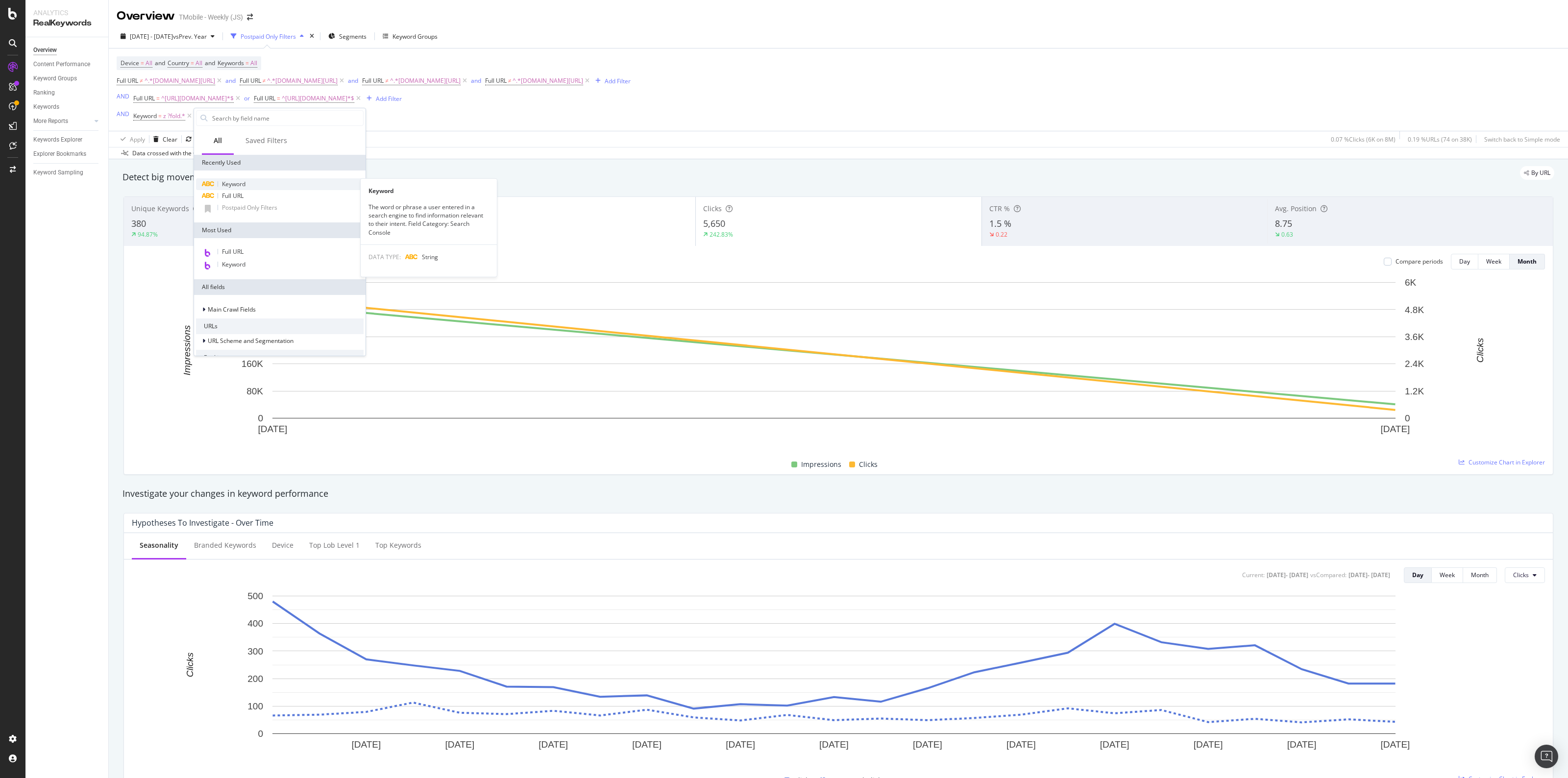
click at [240, 189] on div "Keyword" at bounding box center [279, 184] width 167 height 12
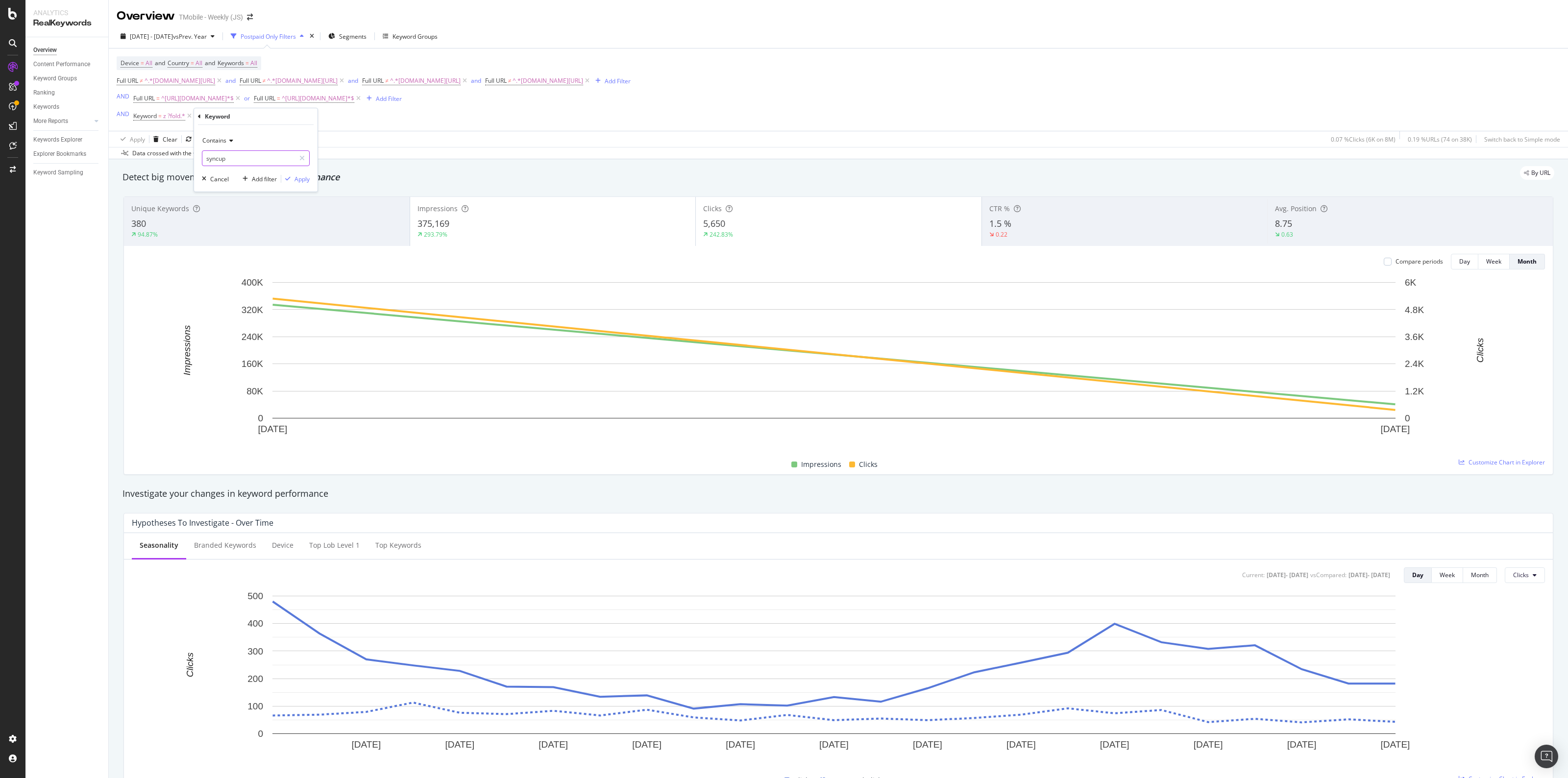
click at [248, 162] on input "syncup" at bounding box center [248, 158] width 92 height 16
type input "6"
click at [292, 177] on div "button" at bounding box center [287, 178] width 13 height 6
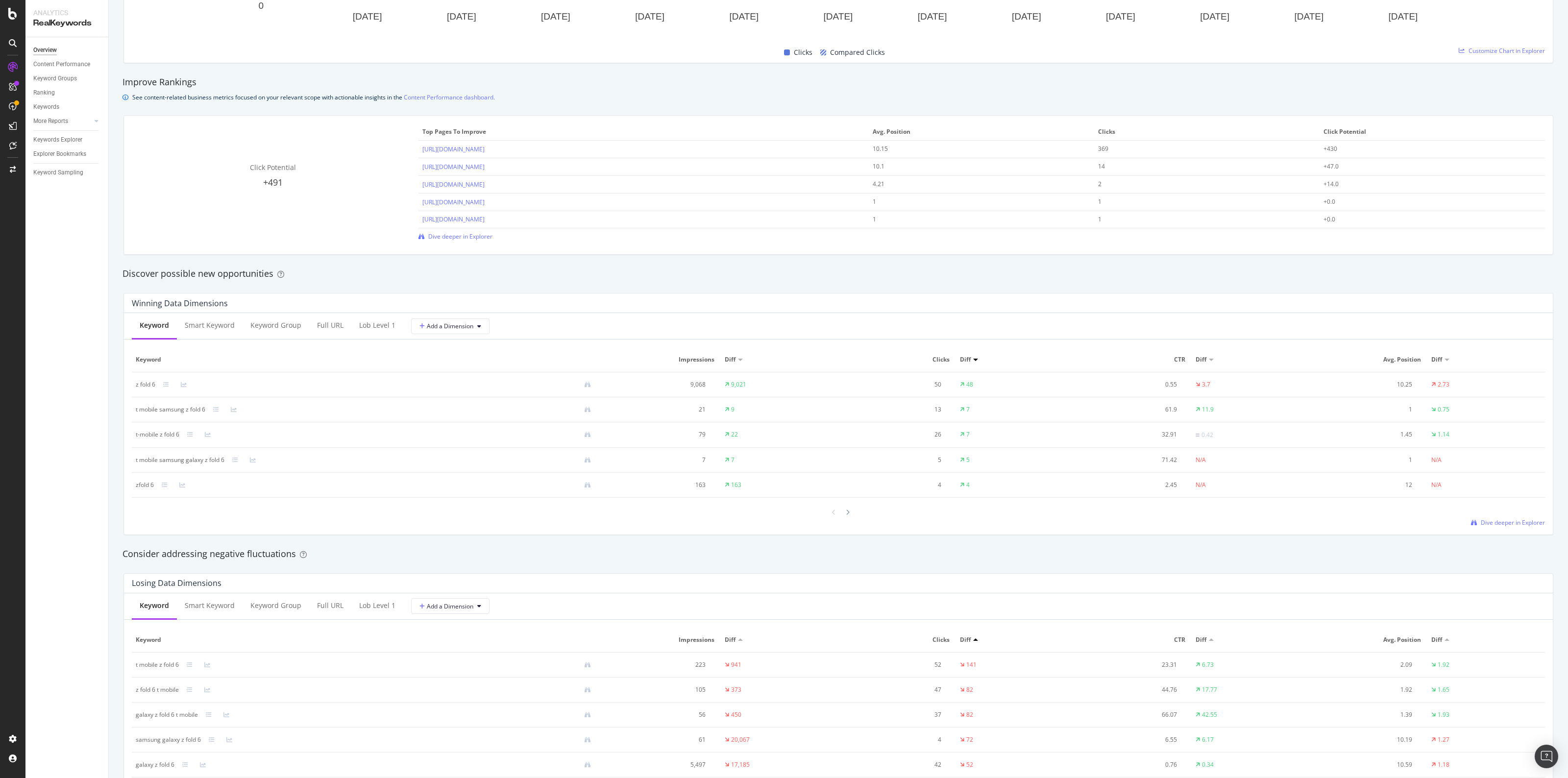
scroll to position [1247, 0]
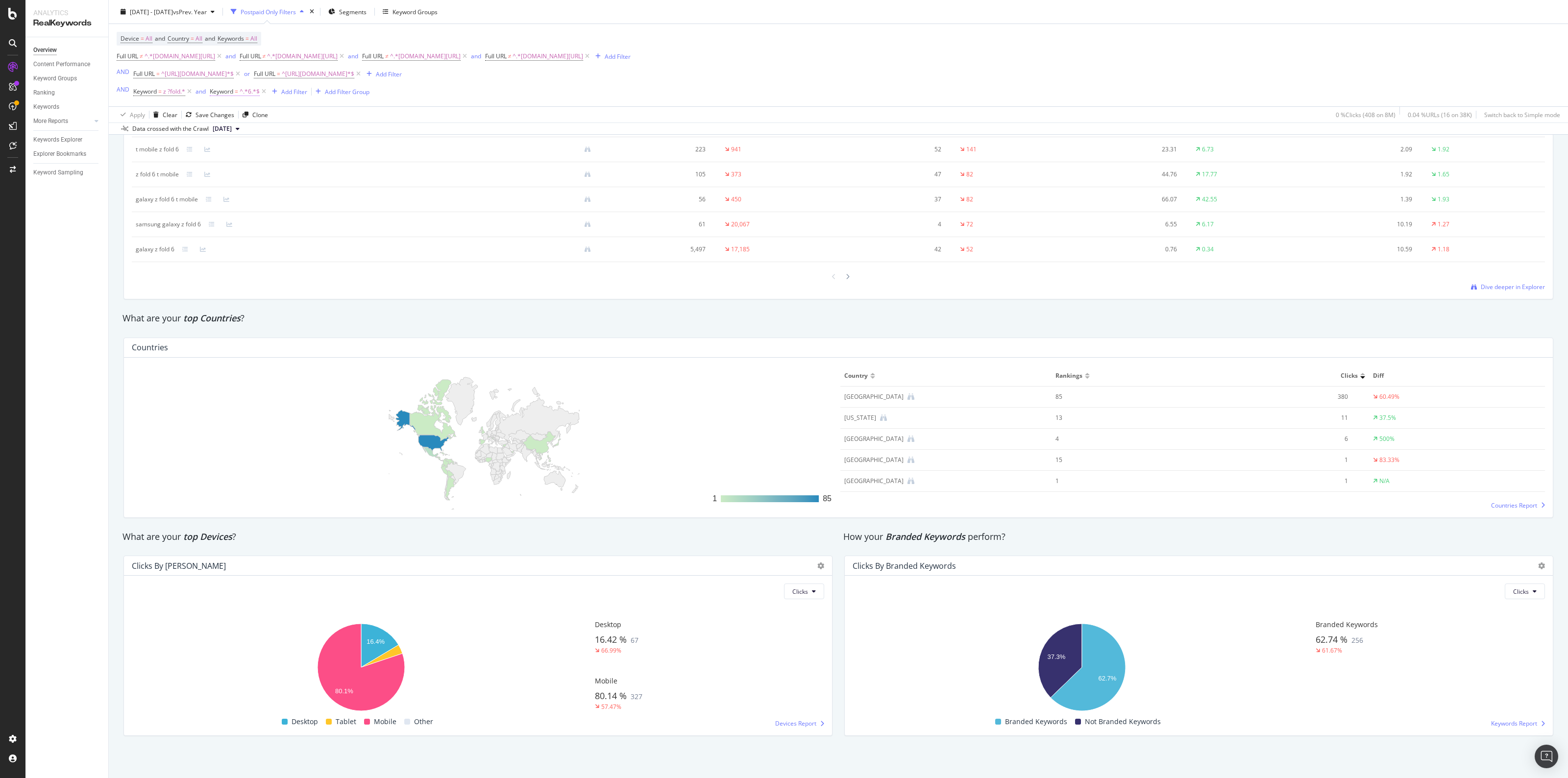
click at [250, 92] on span "^.*6.*$" at bounding box center [249, 92] width 20 height 14
type input "7"
click at [309, 155] on div "button" at bounding box center [304, 152] width 13 height 6
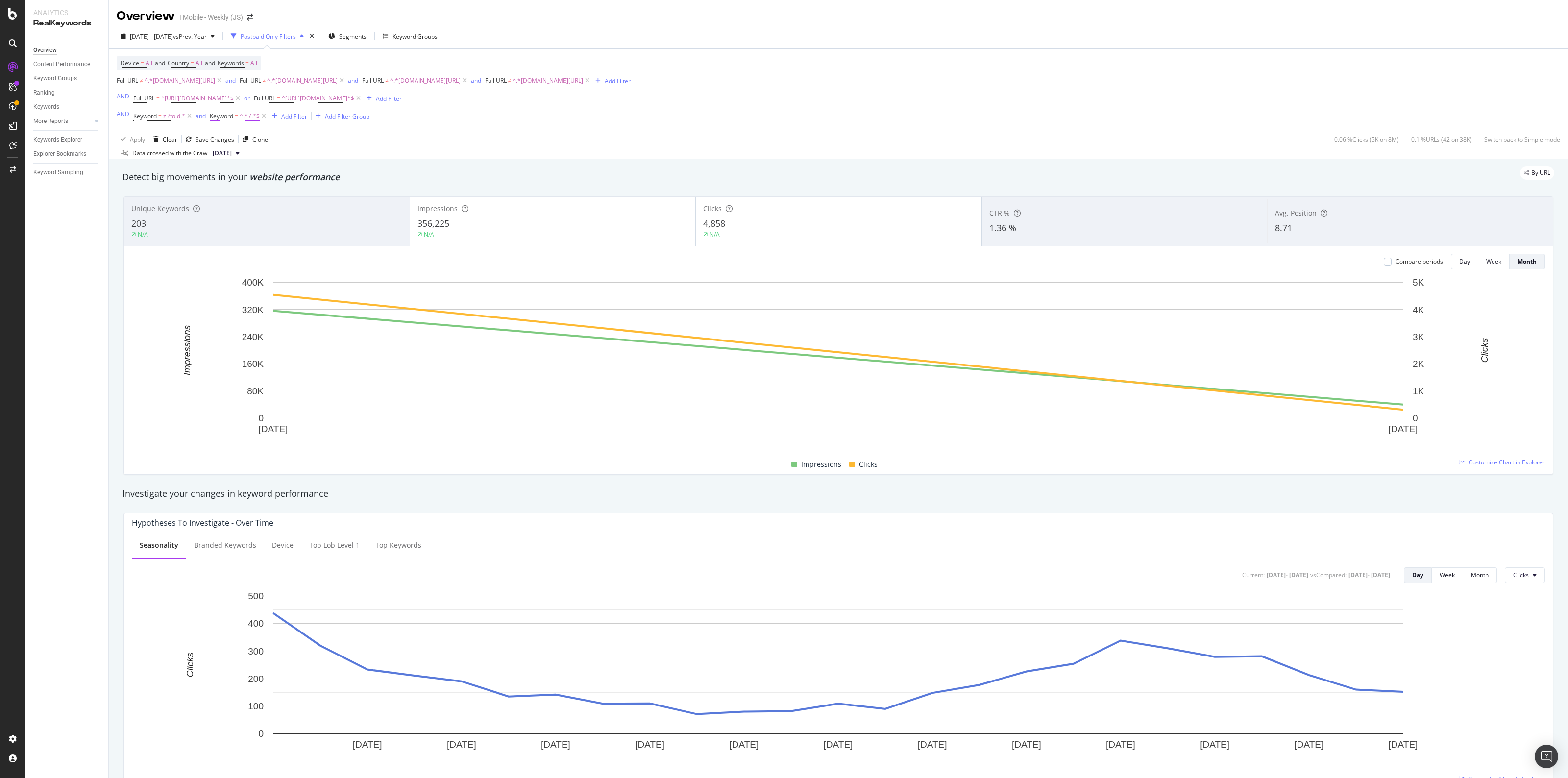
click at [244, 112] on span "^.*7.*$" at bounding box center [249, 116] width 20 height 14
click at [764, 96] on div "Device = All and Country = All and Keywords = All Full URL ≠ ^.*[DOMAIN_NAME][U…" at bounding box center [838, 90] width 1443 height 83
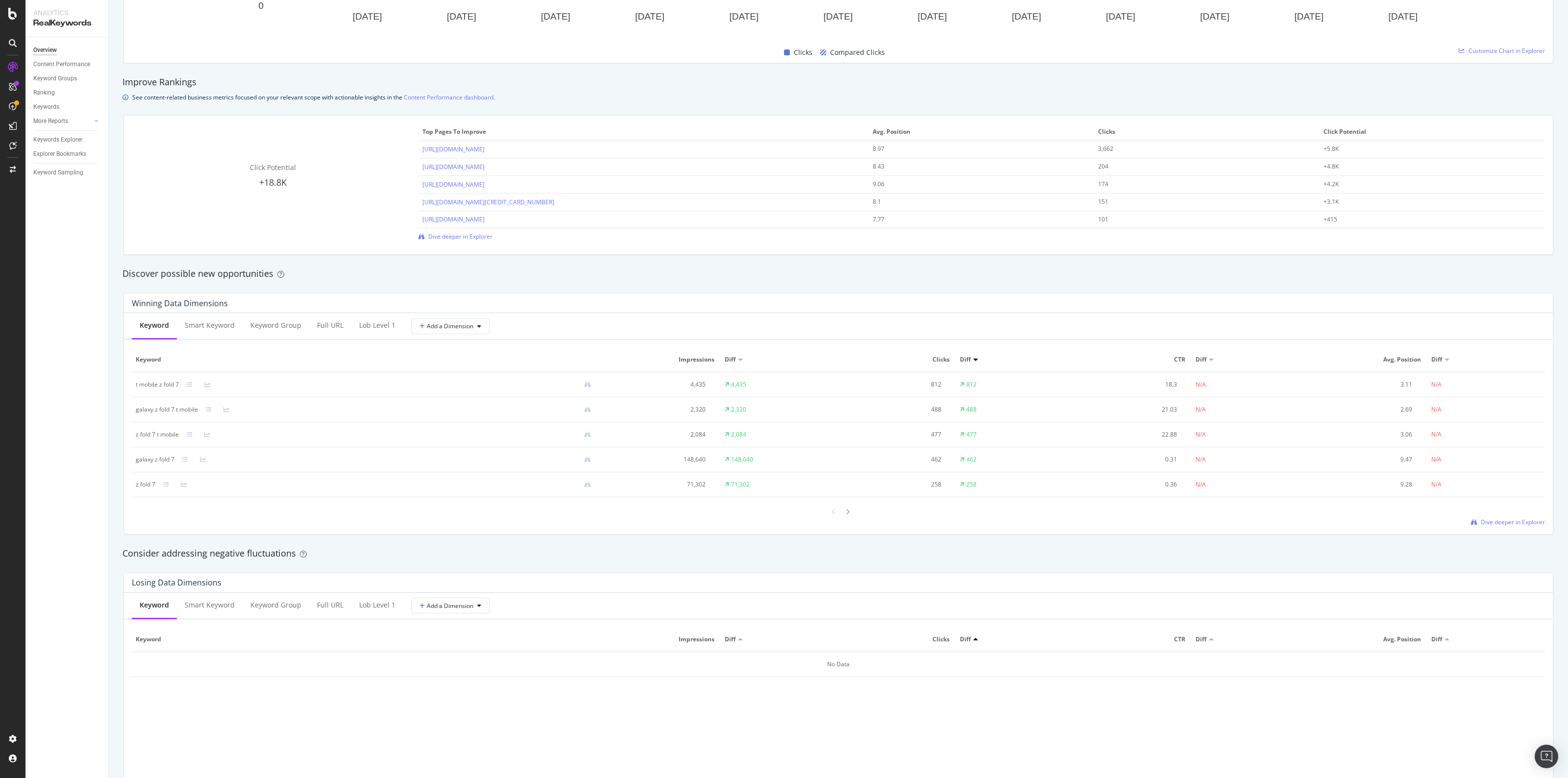
scroll to position [1240, 0]
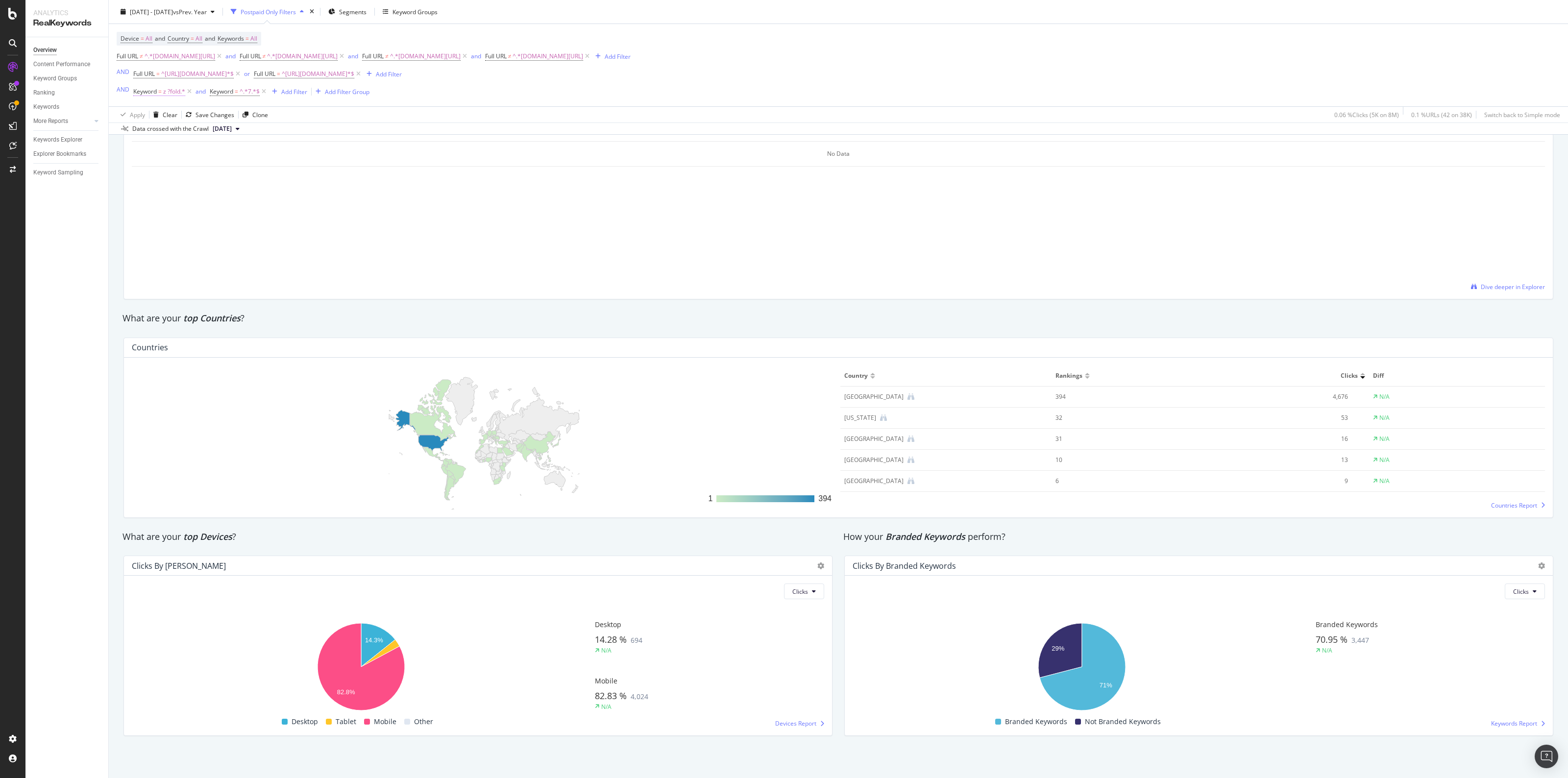
click at [172, 90] on span "z ?fold.*" at bounding box center [174, 92] width 22 height 14
click at [155, 131] on input "z ?fold.*" at bounding box center [187, 132] width 92 height 16
type input "z ?flip.*"
click at [239, 154] on div "Apply" at bounding box center [242, 153] width 15 height 8
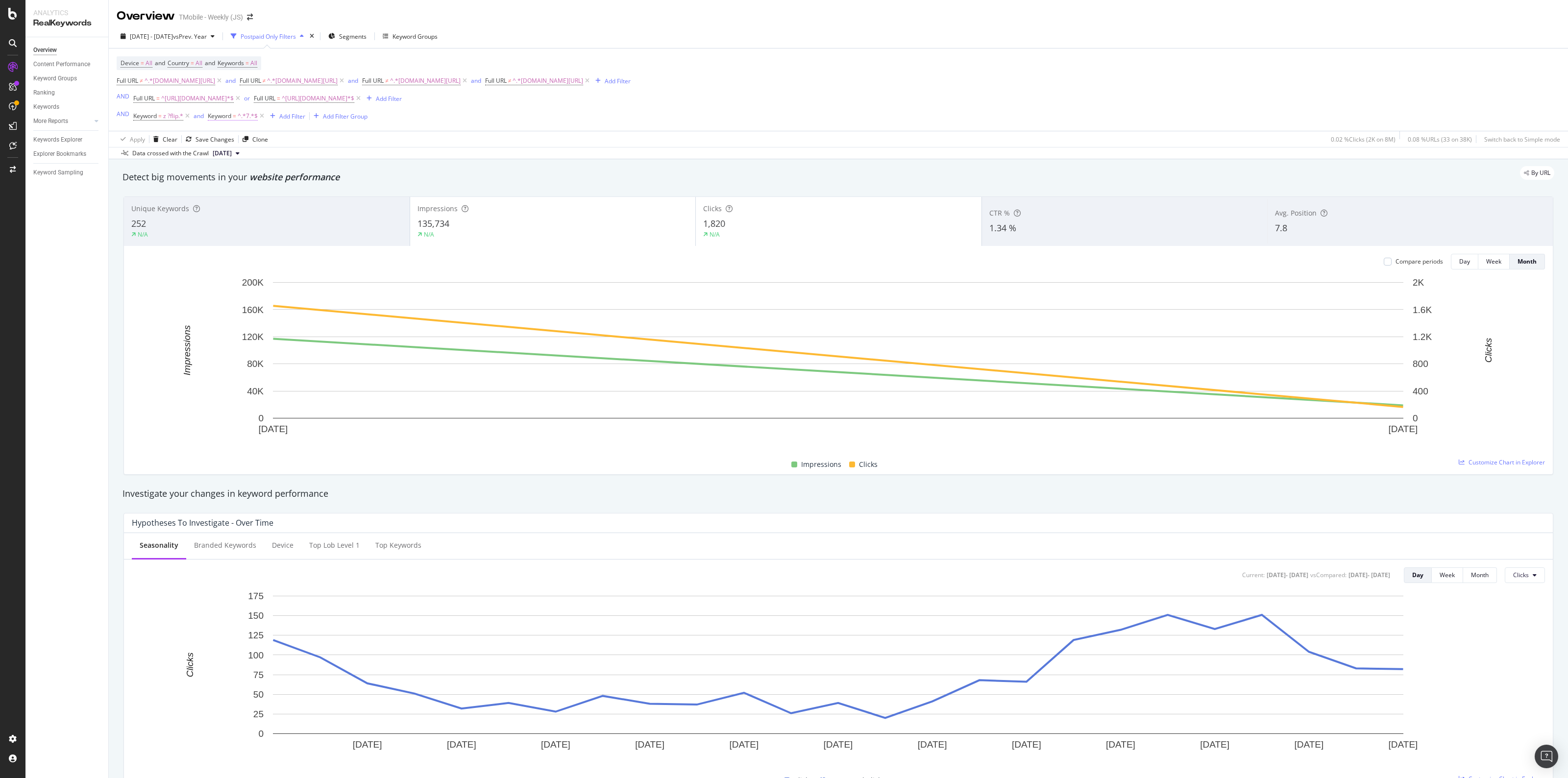
click at [226, 117] on span "Keyword" at bounding box center [219, 116] width 24 height 8
click at [229, 158] on input "7" at bounding box center [263, 157] width 92 height 16
type input "6"
click at [309, 177] on div "Apply" at bounding box center [317, 178] width 15 height 8
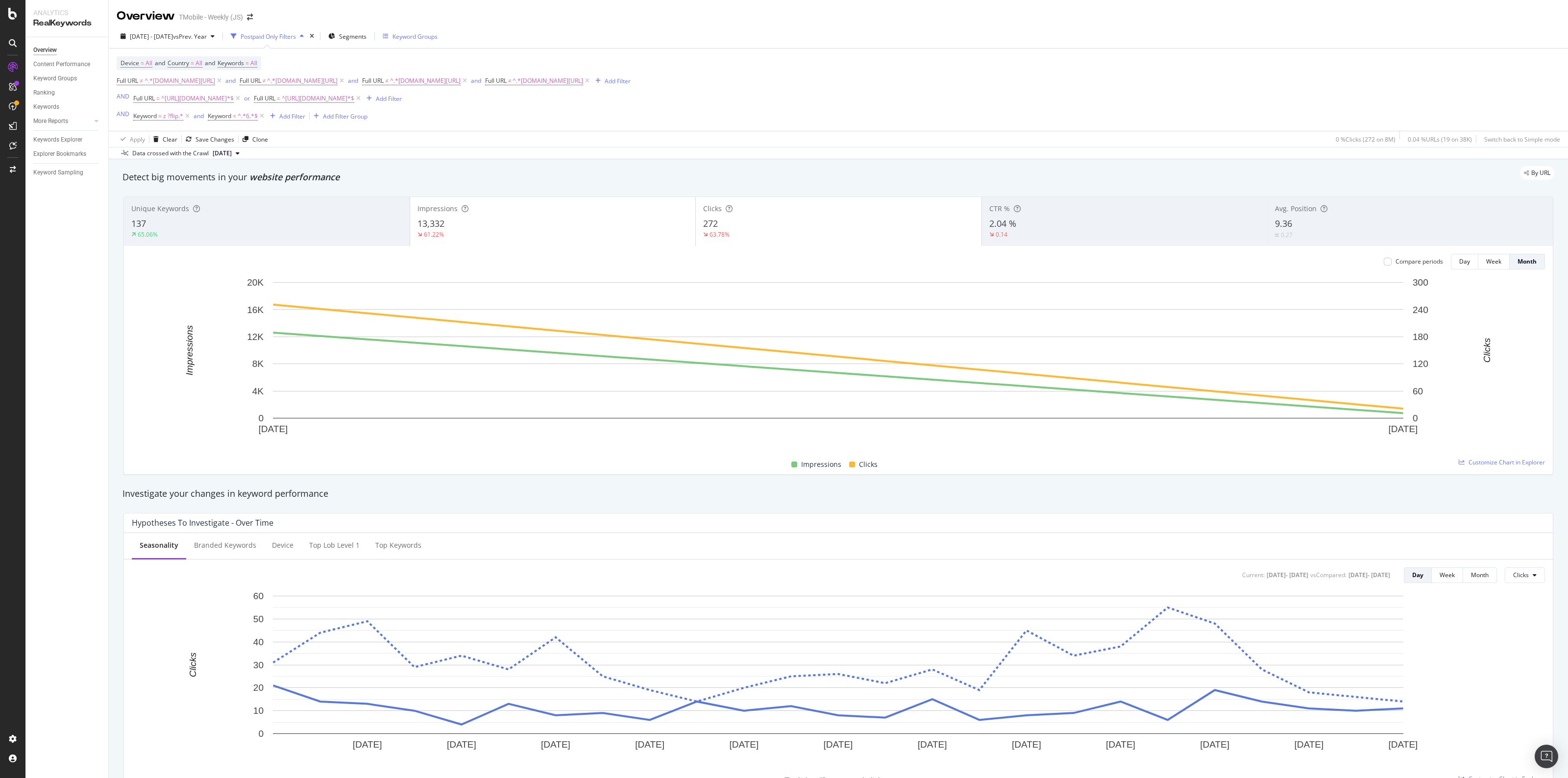
click at [414, 37] on div "Keyword Groups" at bounding box center [414, 37] width 45 height 8
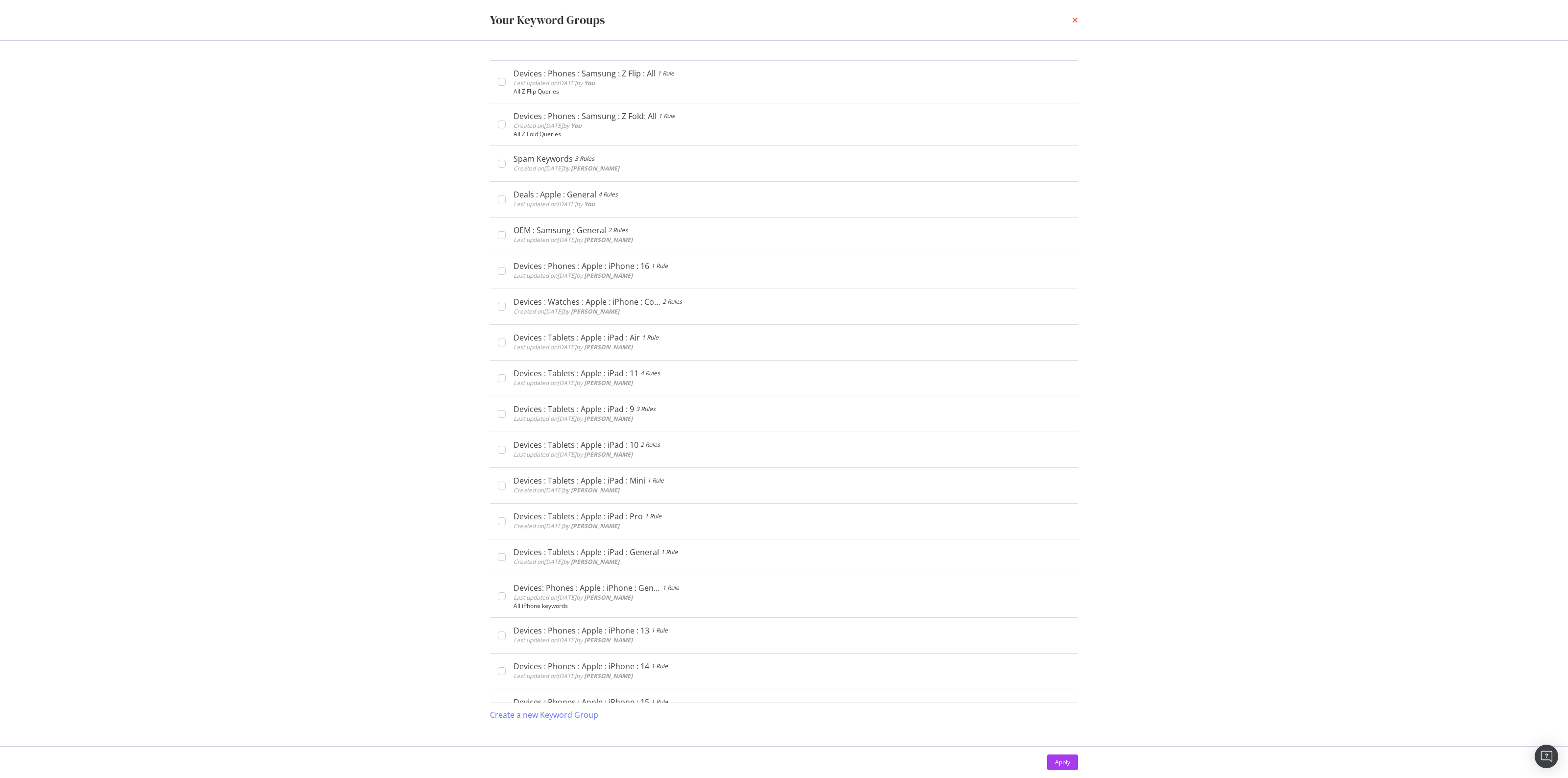
click at [1073, 16] on icon "times" at bounding box center [1074, 19] width 6 height 8
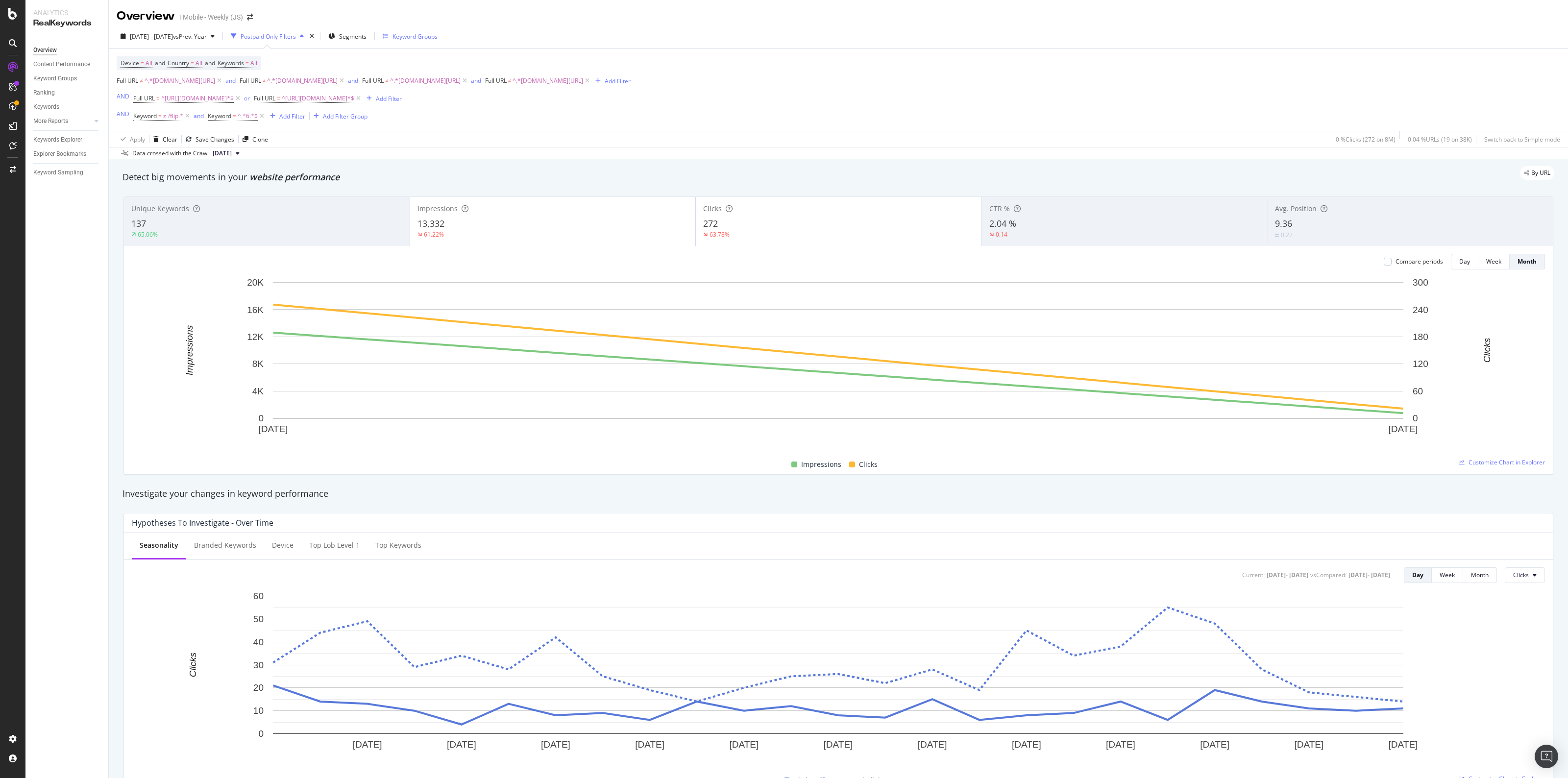
click at [425, 35] on div "Keyword Groups" at bounding box center [414, 37] width 45 height 8
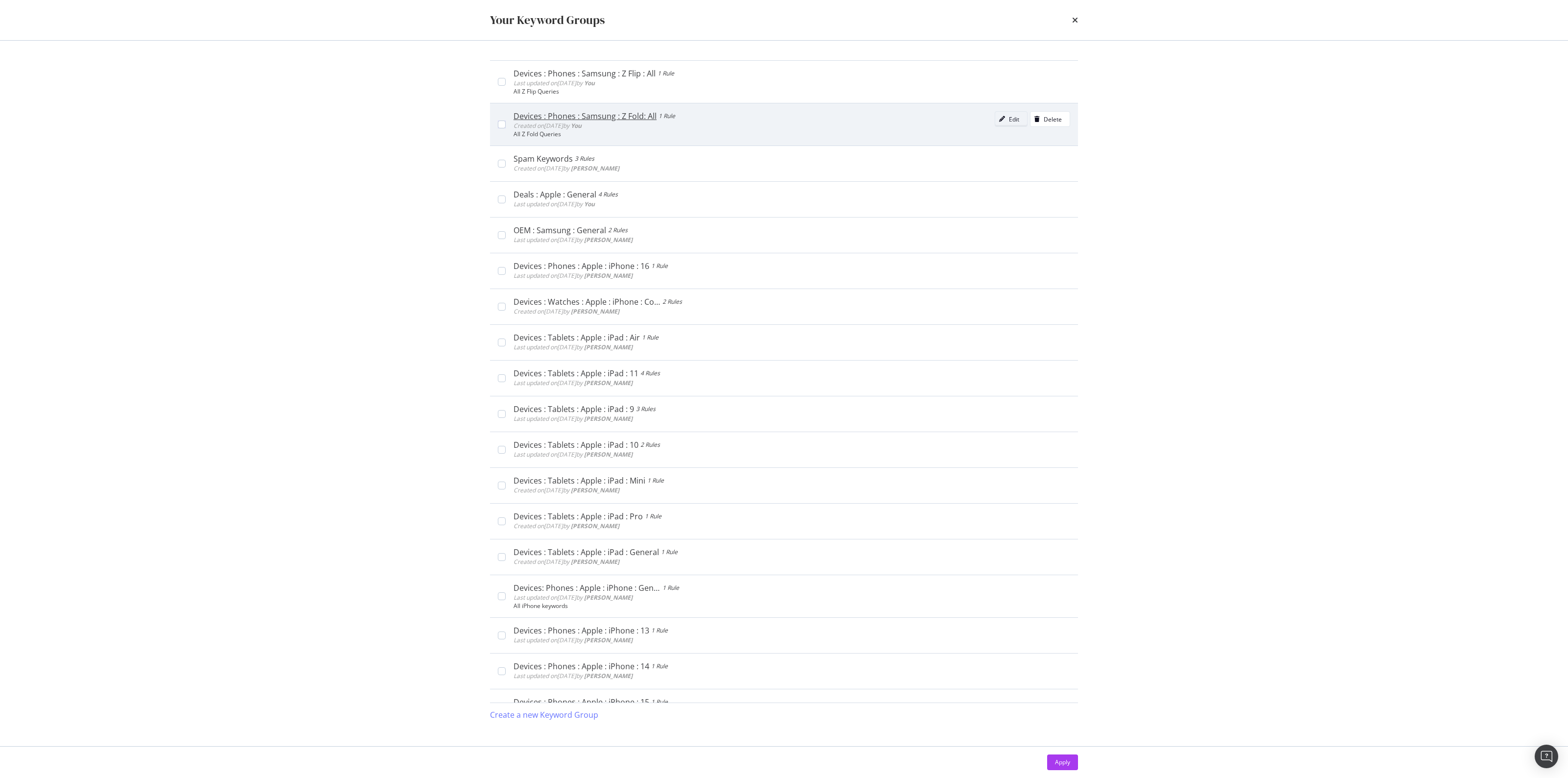
click at [1009, 117] on div "Edit" at bounding box center [1013, 119] width 10 height 8
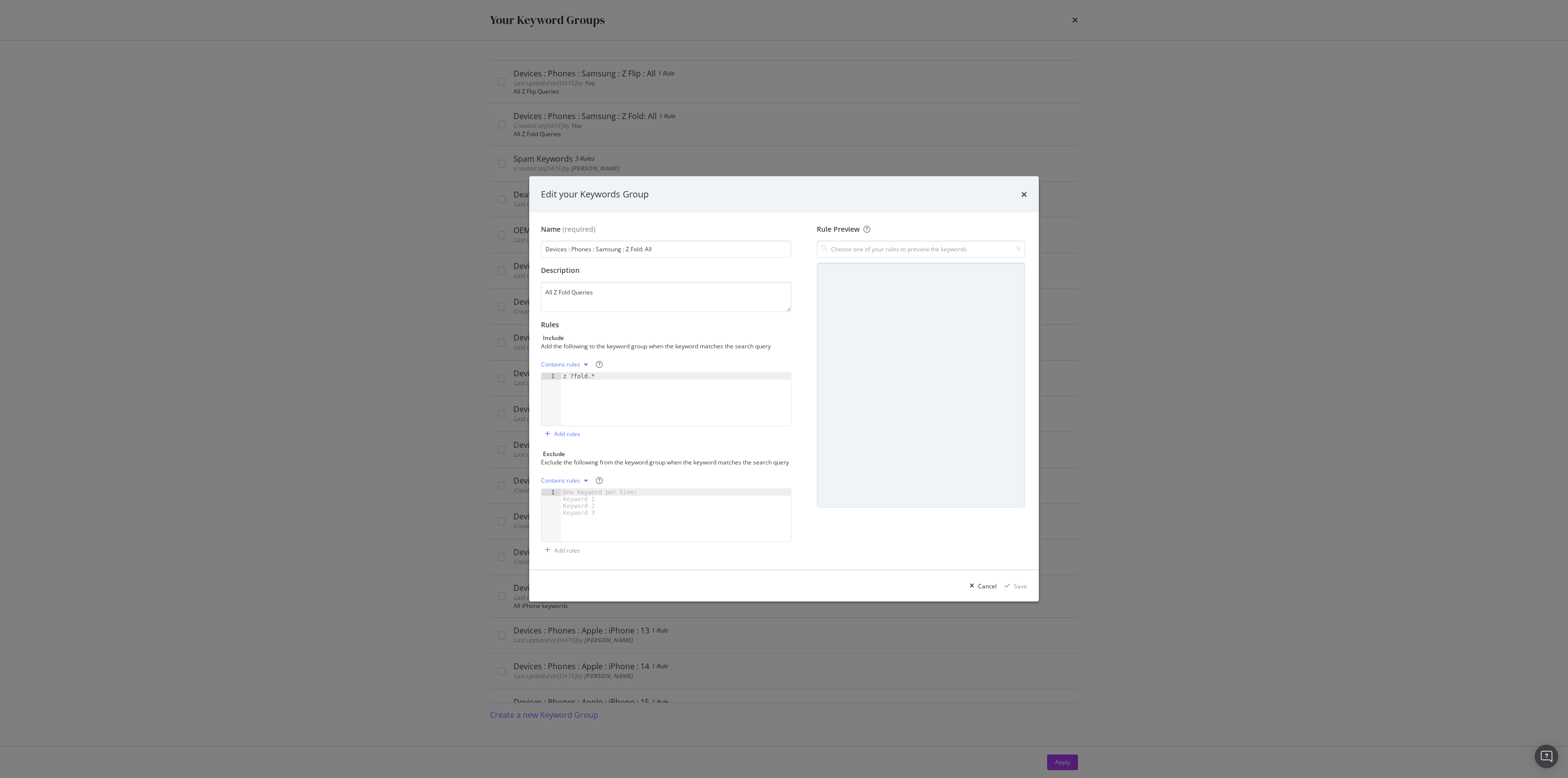
type textarea "z ?fold.*"
click at [591, 377] on div "z ?fold.*" at bounding box center [675, 406] width 230 height 67
click at [977, 587] on div "modal" at bounding box center [972, 586] width 12 height 6
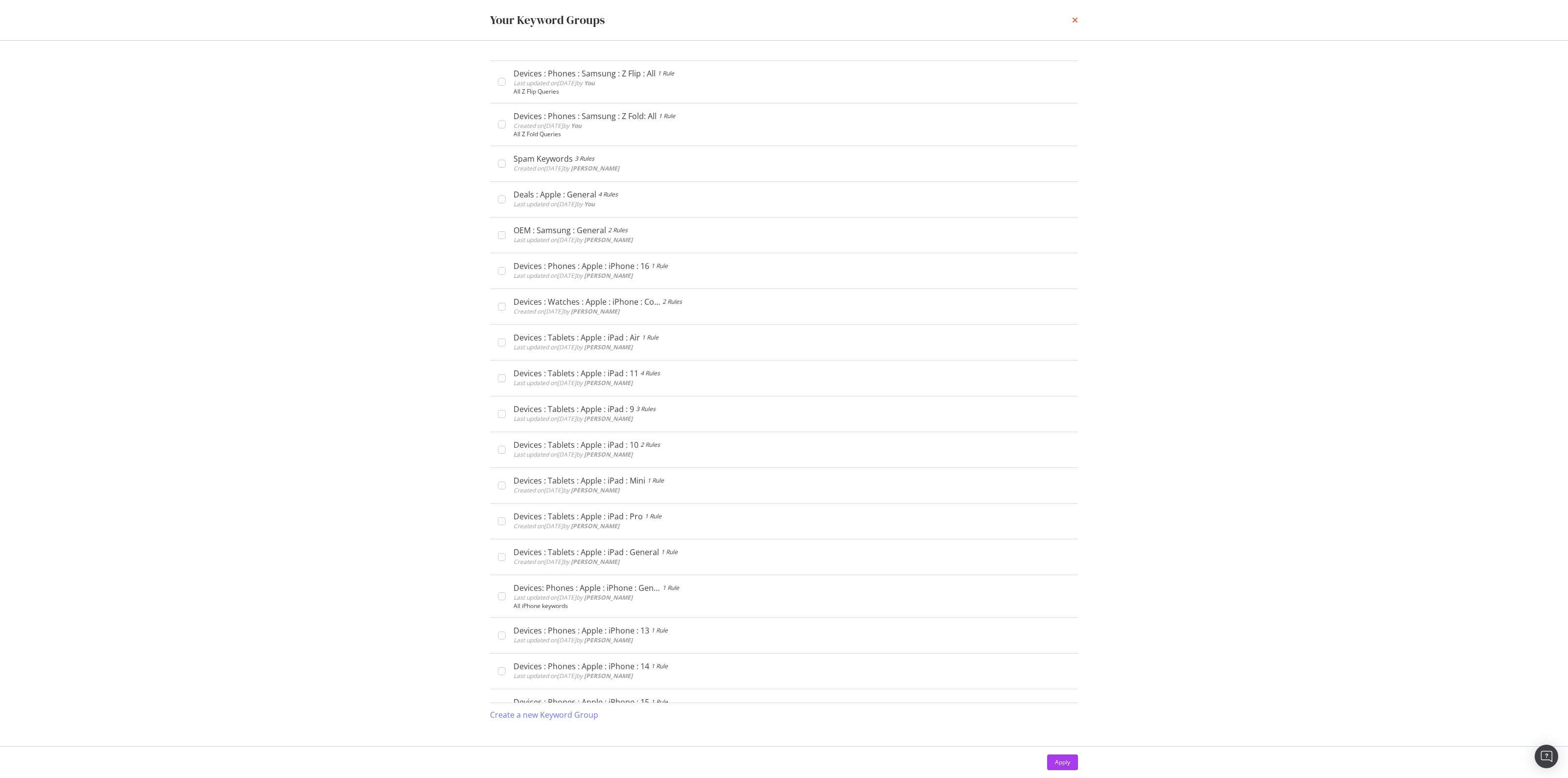
click at [1072, 22] on icon "times" at bounding box center [1074, 19] width 6 height 8
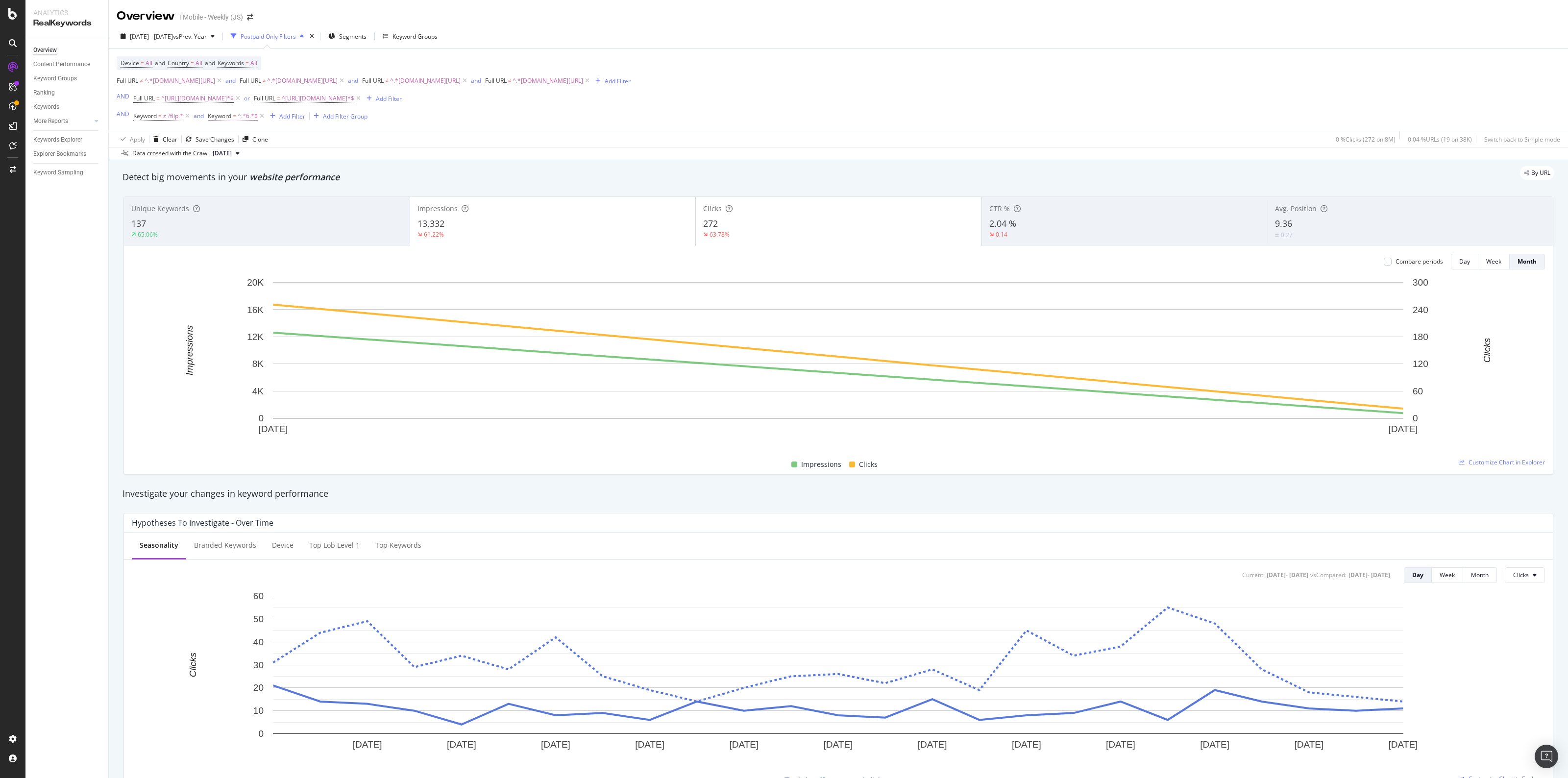
click at [222, 113] on span "Keyword" at bounding box center [219, 116] width 24 height 8
click at [259, 164] on input "6" at bounding box center [263, 157] width 92 height 16
paste input "z ?fold.*"
type input "z ?fold.*"
click at [239, 136] on span "Contains" at bounding box center [229, 139] width 24 height 8
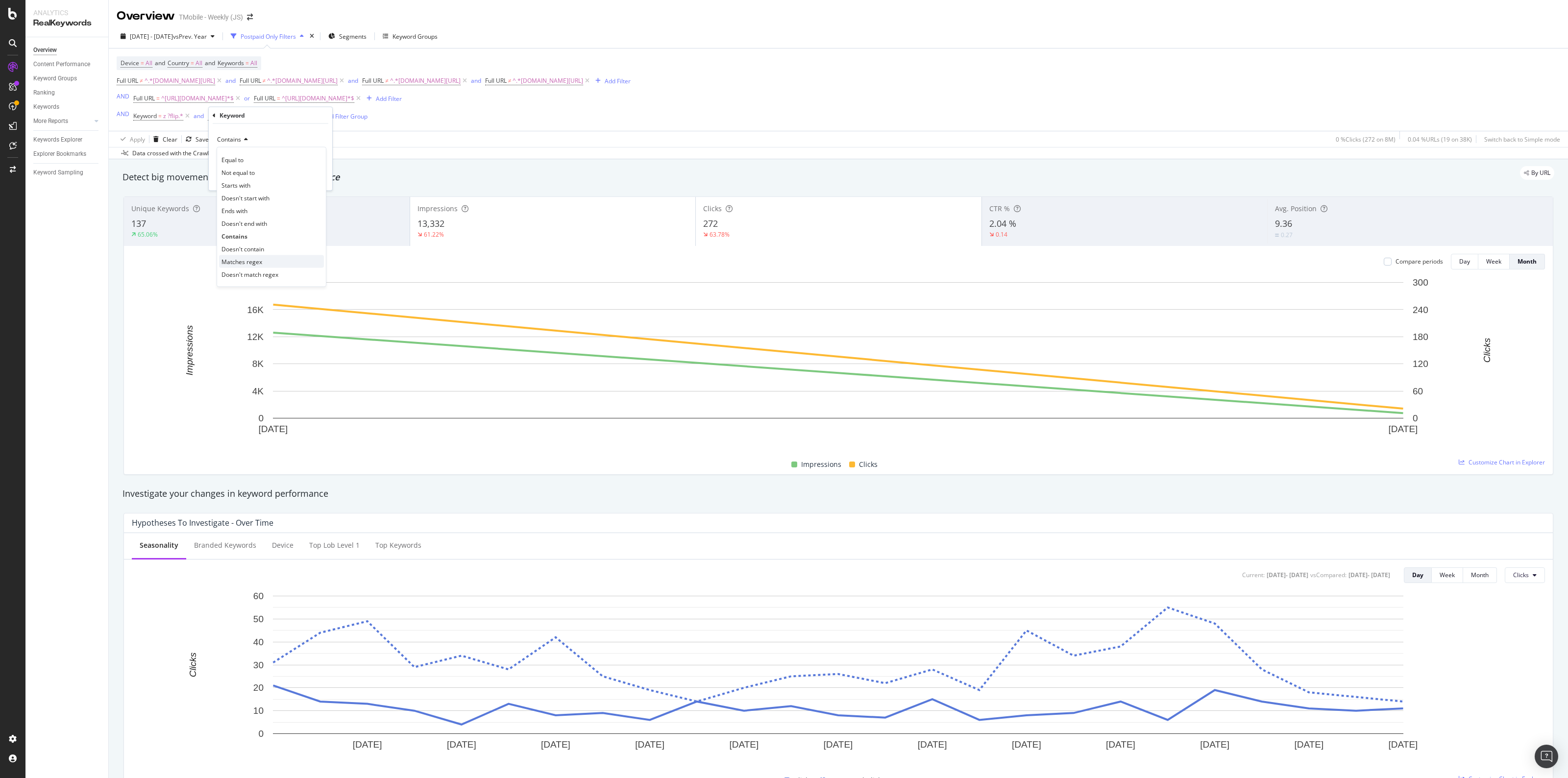
click at [235, 260] on span "Matches regex" at bounding box center [242, 262] width 41 height 8
click at [271, 153] on input "z ?fold.*" at bounding box center [263, 157] width 92 height 16
click at [311, 178] on div "Apply" at bounding box center [317, 178] width 15 height 8
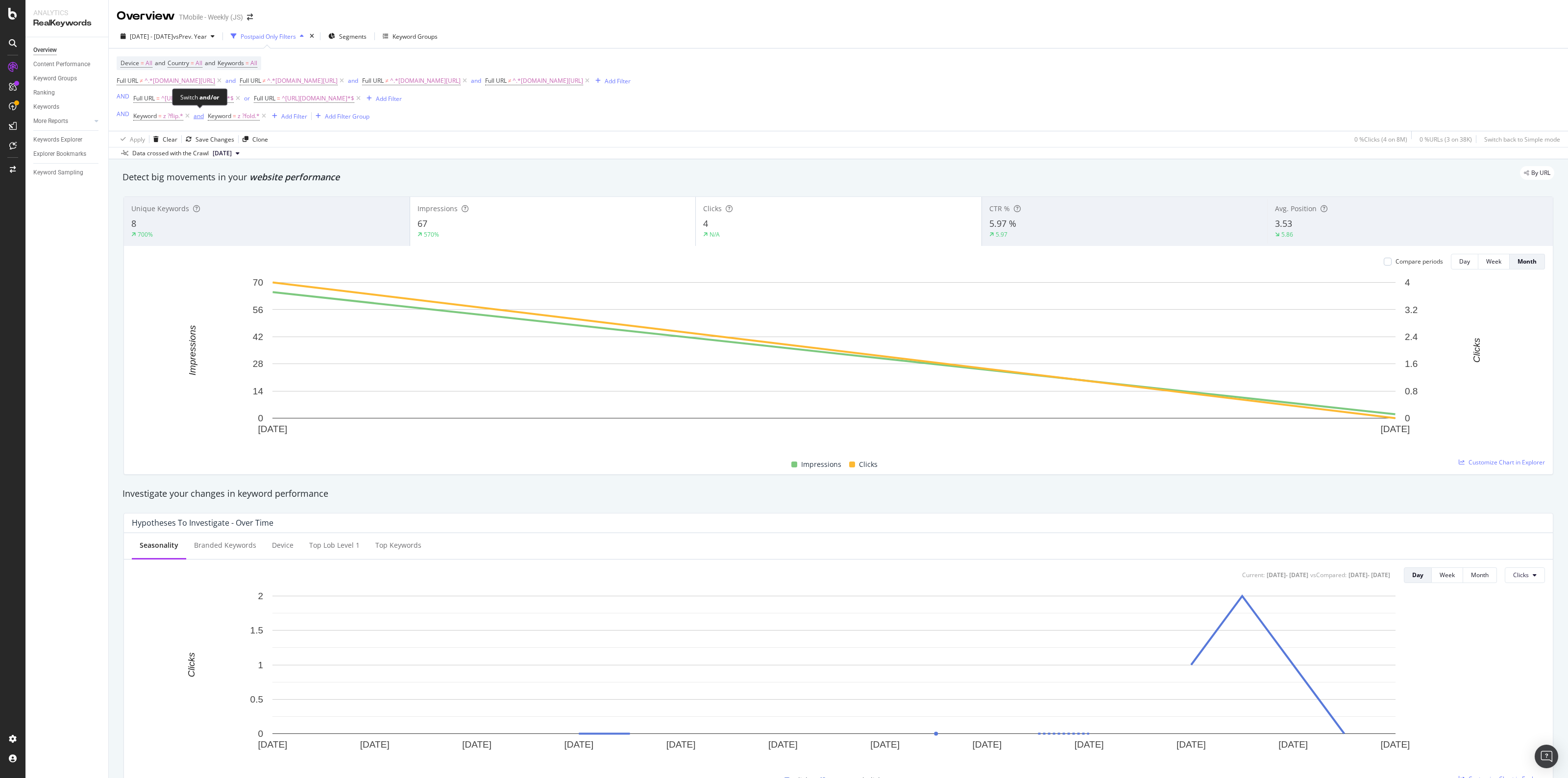
click at [199, 116] on div "and" at bounding box center [199, 116] width 10 height 8
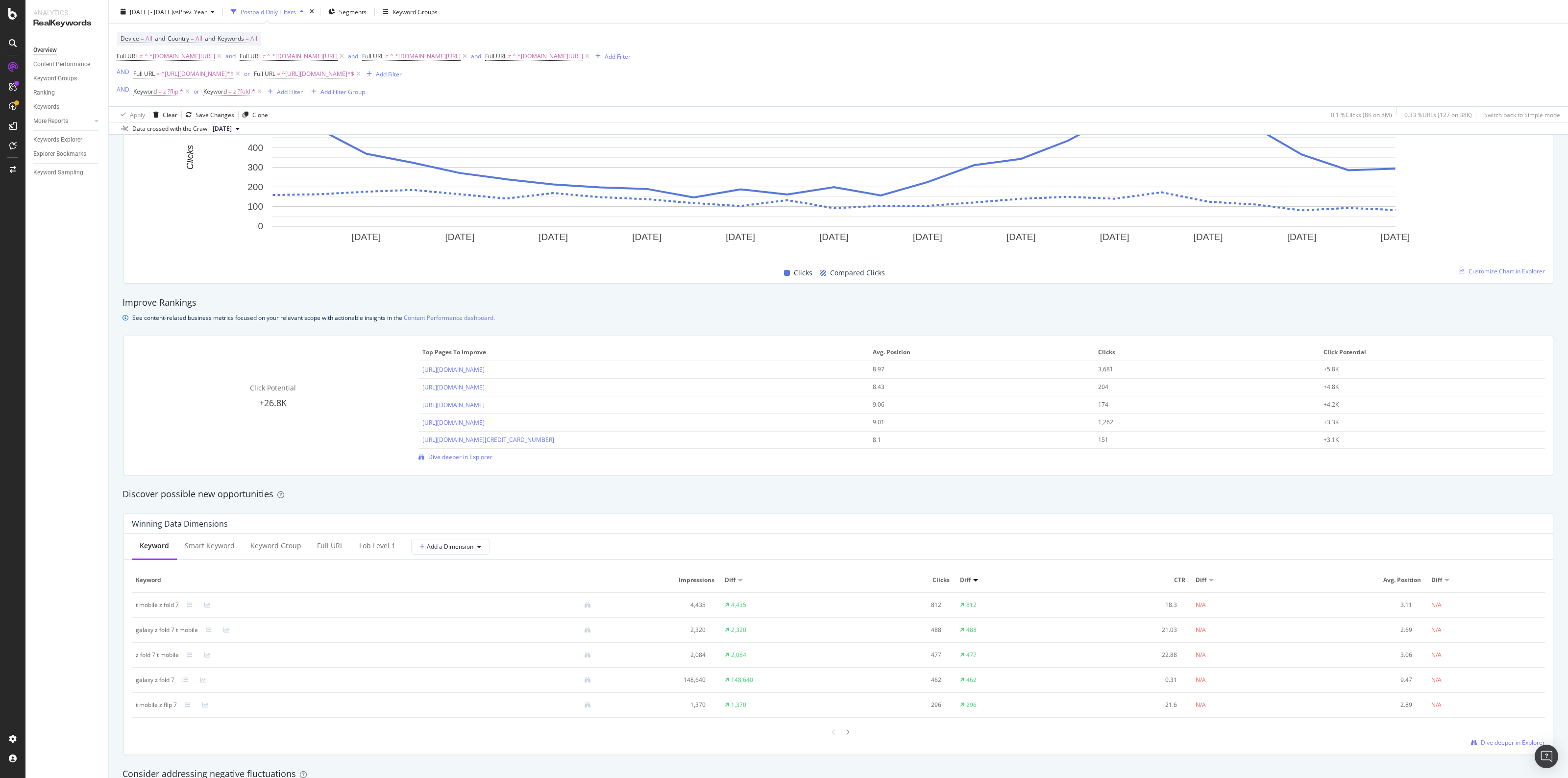
scroll to position [551, 0]
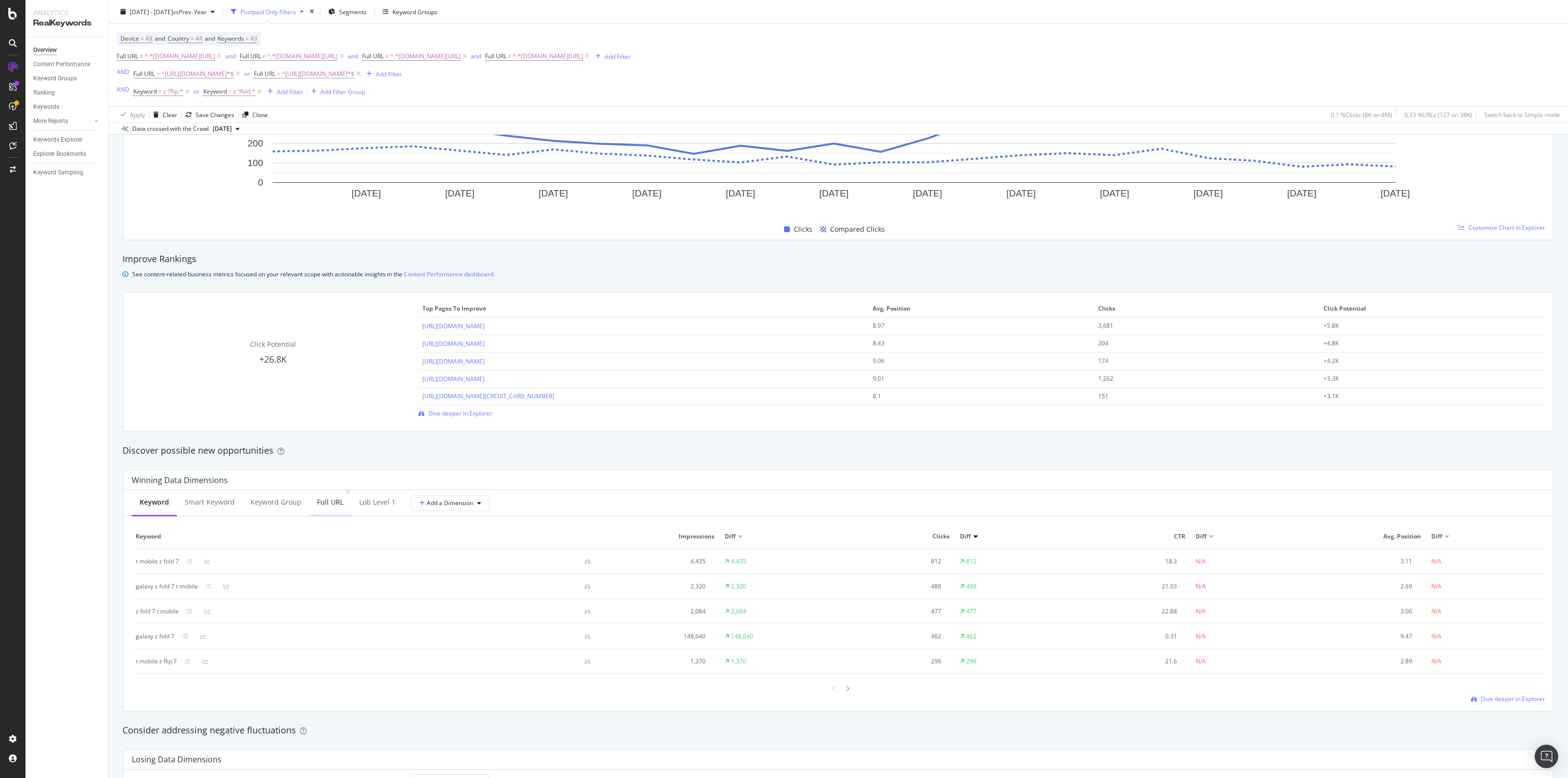
click at [317, 504] on div "Full URL" at bounding box center [330, 502] width 26 height 10
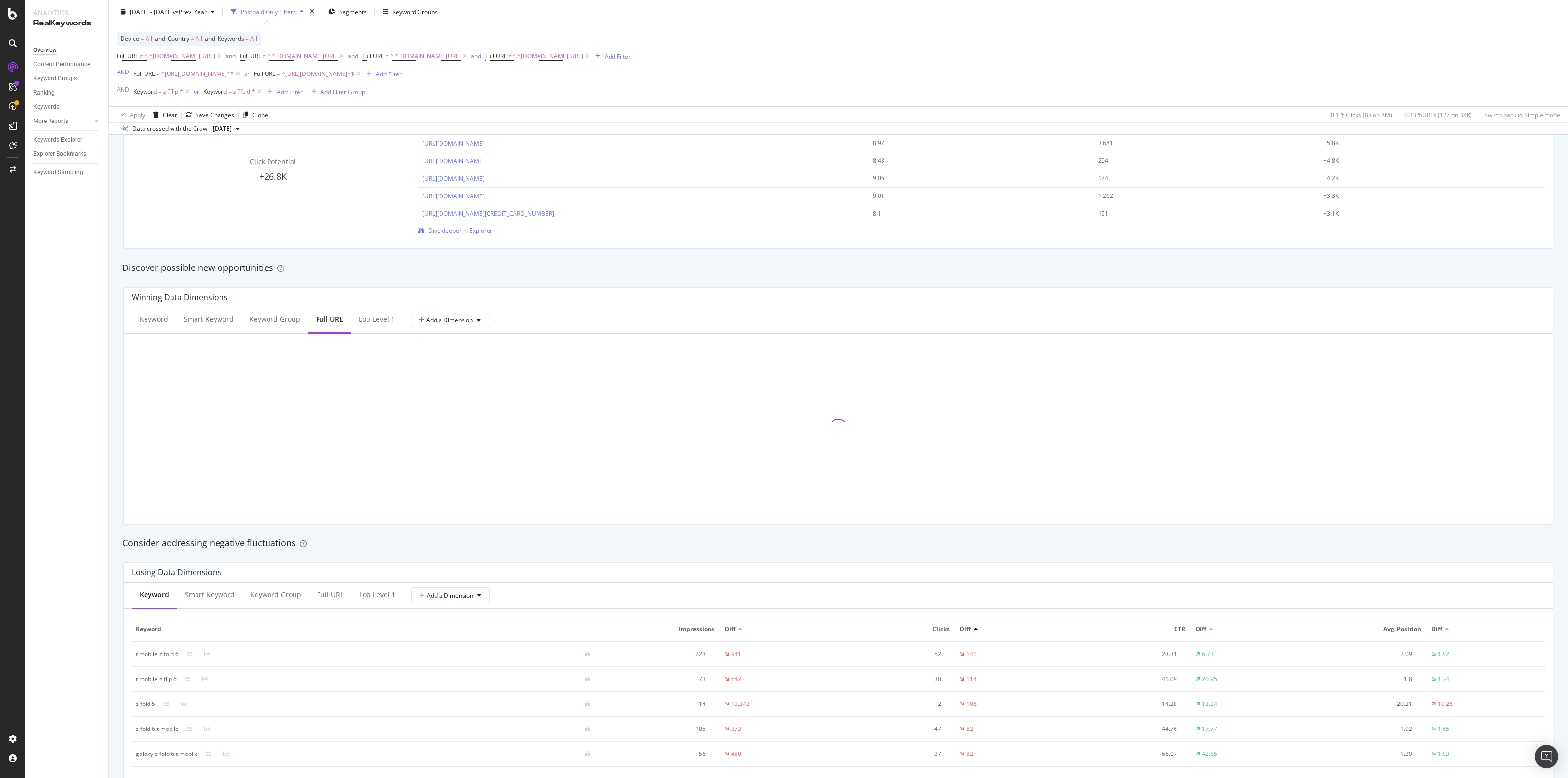
scroll to position [735, 0]
click at [325, 591] on div "Full URL" at bounding box center [330, 593] width 26 height 10
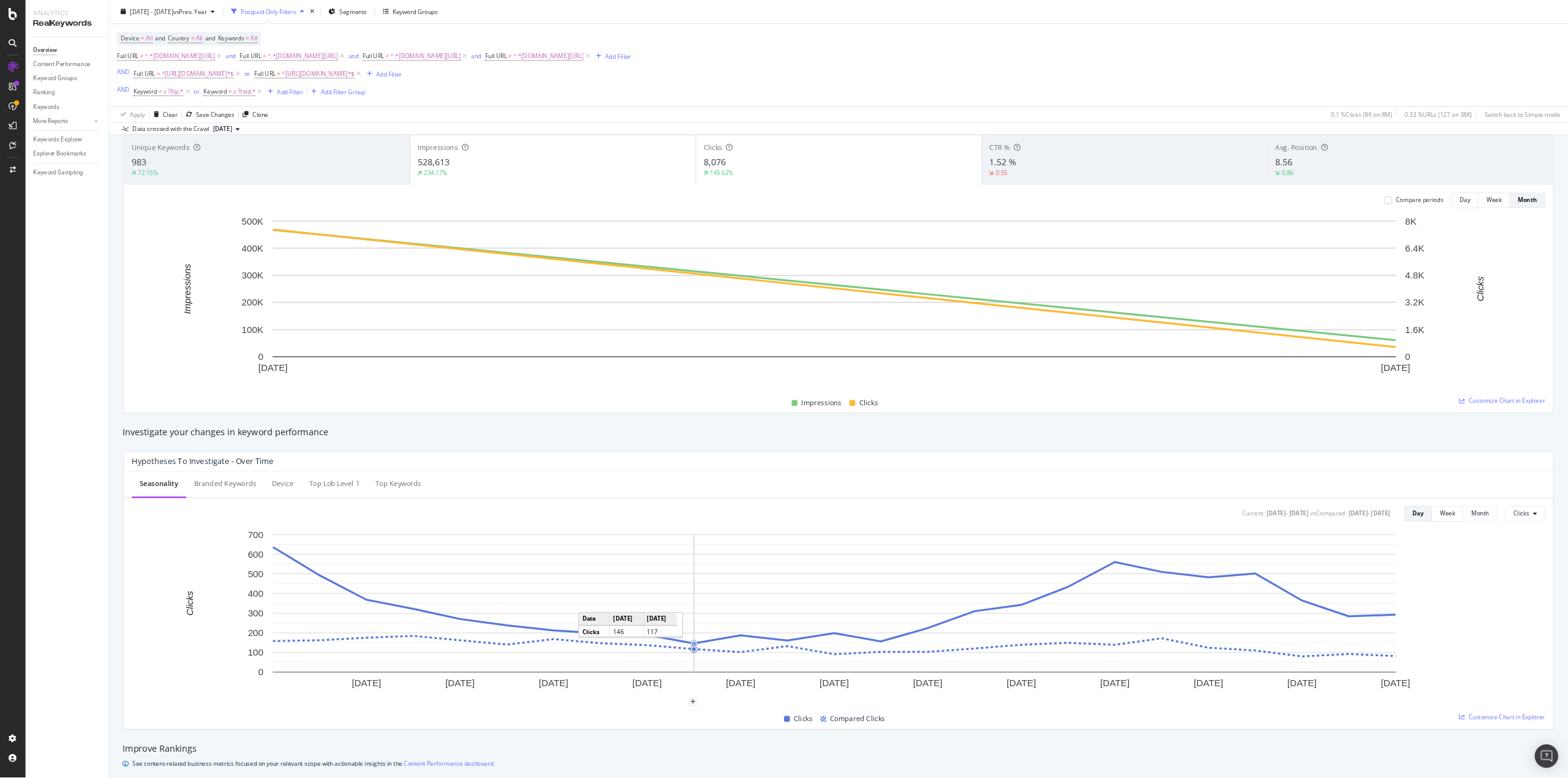
scroll to position [0, 0]
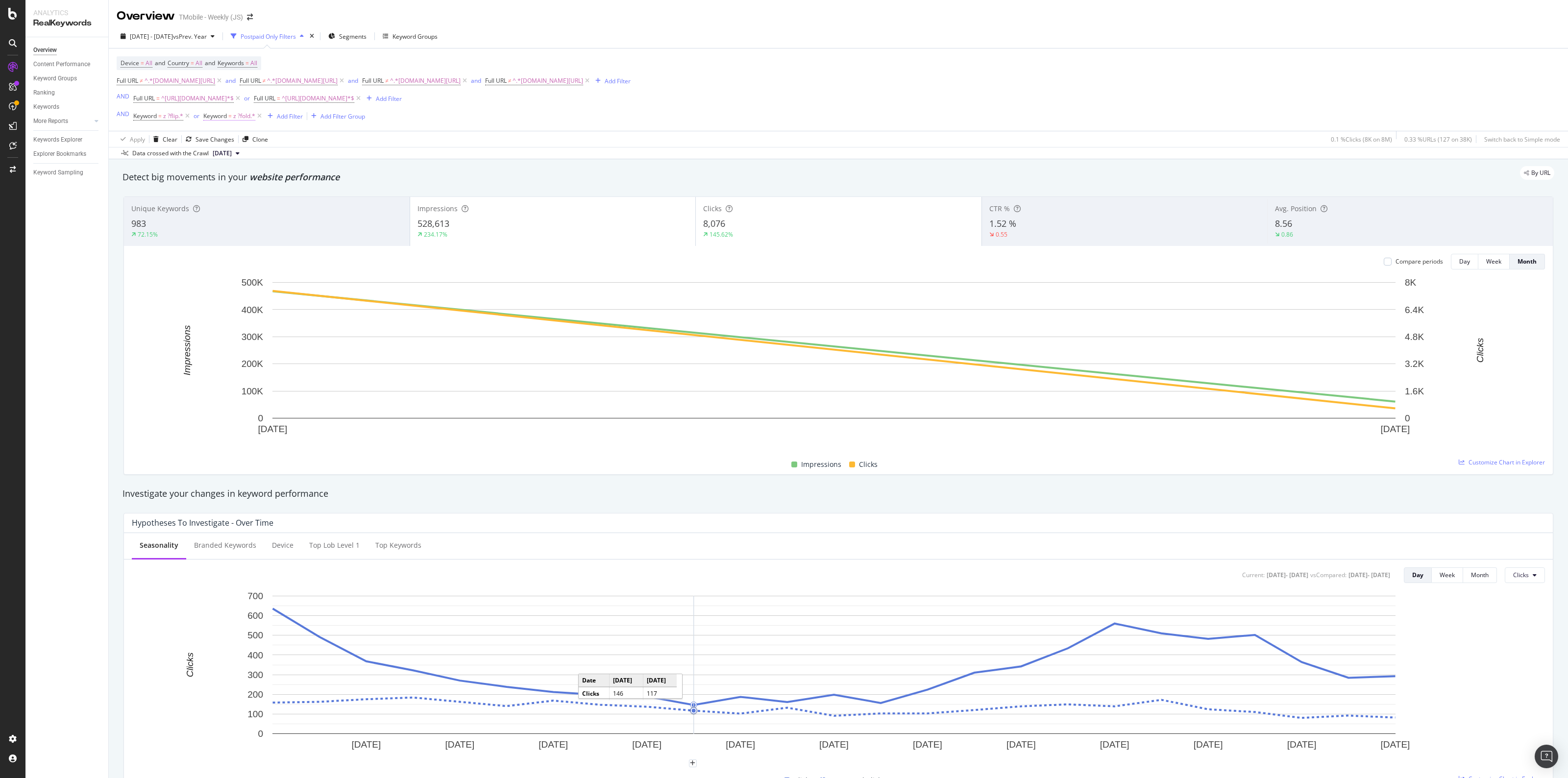
click at [242, 119] on span "z ?fold.*" at bounding box center [244, 116] width 22 height 14
click at [240, 142] on span "Matches regex" at bounding box center [233, 139] width 41 height 8
click at [253, 234] on div "Contains" at bounding box center [266, 236] width 105 height 12
type input "7"
click at [312, 177] on div "Apply" at bounding box center [312, 178] width 15 height 8
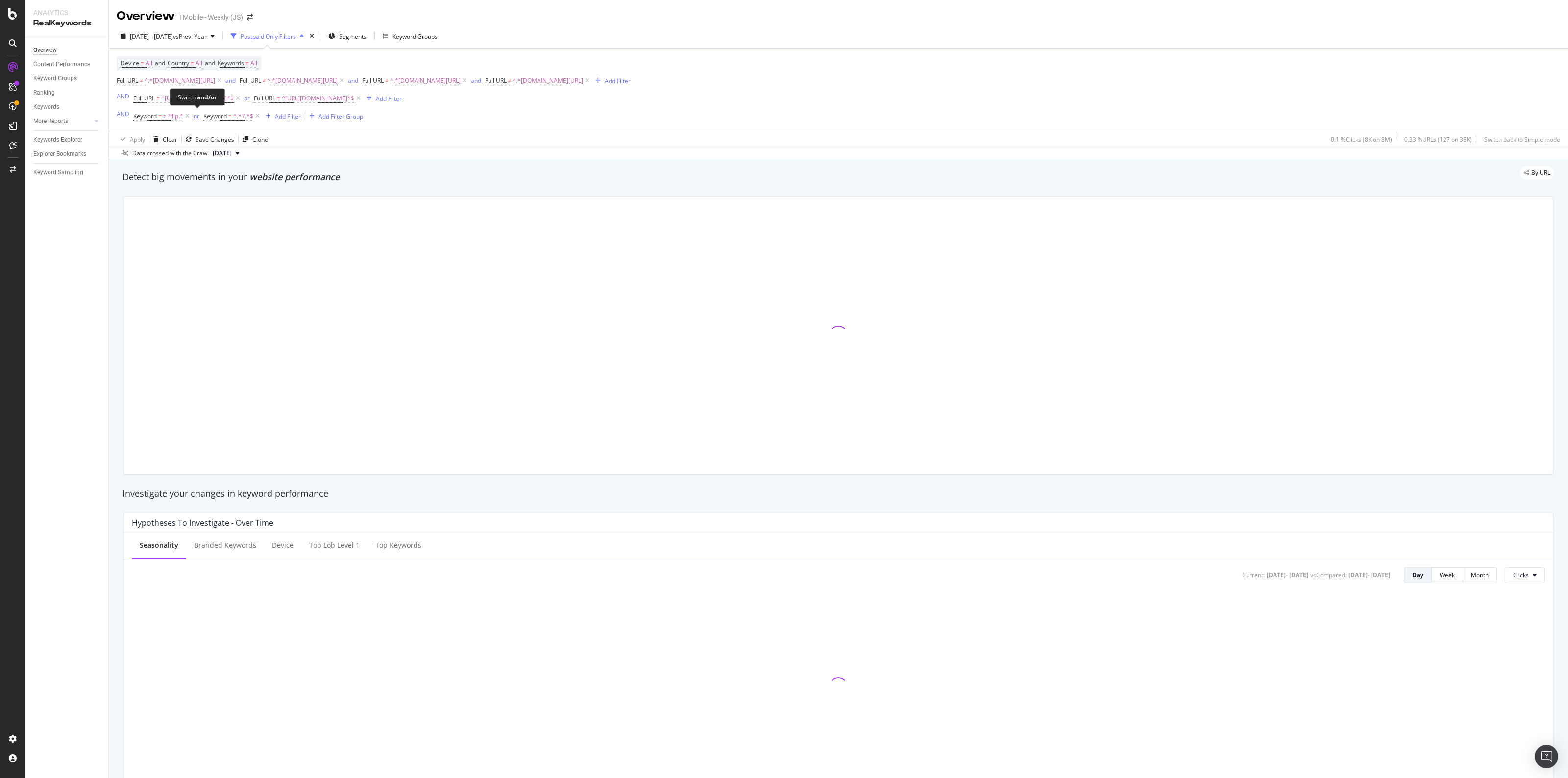
click at [196, 118] on div "or" at bounding box center [196, 116] width 6 height 8
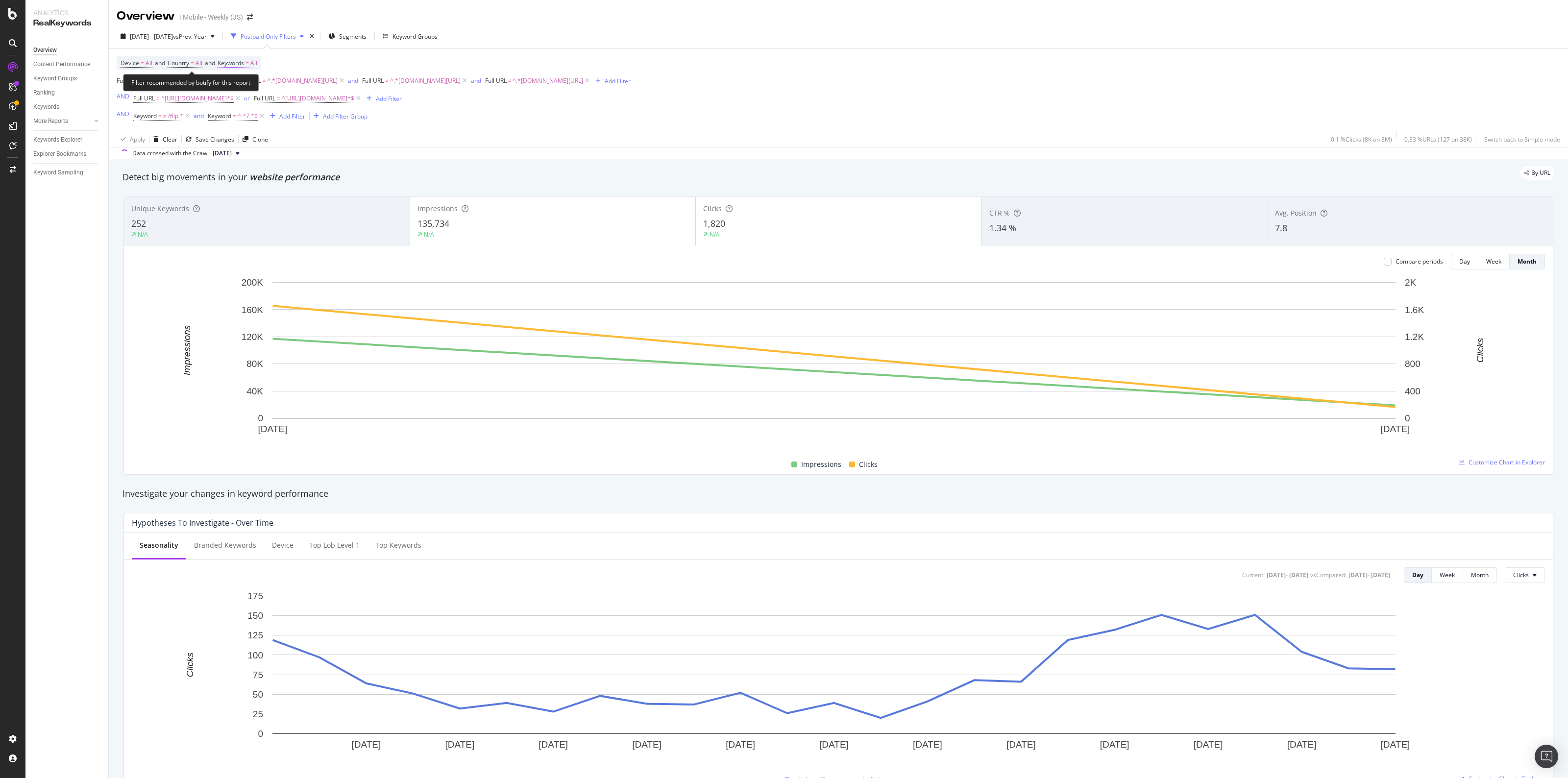
click at [244, 59] on span "Keywords" at bounding box center [230, 63] width 26 height 8
click at [242, 90] on div "All" at bounding box center [243, 86] width 22 height 15
click at [249, 125] on div "Device = All and Country = All and Keywords = All Full URL ≠ ^.*[DOMAIN_NAME][U…" at bounding box center [838, 90] width 1443 height 83
click at [244, 64] on span "Keywords" at bounding box center [230, 63] width 26 height 8
click at [245, 90] on div "All" at bounding box center [243, 86] width 22 height 15
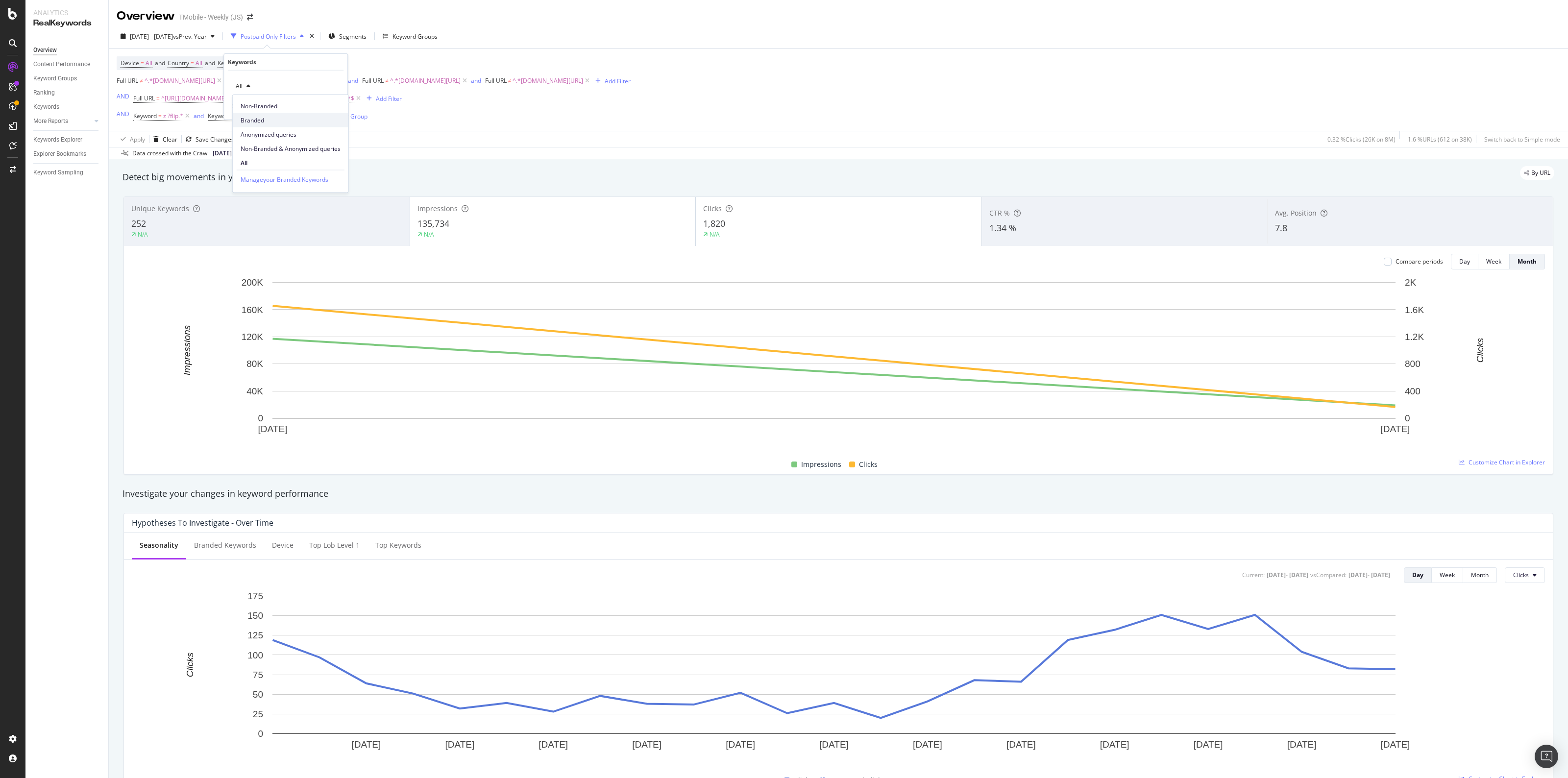
click at [248, 117] on span "Branded" at bounding box center [291, 120] width 100 height 9
click at [325, 108] on div "Apply" at bounding box center [332, 107] width 15 height 8
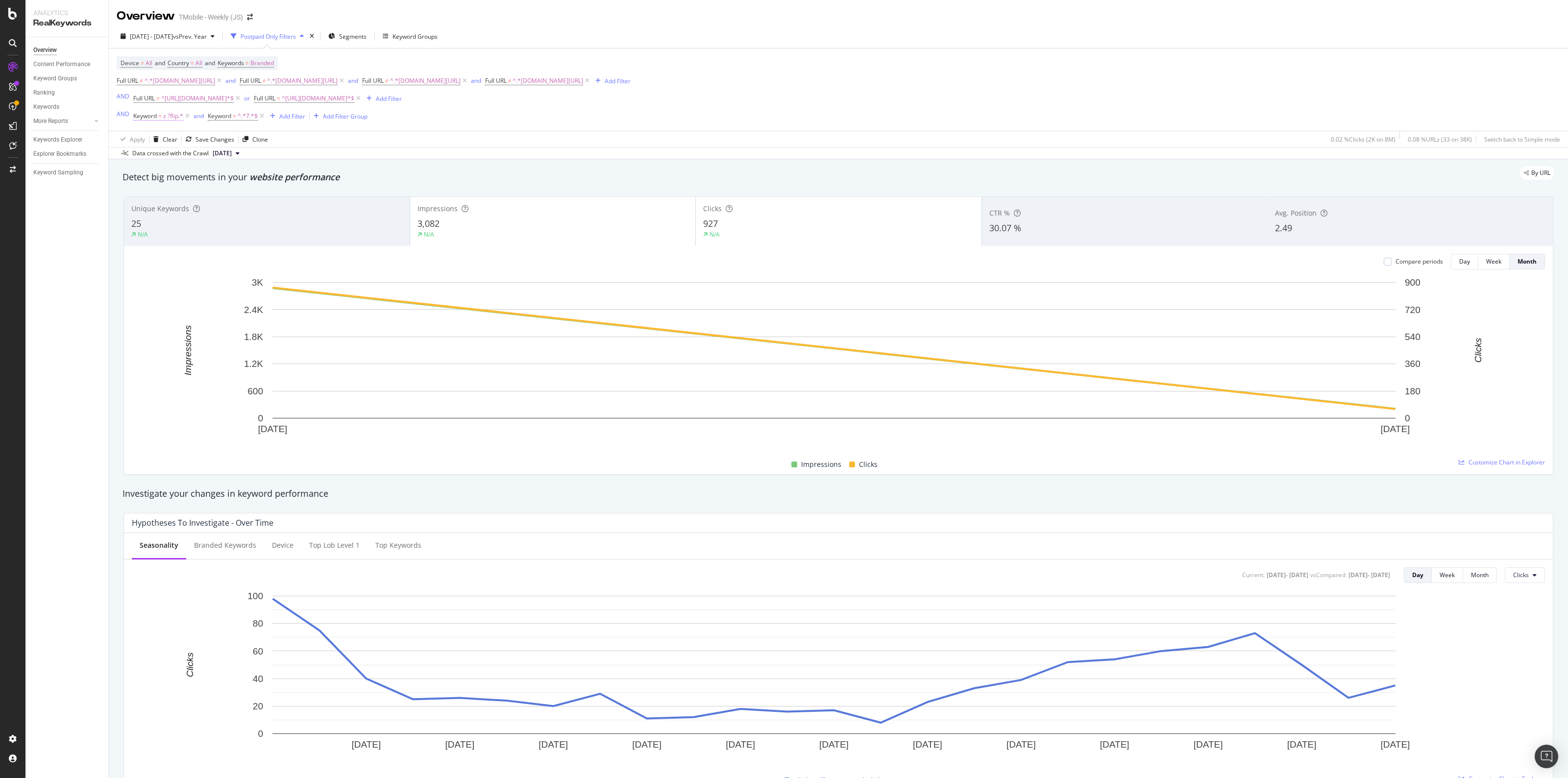
click at [172, 116] on span "z ?flip.*" at bounding box center [173, 116] width 20 height 14
click at [174, 155] on input "z ?flip.*" at bounding box center [187, 157] width 92 height 16
click at [160, 174] on div "Cancel" at bounding box center [158, 178] width 19 height 8
click at [238, 118] on span "^.*7.*$" at bounding box center [247, 116] width 20 height 14
click at [248, 143] on div "Contains" at bounding box center [270, 139] width 108 height 16
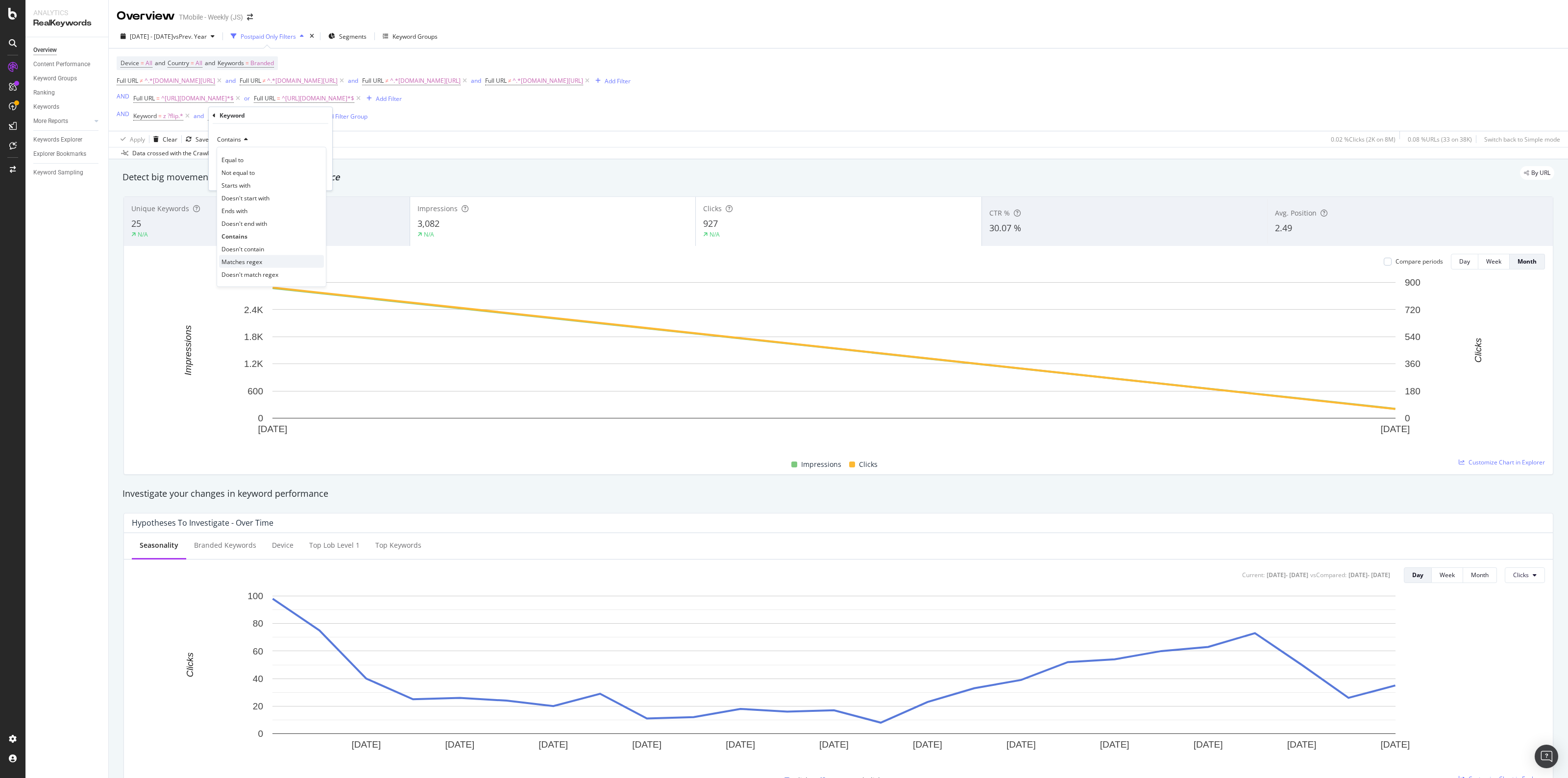
click at [263, 260] on div "Matches regex" at bounding box center [271, 262] width 105 height 12
click at [261, 158] on input "7" at bounding box center [263, 157] width 92 height 16
paste input "z ?flip.*"
click at [229, 155] on input "z ?flip.*" at bounding box center [263, 157] width 92 height 16
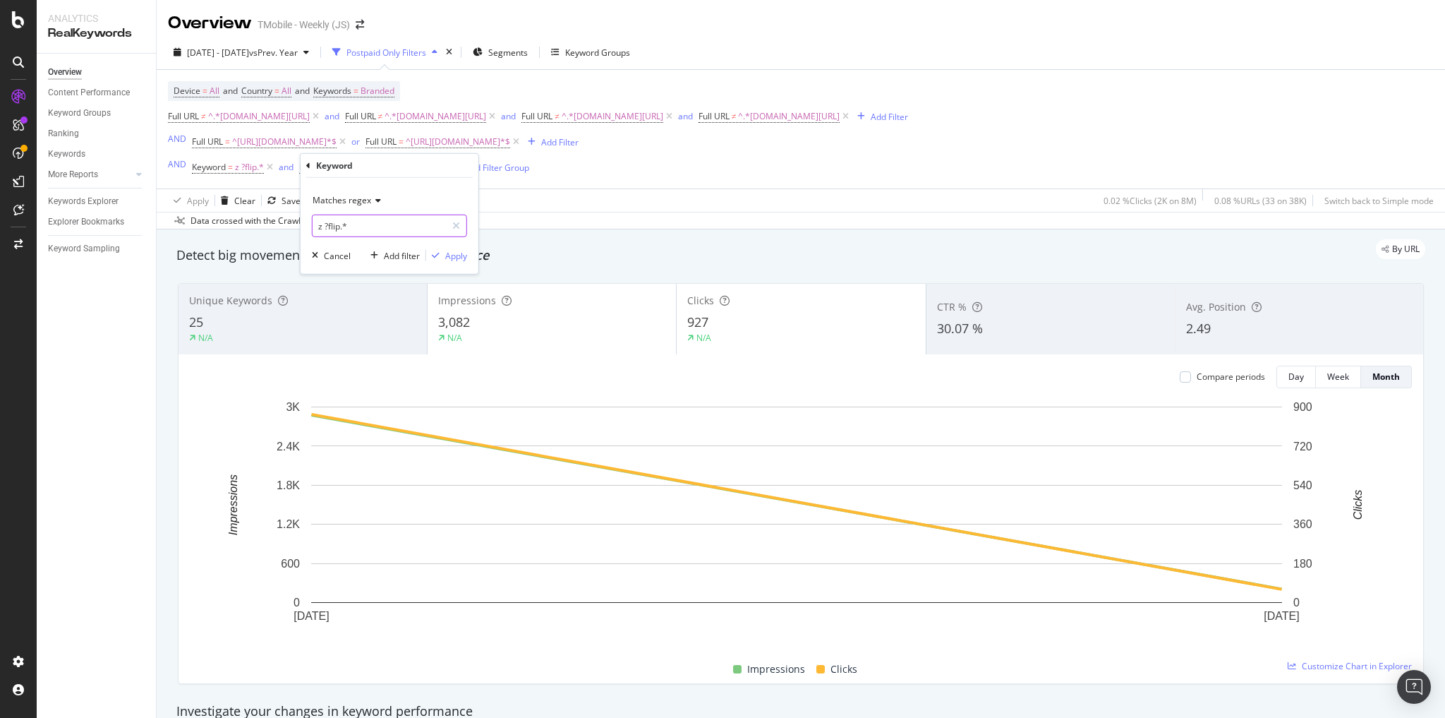
click at [339, 226] on input "z ?flip.*" at bounding box center [379, 226] width 133 height 23
type input "z ?fold.*"
click at [446, 263] on div "Matches regex z ?fold.* Cancel Add filter Apply" at bounding box center [390, 226] width 178 height 96
click at [448, 257] on div "Apply" at bounding box center [456, 255] width 22 height 12
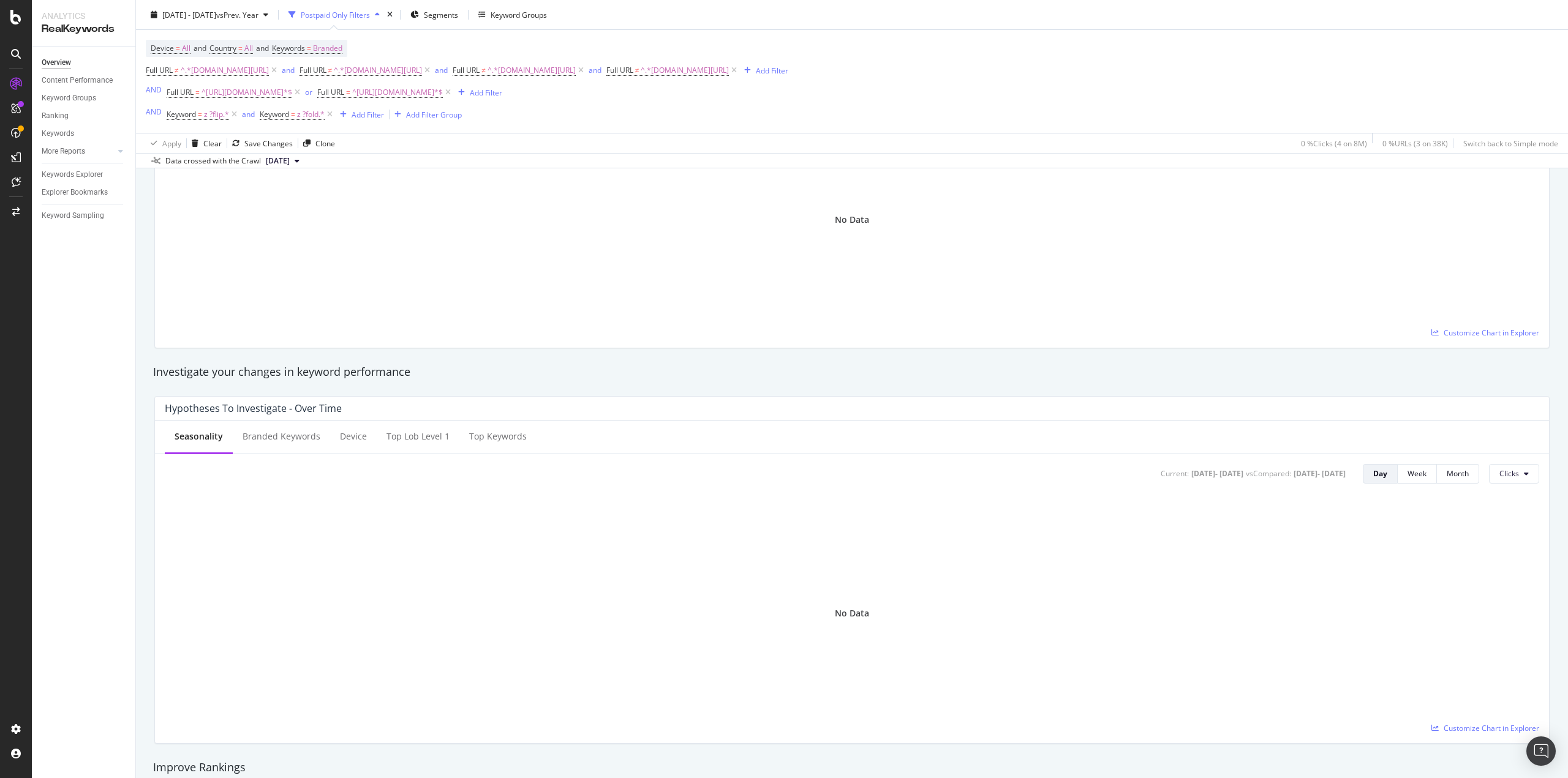
scroll to position [243, 0]
drag, startPoint x: 594, startPoint y: 389, endPoint x: 987, endPoint y: 385, distance: 393.0
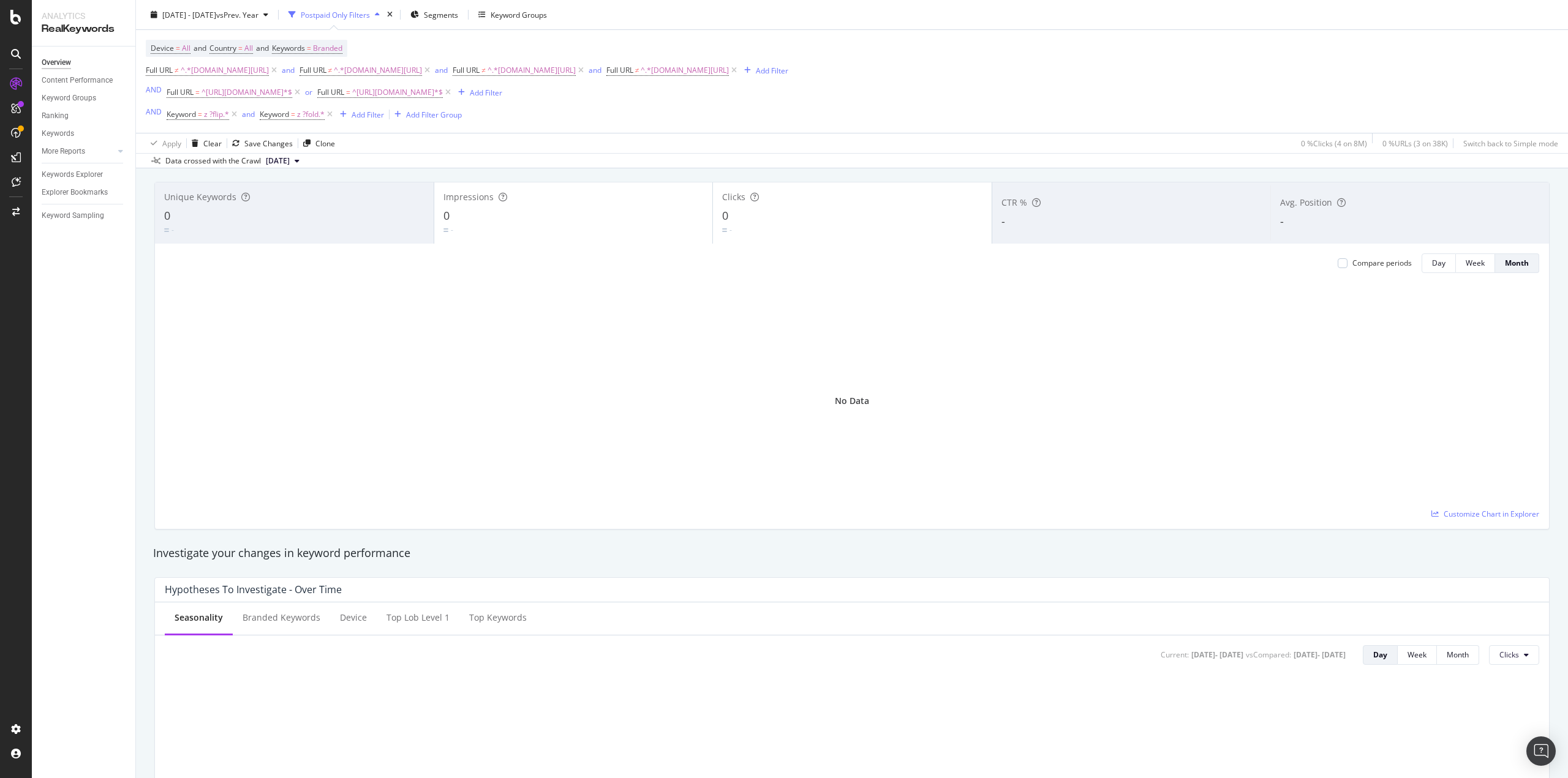
scroll to position [0, 0]
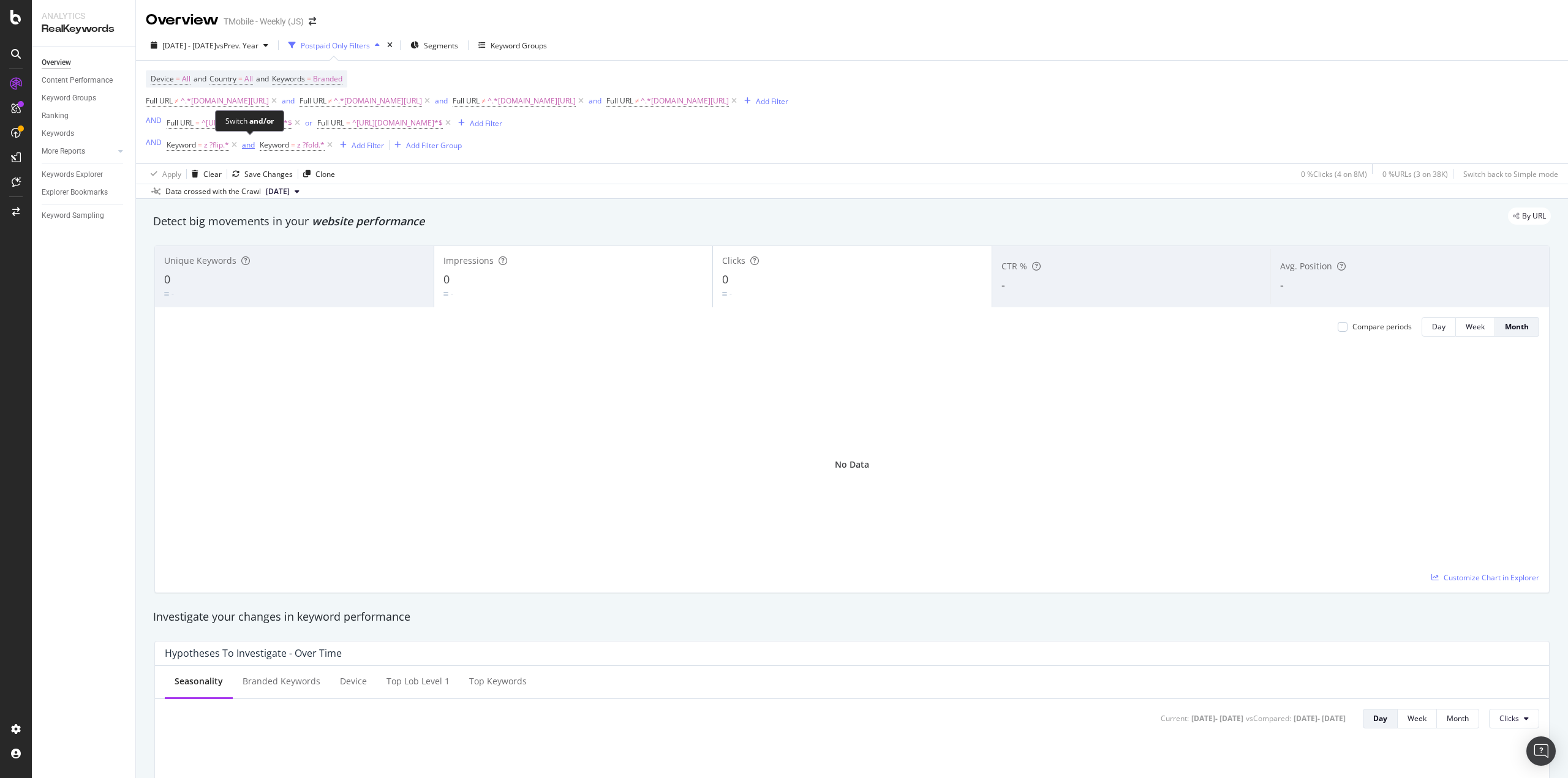
click at [245, 143] on div "and" at bounding box center [248, 145] width 13 height 10
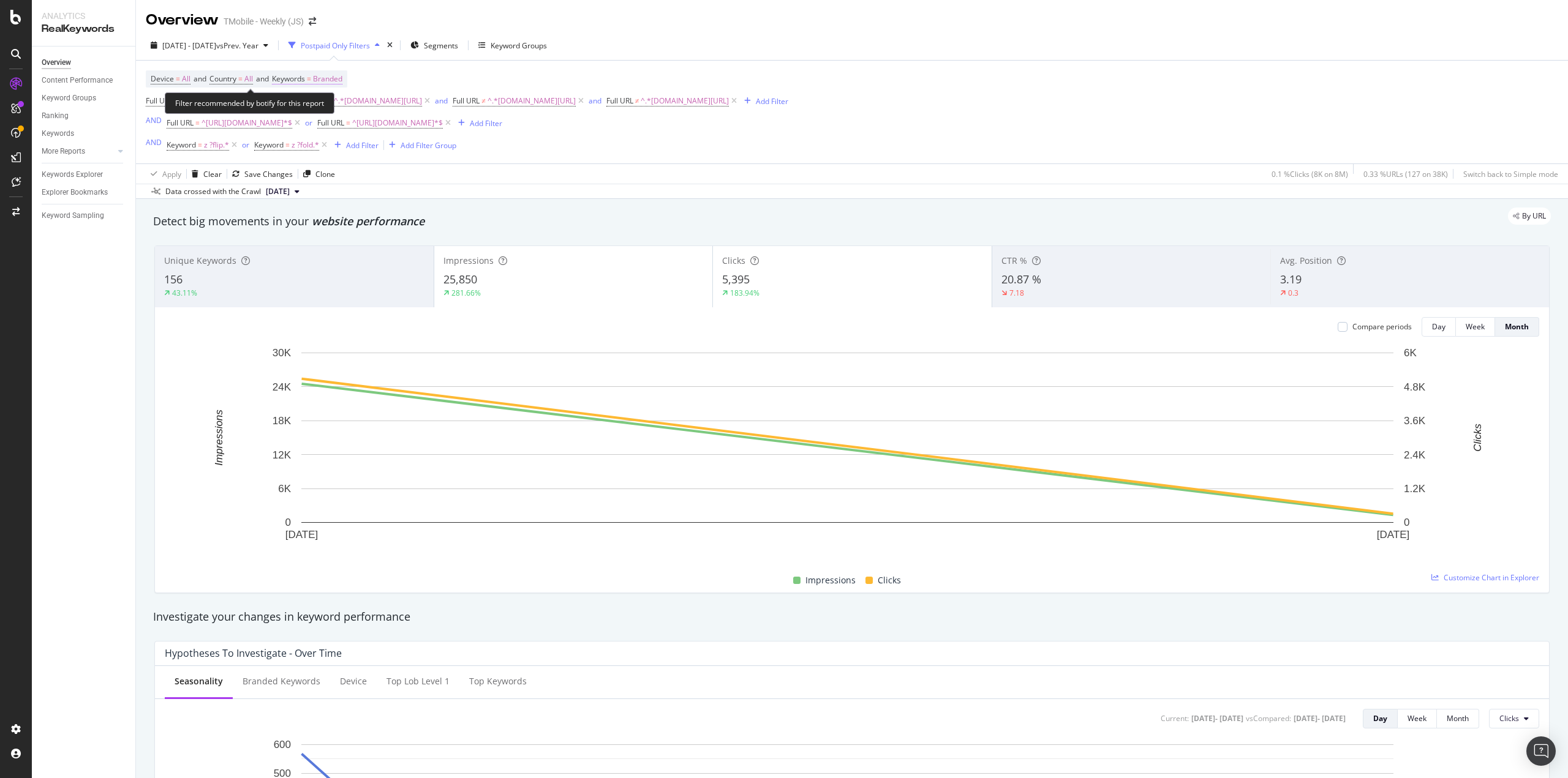
click at [330, 80] on span "Branded" at bounding box center [328, 79] width 30 height 17
click at [324, 99] on div "Branded" at bounding box center [314, 108] width 49 height 18
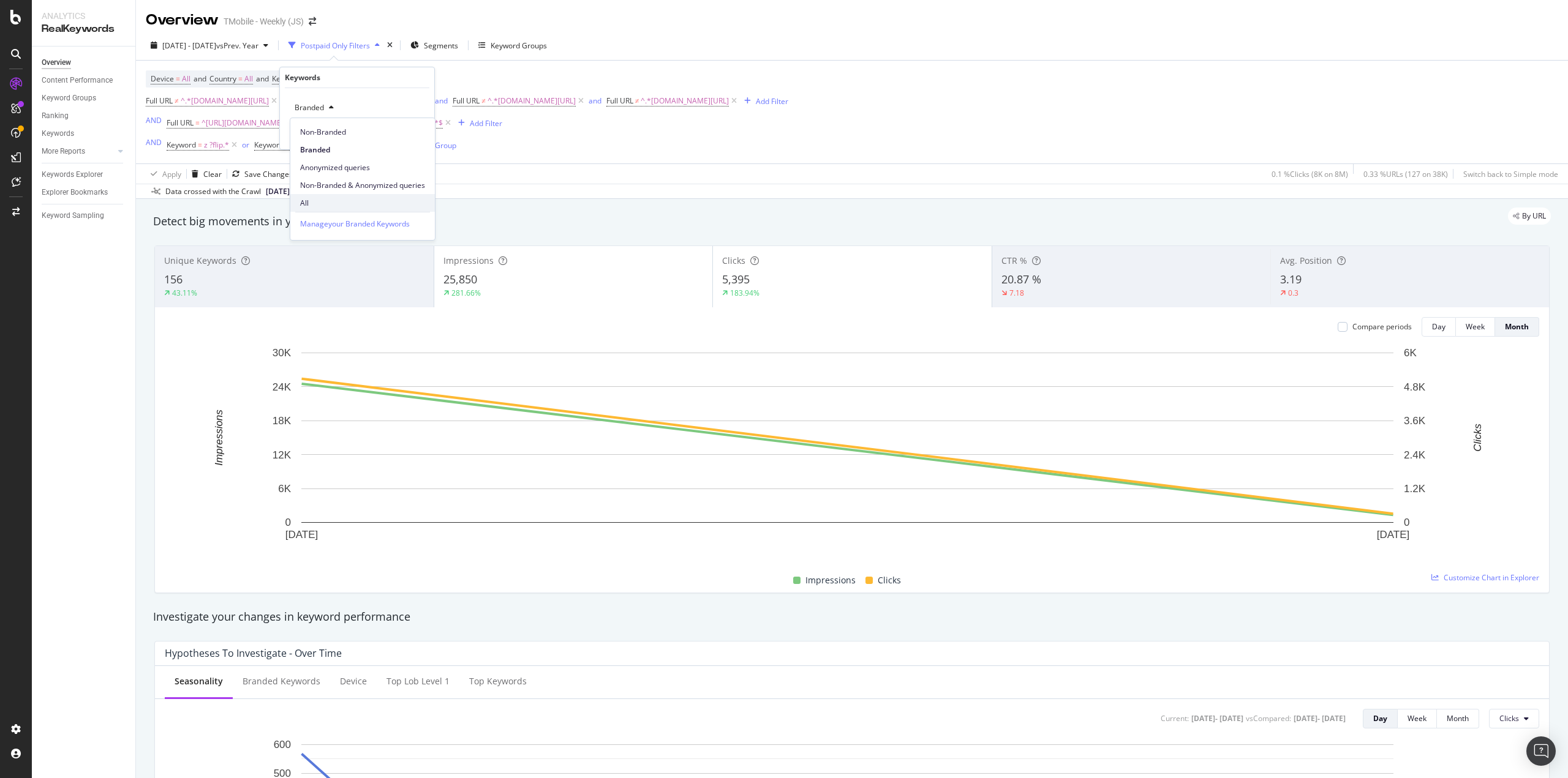
click at [325, 210] on div "All" at bounding box center [363, 203] width 145 height 17
click at [413, 135] on div "Apply" at bounding box center [415, 134] width 19 height 10
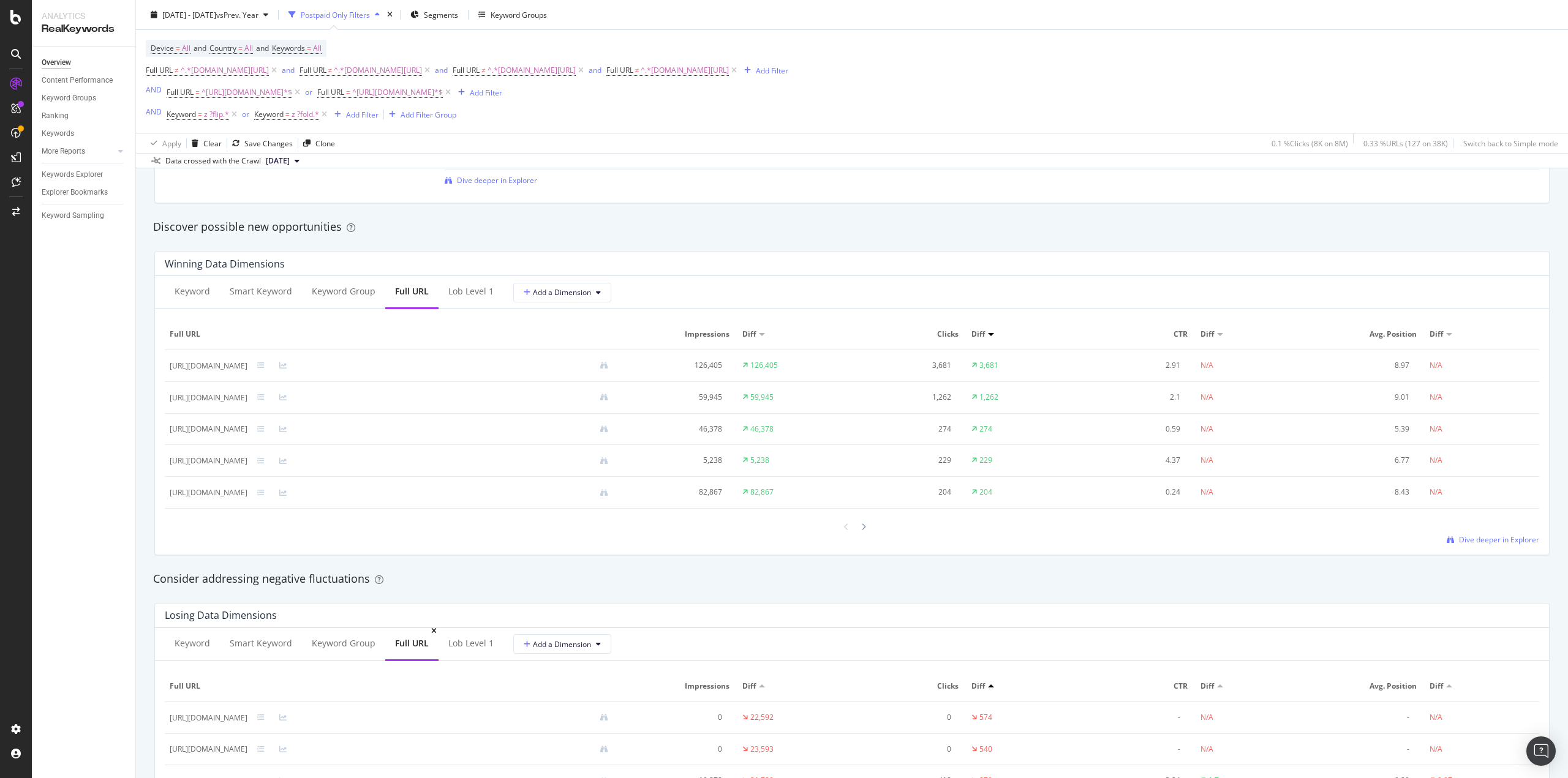
scroll to position [1041, 0]
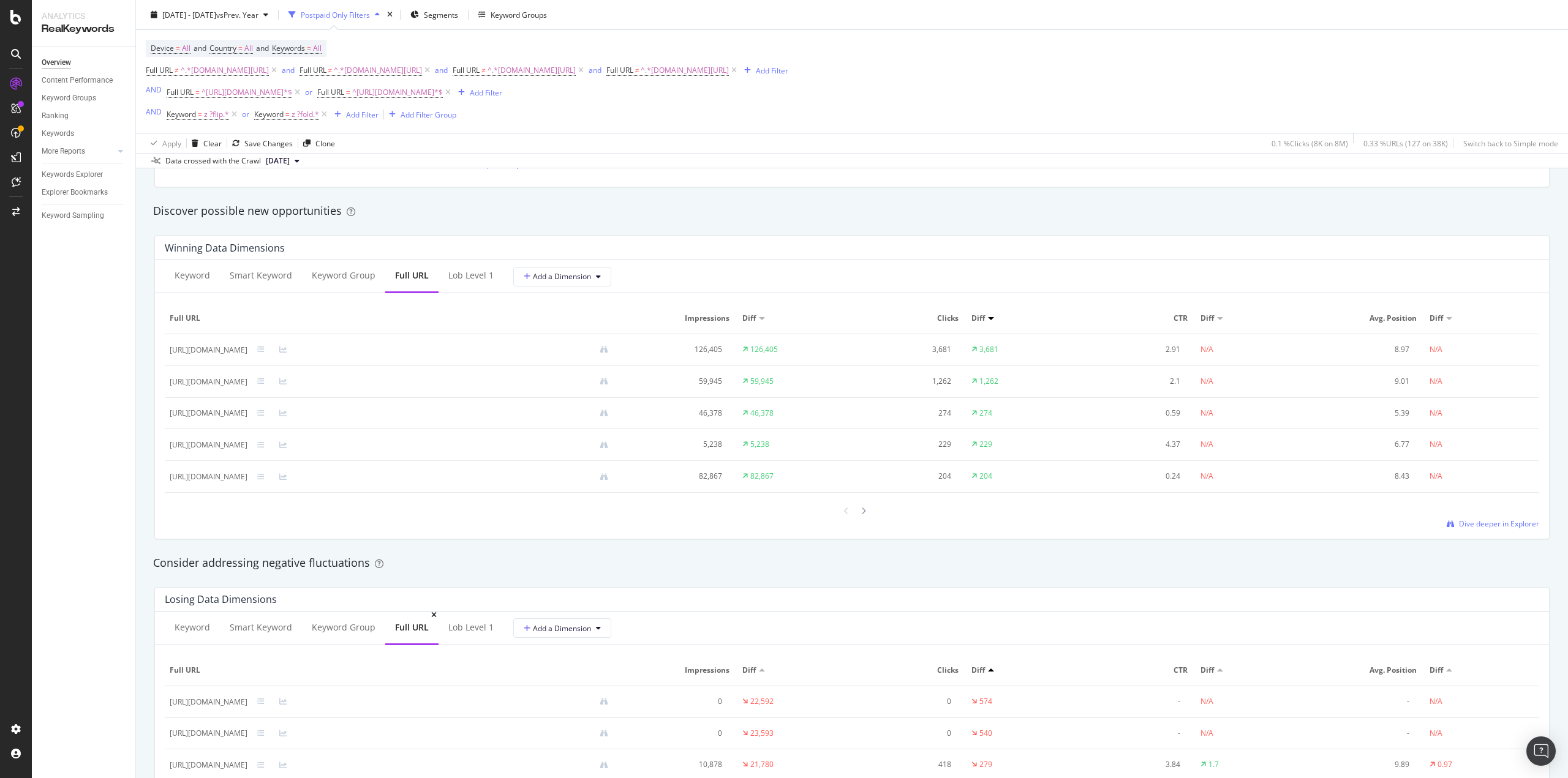
click at [417, 631] on div "Full URL" at bounding box center [411, 627] width 34 height 12
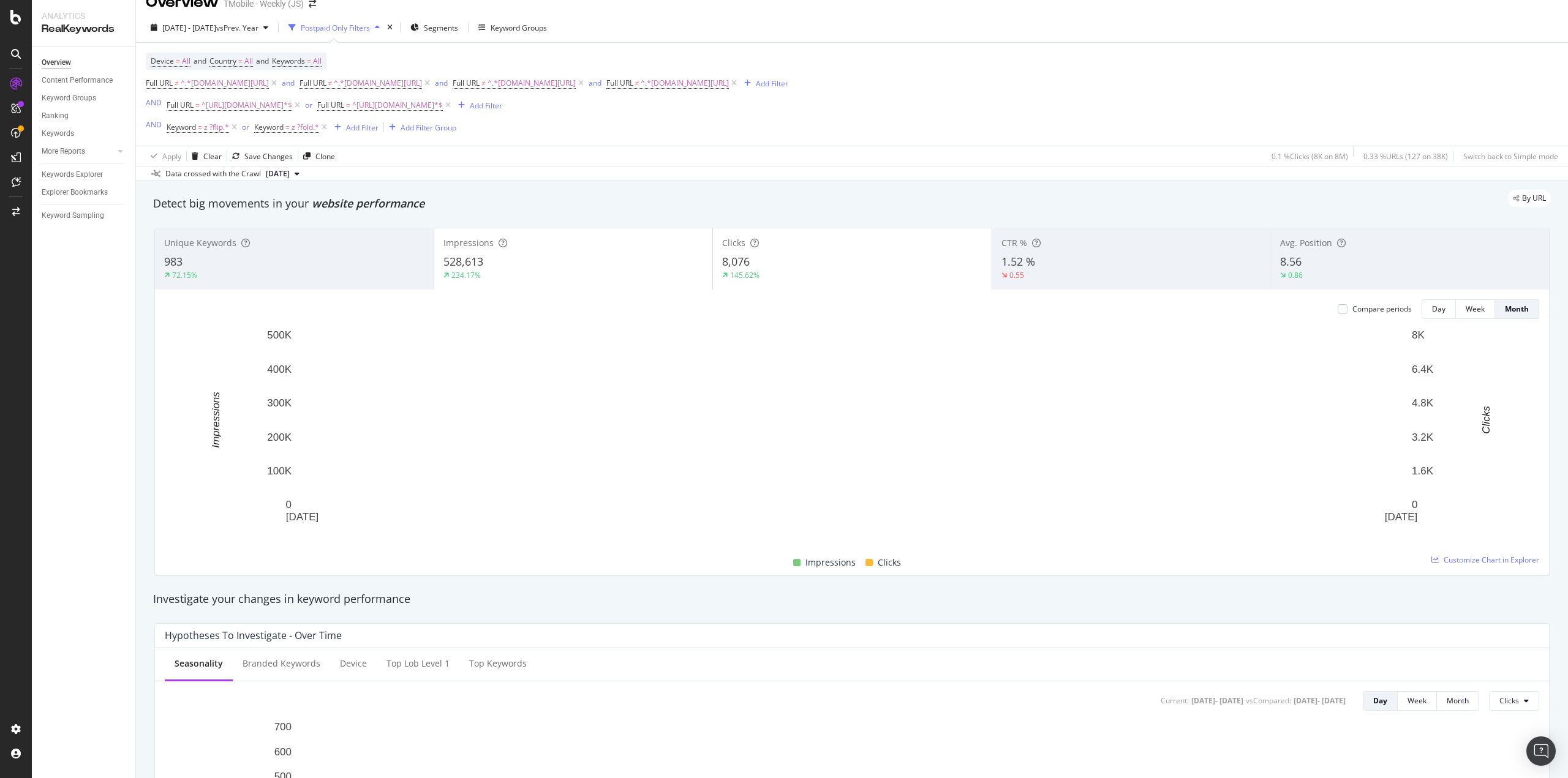
scroll to position [0, 0]
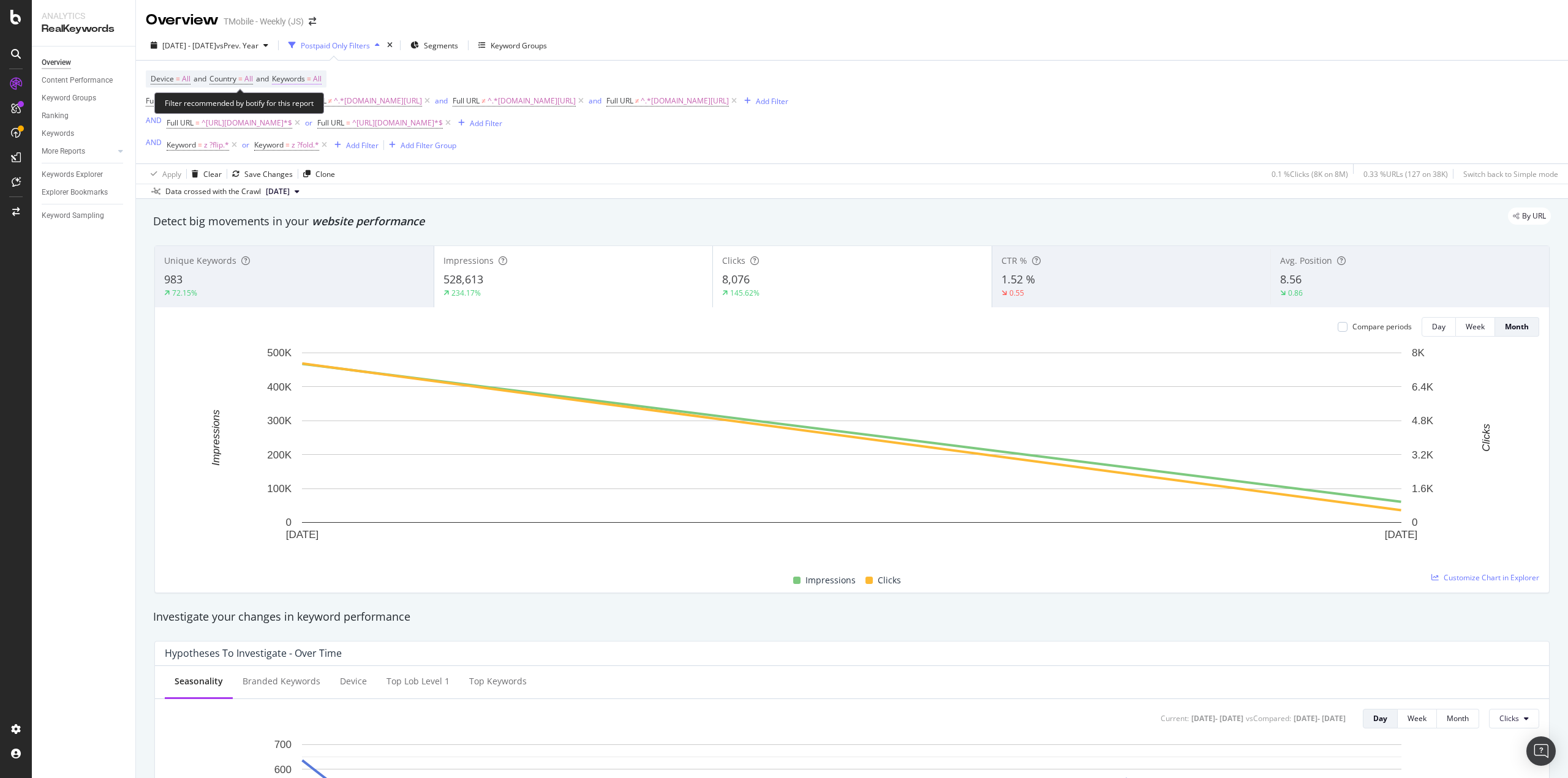
click at [305, 77] on span "Keywords" at bounding box center [288, 79] width 33 height 10
click at [313, 105] on div "button" at bounding box center [310, 108] width 15 height 7
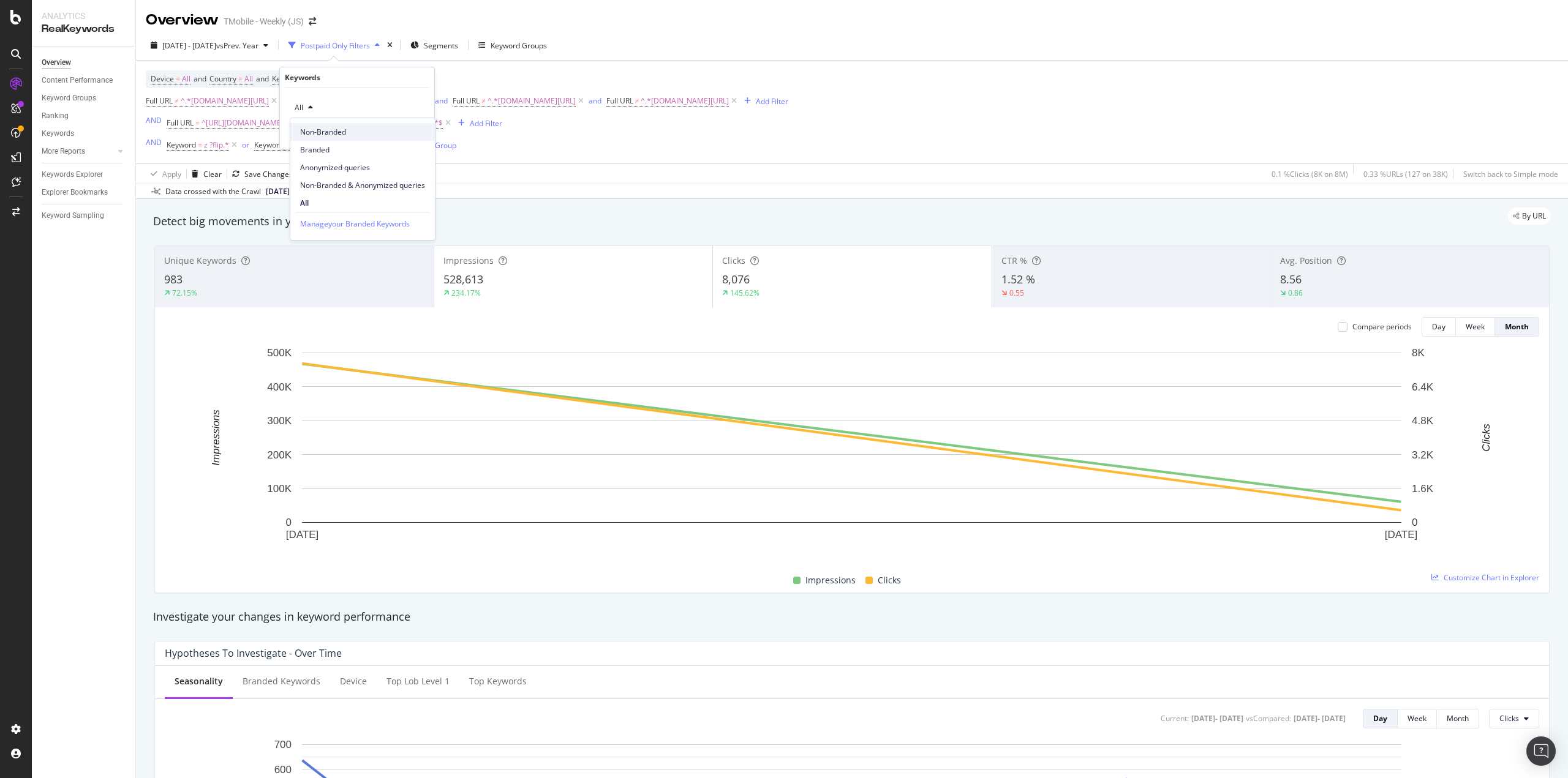
click at [318, 135] on span "Non-Branded" at bounding box center [363, 132] width 125 height 11
click at [407, 133] on div "Apply" at bounding box center [415, 134] width 19 height 10
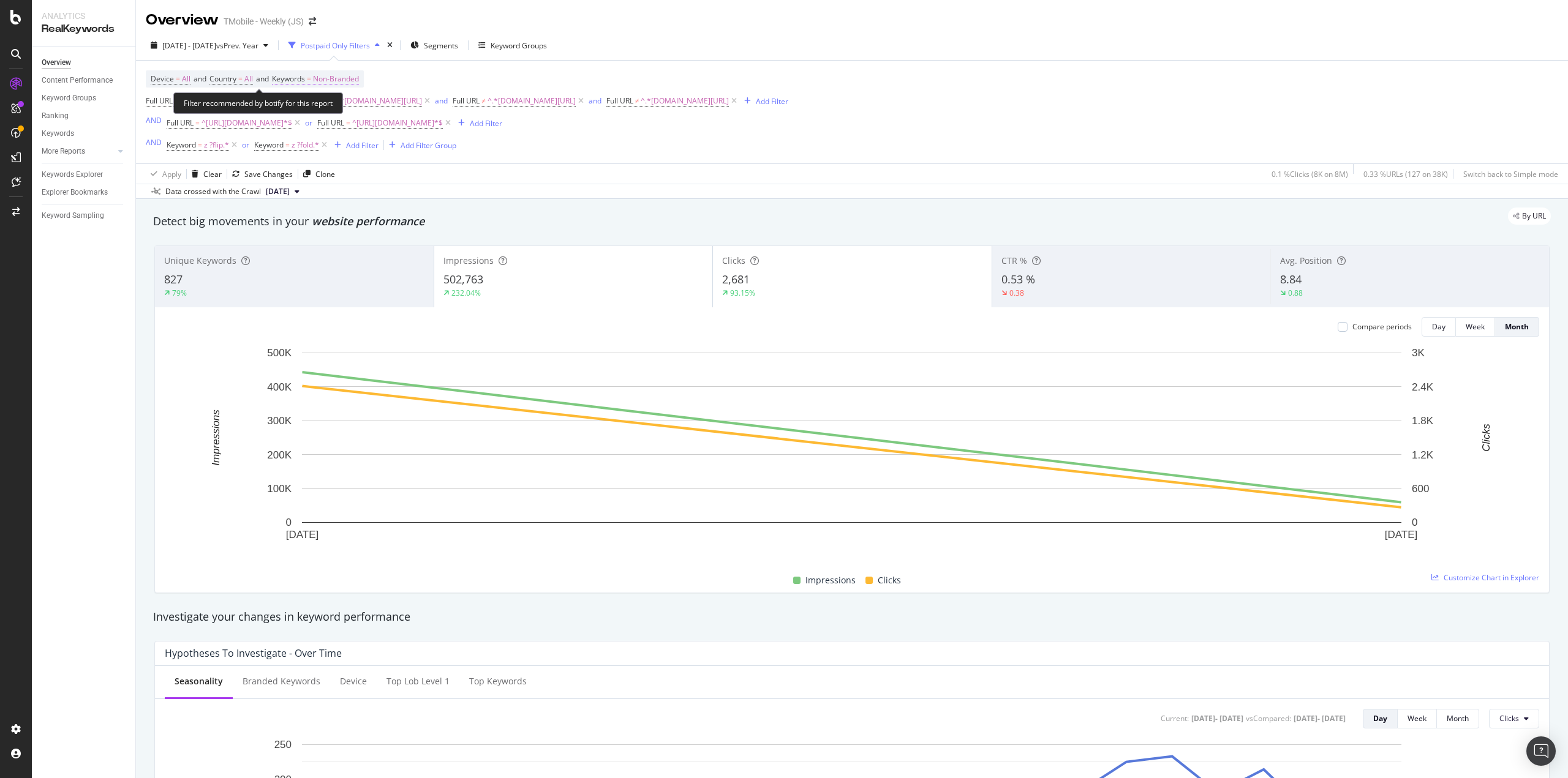
click at [353, 80] on span "Non-Branded" at bounding box center [336, 79] width 46 height 17
click at [331, 111] on span "Non-Branded" at bounding box center [315, 108] width 51 height 10
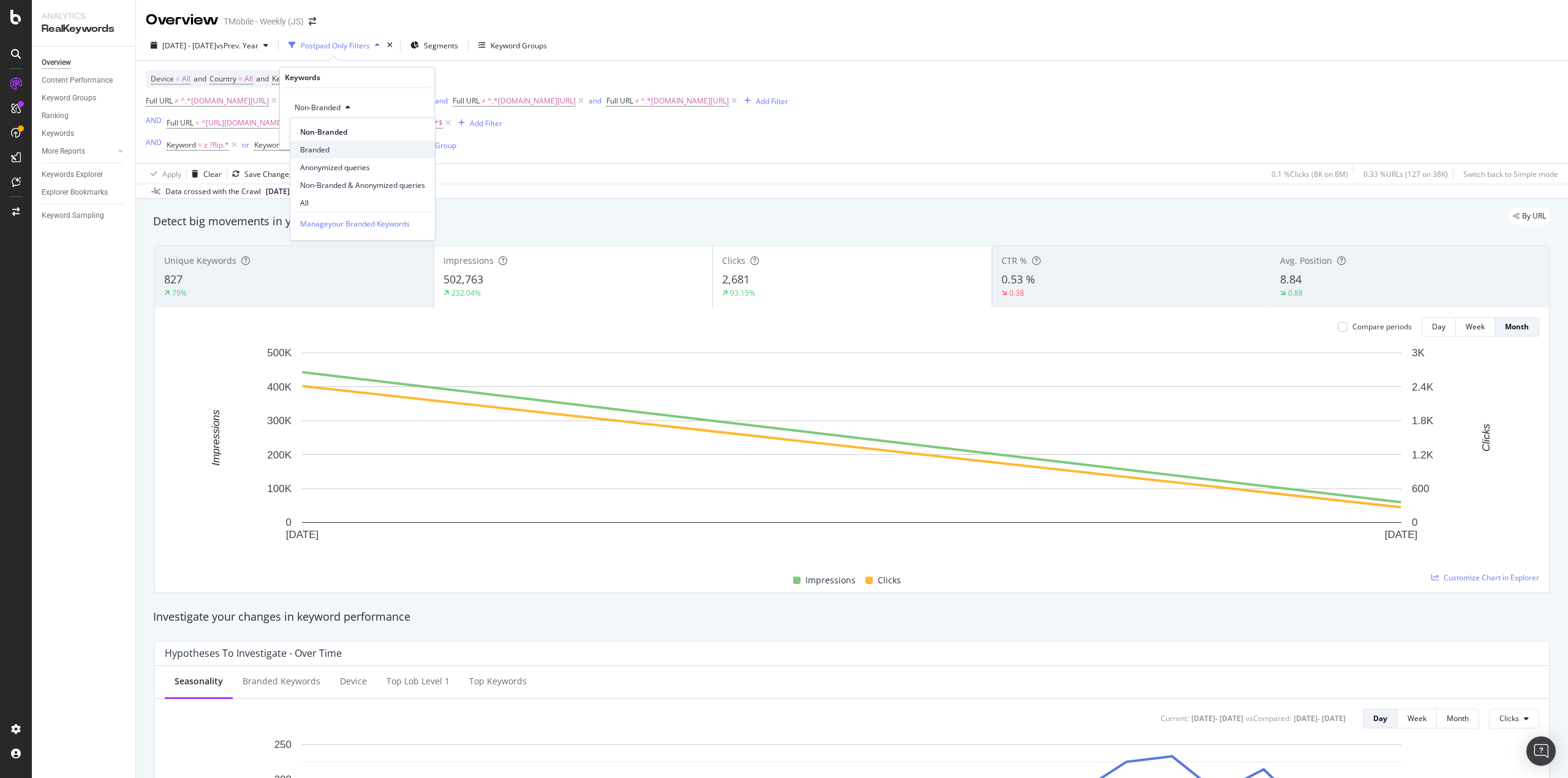
click at [318, 151] on span "Branded" at bounding box center [363, 150] width 125 height 11
click at [418, 140] on button "Apply" at bounding box center [406, 134] width 36 height 12
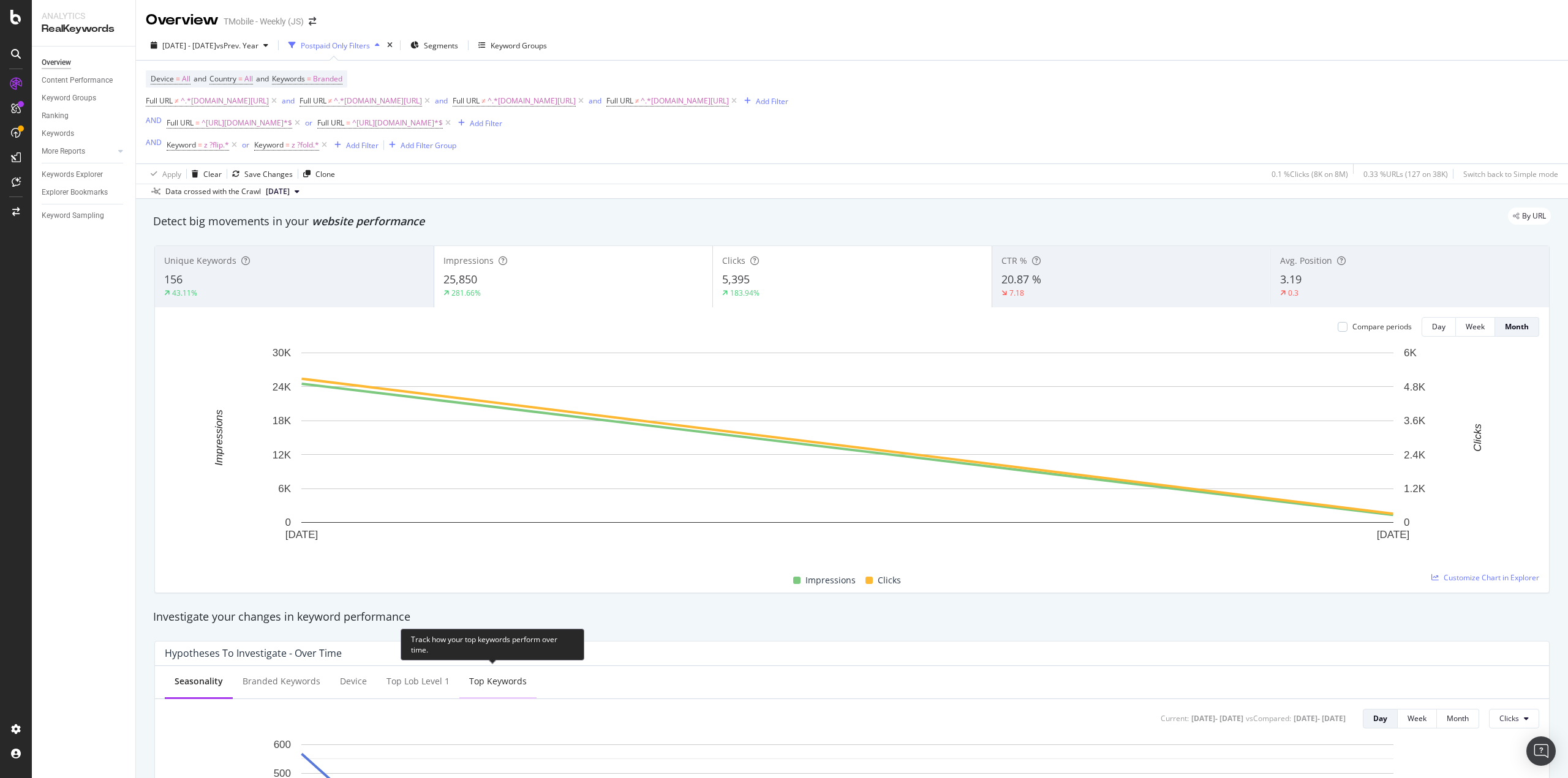
click at [464, 689] on div "Top Keywords" at bounding box center [497, 682] width 77 height 34
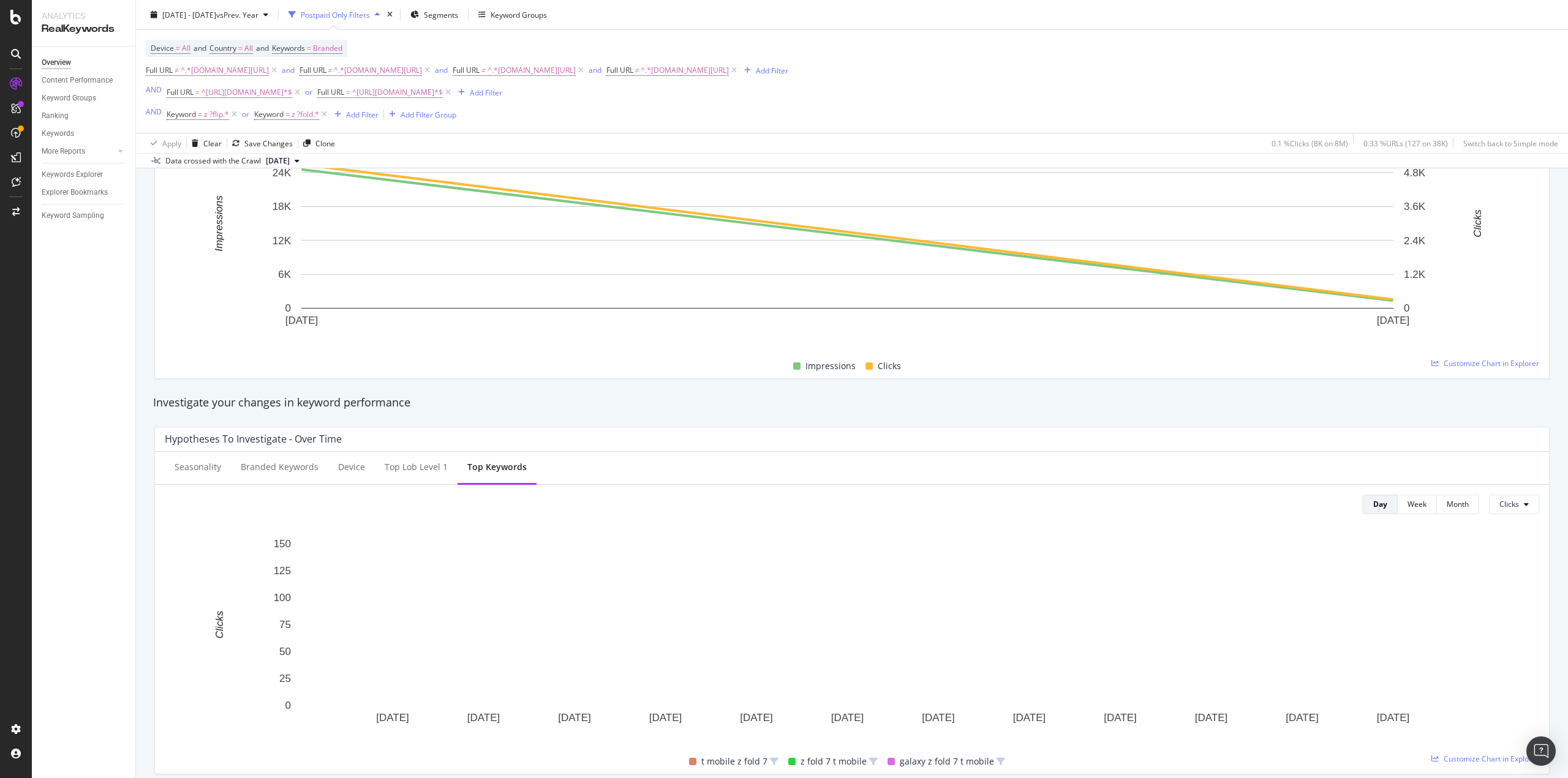
scroll to position [306, 0]
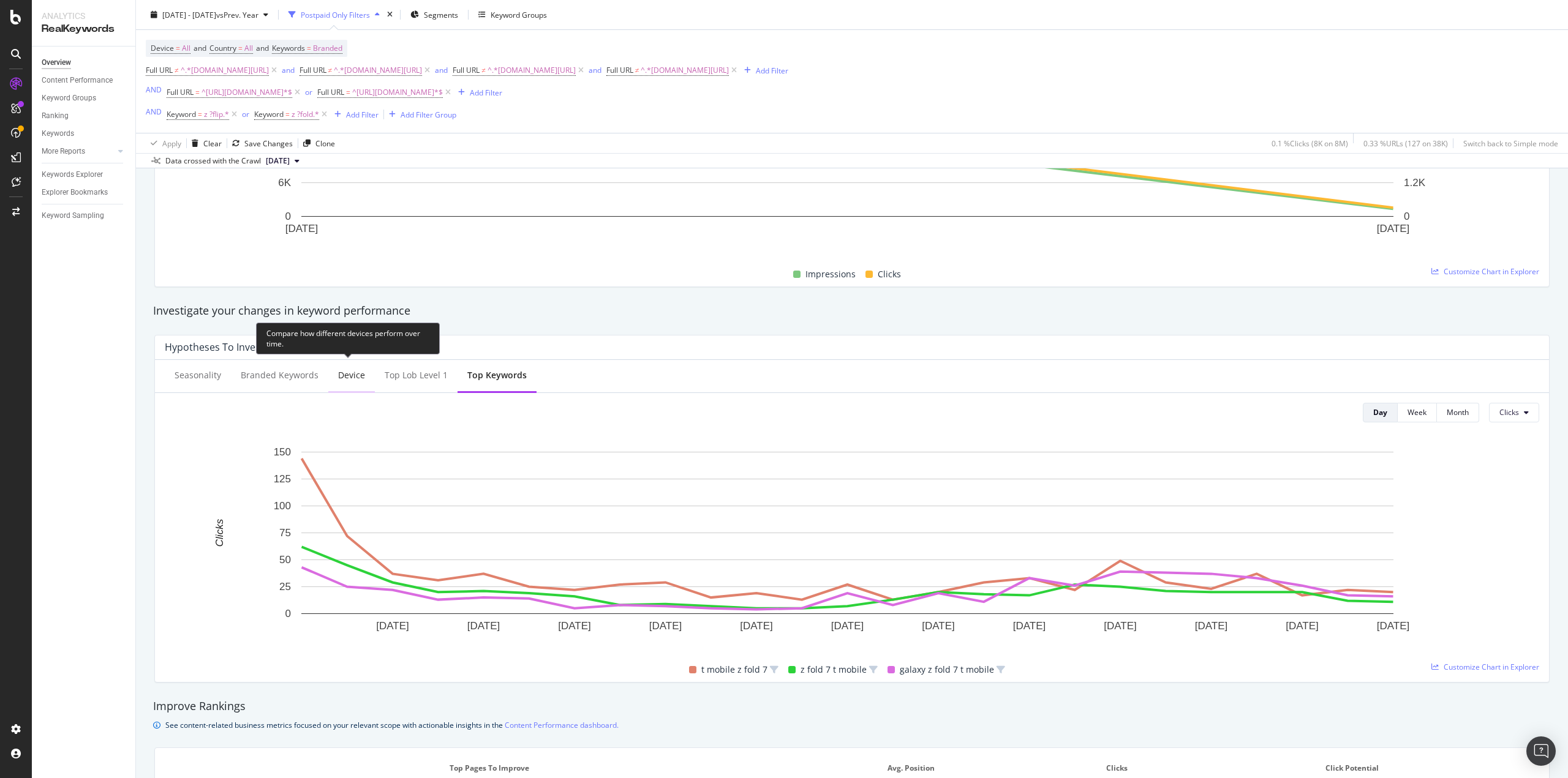
click at [341, 378] on div "Device" at bounding box center [351, 376] width 27 height 12
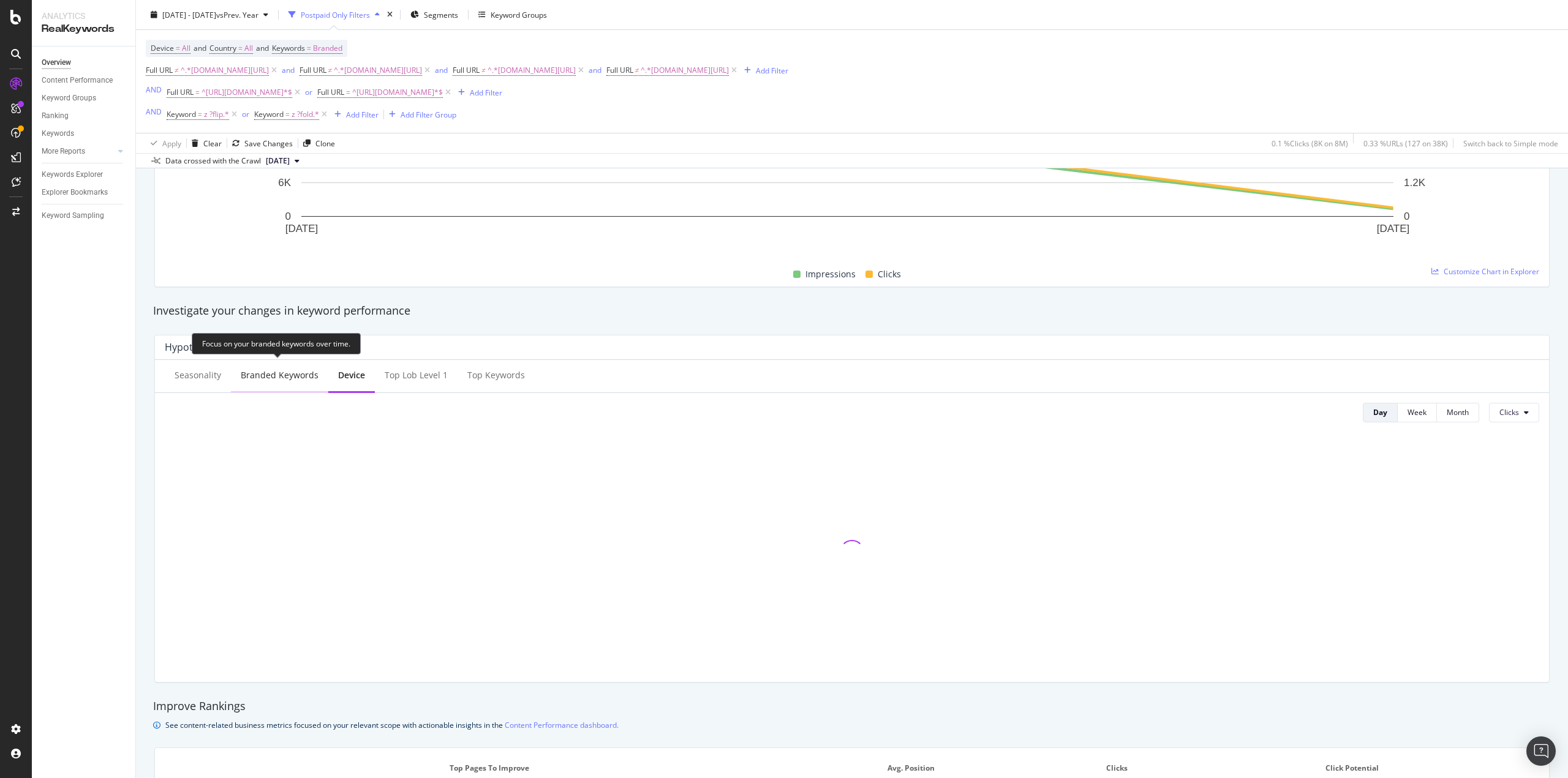
click at [305, 375] on div "Branded Keywords" at bounding box center [279, 376] width 78 height 12
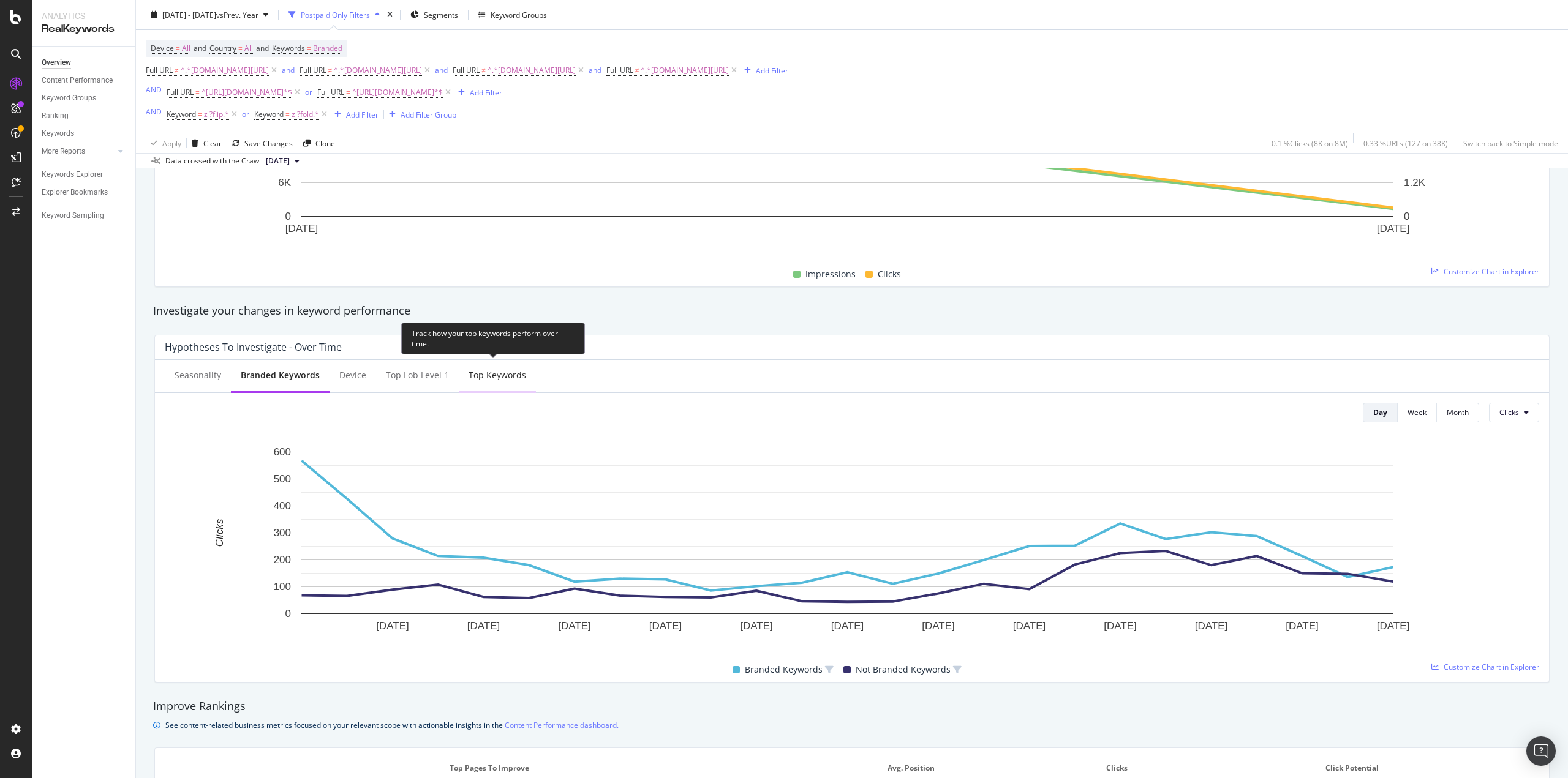
click at [511, 369] on div "Top Keywords" at bounding box center [497, 376] width 57 height 12
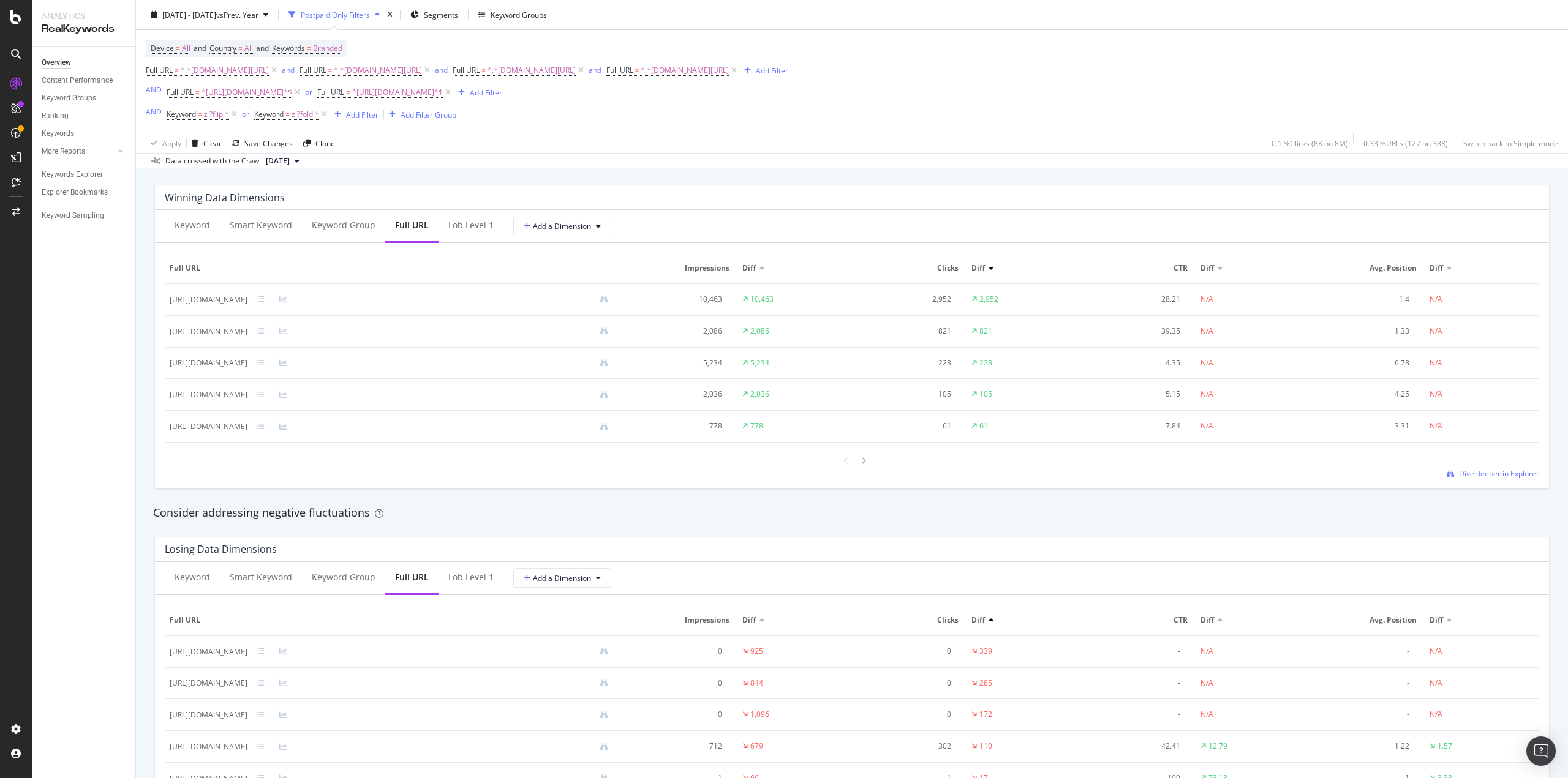
scroll to position [1079, 0]
